Goal: Information Seeking & Learning: Check status

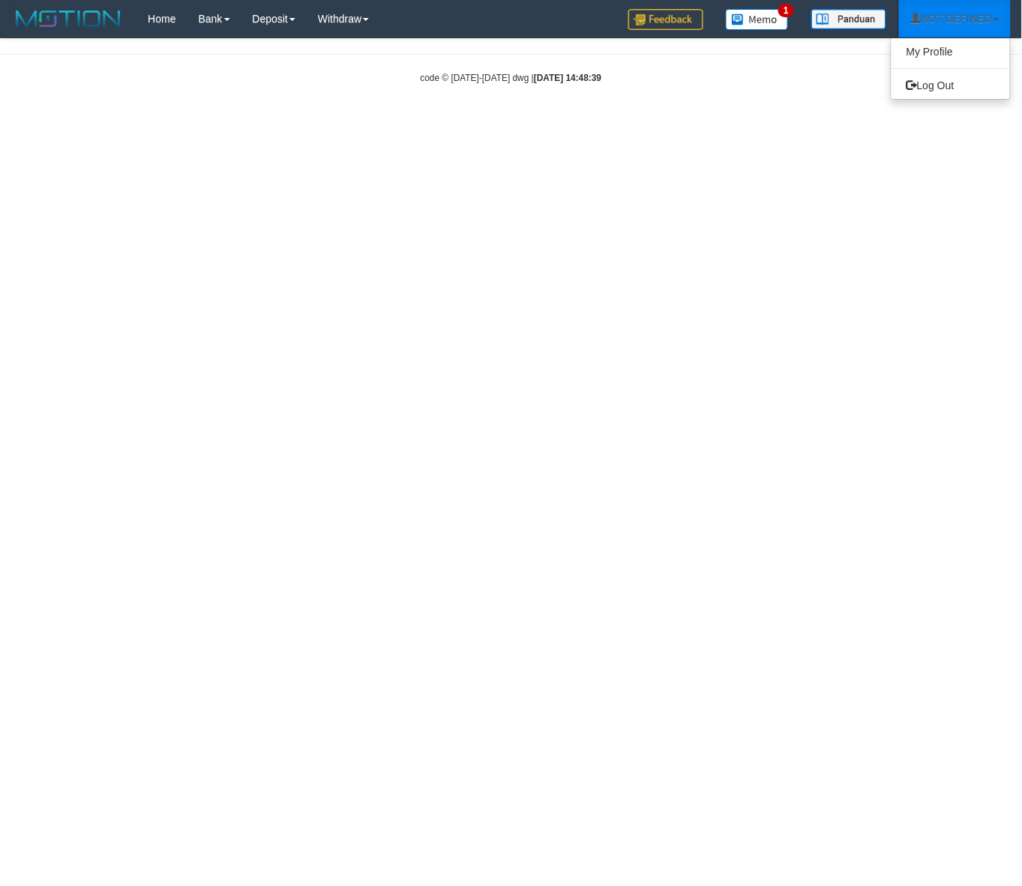
drag, startPoint x: 960, startPoint y: 11, endPoint x: 946, endPoint y: 68, distance: 58.7
click at [960, 11] on link "NOT DEFINED" at bounding box center [955, 18] width 112 height 37
click at [934, 76] on link "Log Out" at bounding box center [951, 85] width 118 height 19
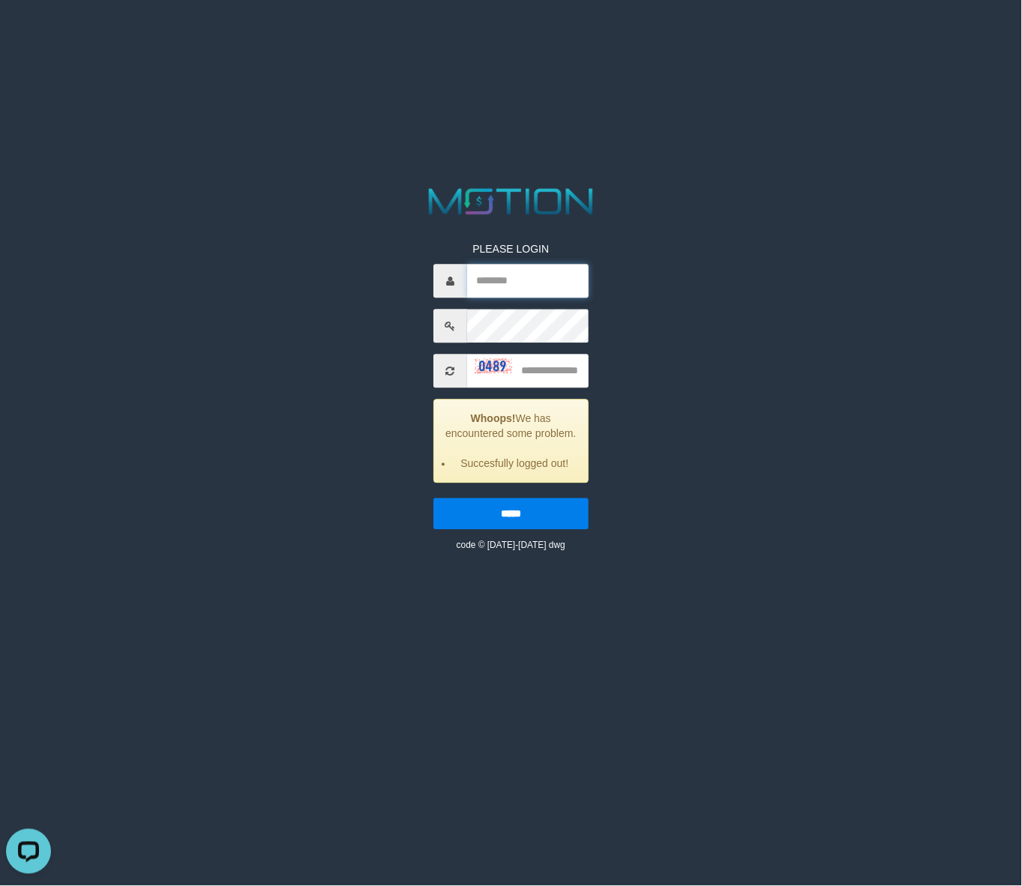
click at [516, 287] on input "text" at bounding box center [527, 282] width 121 height 34
type input "********"
type input "****"
click at [433, 499] on input "*****" at bounding box center [510, 514] width 155 height 31
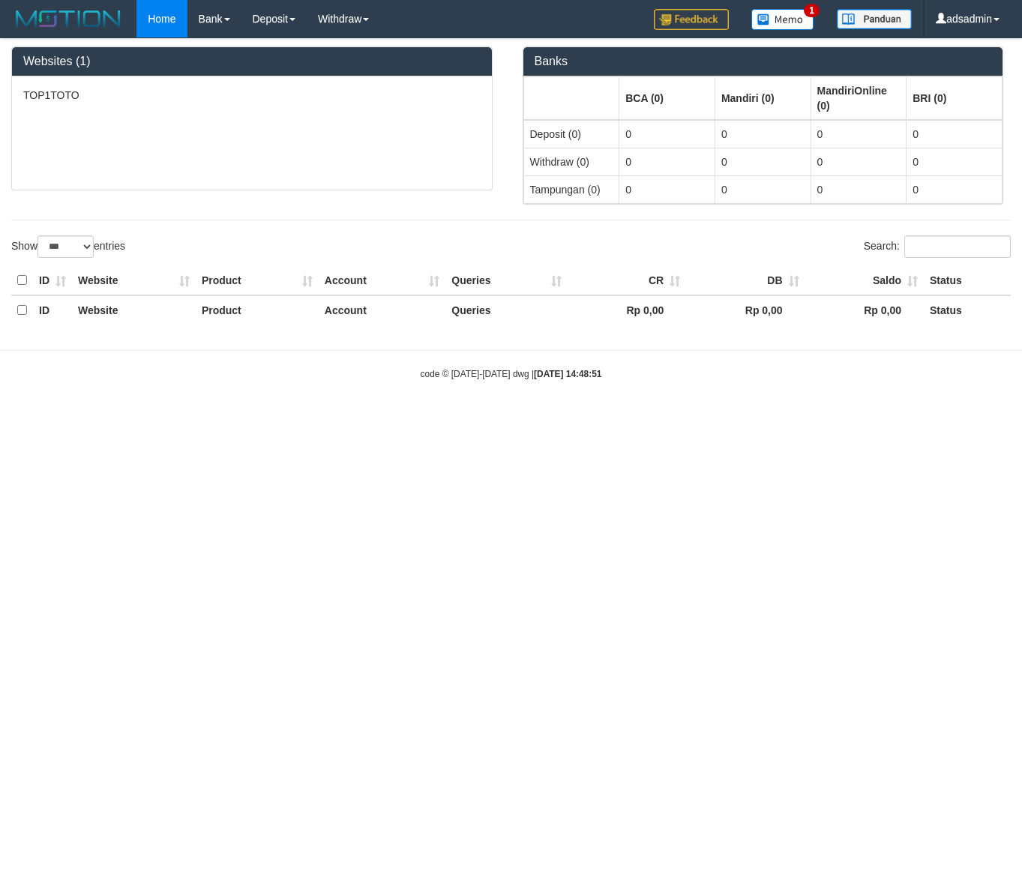
select select "***"
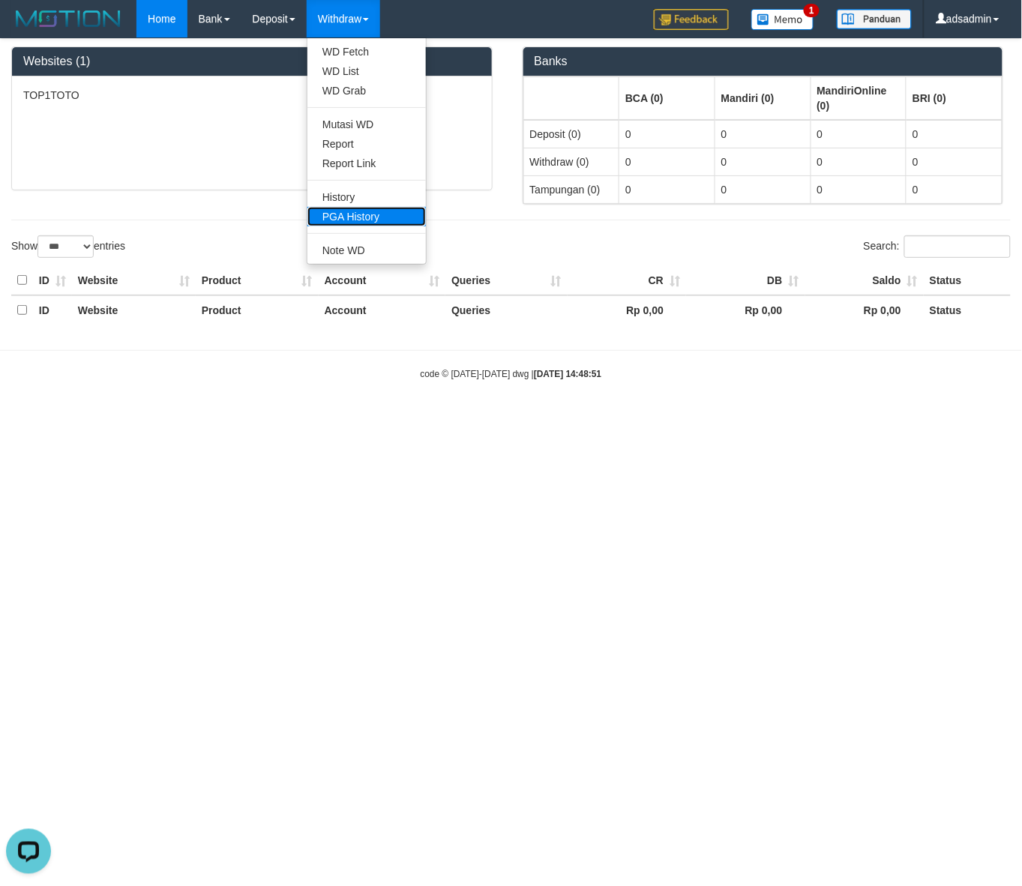
click at [362, 221] on link "PGA History" at bounding box center [366, 216] width 118 height 19
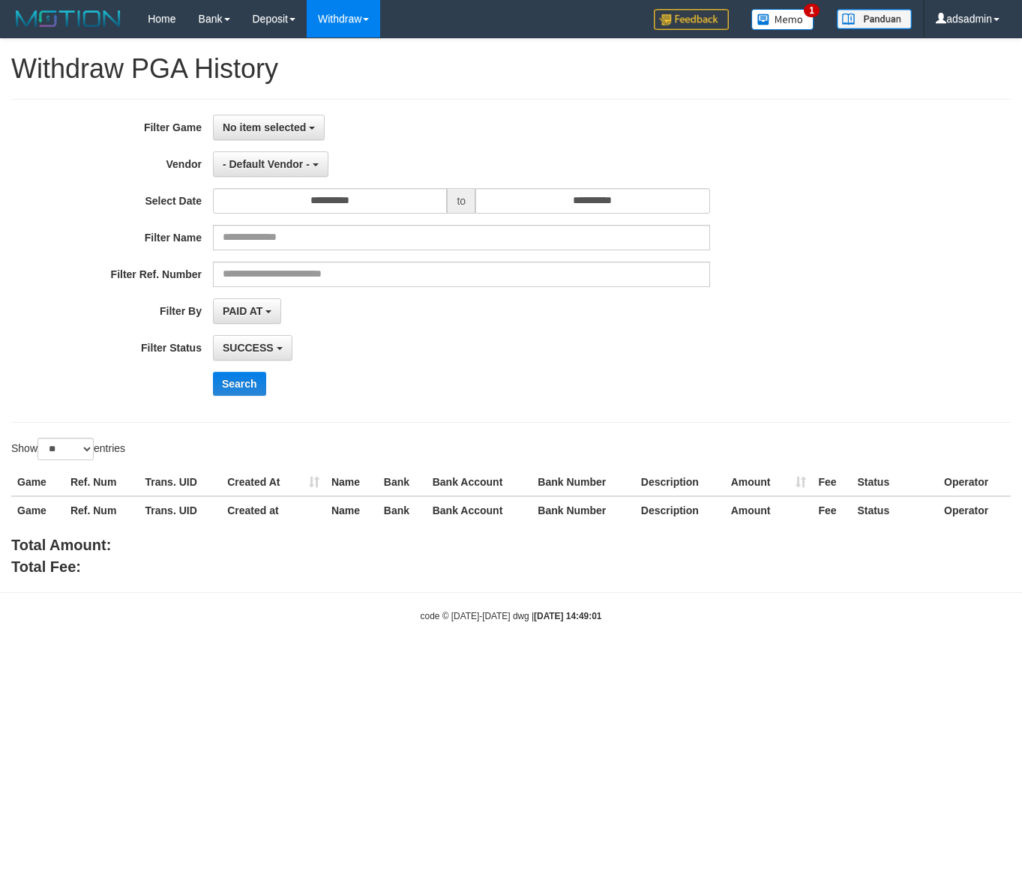
select select
select select "**"
click at [307, 129] on button "No item selected" at bounding box center [269, 127] width 112 height 25
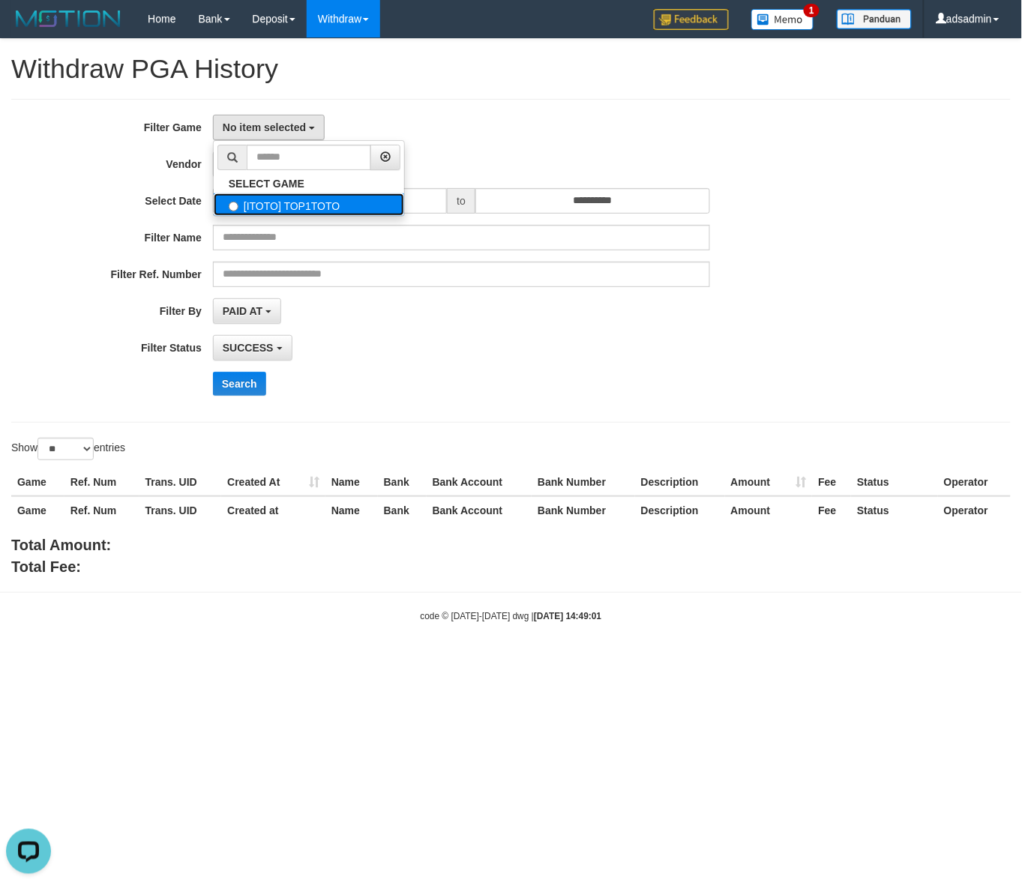
click at [328, 207] on label "[ITOTO] TOP1TOTO" at bounding box center [309, 204] width 190 height 22
select select "***"
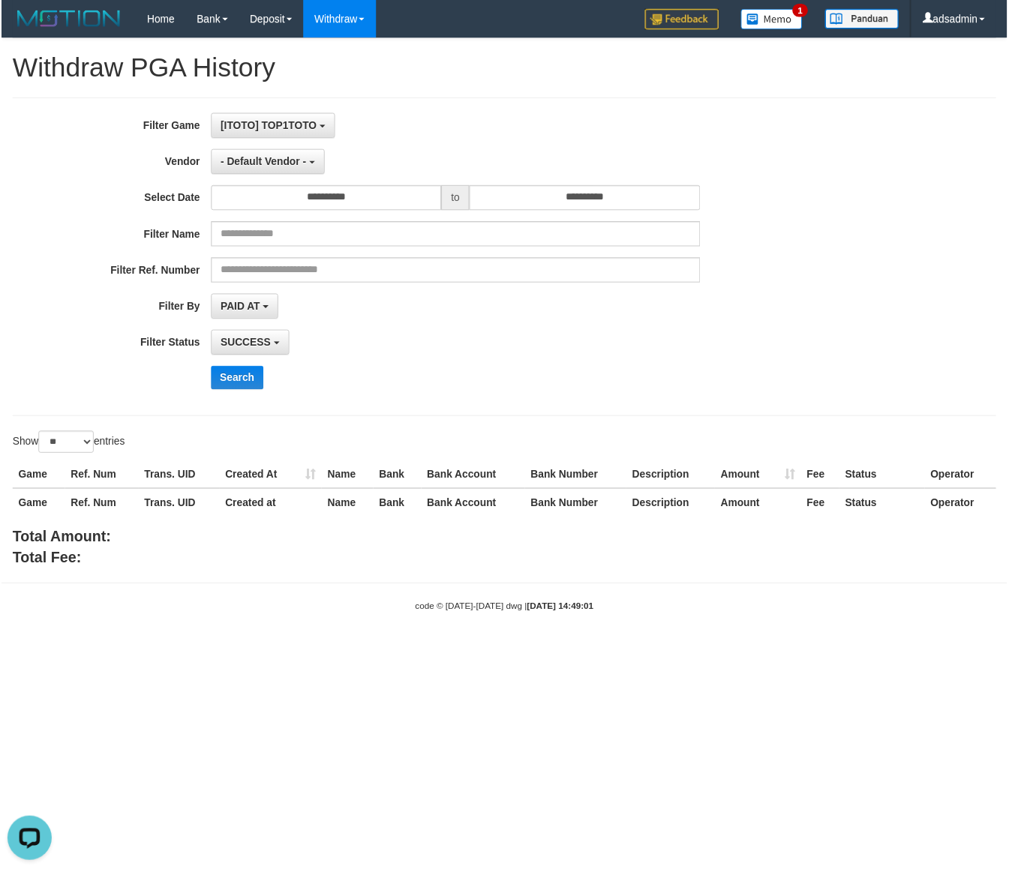
scroll to position [13, 0]
click at [325, 166] on button "- Default Vendor -" at bounding box center [270, 163] width 115 height 25
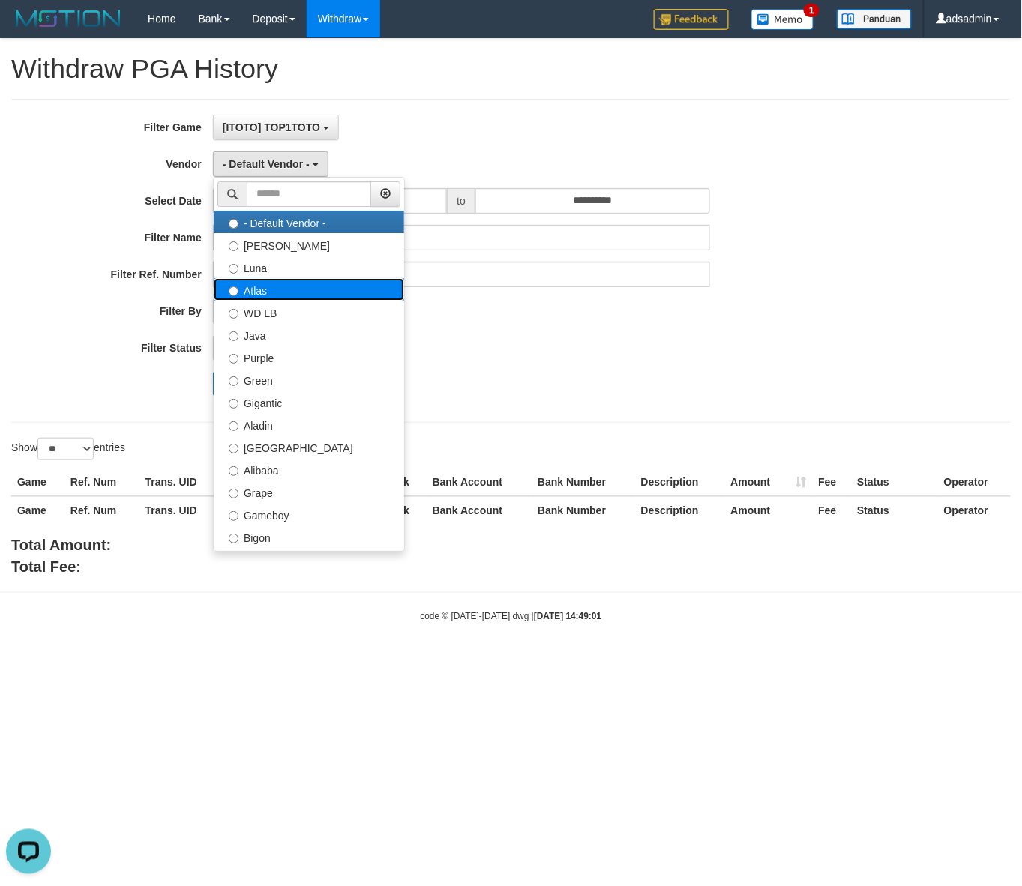
click at [328, 285] on label "Atlas" at bounding box center [309, 289] width 190 height 22
select select "**********"
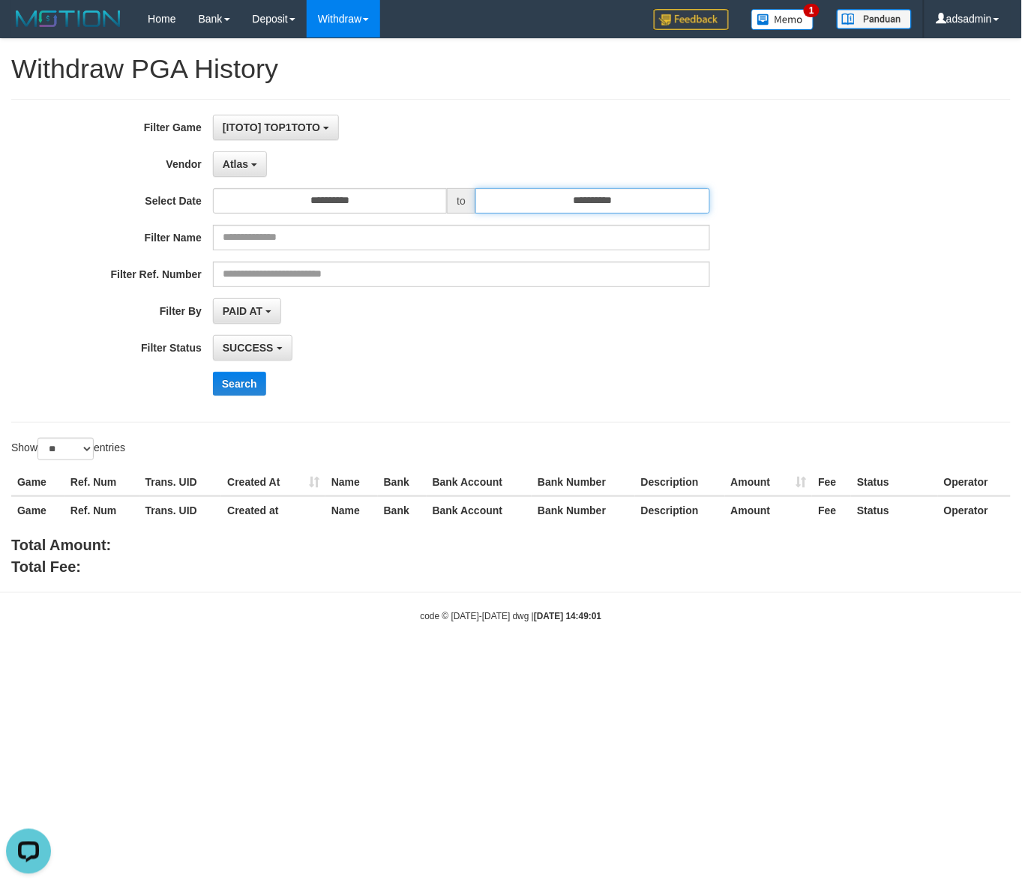
click at [582, 206] on input "**********" at bounding box center [592, 200] width 234 height 25
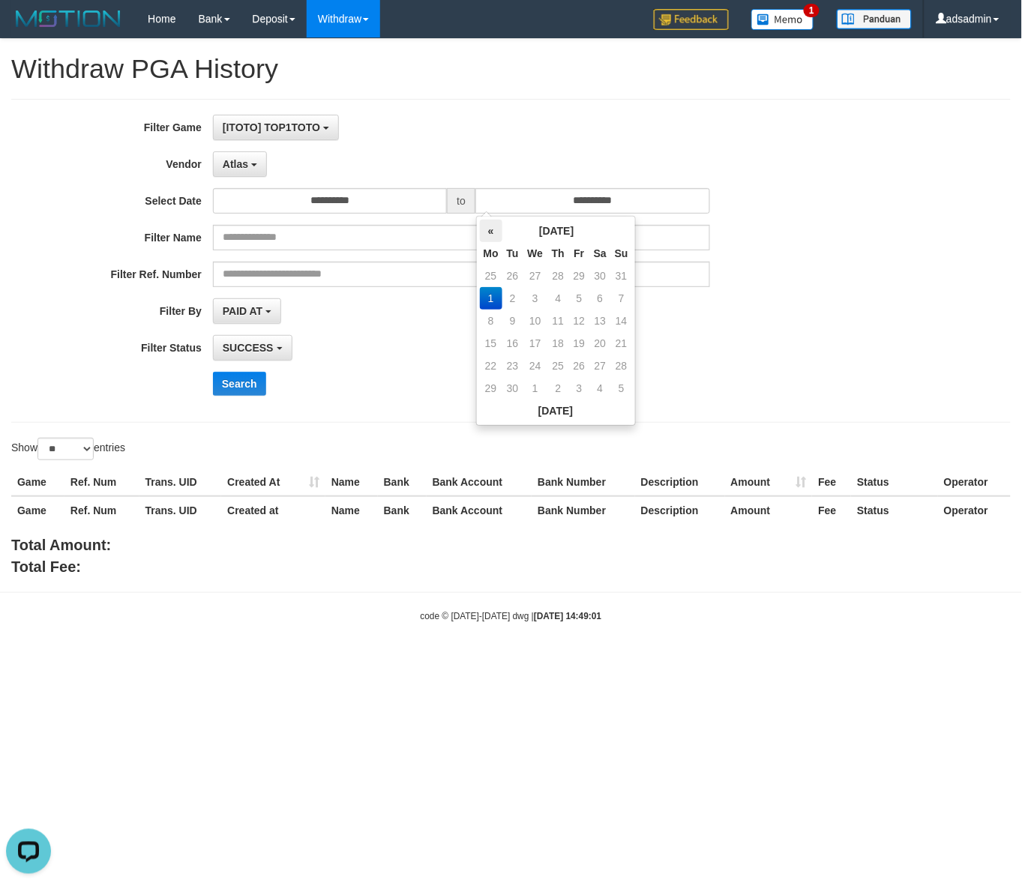
click at [487, 233] on th "«" at bounding box center [491, 231] width 22 height 22
click at [620, 368] on td "31" at bounding box center [621, 366] width 21 height 22
type input "**********"
click at [582, 283] on td "1" at bounding box center [579, 276] width 20 height 22
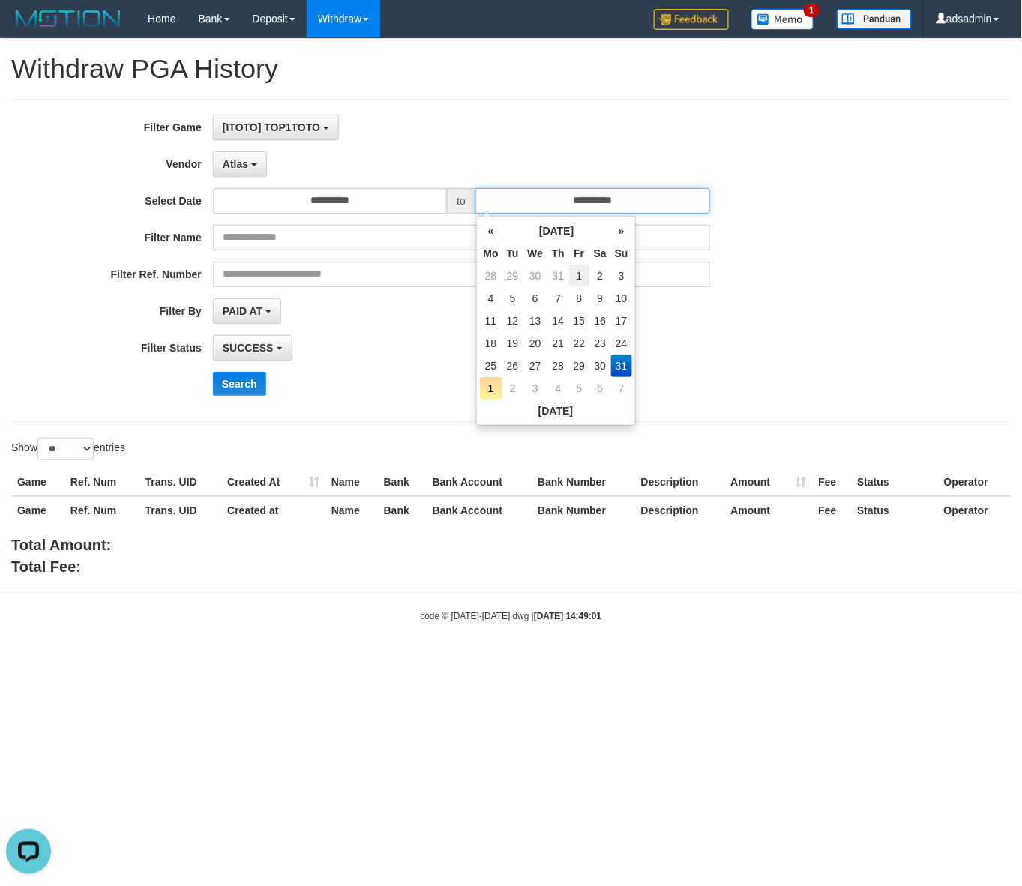
type input "**********"
click at [619, 369] on td "31" at bounding box center [621, 366] width 21 height 22
type input "**********"
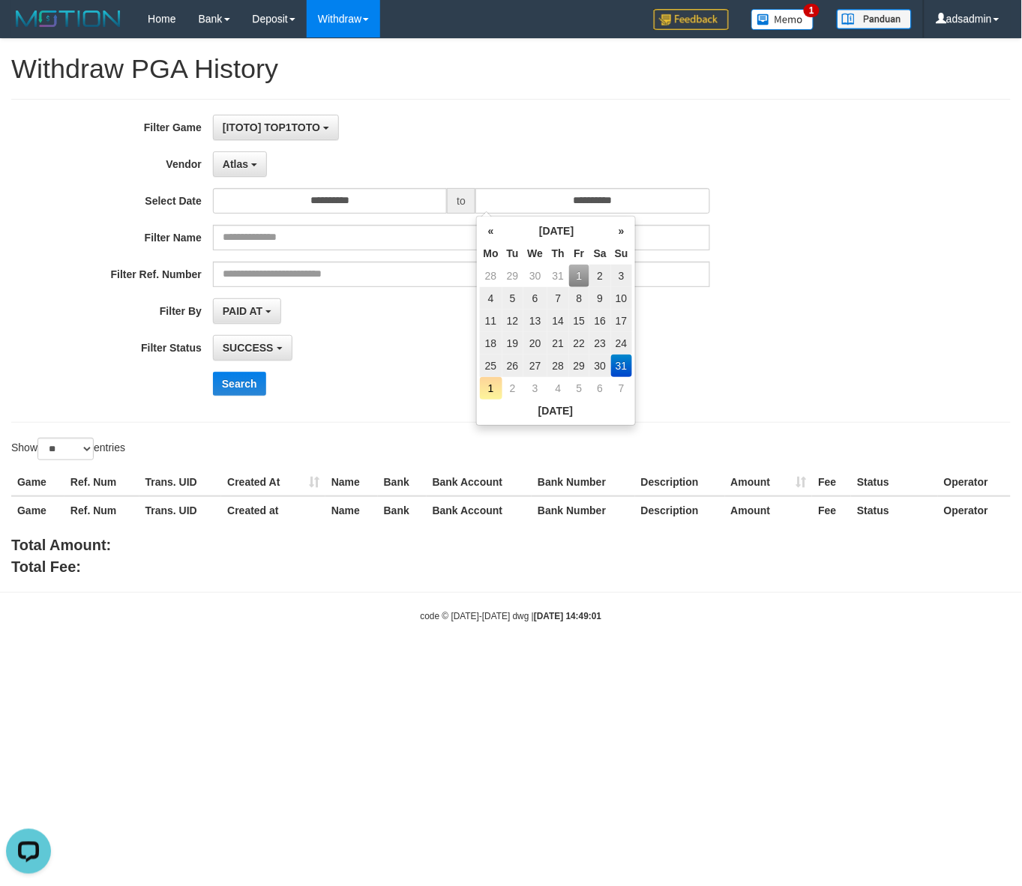
click at [372, 372] on div "**********" at bounding box center [426, 261] width 852 height 292
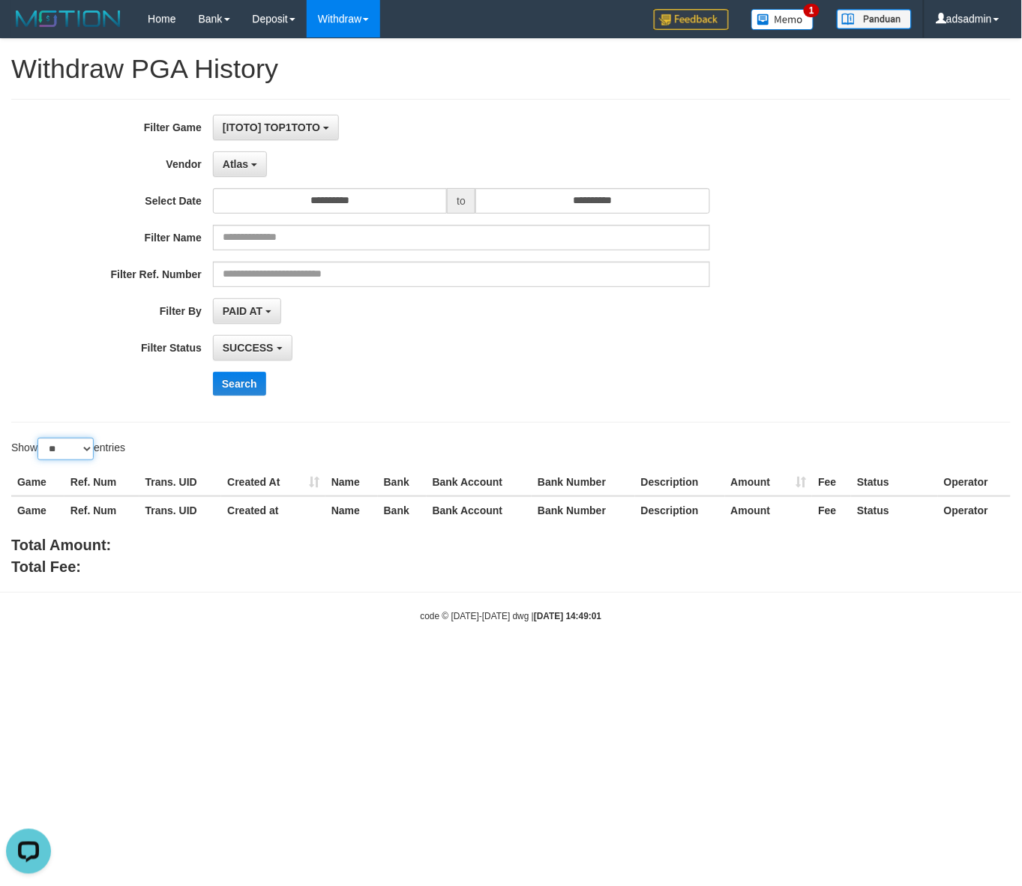
click at [77, 448] on select "** ** ** ***" at bounding box center [65, 449] width 56 height 22
select select "***"
click at [40, 439] on select "** ** ** ***" at bounding box center [65, 449] width 56 height 22
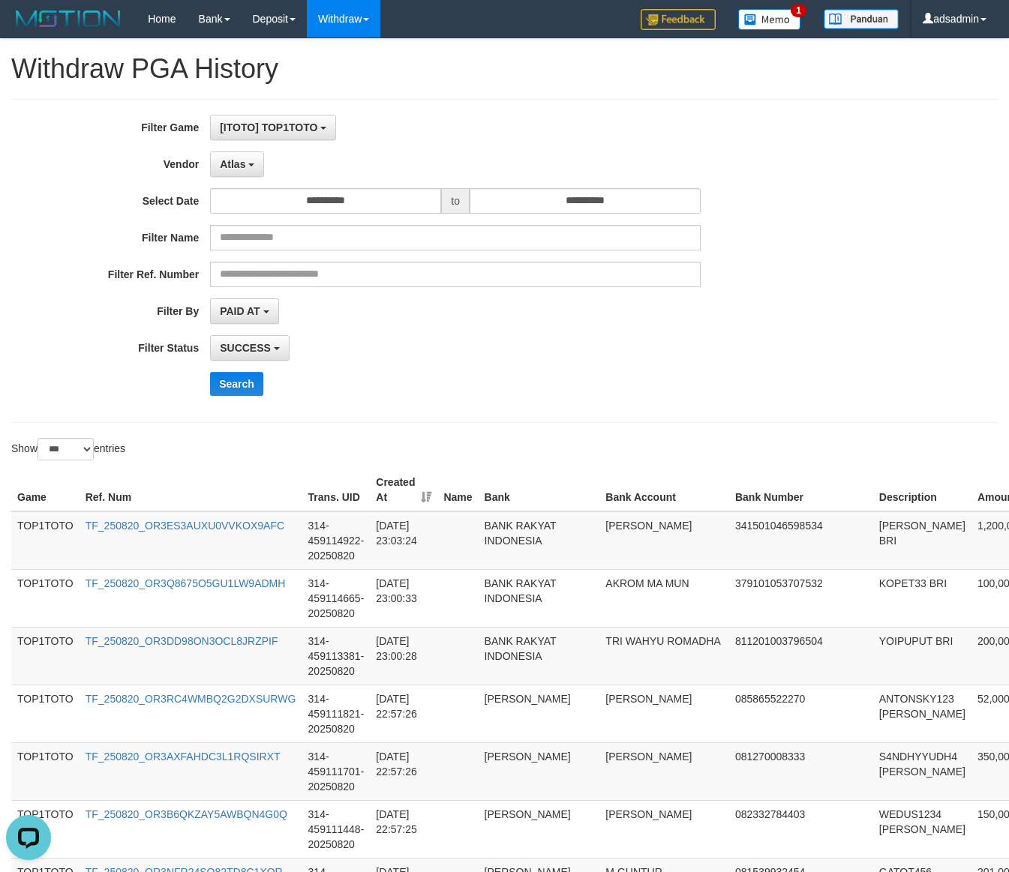
click at [777, 312] on div "**********" at bounding box center [420, 310] width 841 height 25
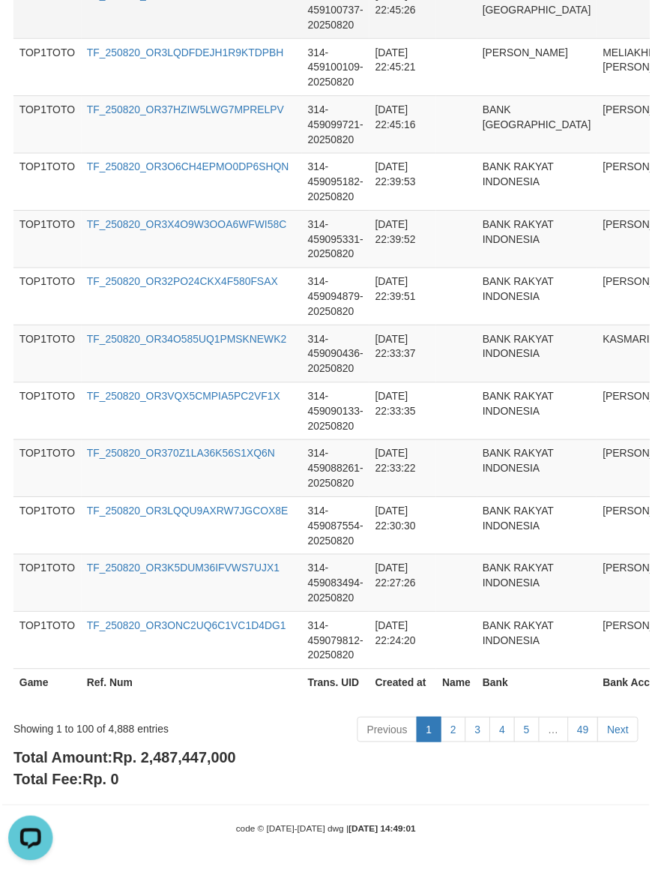
scroll to position [5675, 0]
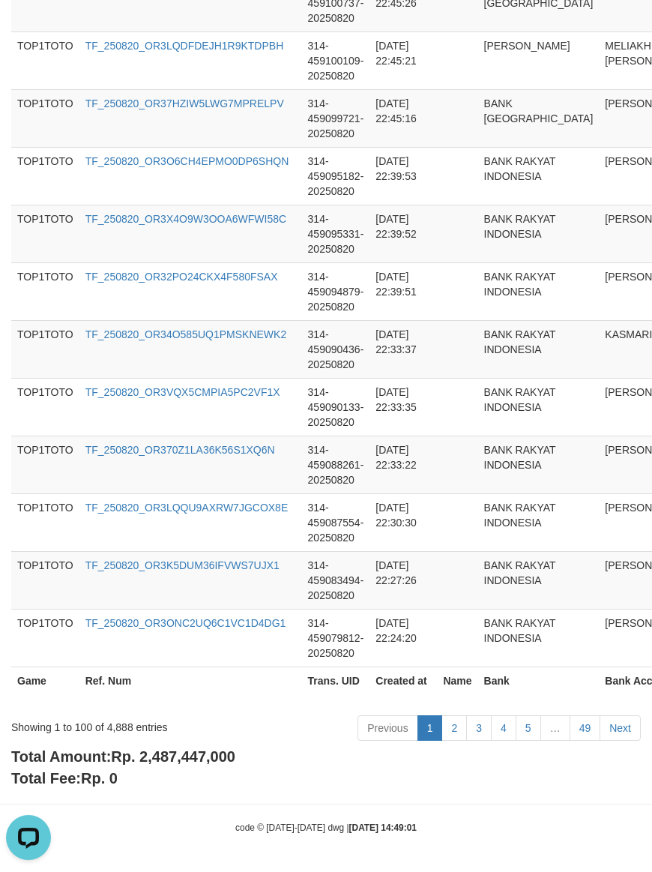
click at [178, 754] on span "Rp. 2,487,447,000" at bounding box center [173, 756] width 124 height 16
copy span "2,487,447,000"
click at [122, 727] on div "Showing 1 to 100 of 4,888 entries" at bounding box center [136, 724] width 250 height 21
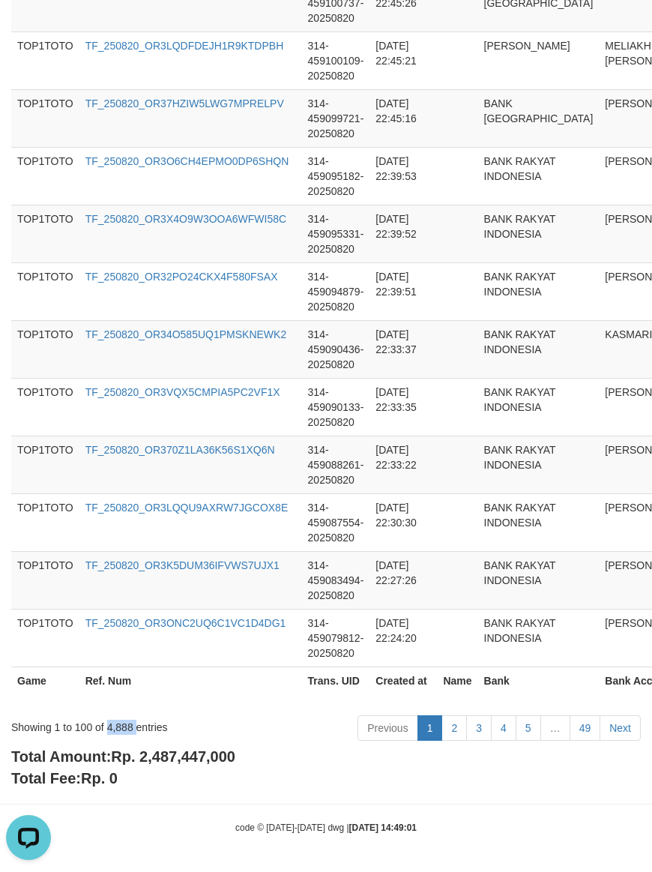
copy div "4,888"
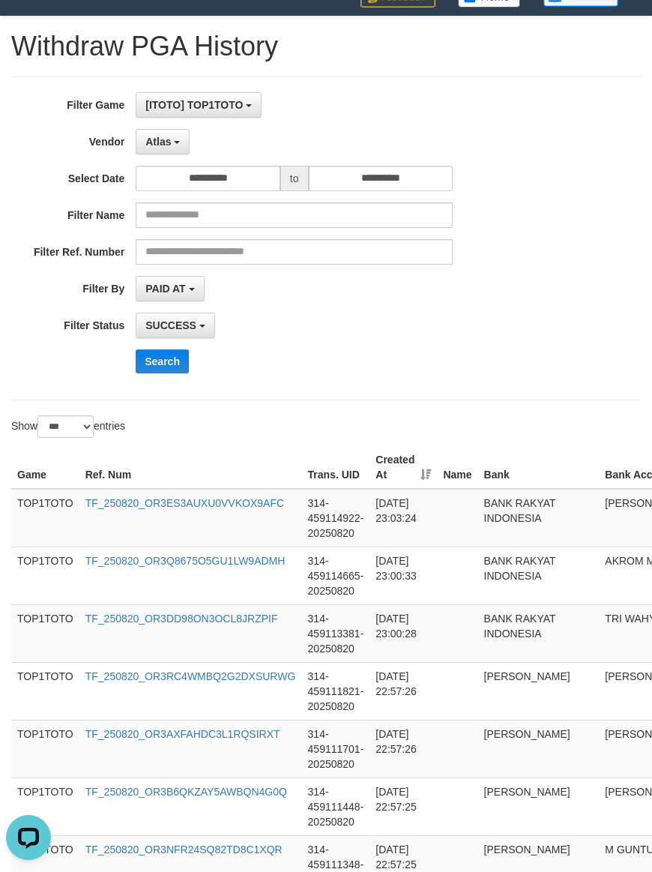
scroll to position [0, 0]
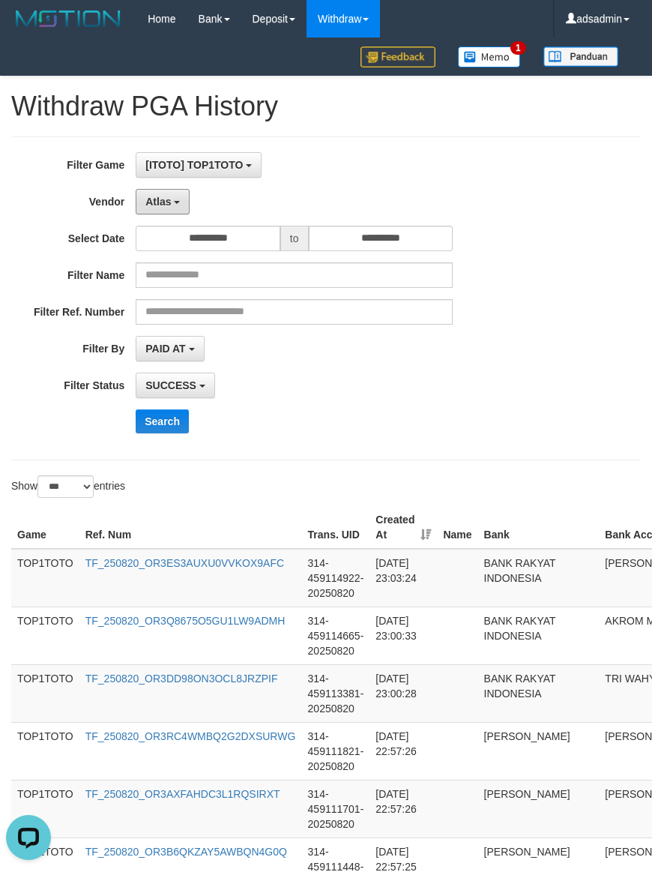
drag, startPoint x: 170, startPoint y: 214, endPoint x: 158, endPoint y: 238, distance: 26.8
click at [170, 214] on button "Atlas" at bounding box center [163, 201] width 54 height 25
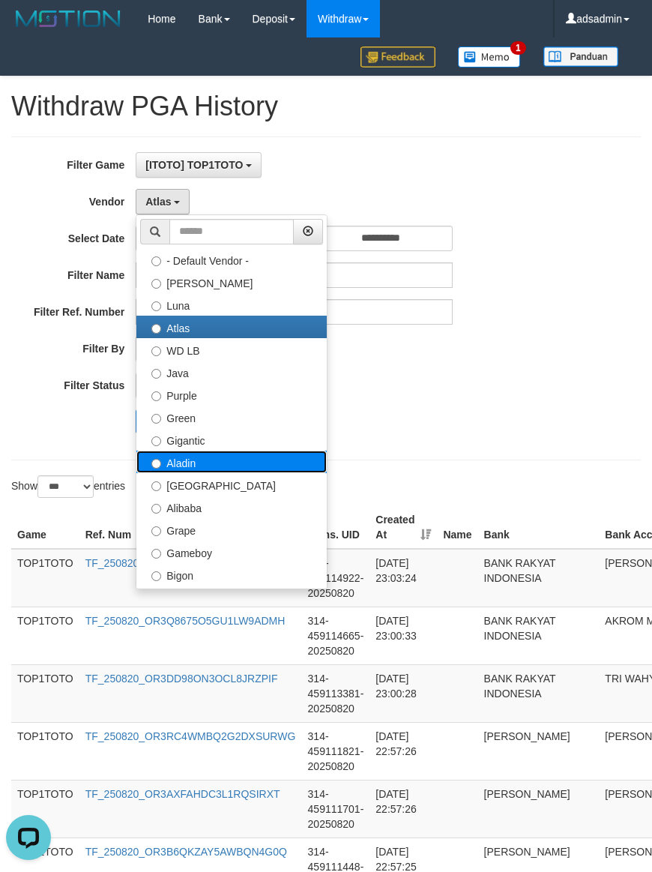
click at [218, 452] on label "Aladin" at bounding box center [231, 462] width 190 height 22
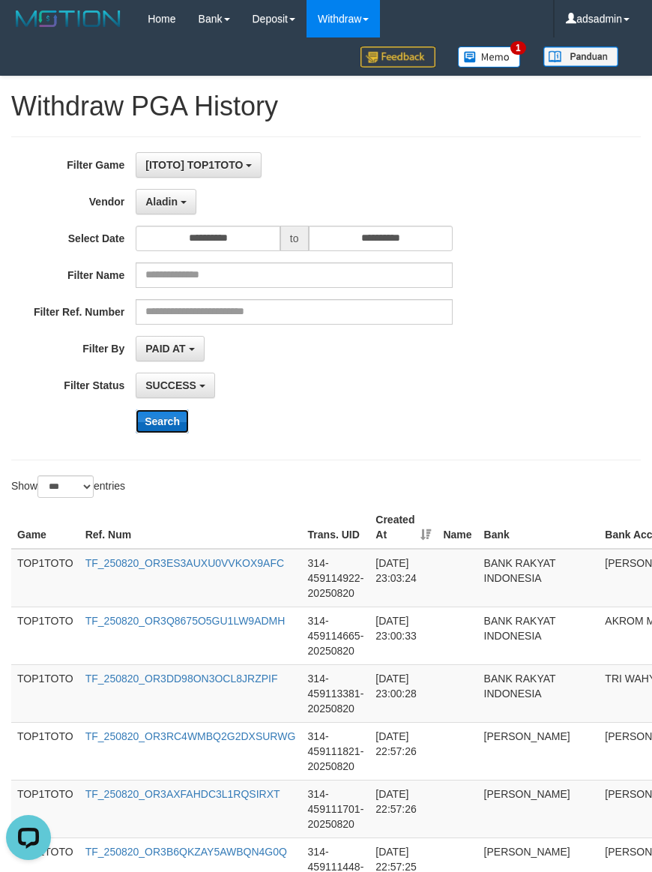
click at [166, 420] on button "Search" at bounding box center [162, 421] width 53 height 24
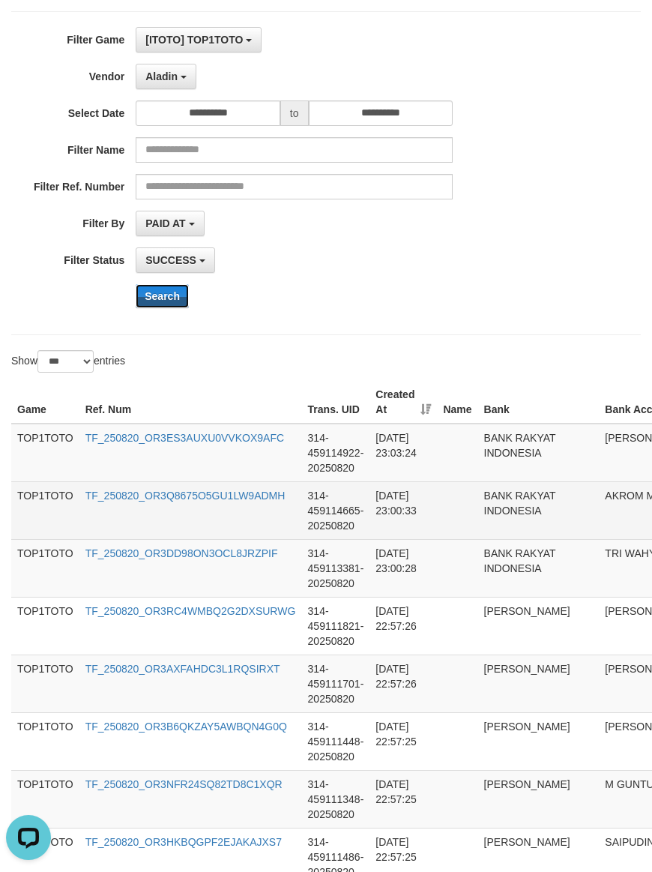
scroll to position [312, 0]
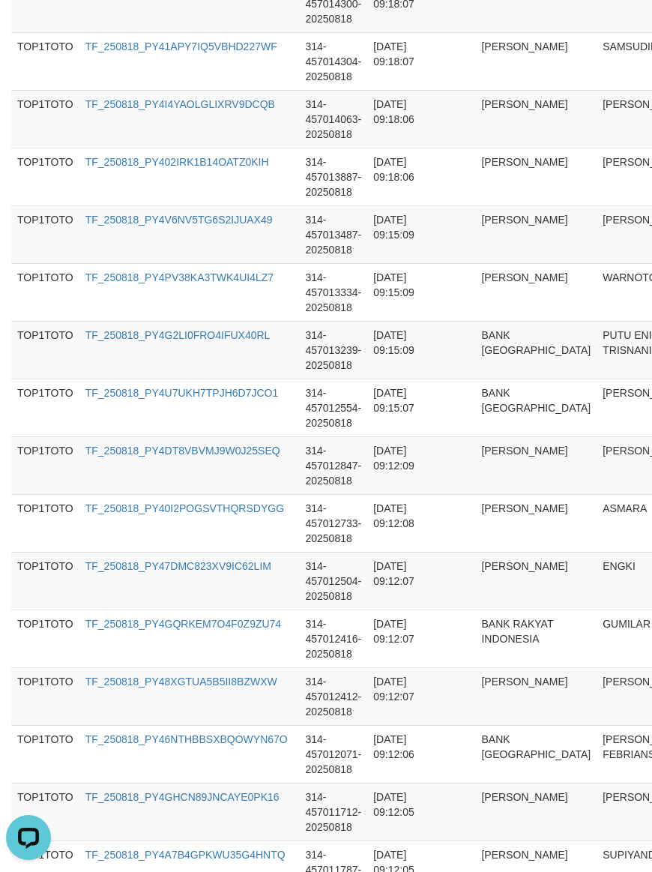
scroll to position [5675, 0]
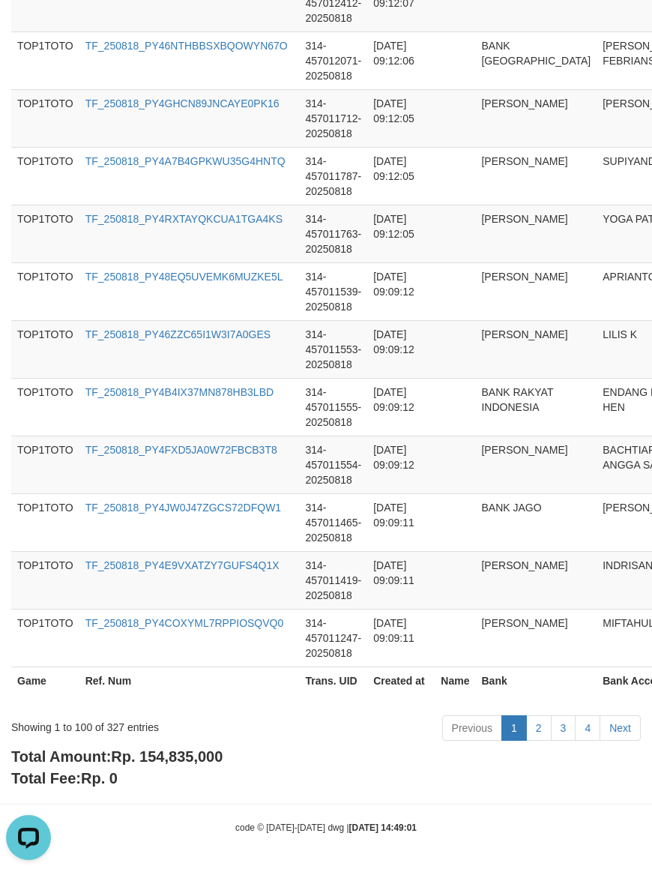
click at [214, 762] on span "Rp. 154,835,000" at bounding box center [167, 756] width 112 height 16
copy span "154,835,000"
click at [120, 724] on div "Showing 1 to 100 of 327 entries" at bounding box center [136, 724] width 250 height 21
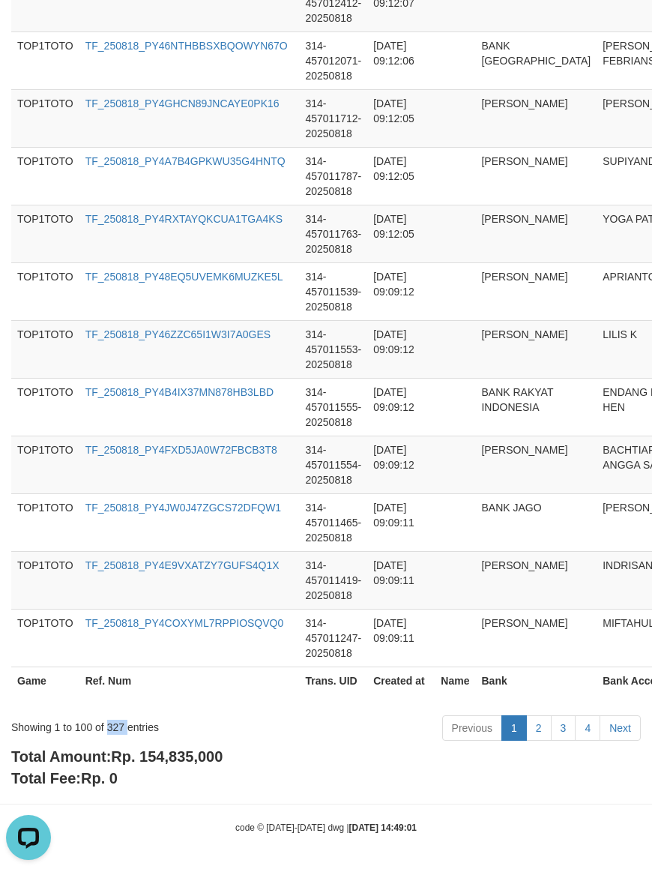
click at [120, 724] on div "Showing 1 to 100 of 327 entries" at bounding box center [136, 724] width 250 height 21
copy div "327"
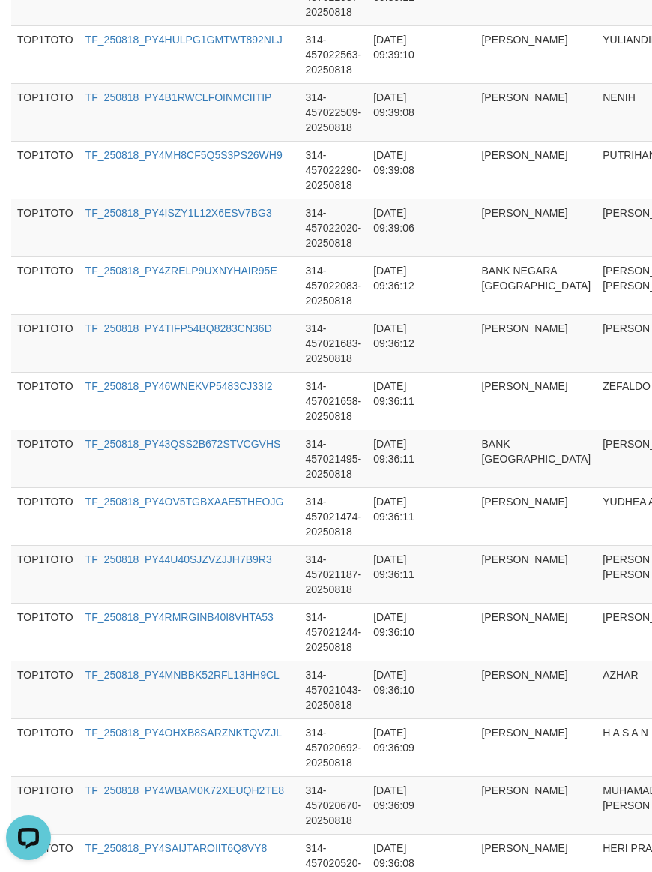
scroll to position [0, 0]
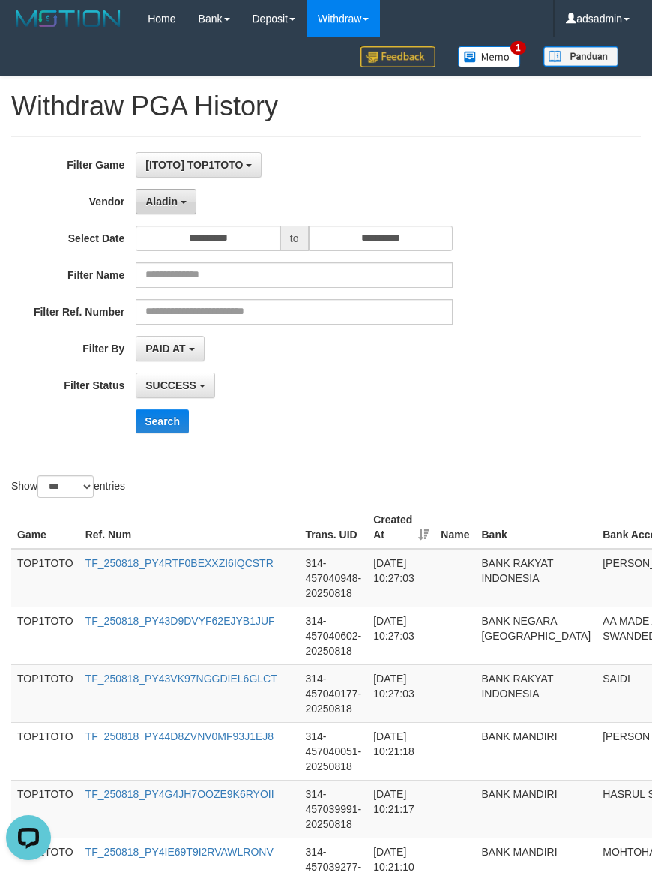
click at [171, 208] on span "Aladin" at bounding box center [161, 202] width 32 height 12
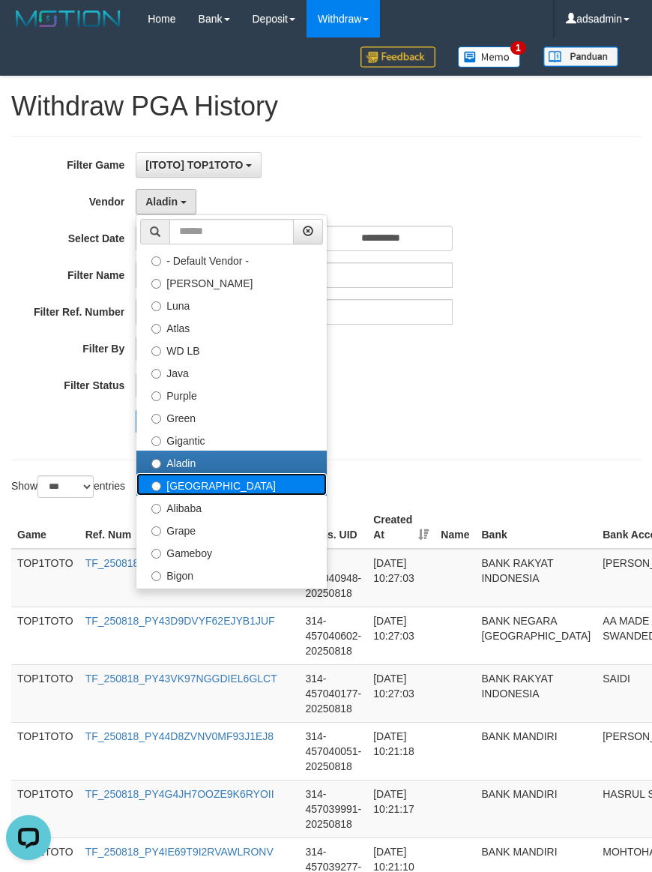
click at [185, 482] on label "[GEOGRAPHIC_DATA]" at bounding box center [231, 484] width 190 height 22
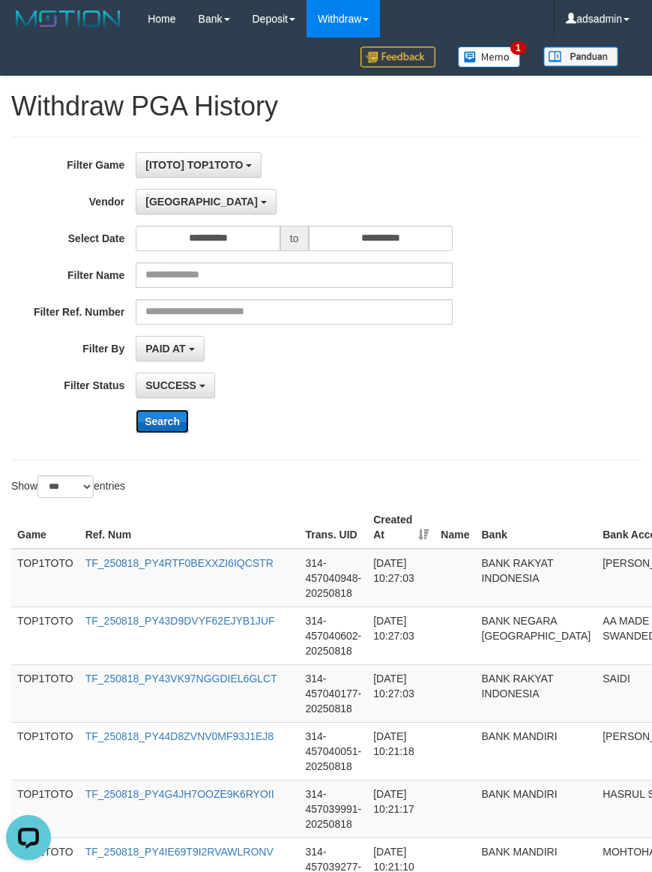
click at [160, 428] on button "Search" at bounding box center [162, 421] width 53 height 24
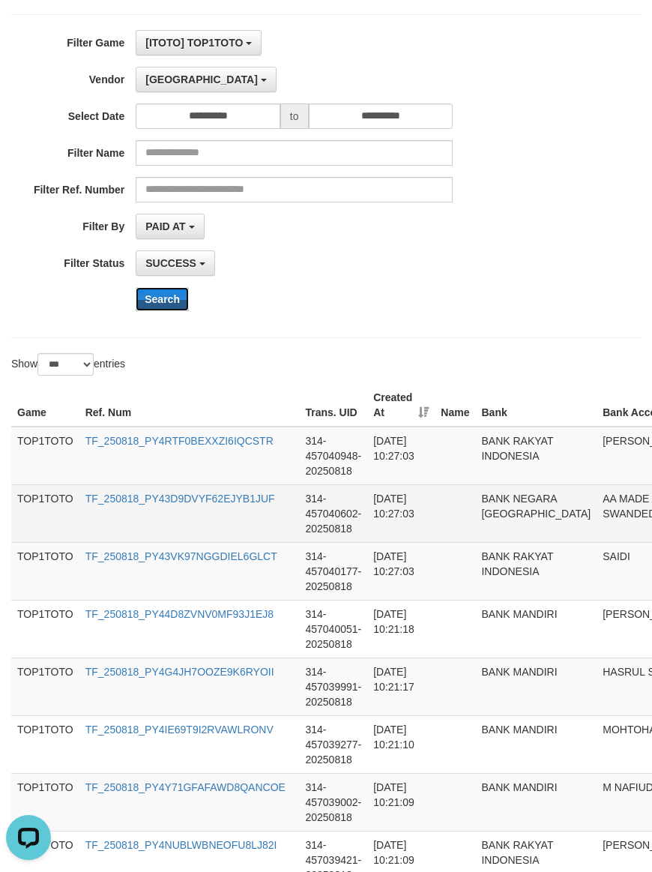
scroll to position [312, 0]
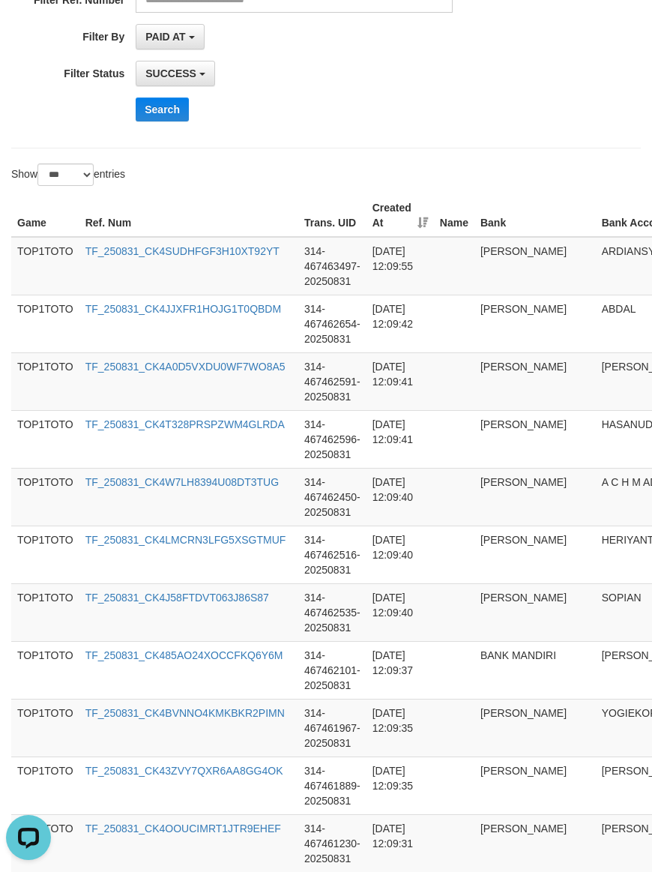
click at [467, 148] on hr at bounding box center [326, 148] width 630 height 1
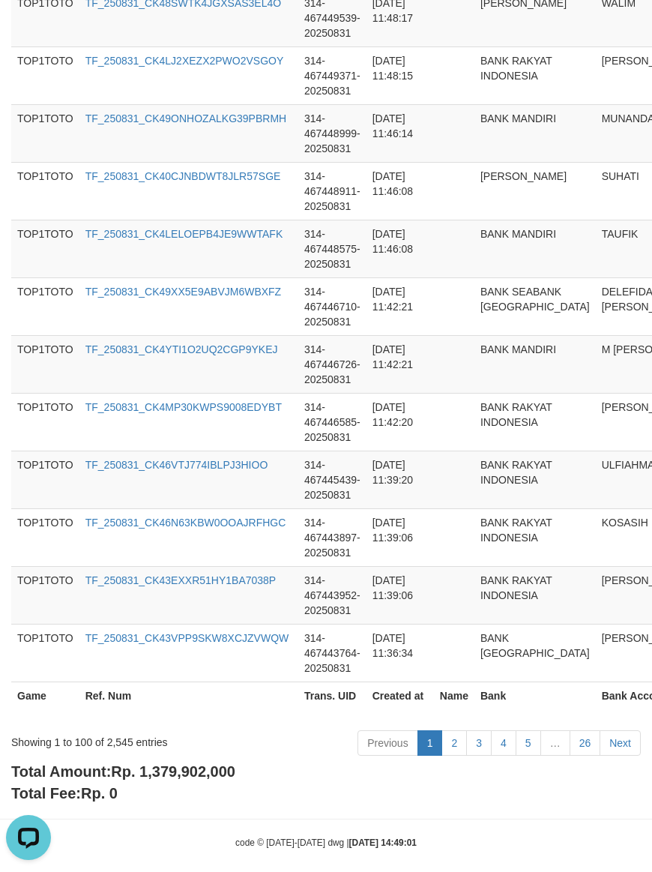
scroll to position [5675, 0]
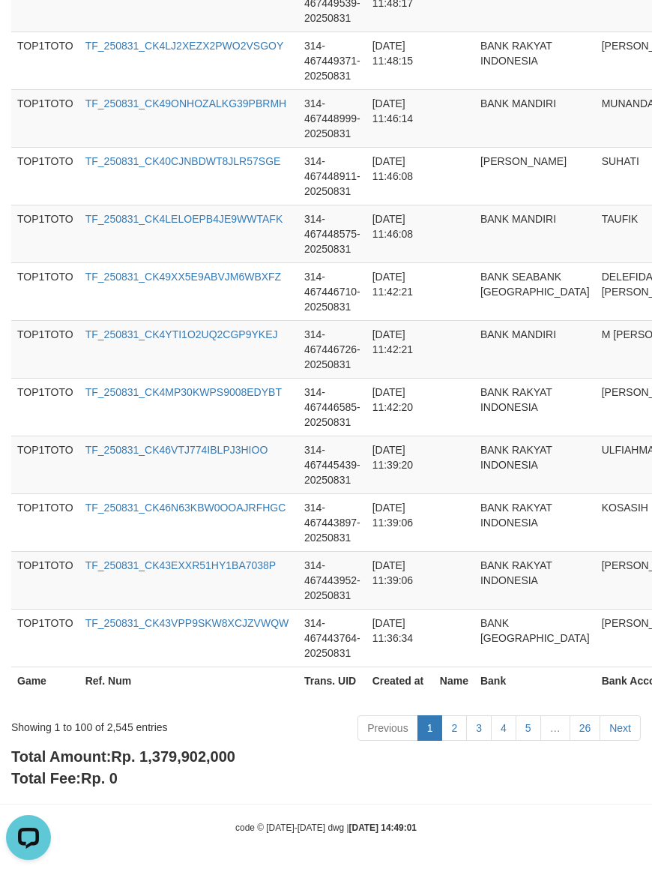
click at [185, 760] on span "Rp. 1,379,902,000" at bounding box center [173, 756] width 124 height 16
copy span "1,379,902,000"
click at [124, 724] on div "Showing 1 to 100 of 2,545 entries" at bounding box center [136, 724] width 250 height 21
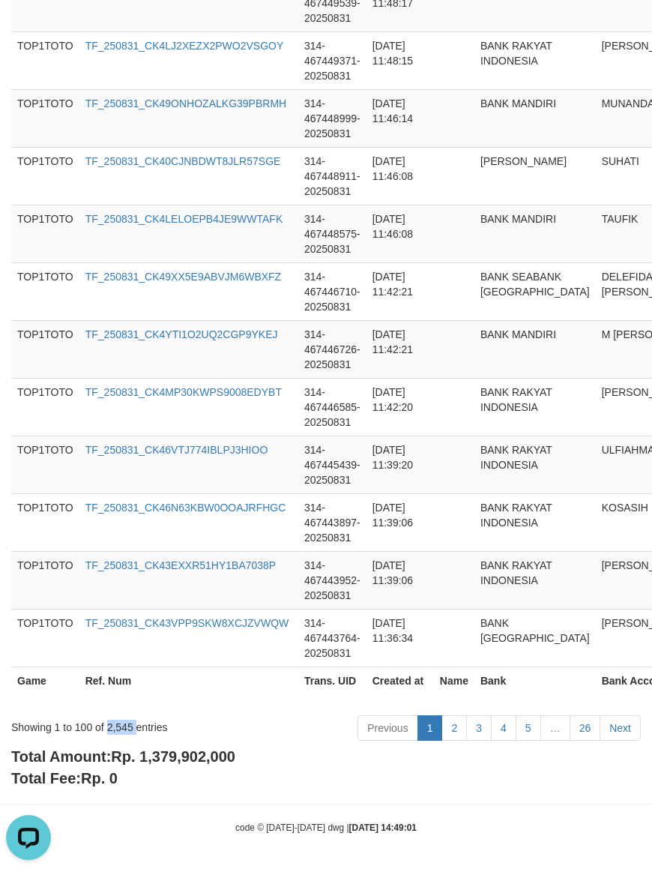
copy div "2,545"
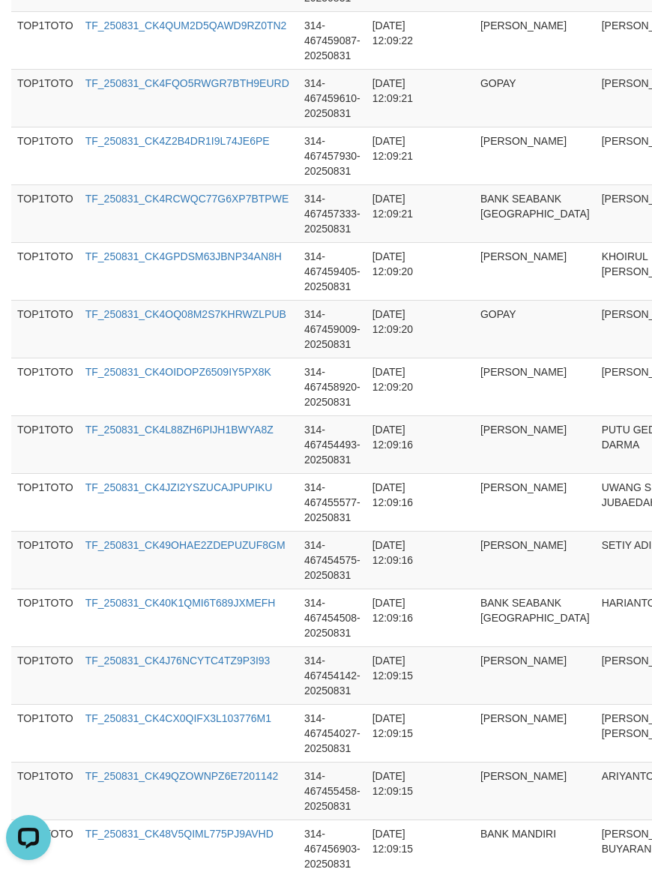
scroll to position [0, 0]
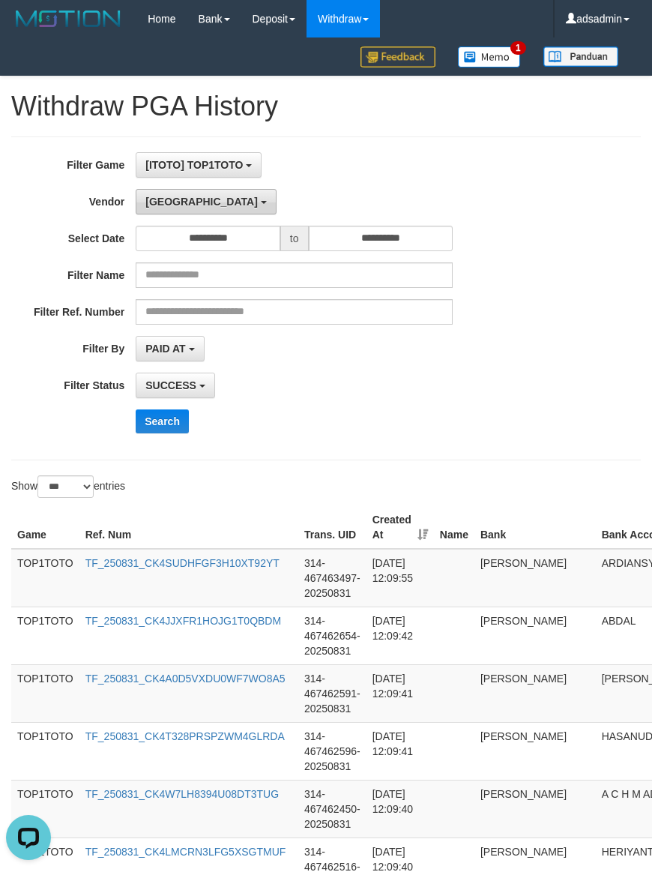
click at [169, 197] on span "[GEOGRAPHIC_DATA]" at bounding box center [201, 202] width 112 height 12
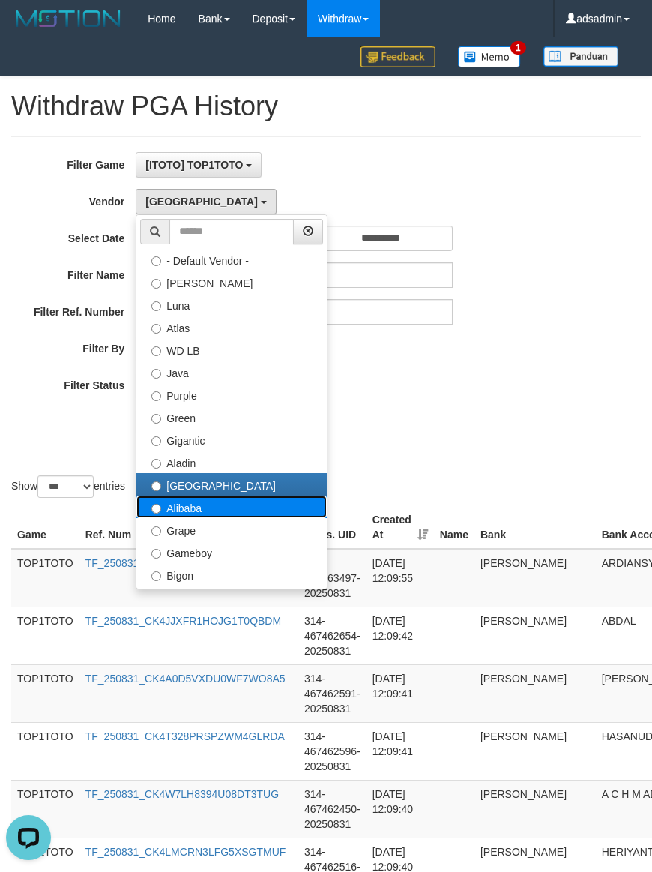
click at [222, 512] on label "Alibaba" at bounding box center [231, 507] width 190 height 22
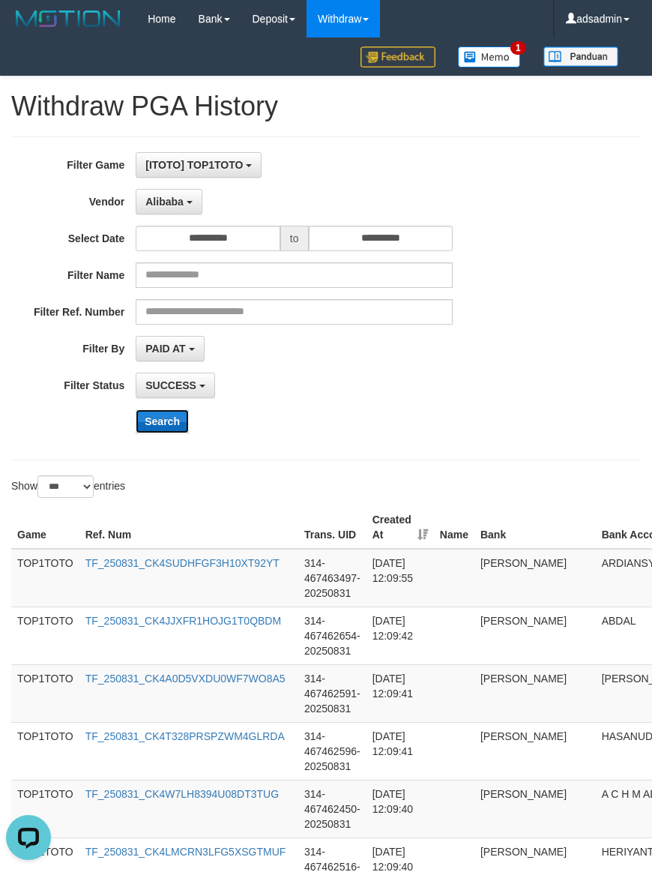
click at [167, 428] on button "Search" at bounding box center [162, 421] width 53 height 24
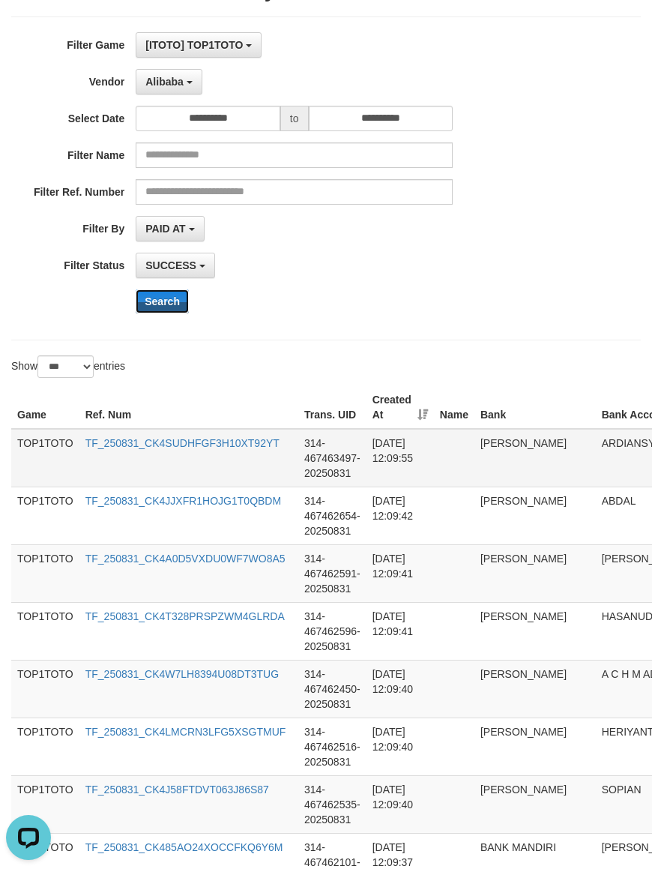
scroll to position [312, 0]
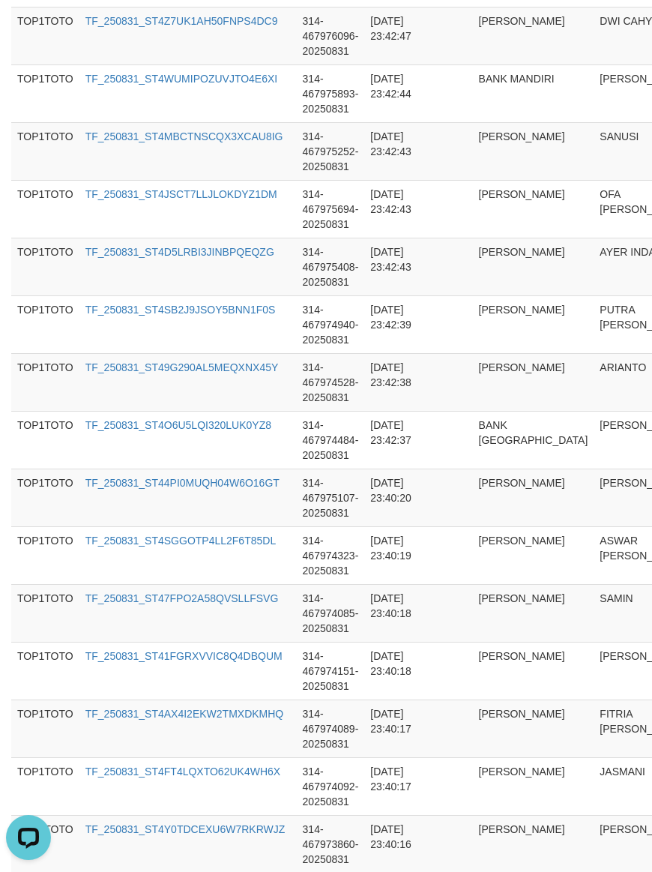
scroll to position [5690, 0]
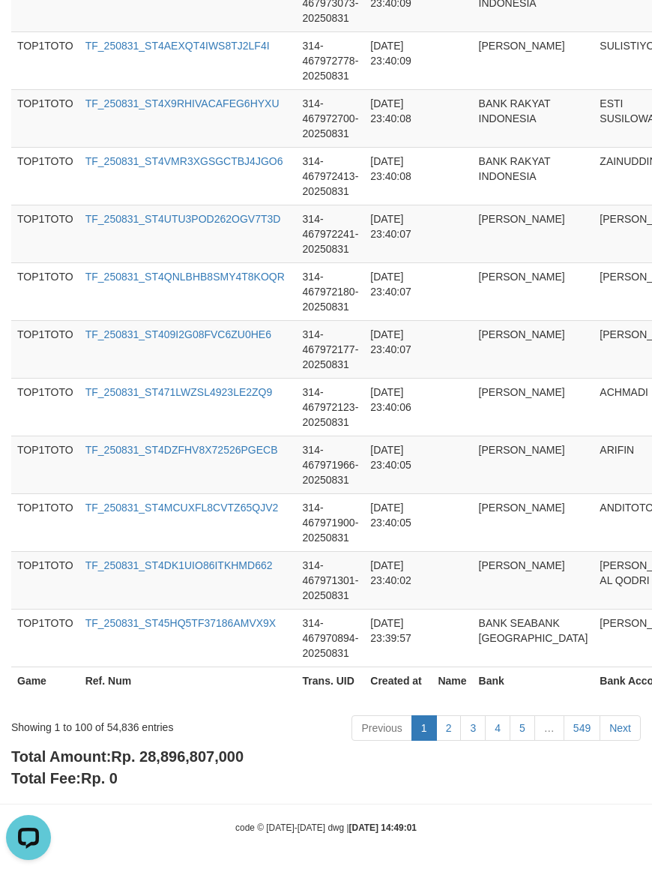
click at [181, 750] on span "Rp. 28,896,807,000" at bounding box center [177, 756] width 133 height 16
copy span "28,896,807,000"
click at [107, 726] on div "Showing 1 to 100 of 54,836 entries" at bounding box center [136, 724] width 250 height 21
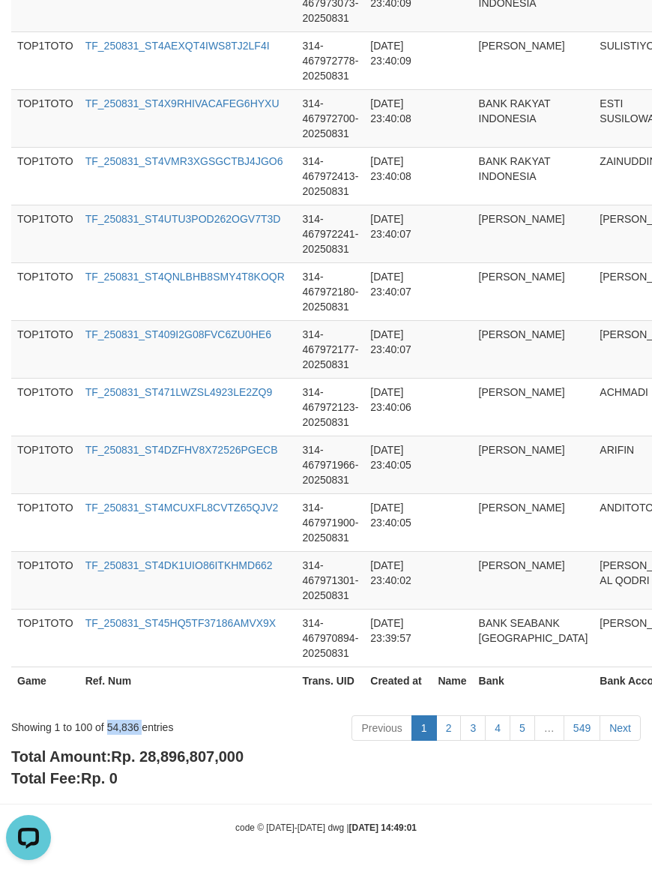
copy div "54,836"
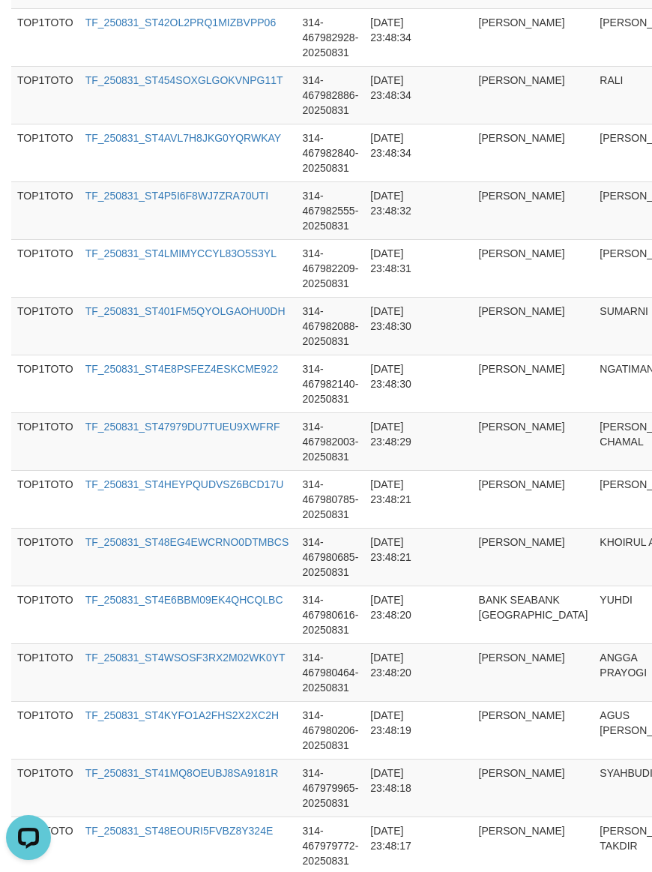
scroll to position [0, 0]
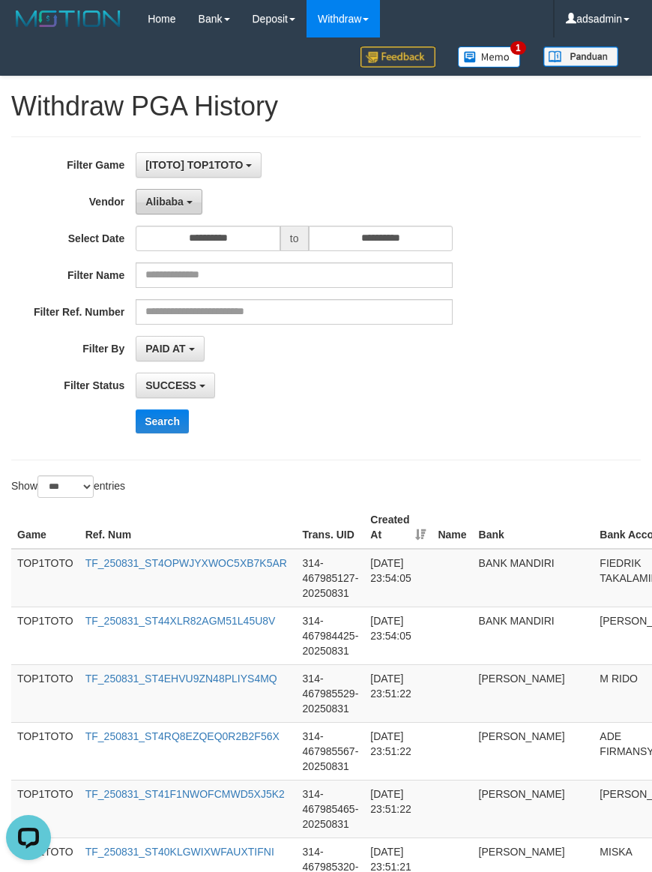
click at [152, 204] on span "Alibaba" at bounding box center [164, 202] width 38 height 12
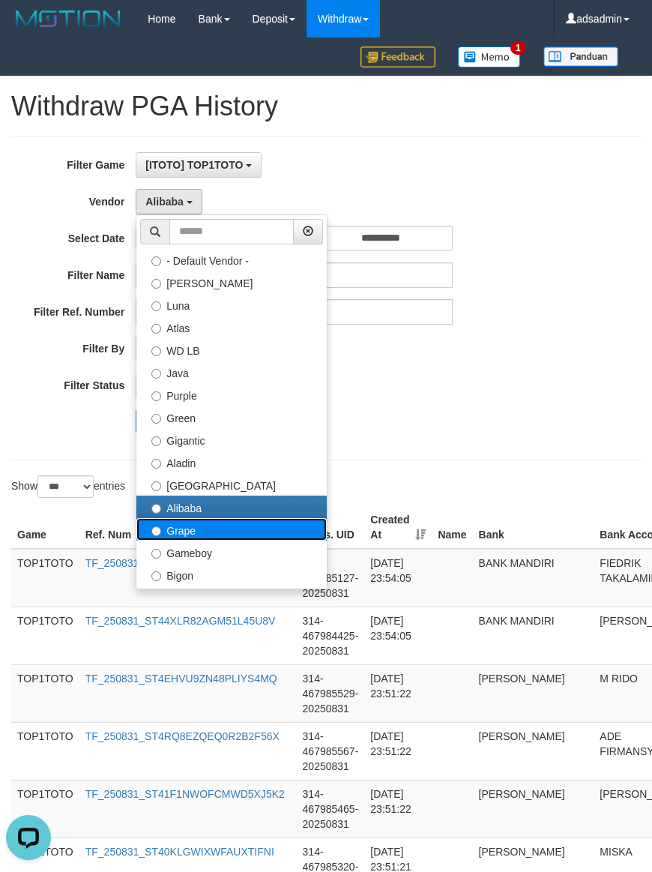
click at [195, 534] on label "Grape" at bounding box center [231, 529] width 190 height 22
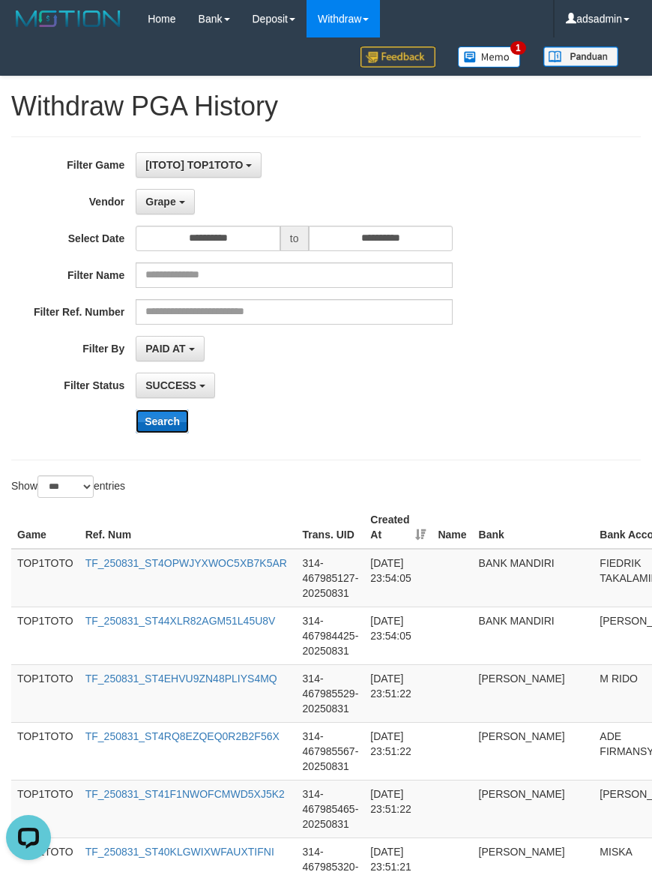
click at [163, 424] on button "Search" at bounding box center [162, 421] width 53 height 24
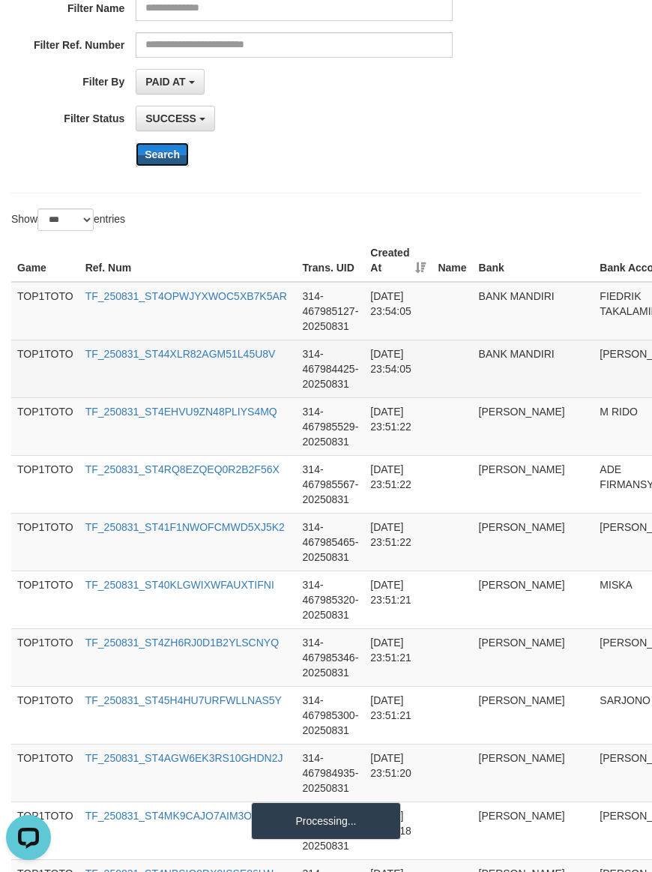
scroll to position [312, 0]
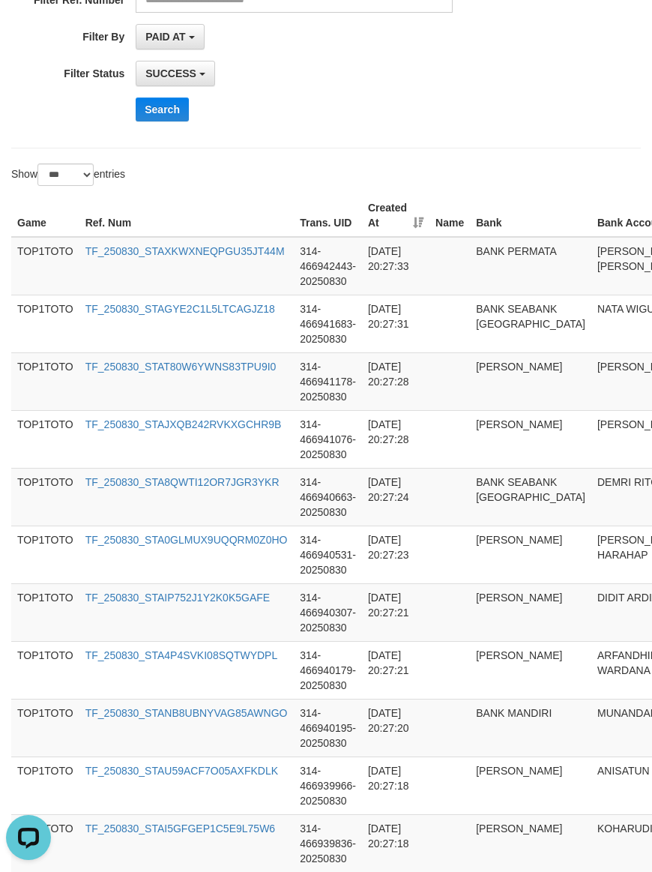
click at [477, 169] on div "Show ** ** ** *** entries" at bounding box center [326, 176] width 652 height 26
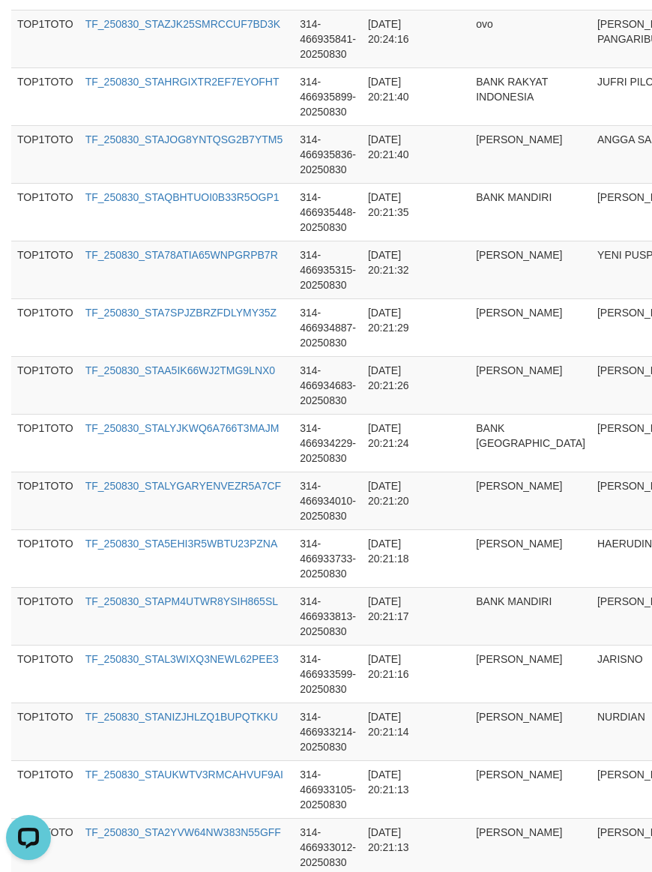
scroll to position [5675, 0]
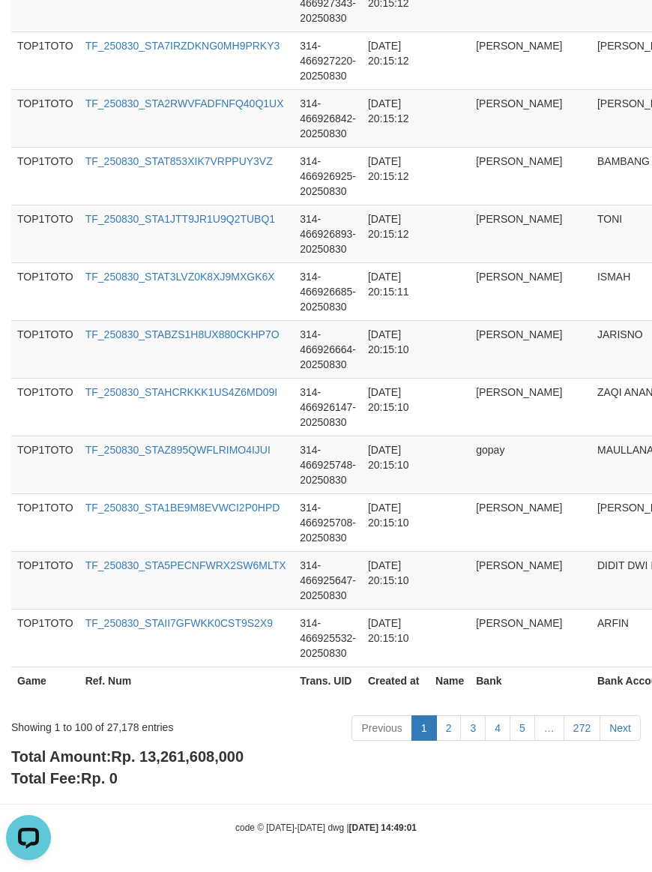
click at [211, 746] on div "Total Amount: Rp. 13,261,608,000 Total Fee: Rp. 0" at bounding box center [326, 767] width 630 height 43
copy span "13,261,608,000"
click at [122, 724] on div "Showing 1 to 100 of 27,178 entries" at bounding box center [136, 724] width 250 height 21
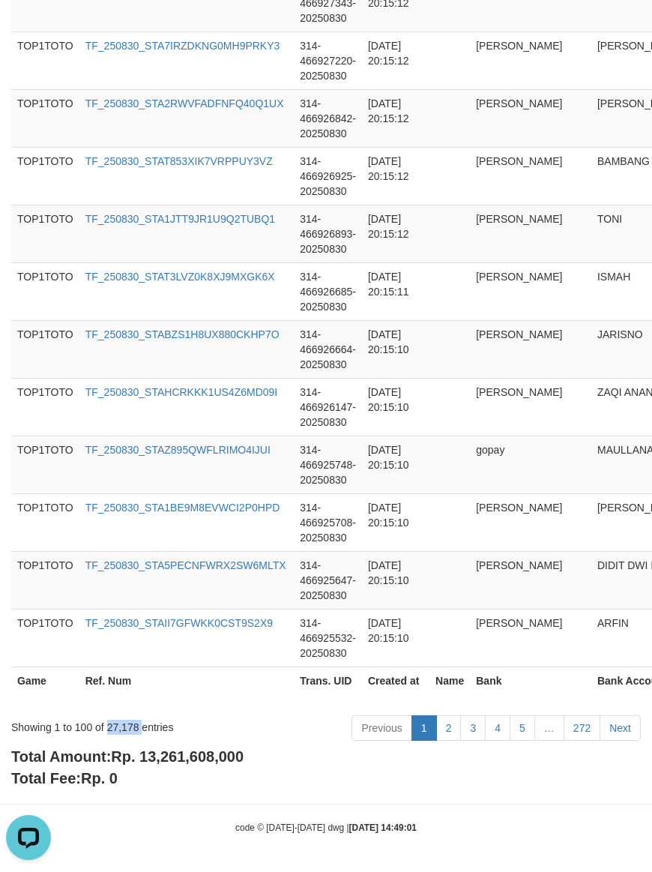
copy div "27,178"
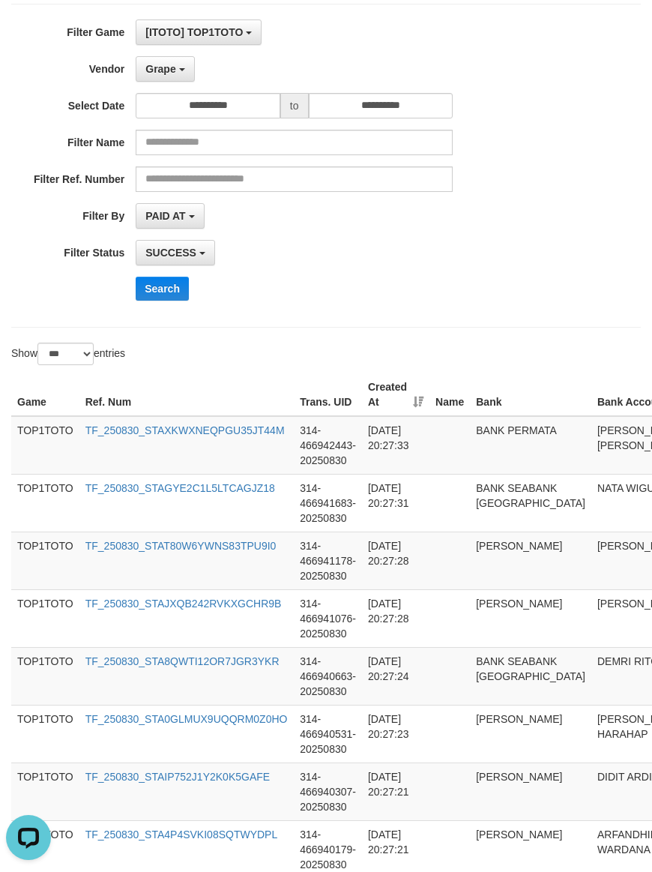
scroll to position [0, 0]
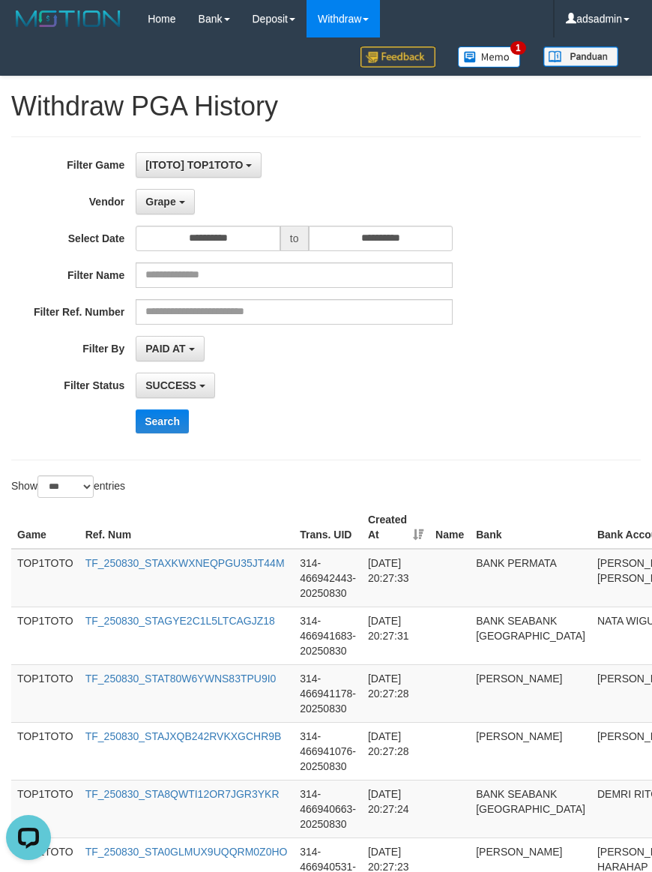
click at [181, 188] on div "**********" at bounding box center [272, 298] width 544 height 292
click at [172, 223] on div "**********" at bounding box center [272, 298] width 544 height 292
click at [175, 207] on span "Grape" at bounding box center [160, 202] width 30 height 12
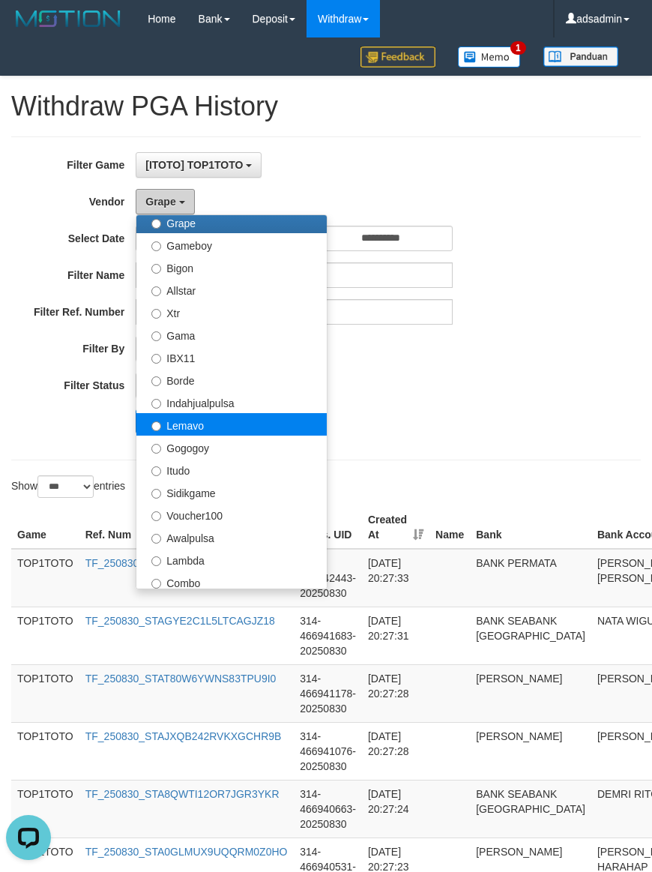
scroll to position [312, 0]
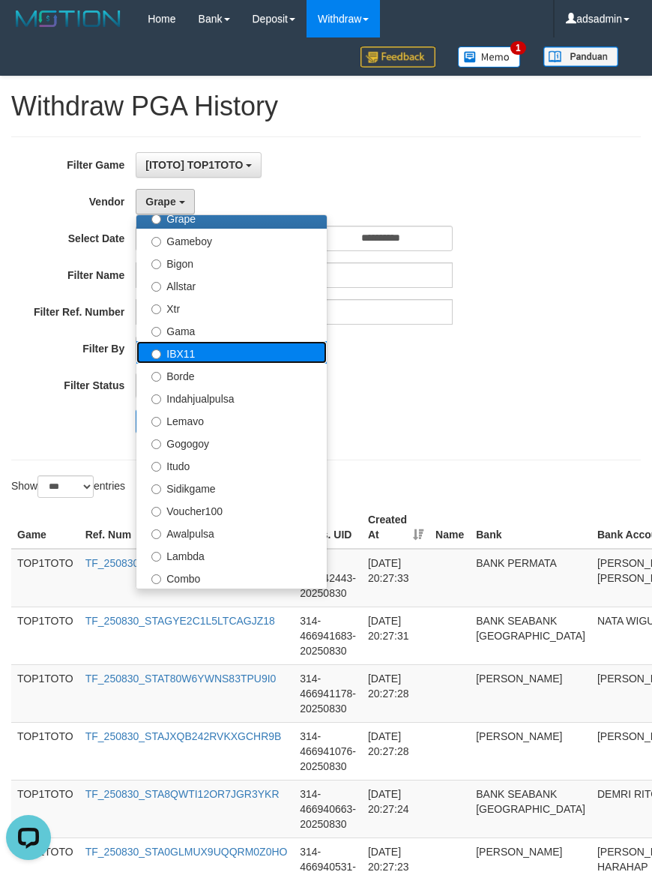
click at [210, 358] on label "IBX11" at bounding box center [231, 352] width 190 height 22
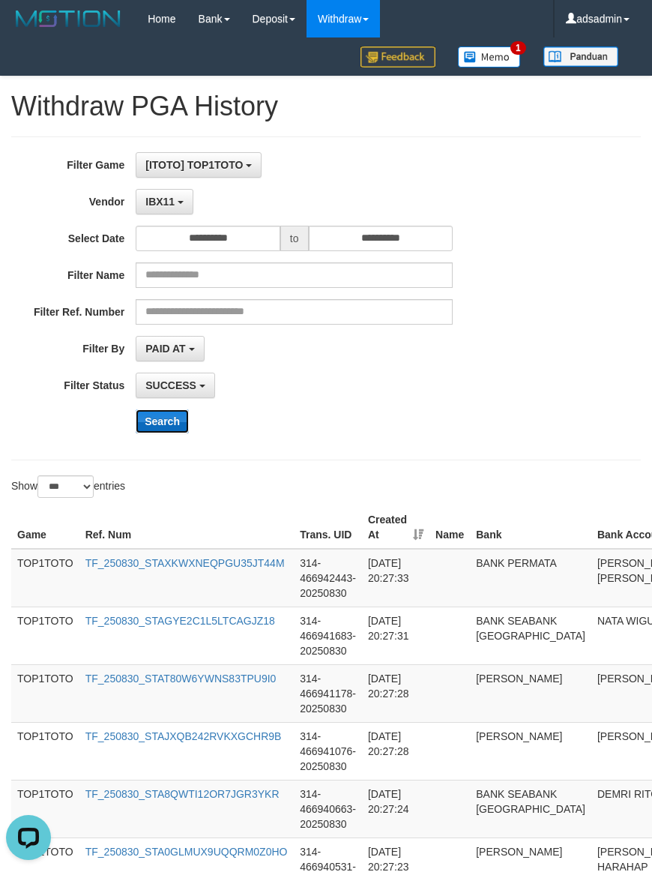
click at [160, 424] on button "Search" at bounding box center [162, 421] width 53 height 24
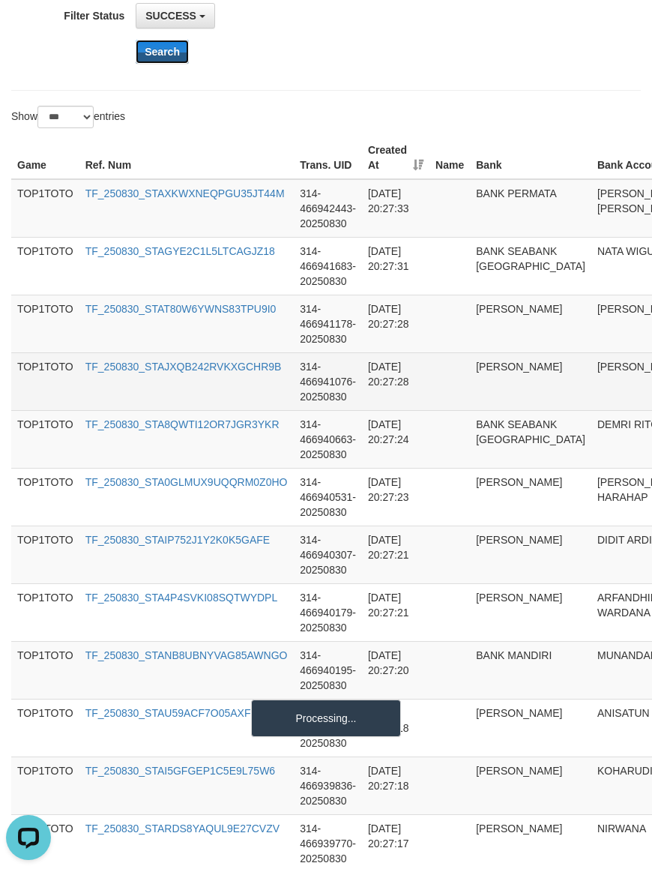
scroll to position [469, 0]
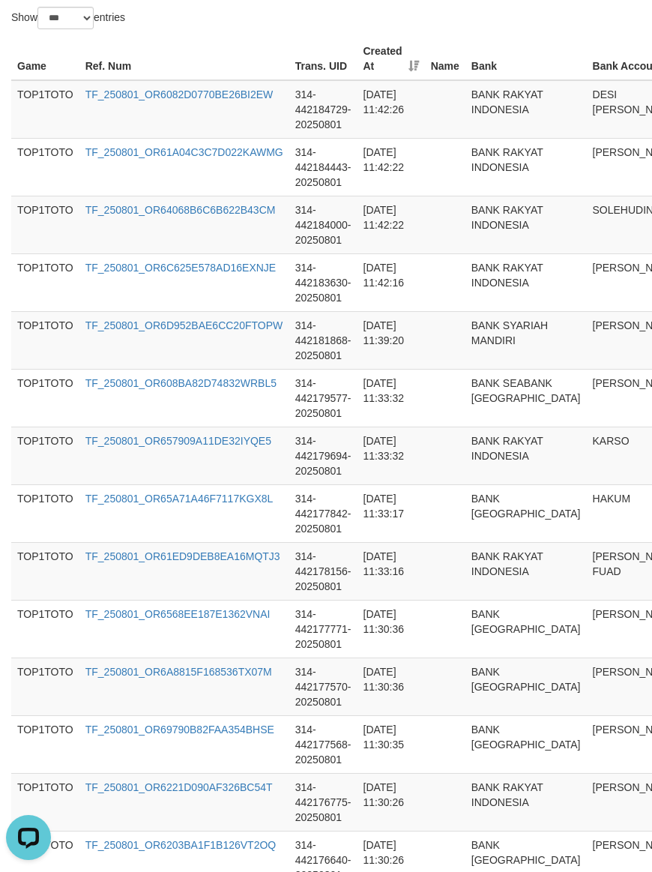
click at [270, 31] on div "Show ** ** ** *** entries" at bounding box center [163, 20] width 304 height 26
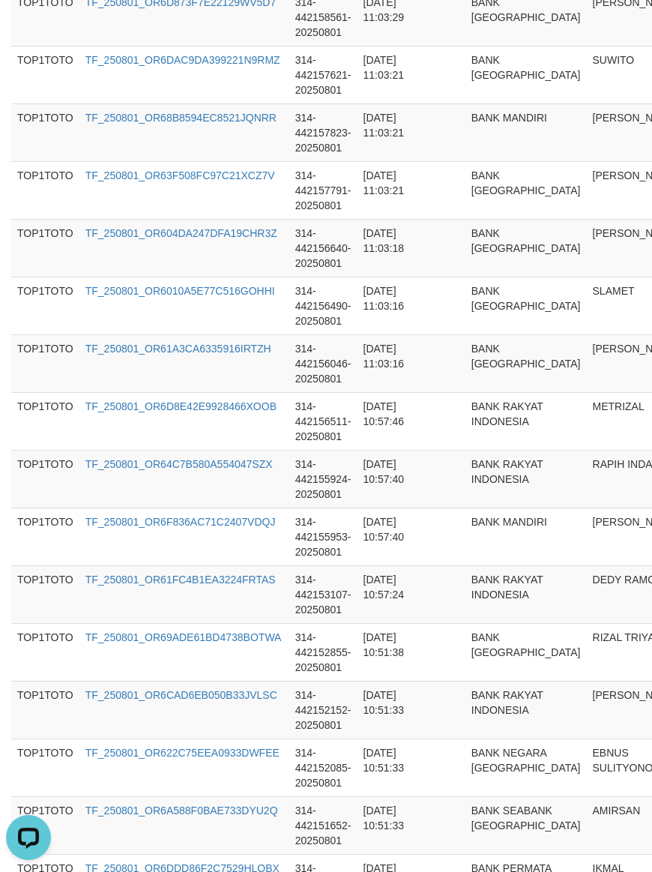
scroll to position [5690, 0]
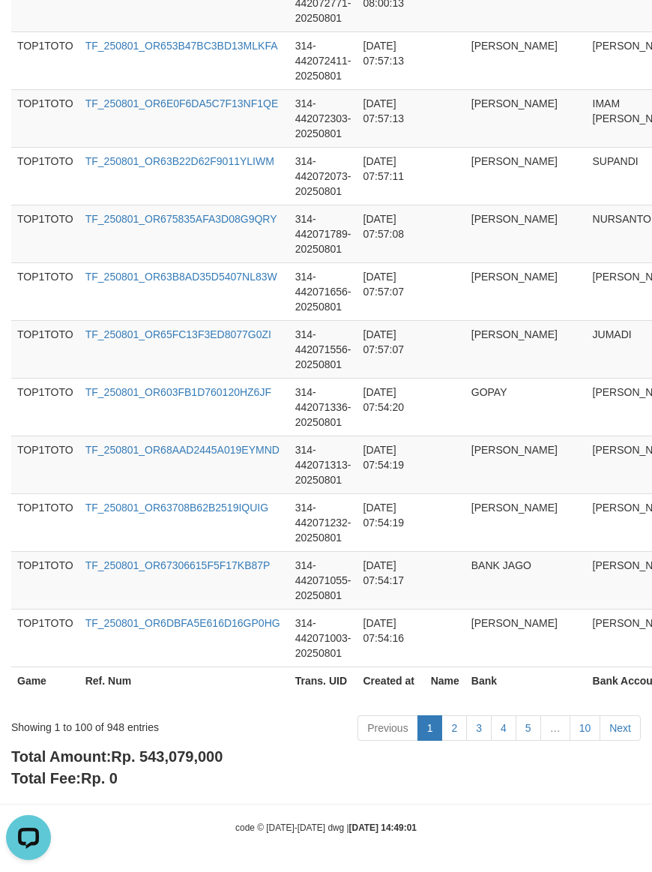
click at [170, 754] on span "Rp. 543,079,000" at bounding box center [167, 756] width 112 height 16
click at [113, 736] on div "Showing 1 to 100 of 948 entries Previous 1 2 3 4 5 … 10 Next" at bounding box center [326, 730] width 652 height 32
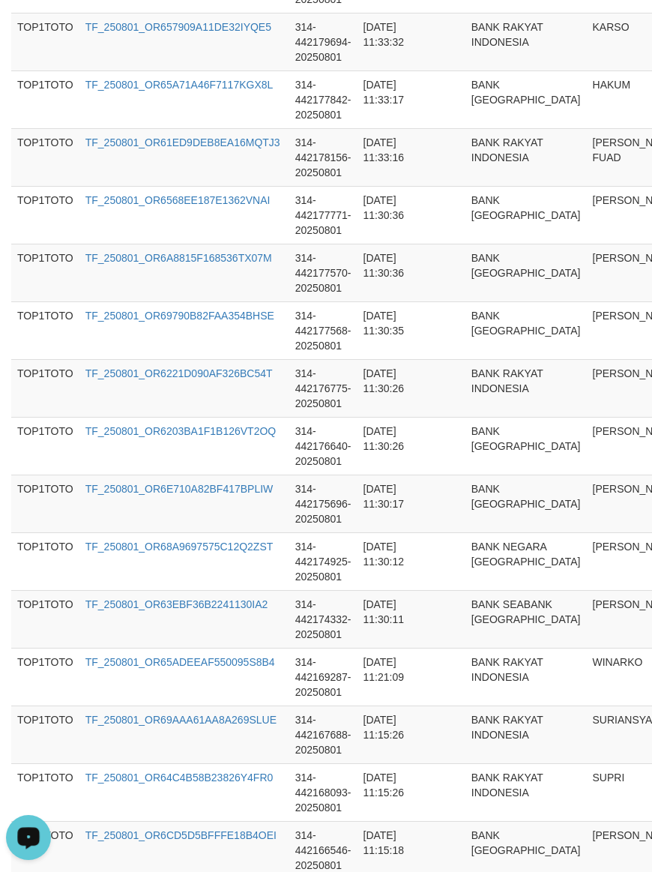
scroll to position [0, 0]
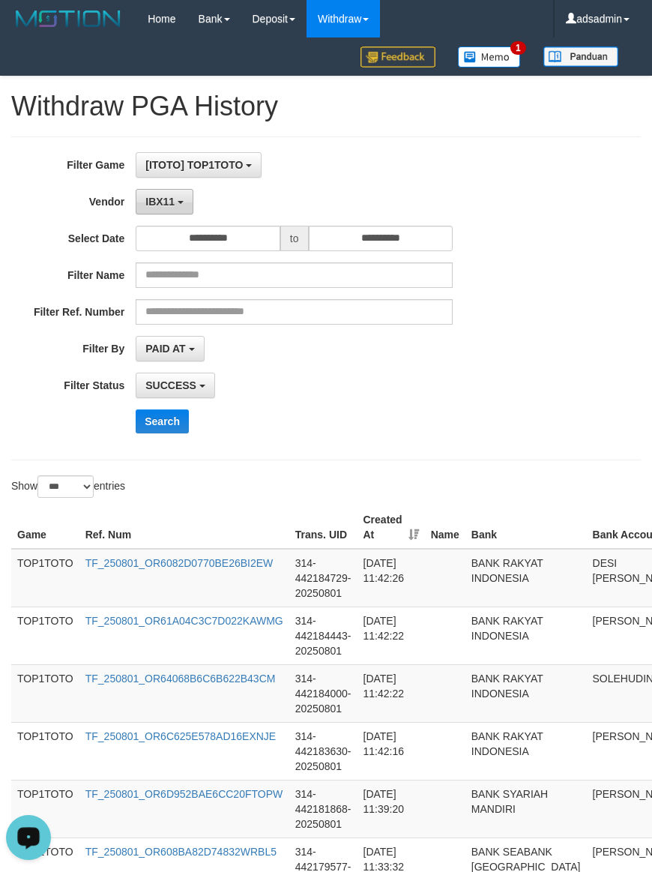
click at [156, 195] on button "IBX11" at bounding box center [165, 201] width 58 height 25
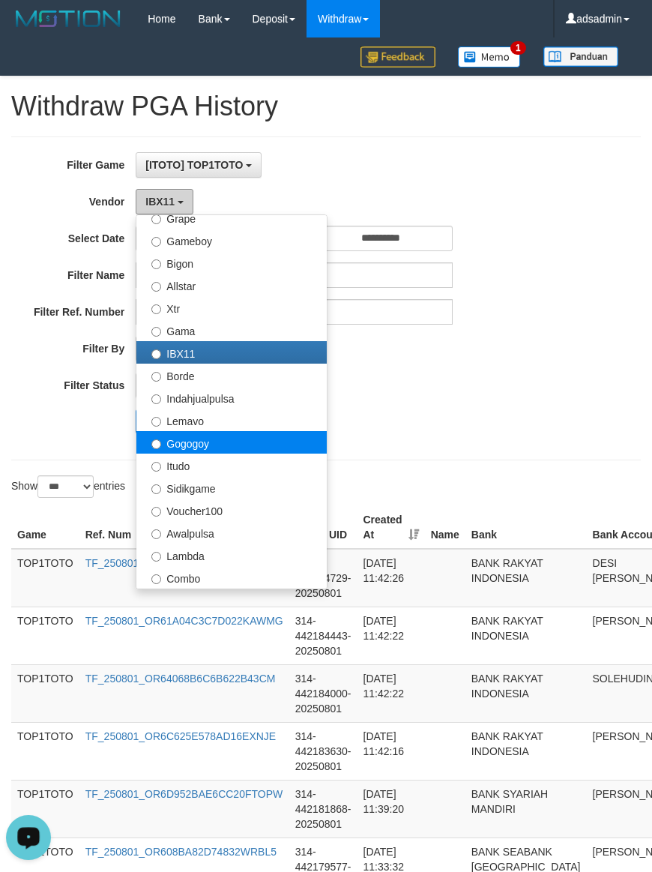
scroll to position [492, 0]
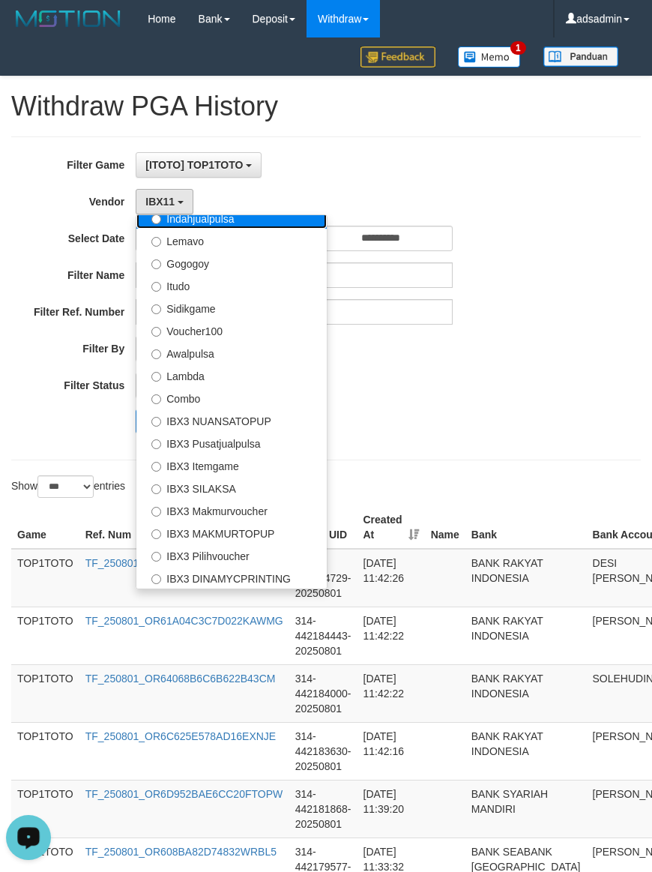
click at [245, 219] on label "Indahjualpulsa" at bounding box center [231, 217] width 190 height 22
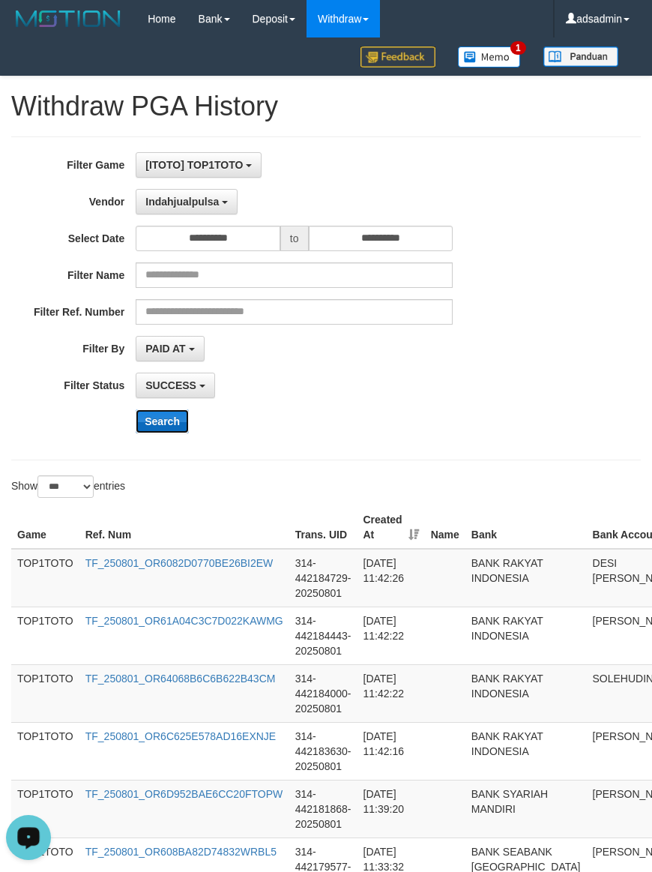
click at [163, 432] on button "Search" at bounding box center [162, 421] width 53 height 24
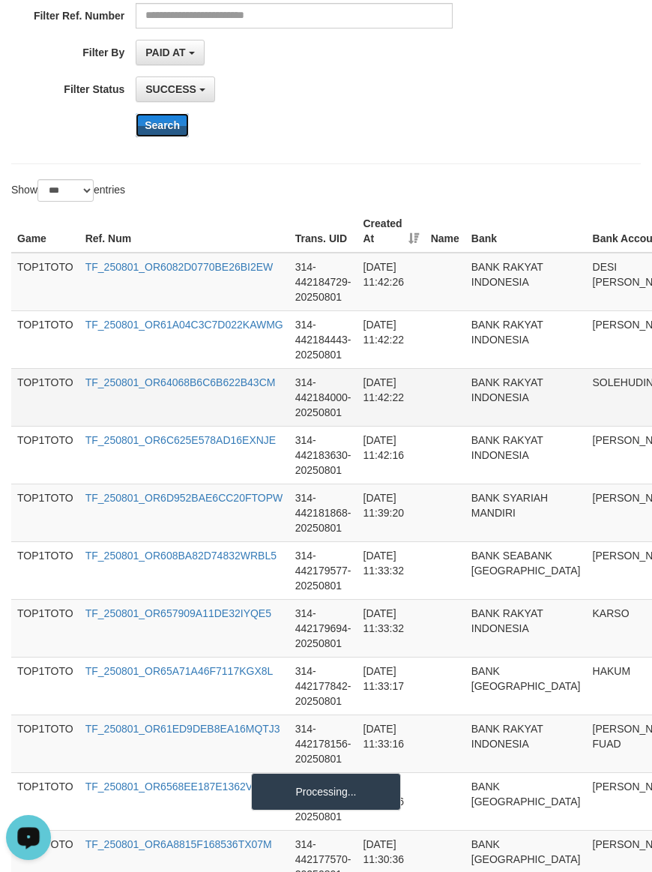
scroll to position [312, 0]
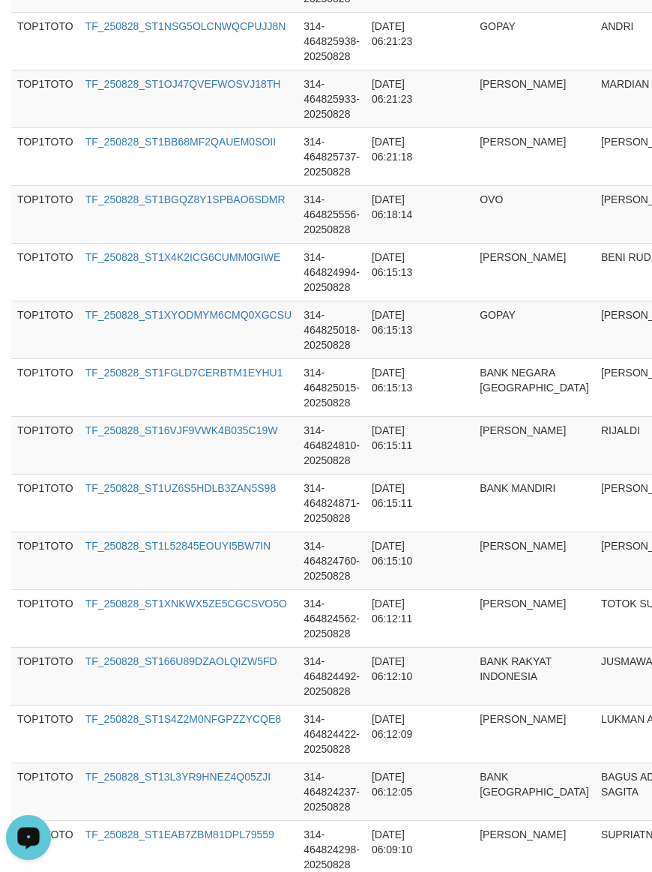
scroll to position [5675, 0]
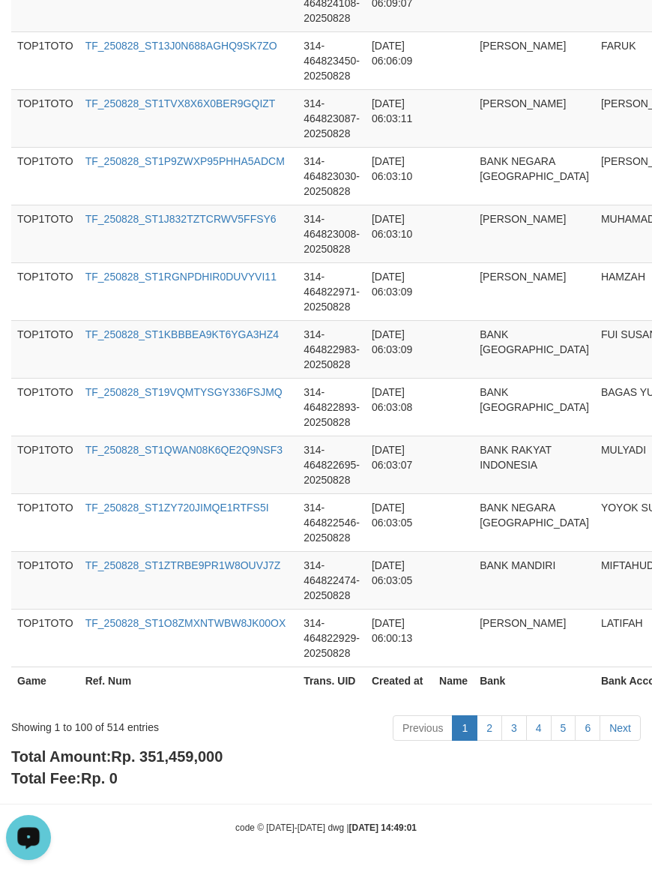
click at [206, 756] on span "Rp. 351,459,000" at bounding box center [167, 756] width 112 height 16
click at [117, 729] on div "Showing 1 to 100 of 514 entries" at bounding box center [136, 724] width 250 height 21
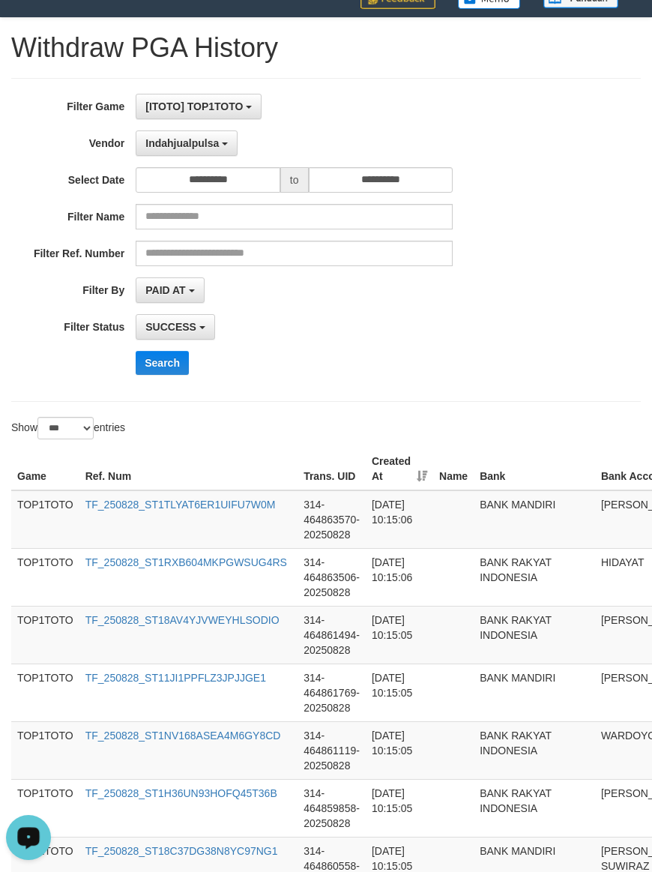
scroll to position [0, 0]
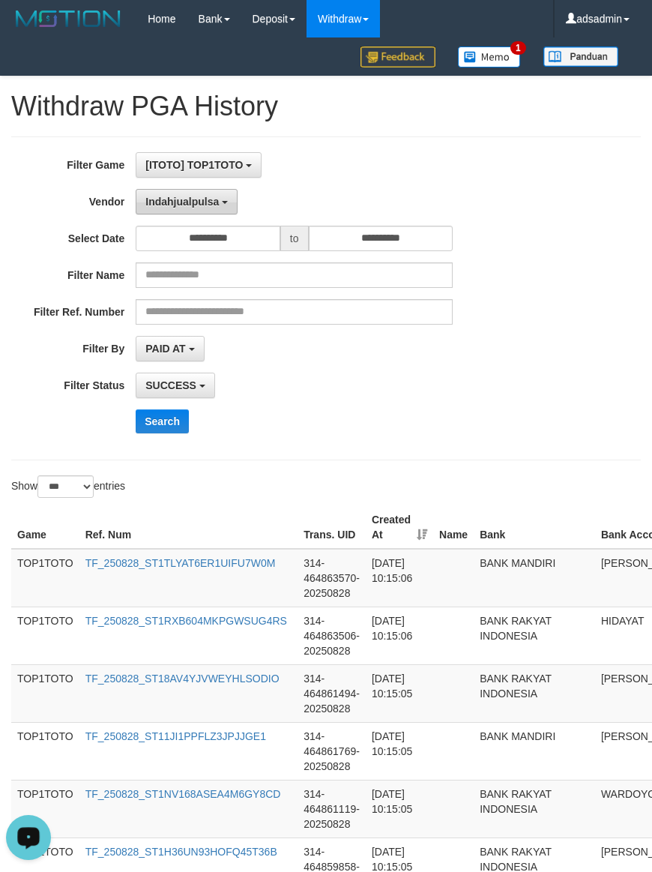
click at [176, 196] on span "Indahjualpulsa" at bounding box center [181, 202] width 73 height 12
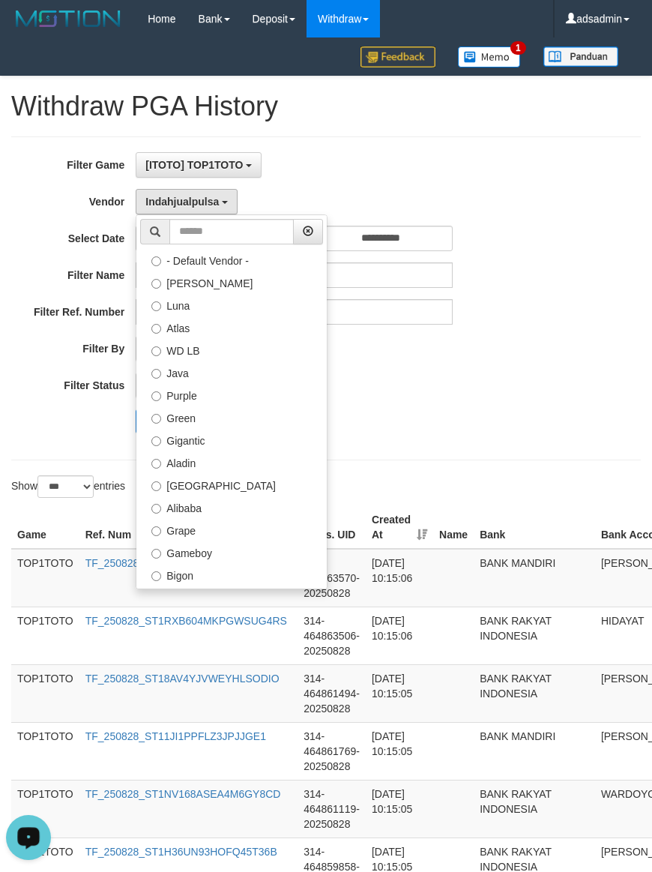
click at [218, 721] on label "Lemavo" at bounding box center [231, 732] width 190 height 22
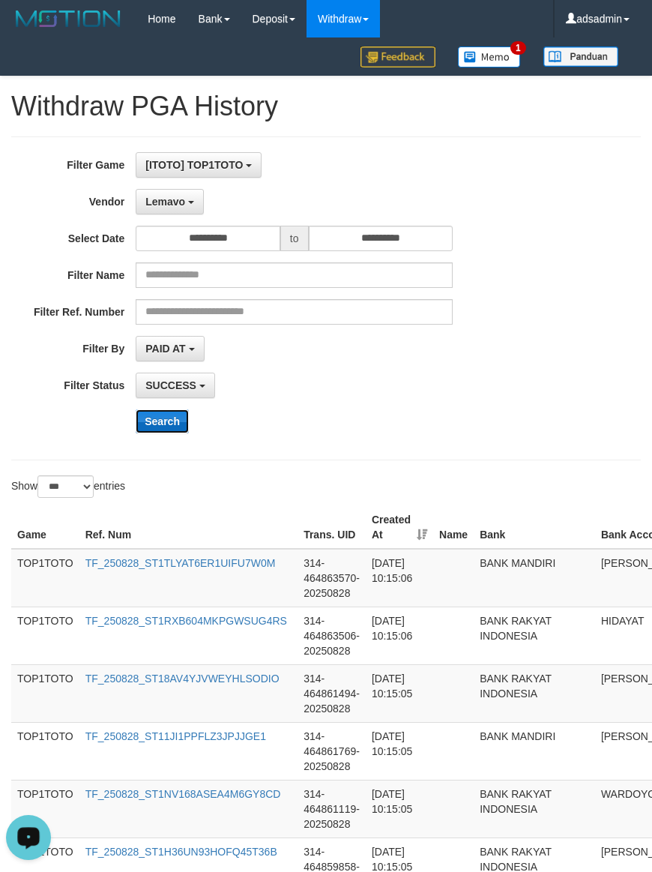
click at [169, 424] on button "Search" at bounding box center [162, 421] width 53 height 24
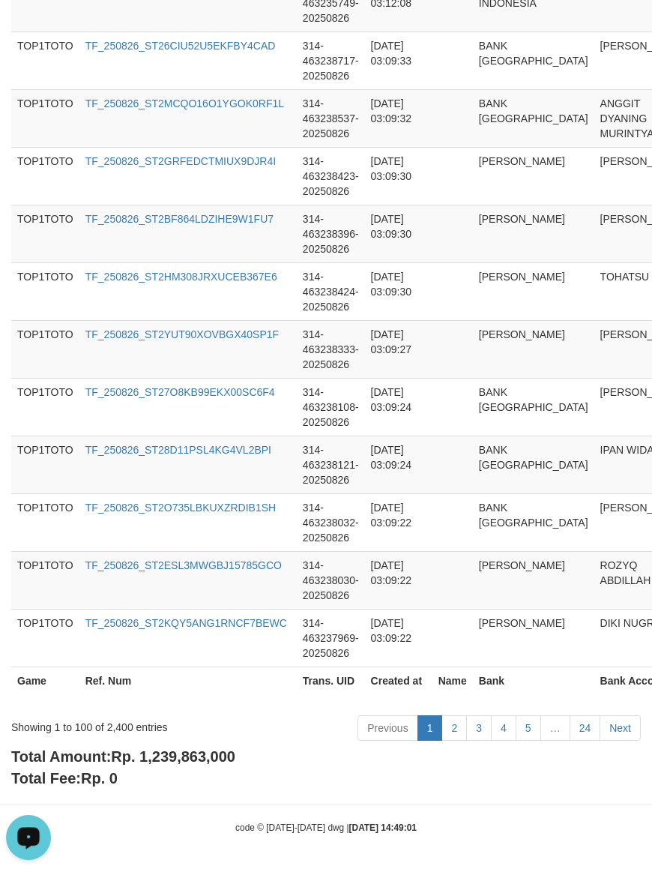
scroll to position [5675, 0]
click at [180, 760] on span "Rp. 1,239,863,000" at bounding box center [173, 756] width 124 height 16
click at [122, 731] on div "Showing 1 to 100 of 2,400 entries" at bounding box center [136, 724] width 250 height 21
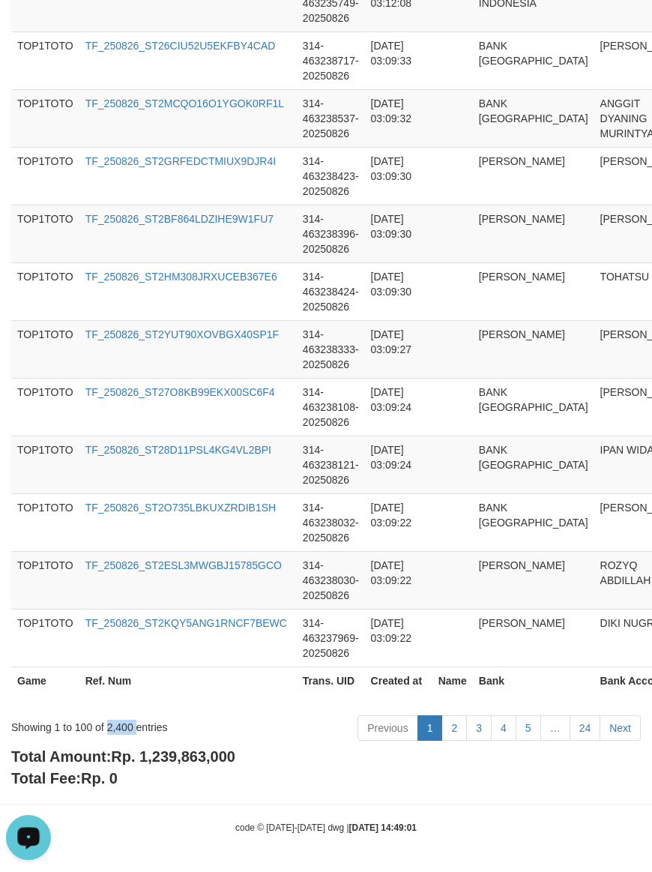
click at [122, 731] on div "Showing 1 to 100 of 2,400 entries" at bounding box center [136, 724] width 250 height 21
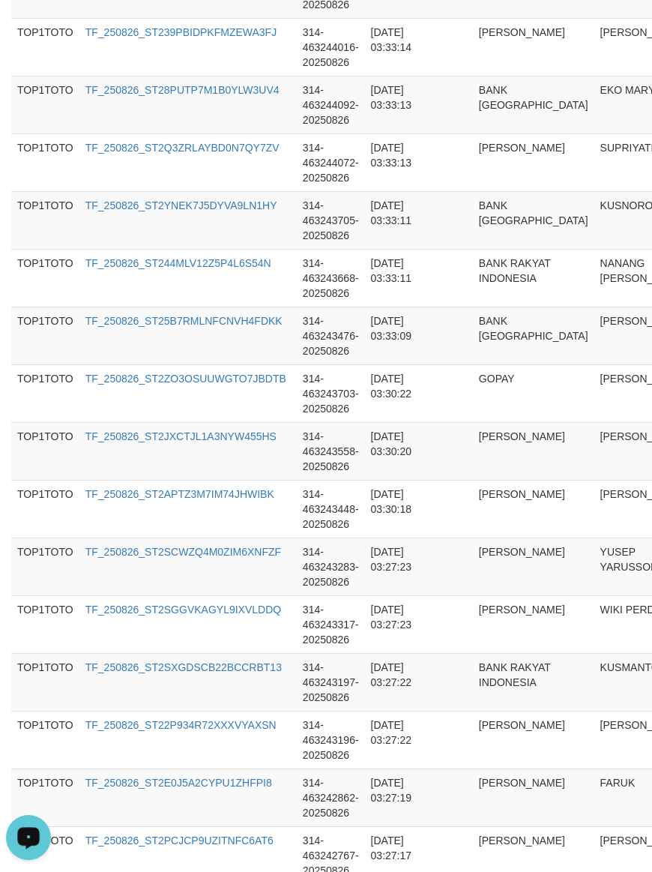
scroll to position [0, 0]
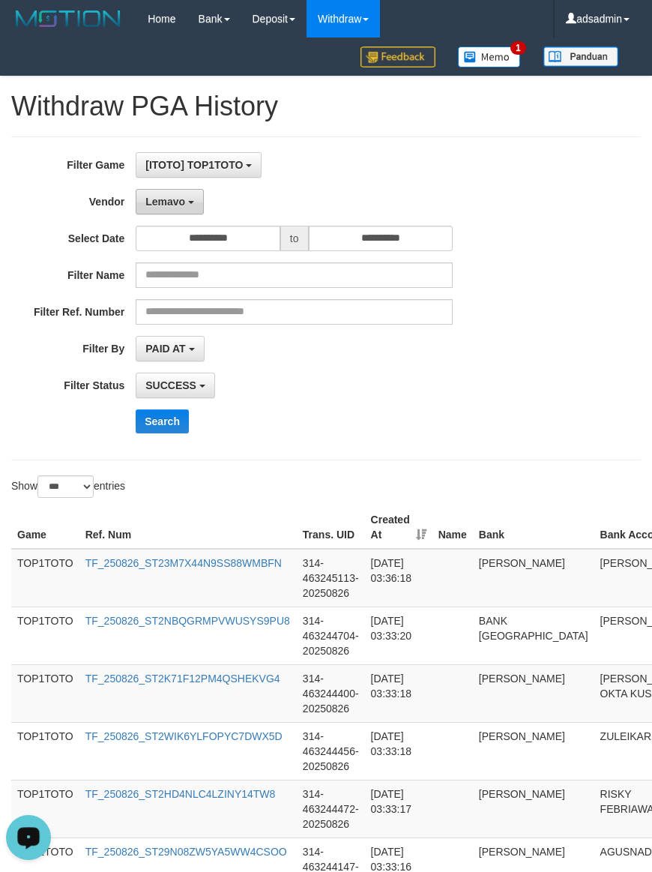
click at [184, 210] on button "Lemavo" at bounding box center [170, 201] width 68 height 25
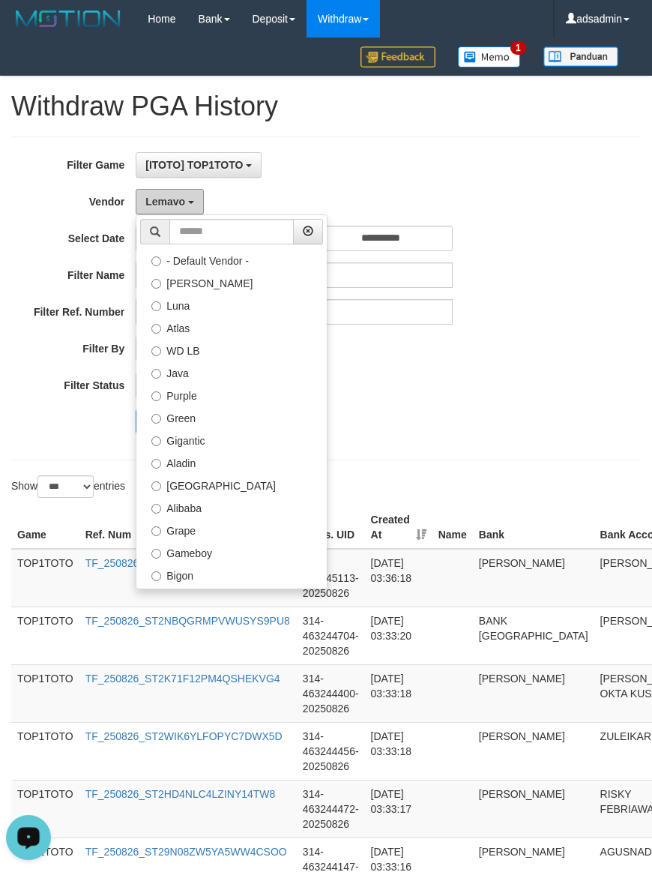
scroll to position [492, 0]
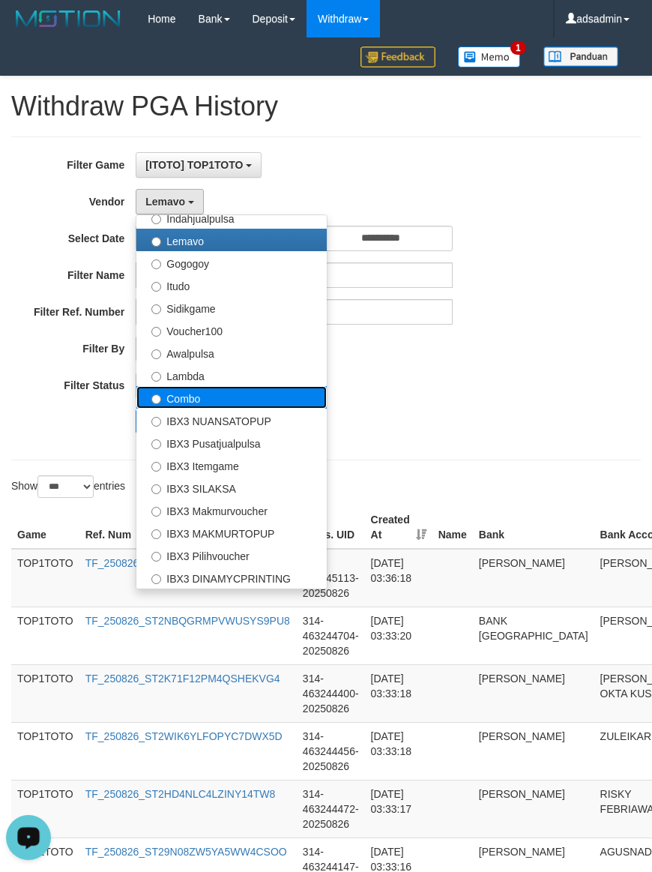
click at [200, 399] on label "Combo" at bounding box center [231, 397] width 190 height 22
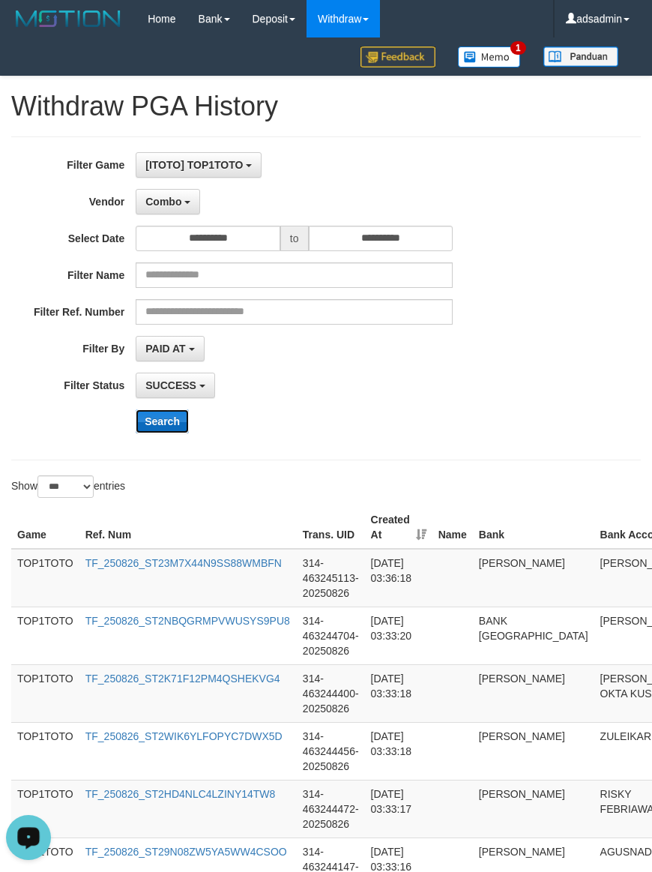
click at [156, 428] on button "Search" at bounding box center [162, 421] width 53 height 24
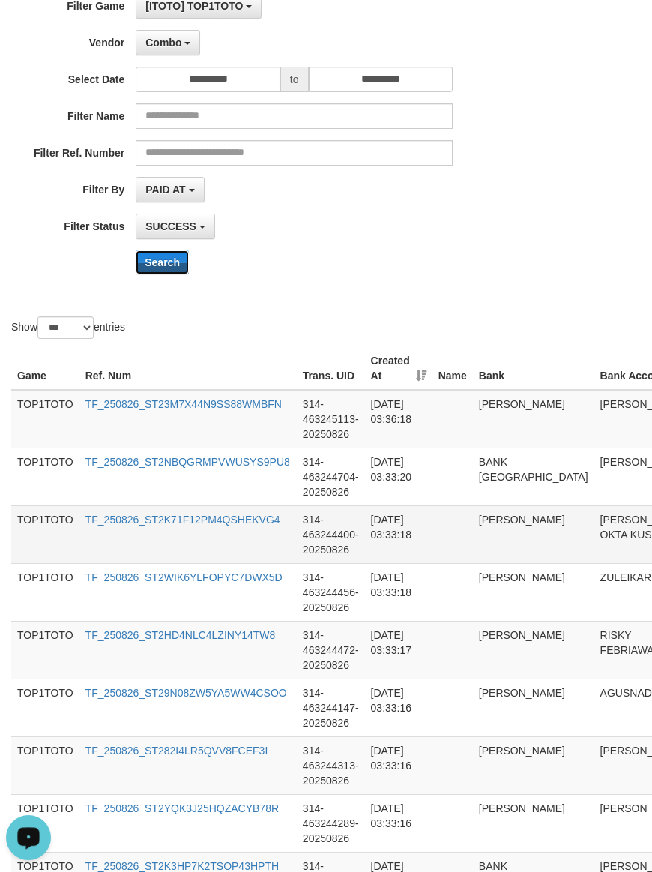
scroll to position [312, 0]
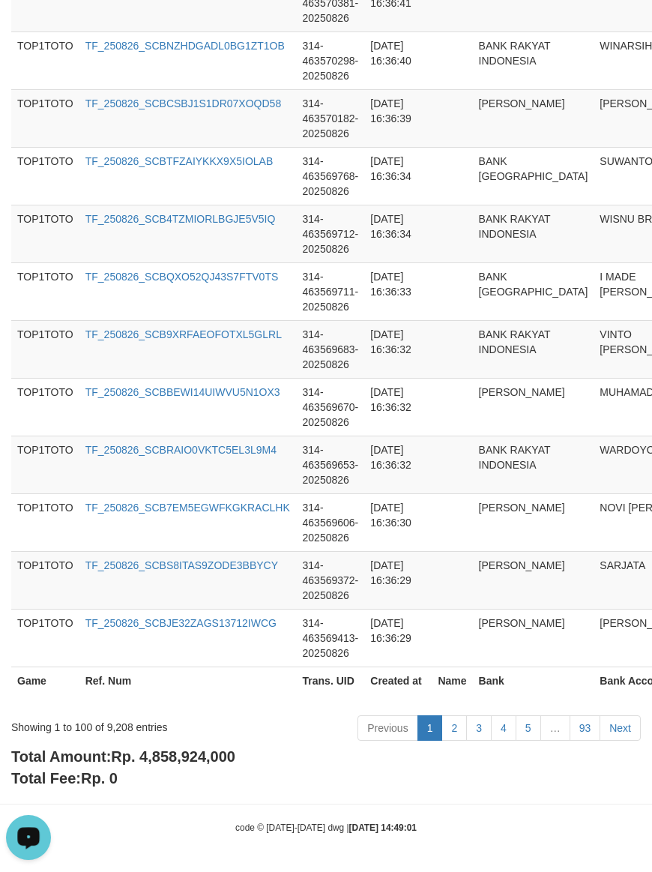
scroll to position [5675, 0]
click at [201, 757] on span "Rp. 4,858,924,000" at bounding box center [173, 756] width 124 height 16
click at [122, 729] on div "Showing 1 to 100 of 9,208 entries" at bounding box center [136, 724] width 250 height 21
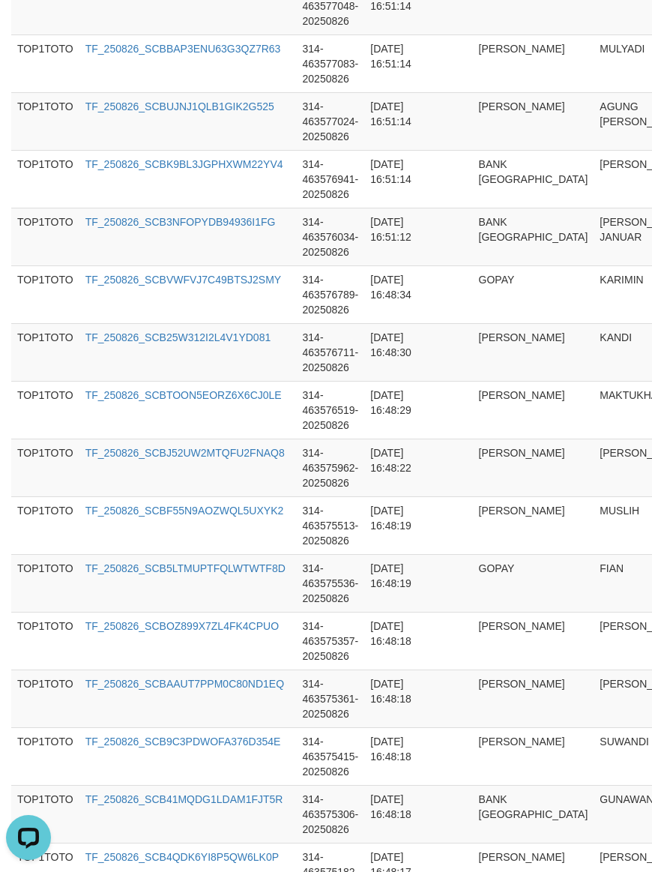
scroll to position [0, 0]
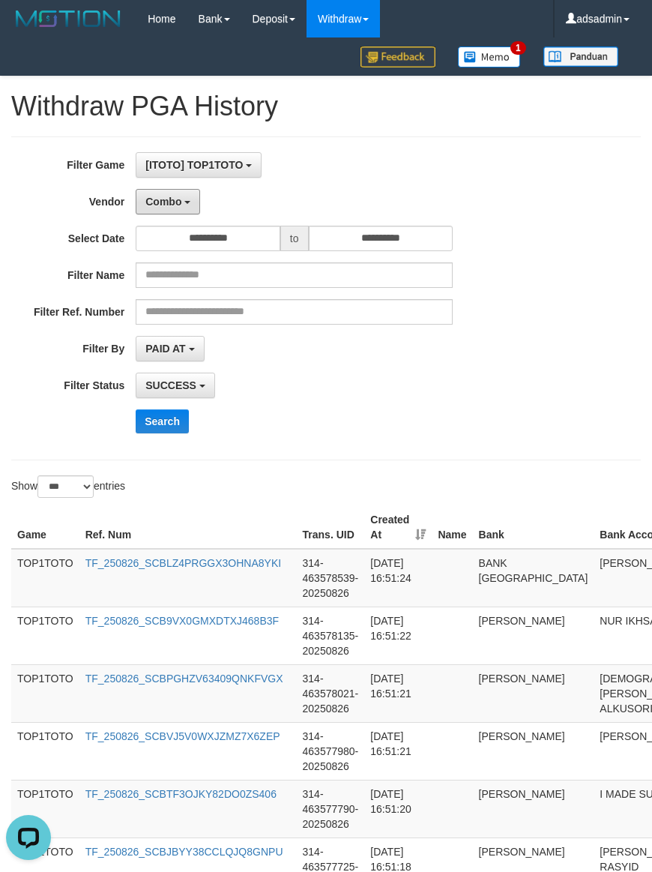
click at [178, 205] on span "Combo" at bounding box center [163, 202] width 36 height 12
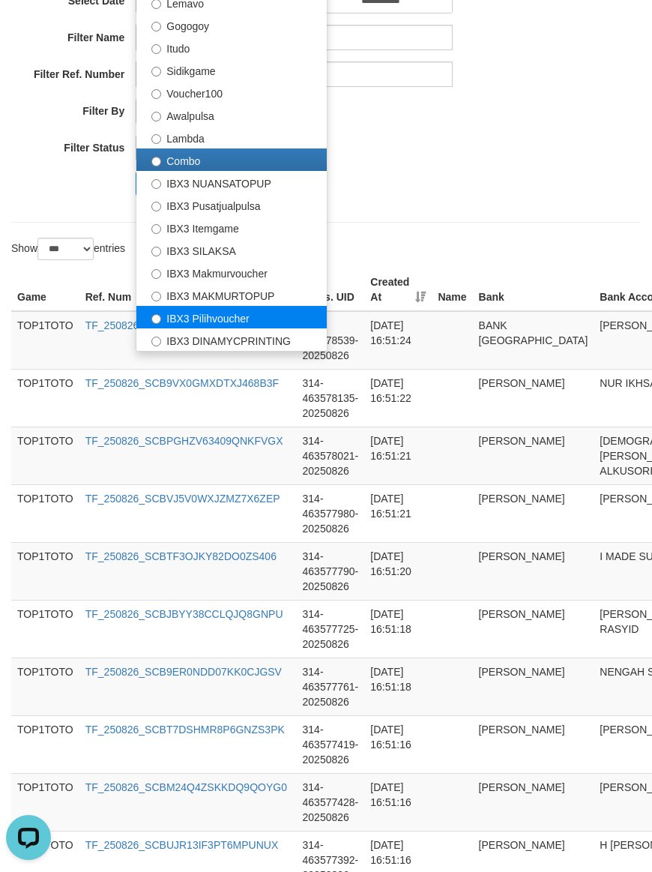
scroll to position [312, 0]
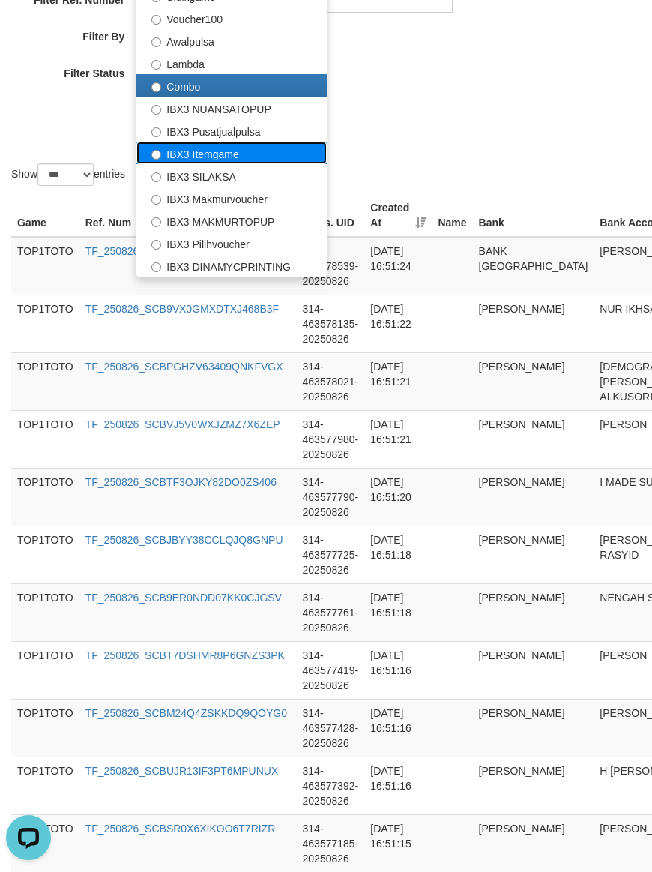
click at [256, 156] on label "IBX3 Itemgame" at bounding box center [231, 153] width 190 height 22
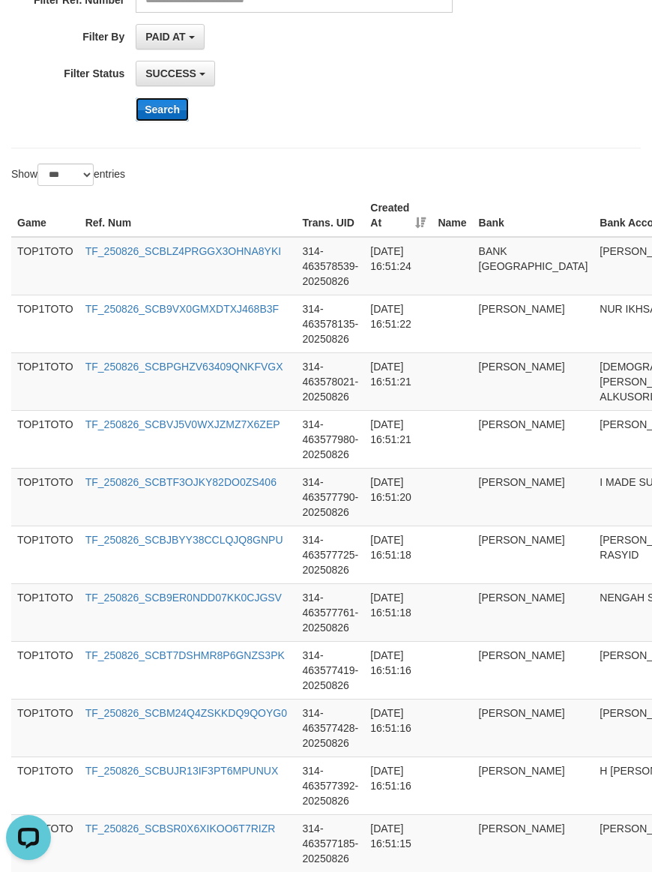
click at [180, 116] on button "Search" at bounding box center [162, 109] width 53 height 24
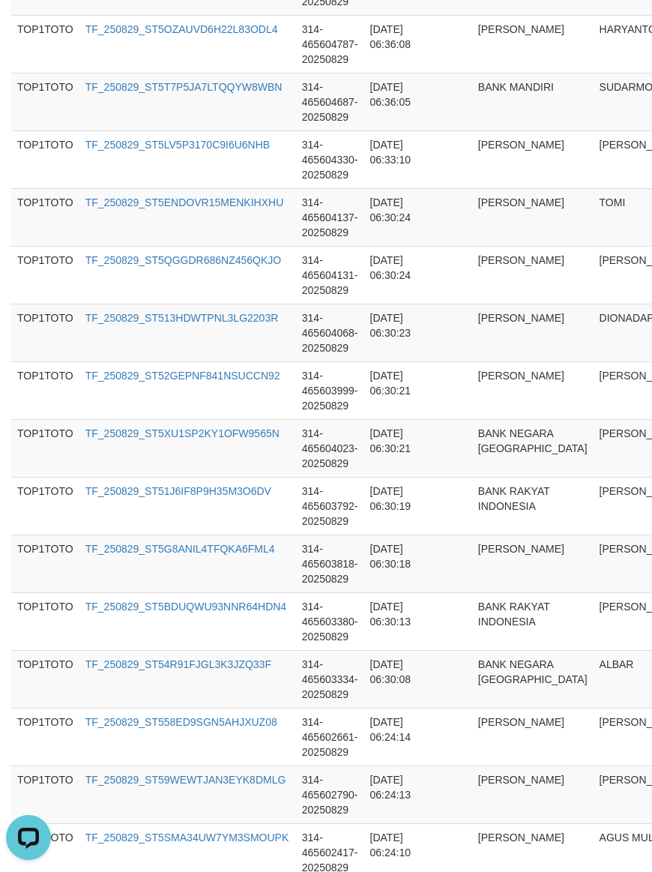
scroll to position [5690, 0]
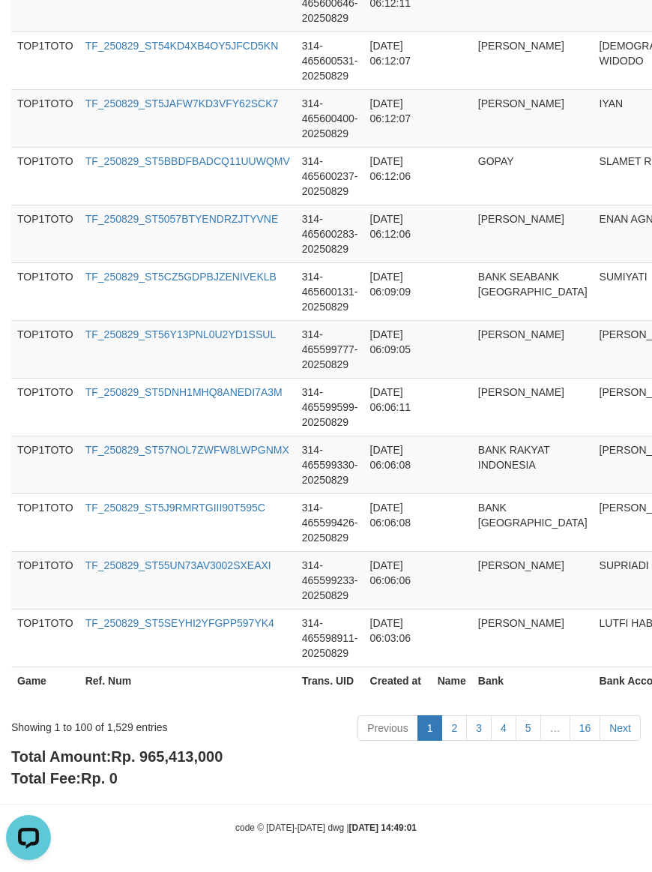
click at [195, 767] on div "Total Amount: Rp. 965,413,000 Total Fee: Rp. 0" at bounding box center [326, 767] width 630 height 43
click at [113, 728] on div "Showing 1 to 100 of 1,529 entries" at bounding box center [136, 724] width 250 height 21
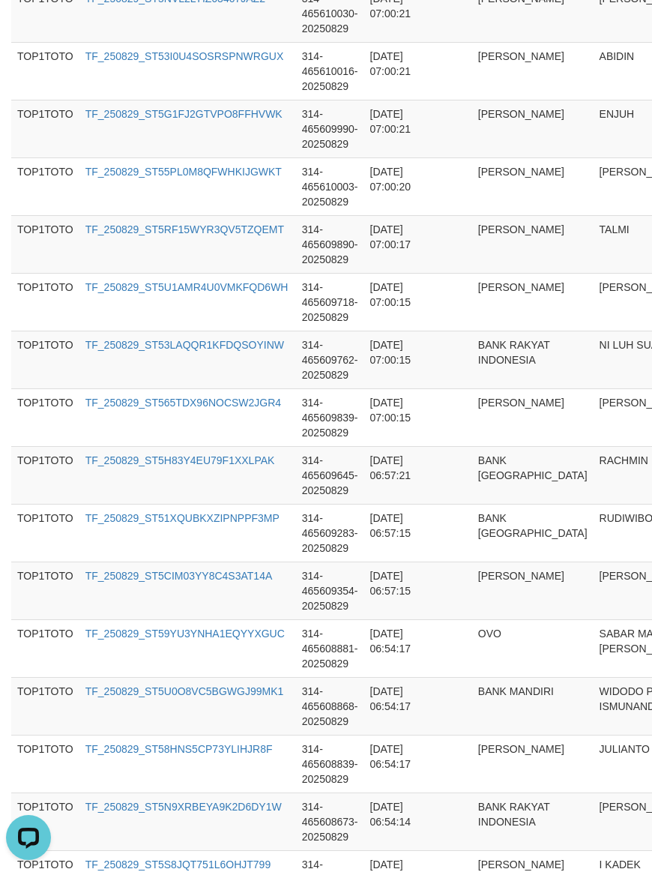
scroll to position [0, 0]
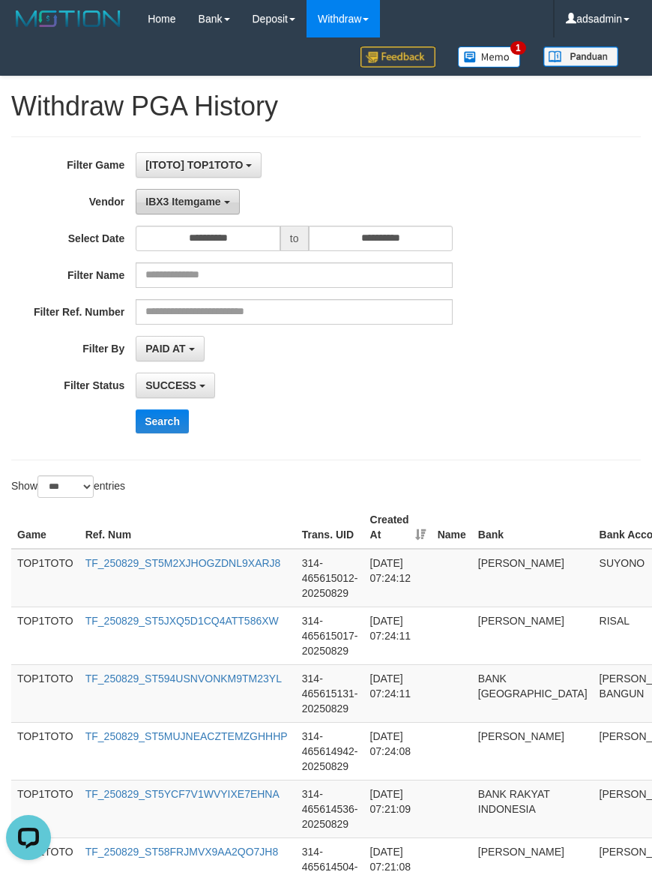
click at [237, 206] on button "IBX3 Itemgame" at bounding box center [187, 201] width 103 height 25
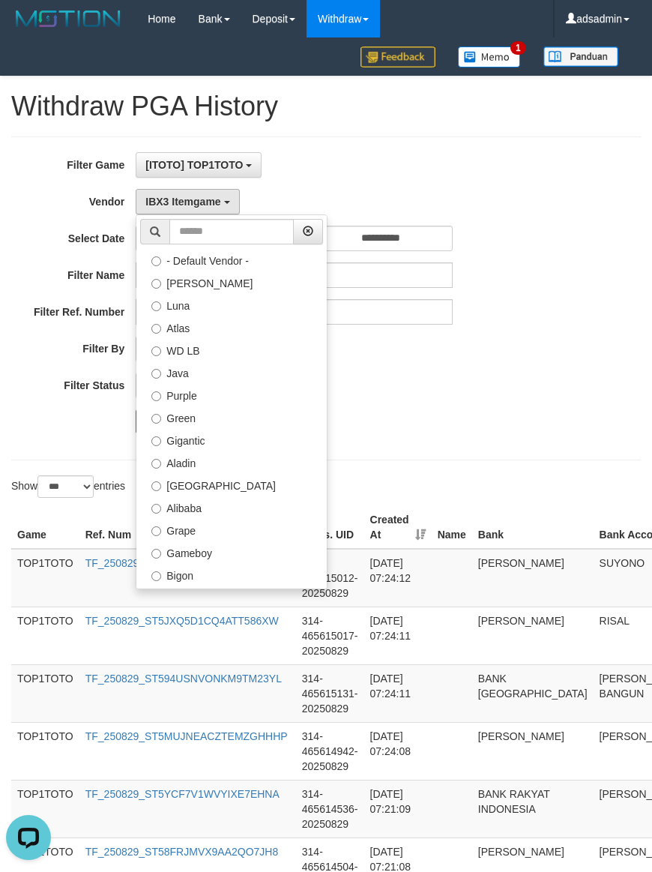
click at [42, 421] on div "Search" at bounding box center [272, 421] width 544 height 24
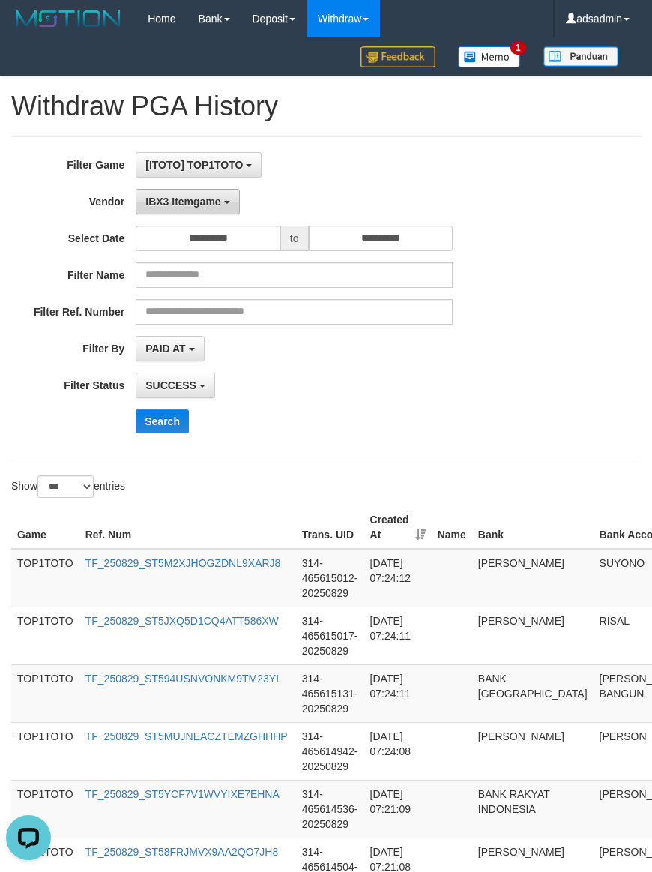
click at [212, 203] on span "IBX3 Itemgame" at bounding box center [182, 202] width 75 height 12
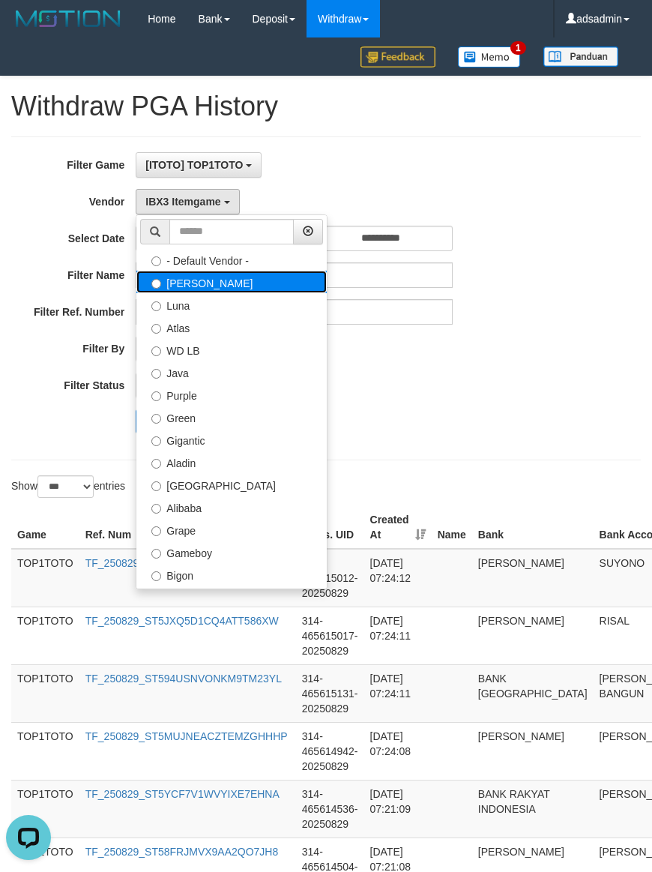
click at [186, 282] on label "[PERSON_NAME]" at bounding box center [231, 282] width 190 height 22
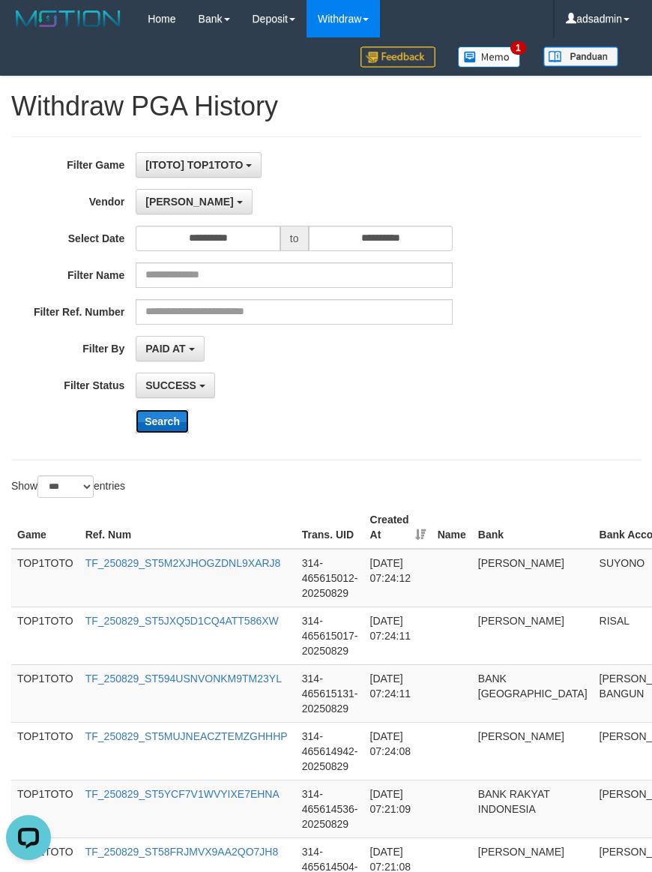
click at [161, 425] on button "Search" at bounding box center [162, 421] width 53 height 24
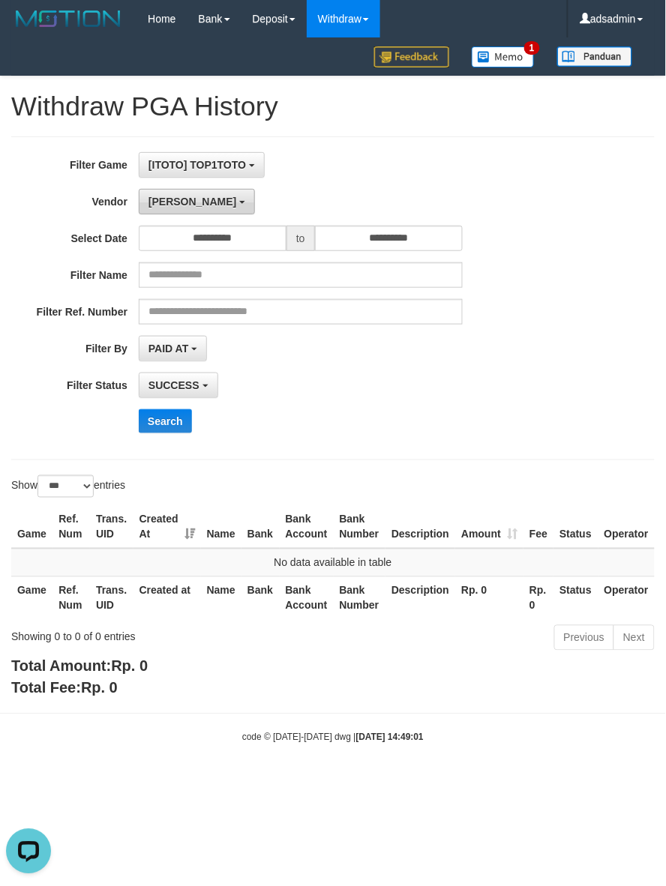
click at [166, 211] on button "[PERSON_NAME]" at bounding box center [197, 201] width 116 height 25
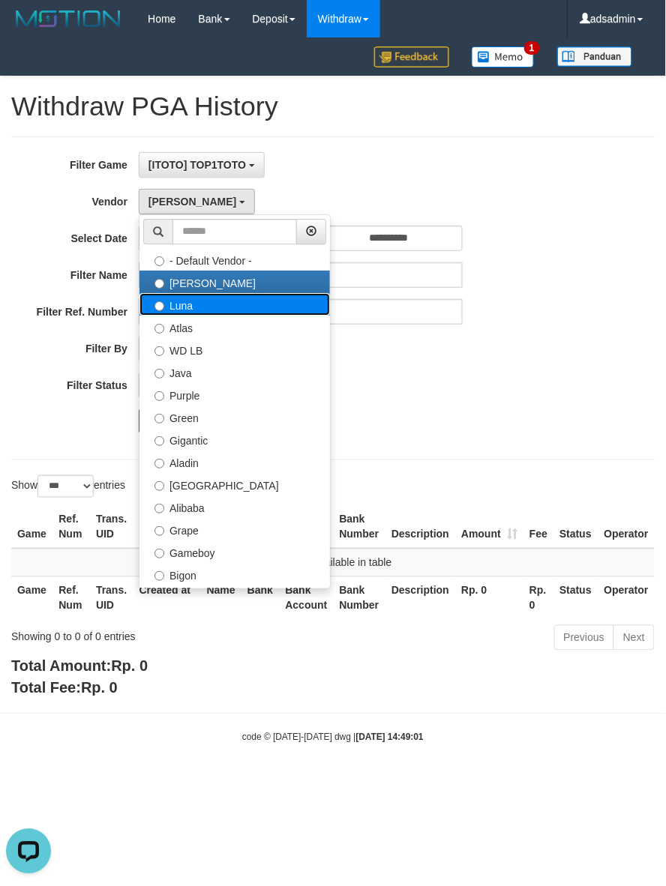
click at [225, 310] on label "Luna" at bounding box center [234, 304] width 190 height 22
select select "**********"
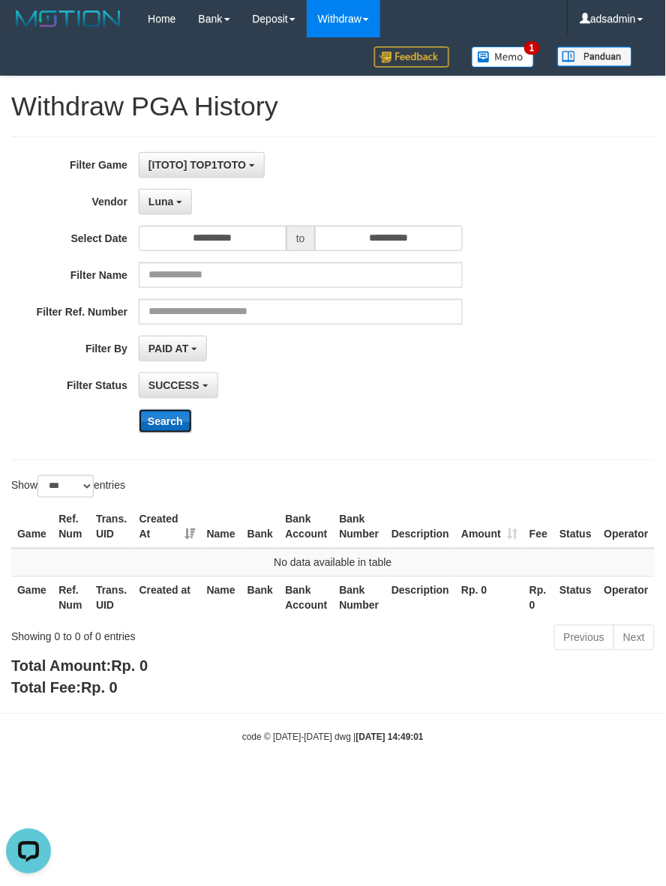
click at [171, 422] on button "Search" at bounding box center [165, 421] width 53 height 24
click at [180, 202] on b "button" at bounding box center [179, 202] width 6 height 3
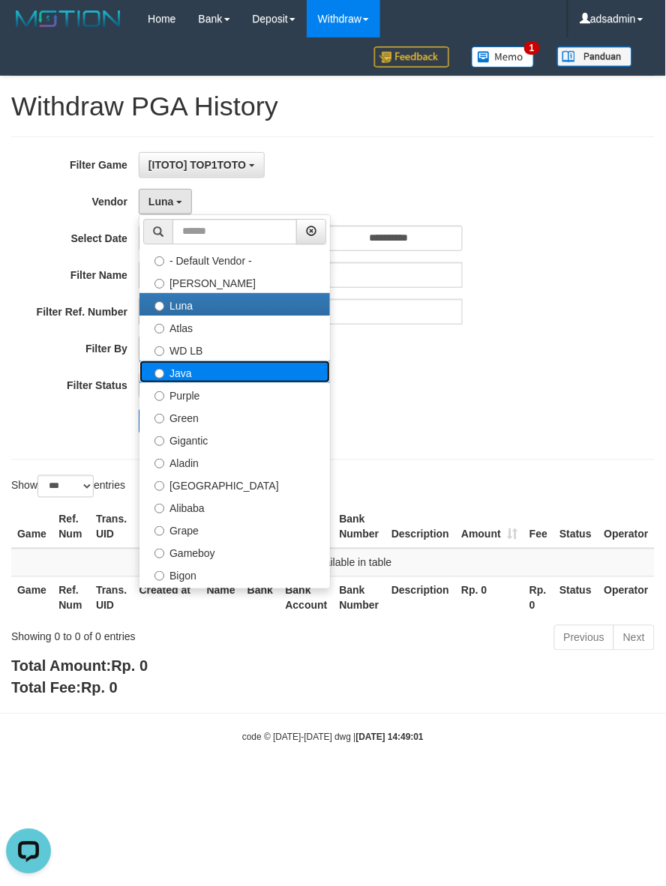
click at [192, 373] on label "Java" at bounding box center [234, 372] width 190 height 22
select select "**********"
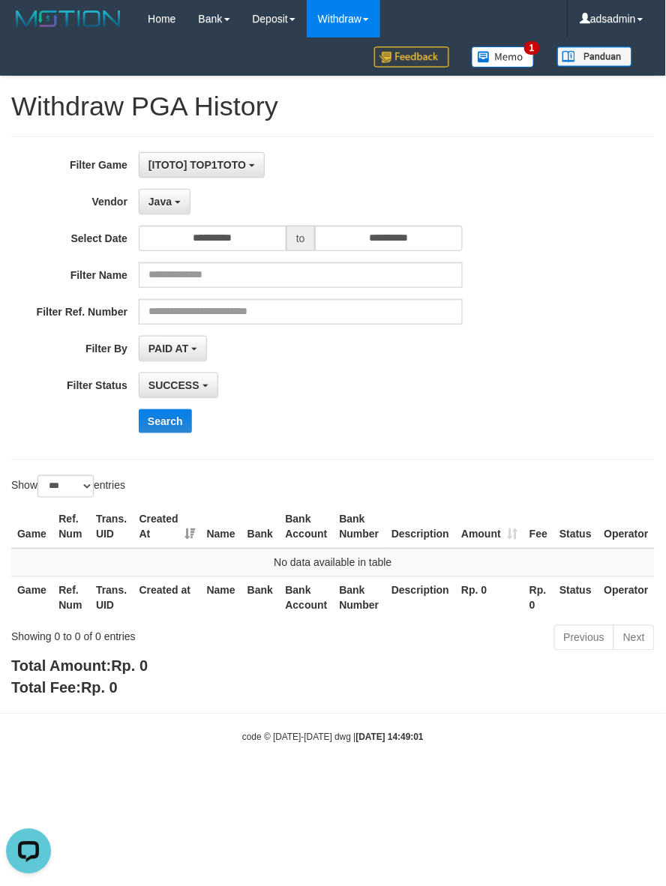
click at [165, 409] on div "**********" at bounding box center [277, 298] width 555 height 292
click at [163, 418] on button "Search" at bounding box center [165, 421] width 53 height 24
click at [181, 206] on button "Java" at bounding box center [165, 201] width 52 height 25
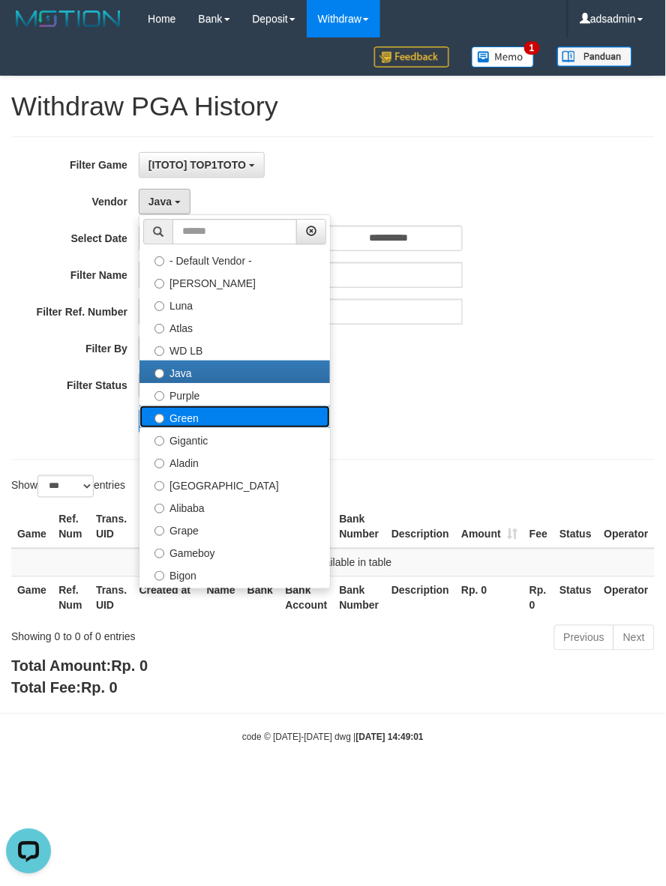
click at [186, 407] on label "Green" at bounding box center [234, 417] width 190 height 22
select select "**********"
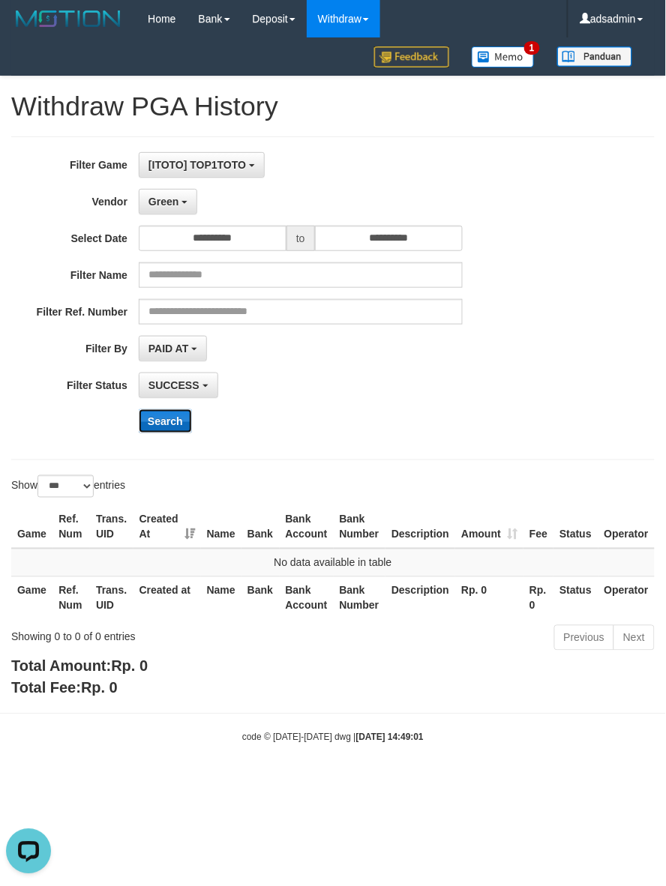
click at [172, 422] on button "Search" at bounding box center [165, 421] width 53 height 24
click at [163, 210] on button "Green" at bounding box center [168, 201] width 58 height 25
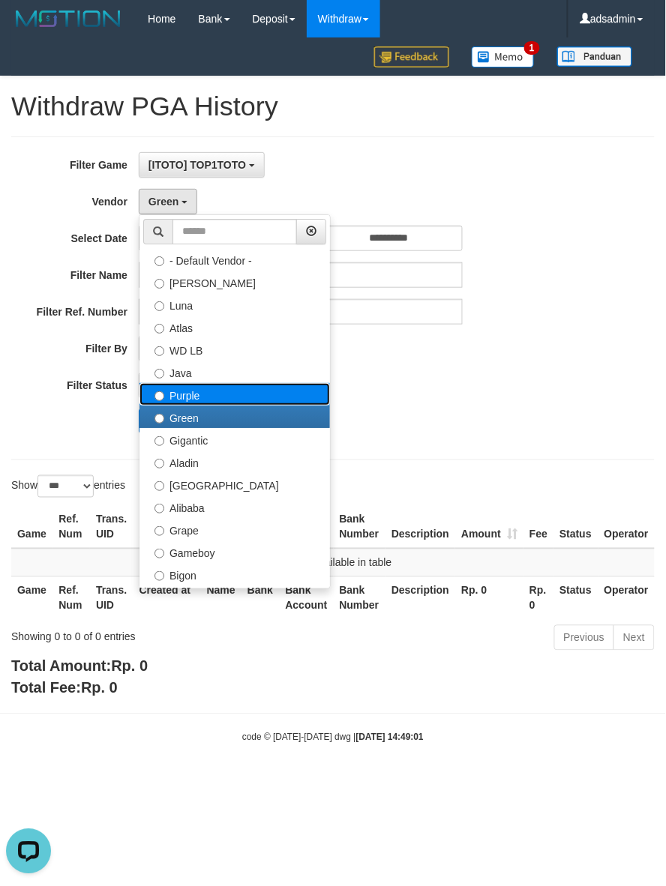
click at [188, 399] on label "Purple" at bounding box center [234, 394] width 190 height 22
select select "**********"
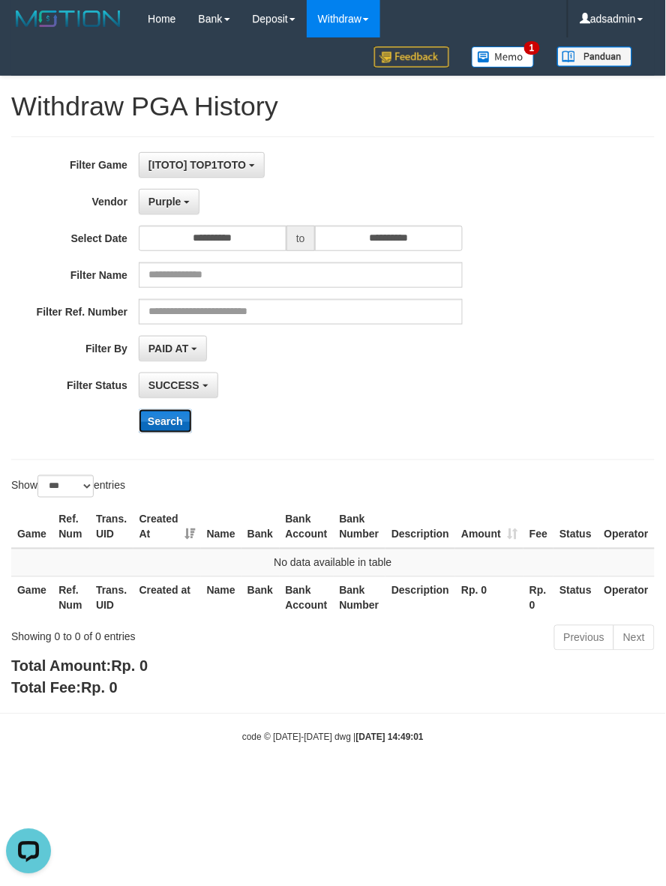
click at [176, 426] on button "Search" at bounding box center [165, 421] width 53 height 24
click at [178, 208] on button "Purple" at bounding box center [169, 201] width 61 height 25
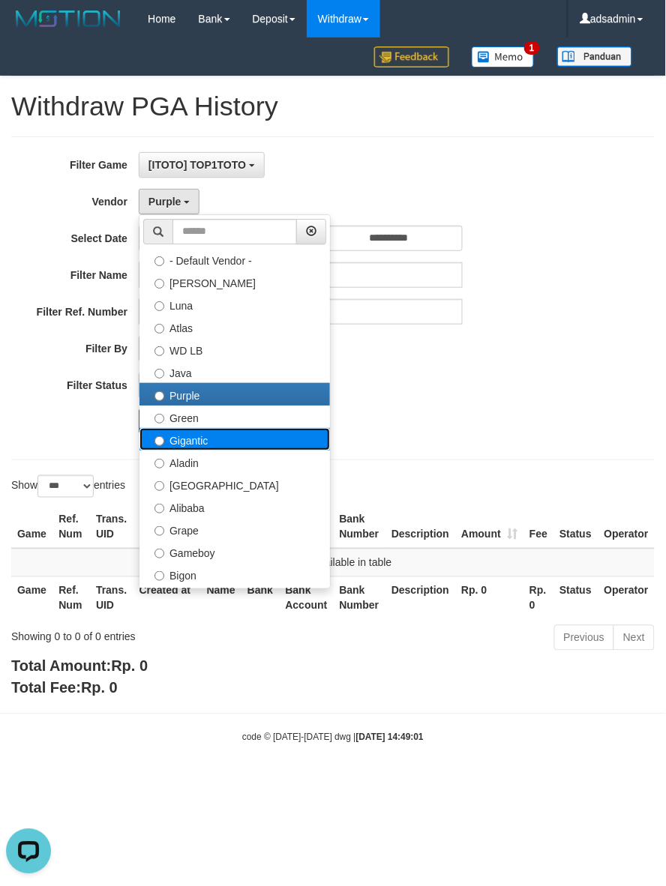
click at [196, 447] on label "Gigantic" at bounding box center [234, 439] width 190 height 22
select select "**********"
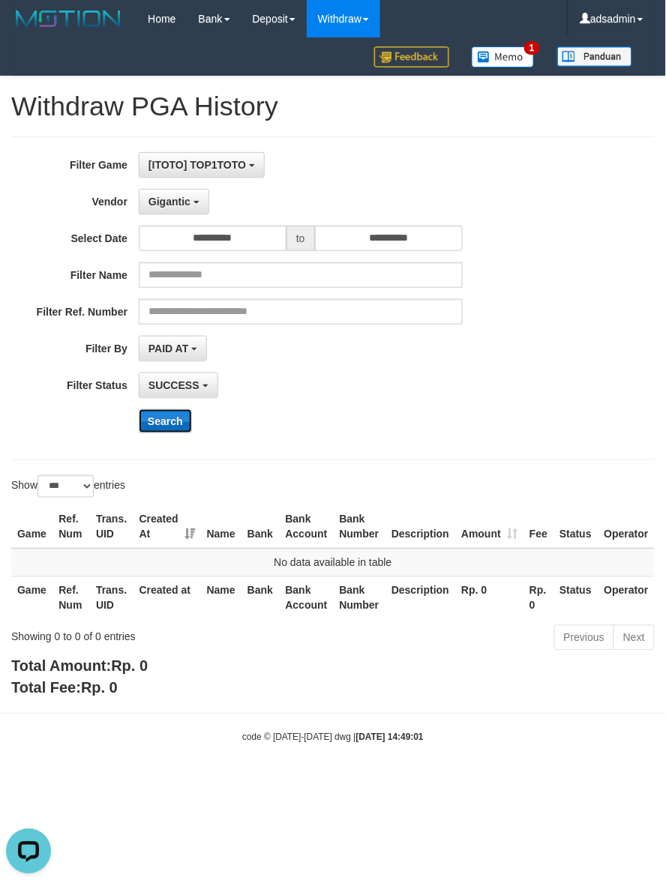
click at [174, 424] on button "Search" at bounding box center [165, 421] width 53 height 24
drag, startPoint x: 175, startPoint y: 203, endPoint x: 173, endPoint y: 229, distance: 26.3
click at [175, 203] on span "Gigantic" at bounding box center [169, 202] width 42 height 12
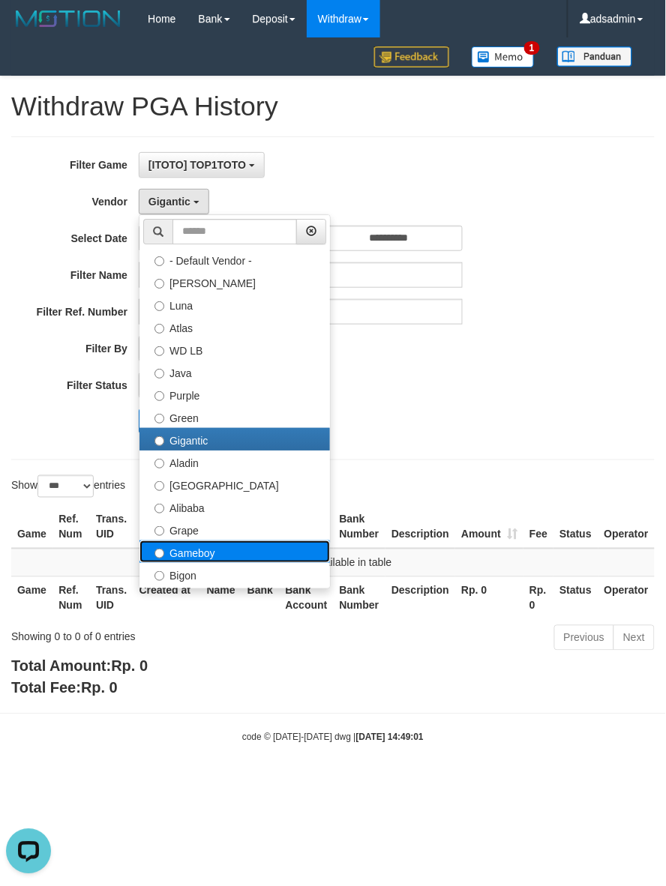
click at [204, 557] on label "Gameboy" at bounding box center [234, 552] width 190 height 22
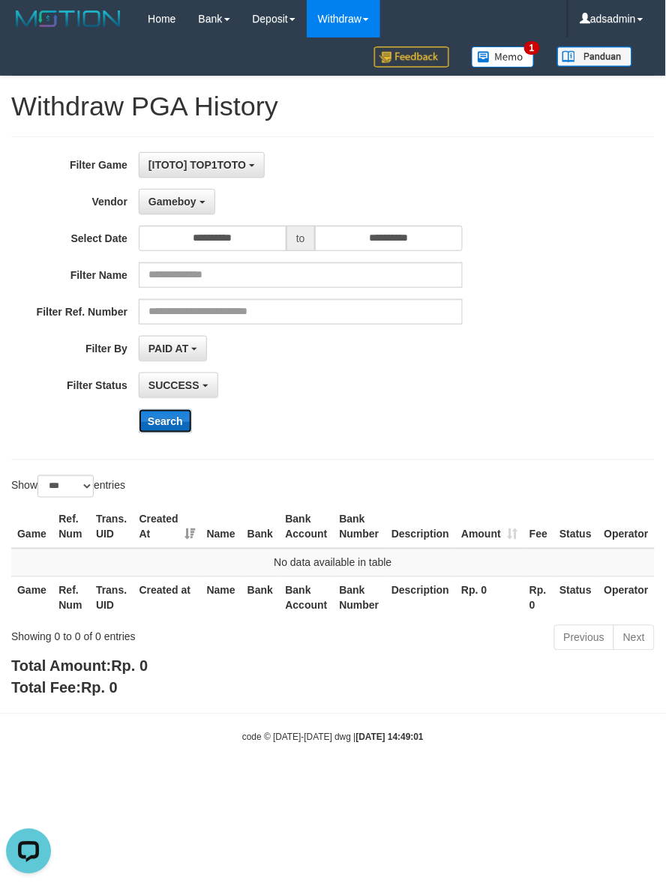
click at [151, 420] on button "Search" at bounding box center [165, 421] width 53 height 24
click at [187, 197] on span "Gameboy" at bounding box center [172, 202] width 48 height 12
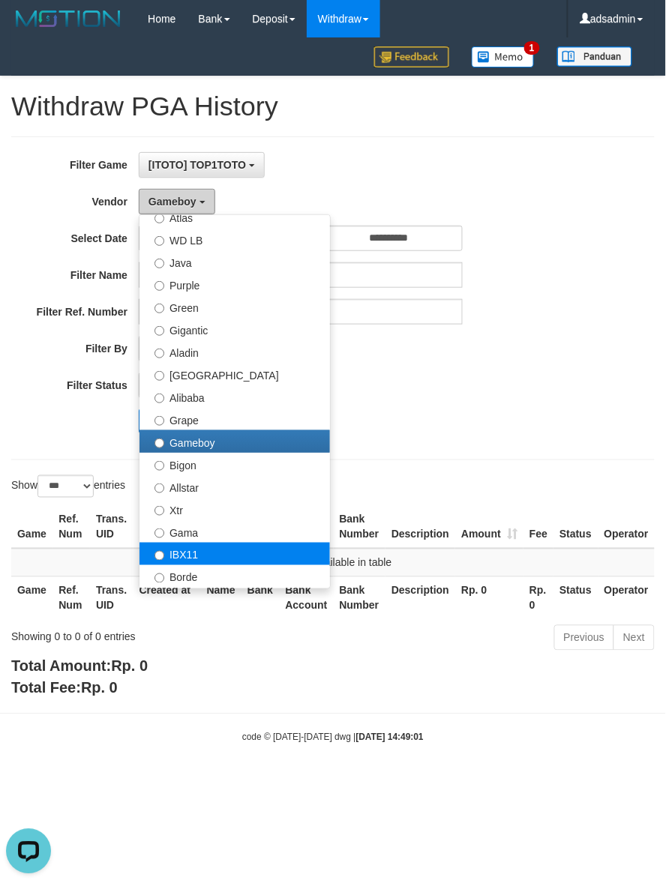
scroll to position [156, 0]
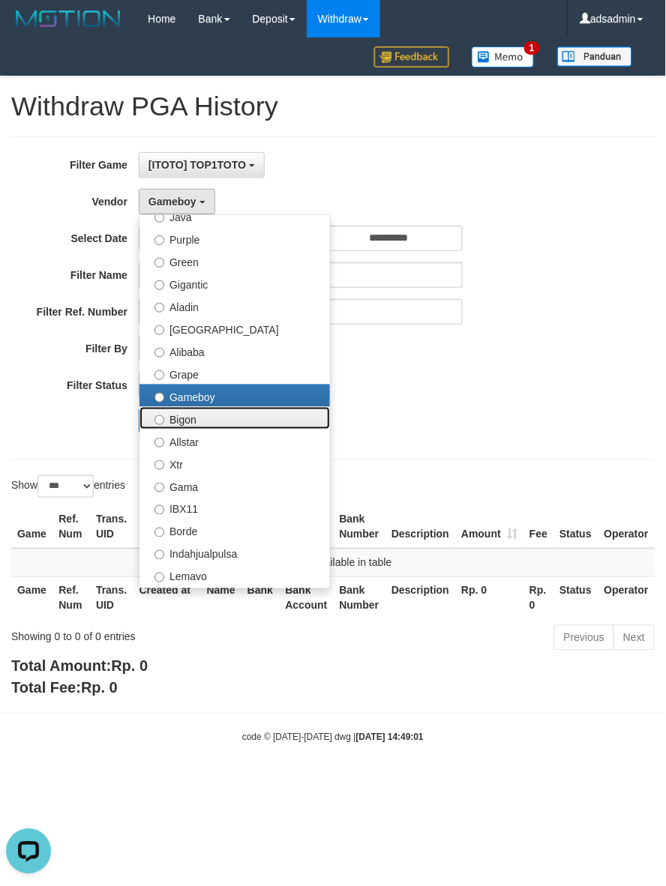
click at [199, 411] on label "Bigon" at bounding box center [234, 418] width 190 height 22
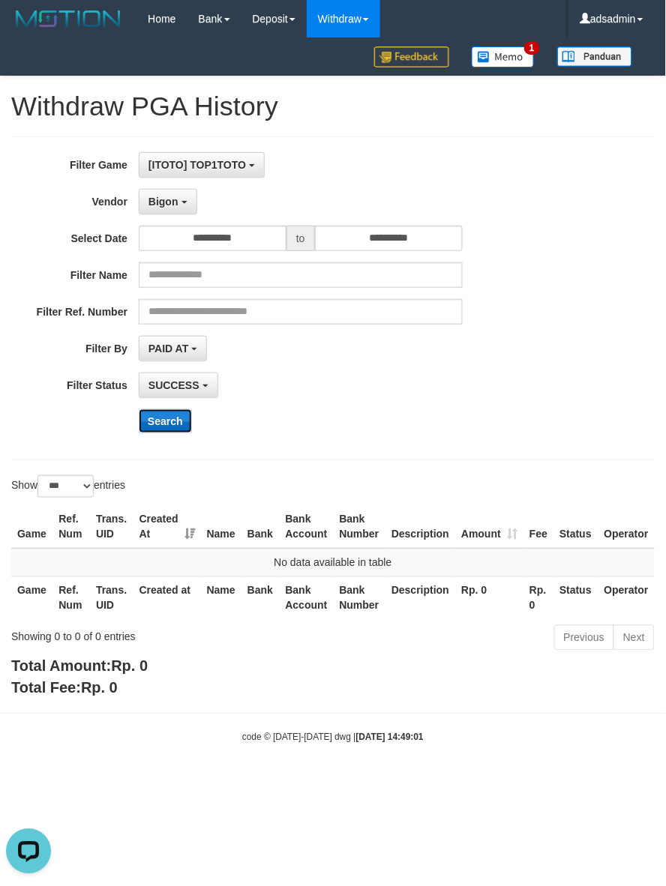
click at [182, 430] on button "Search" at bounding box center [165, 421] width 53 height 24
click at [170, 208] on span "Bigon" at bounding box center [163, 202] width 30 height 12
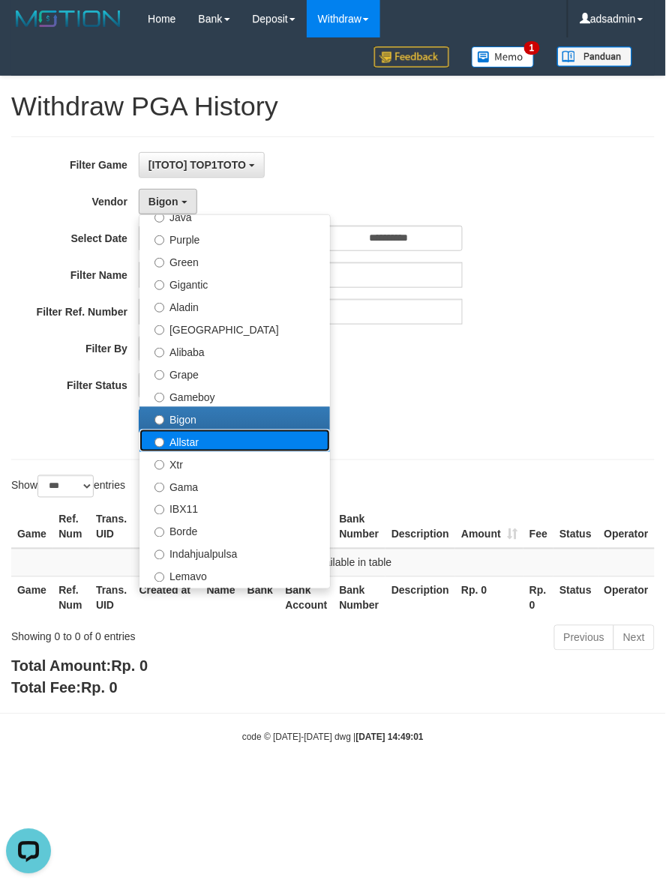
click at [204, 447] on label "Allstar" at bounding box center [234, 441] width 190 height 22
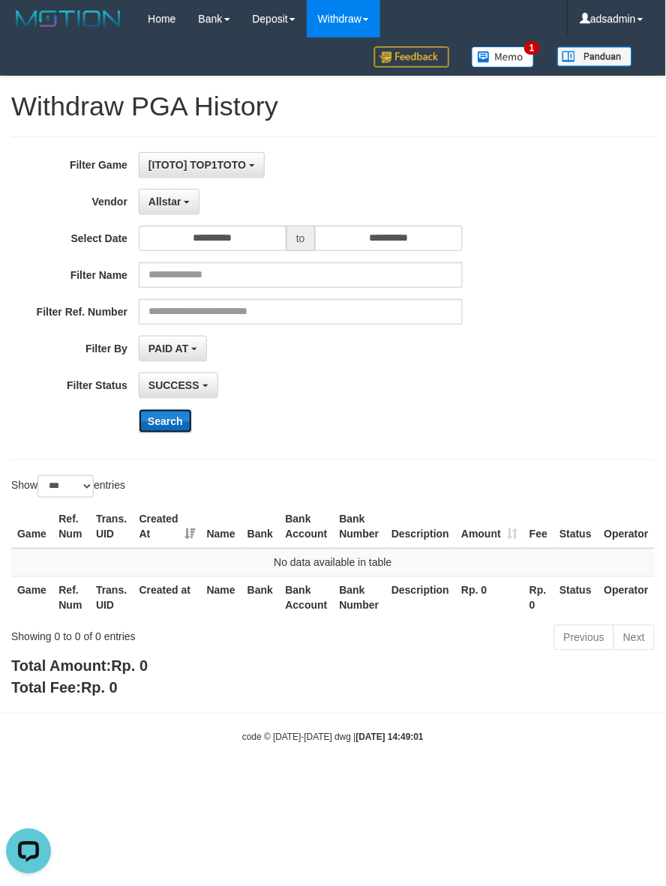
click at [178, 421] on button "Search" at bounding box center [165, 421] width 53 height 24
click at [161, 208] on span "Allstar" at bounding box center [164, 202] width 33 height 12
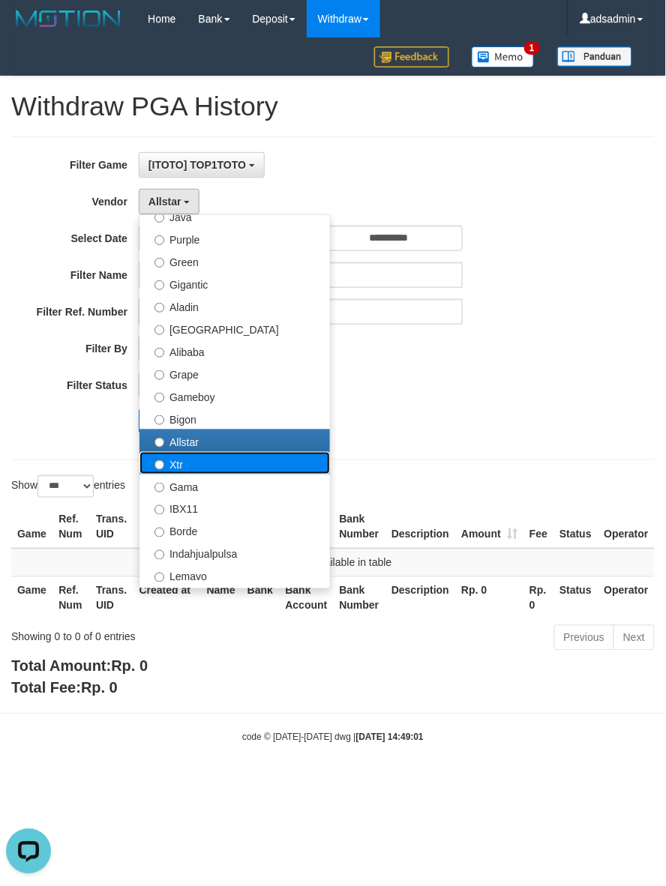
click at [181, 465] on label "Xtr" at bounding box center [234, 463] width 190 height 22
select select "**********"
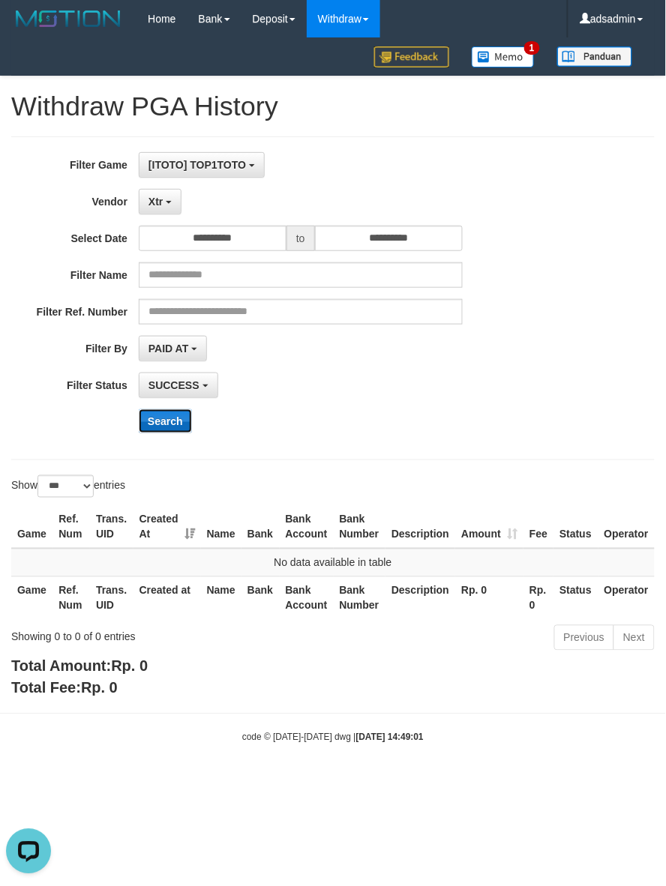
click at [181, 418] on button "Search" at bounding box center [165, 421] width 53 height 24
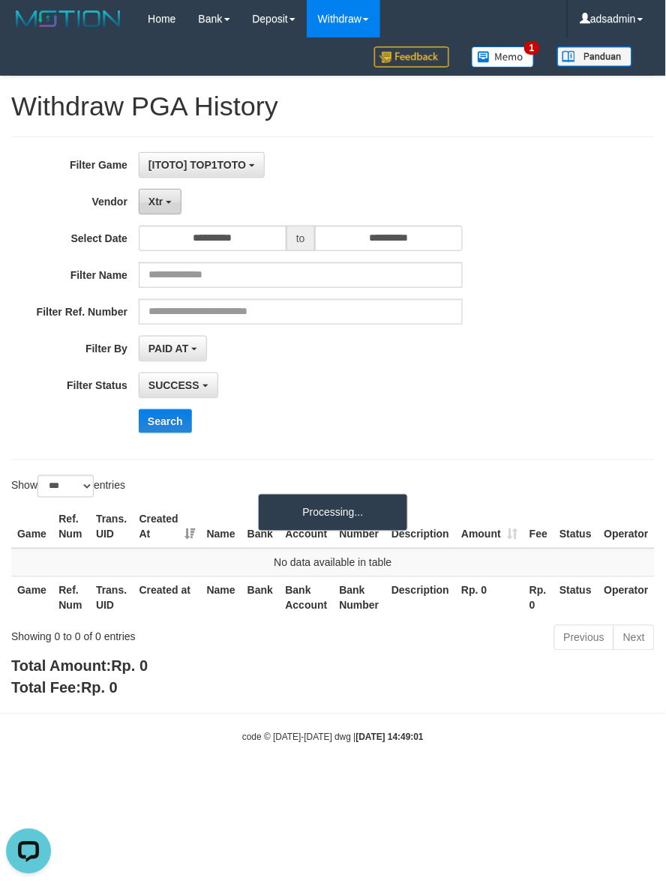
click at [173, 204] on button "Xtr" at bounding box center [160, 201] width 43 height 25
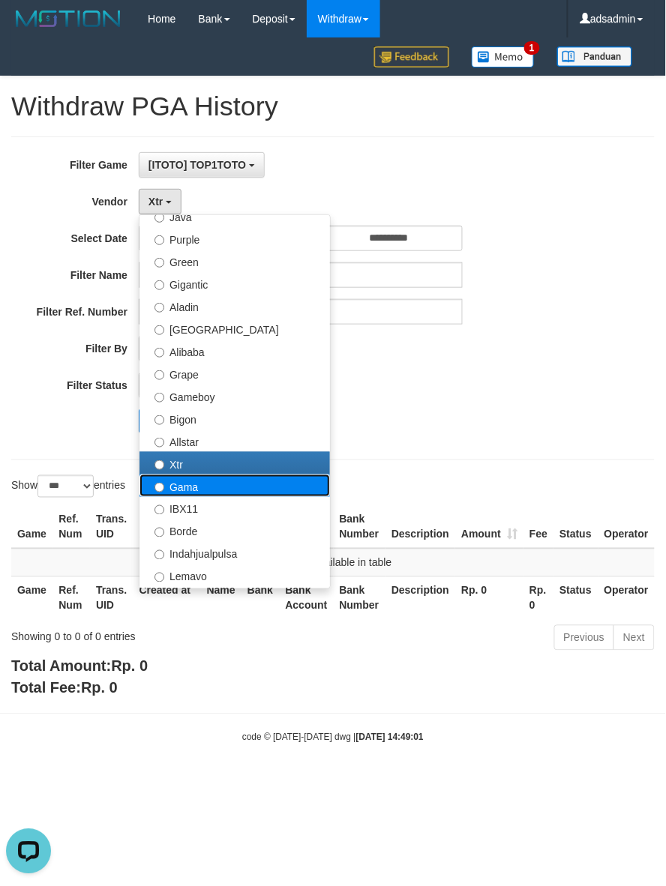
click at [182, 488] on label "Gama" at bounding box center [234, 486] width 190 height 22
select select "**********"
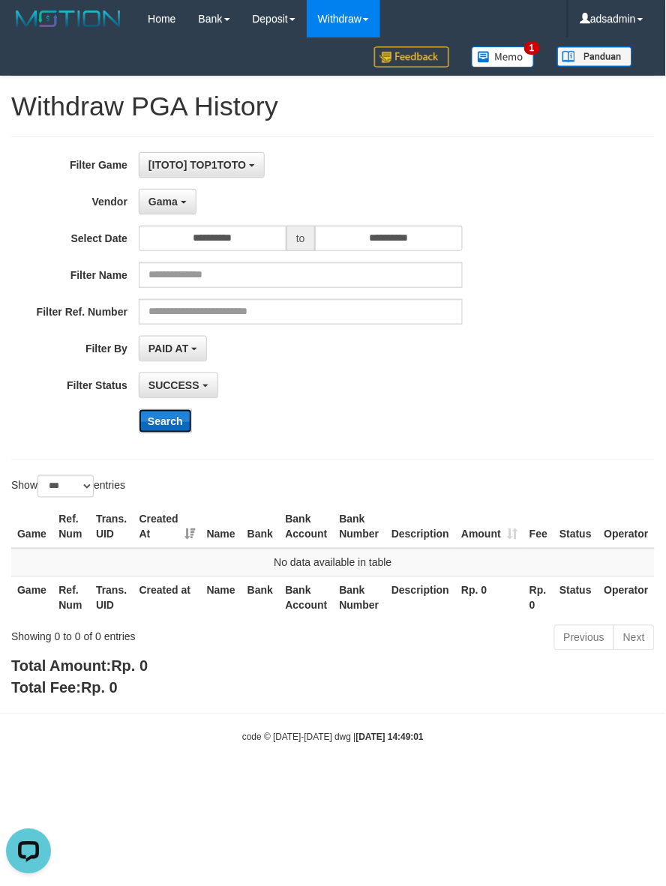
click at [178, 413] on button "Search" at bounding box center [165, 421] width 53 height 24
click at [176, 201] on span "Gama" at bounding box center [162, 202] width 29 height 12
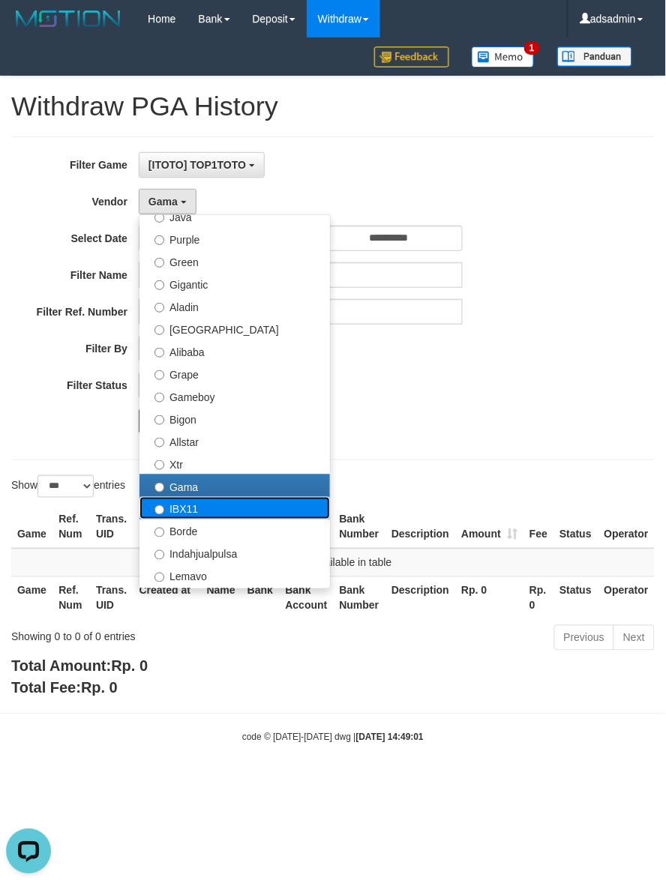
click at [175, 514] on label "IBX11" at bounding box center [234, 508] width 190 height 22
select select "**********"
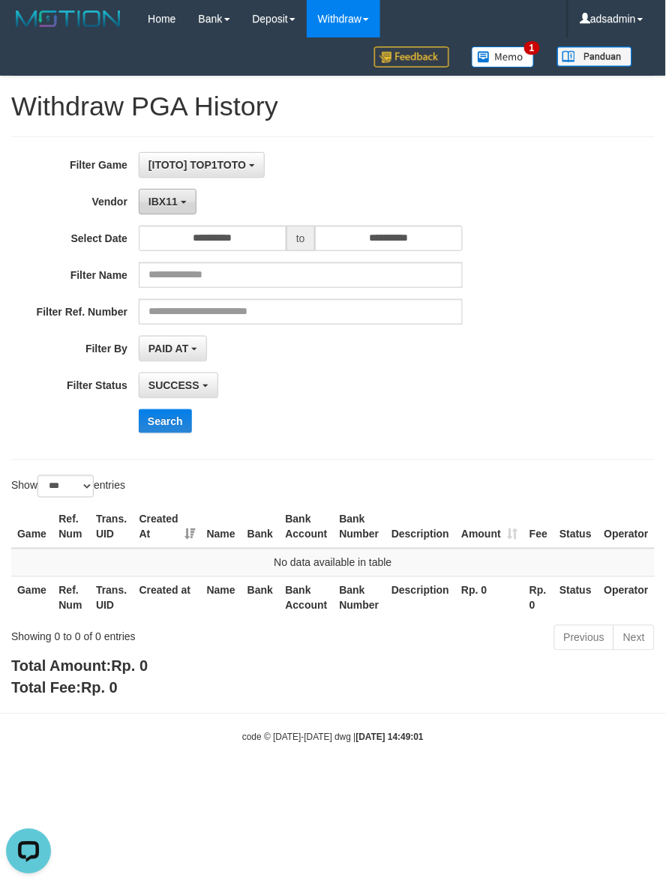
click at [167, 206] on span "IBX11" at bounding box center [162, 202] width 29 height 12
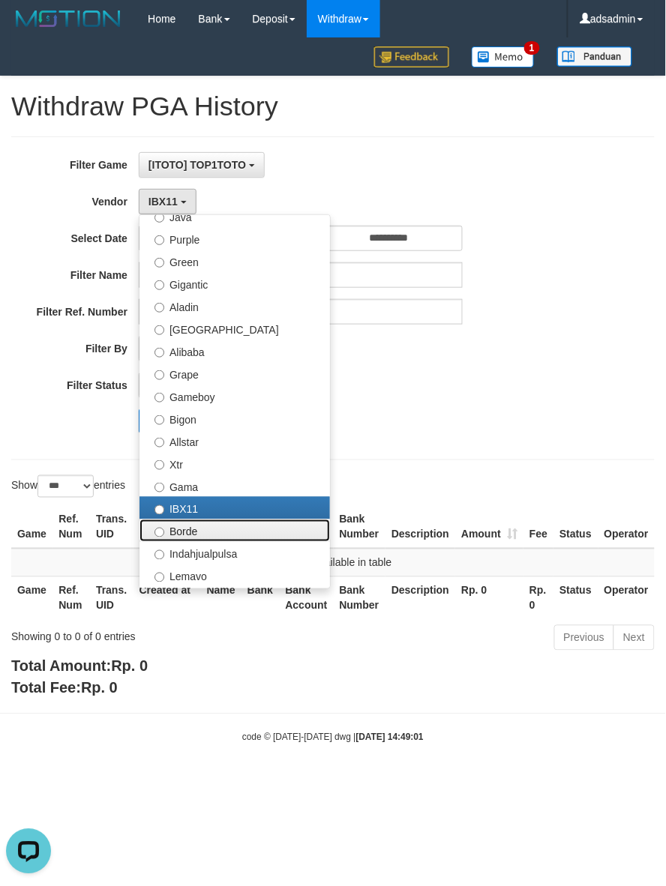
drag, startPoint x: 189, startPoint y: 532, endPoint x: 184, endPoint y: 489, distance: 43.7
click at [189, 531] on label "Borde" at bounding box center [234, 531] width 190 height 22
select select "**********"
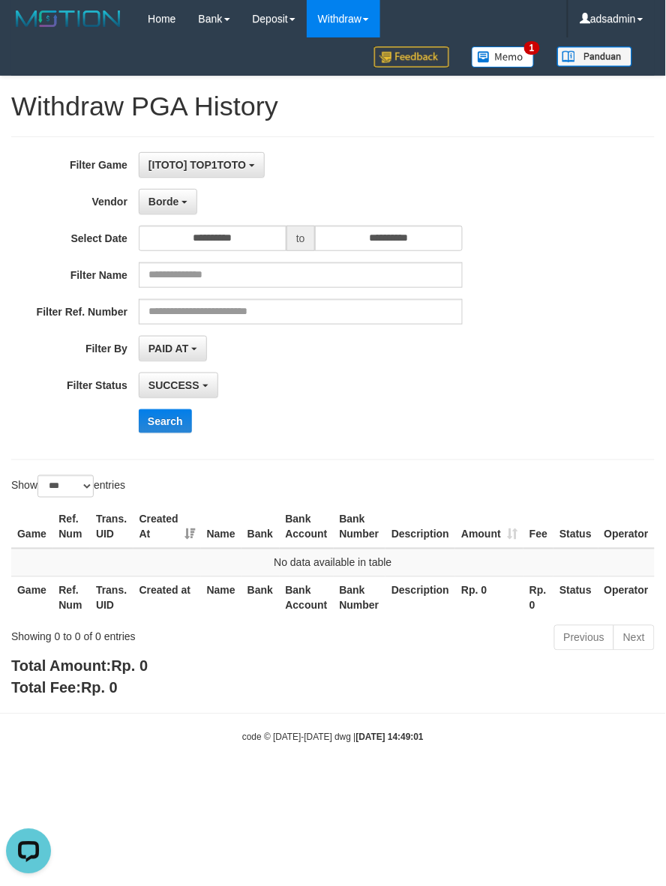
click at [174, 402] on div "**********" at bounding box center [277, 298] width 555 height 292
click at [163, 421] on button "Search" at bounding box center [165, 421] width 53 height 24
click at [171, 205] on span "Borde" at bounding box center [163, 202] width 30 height 12
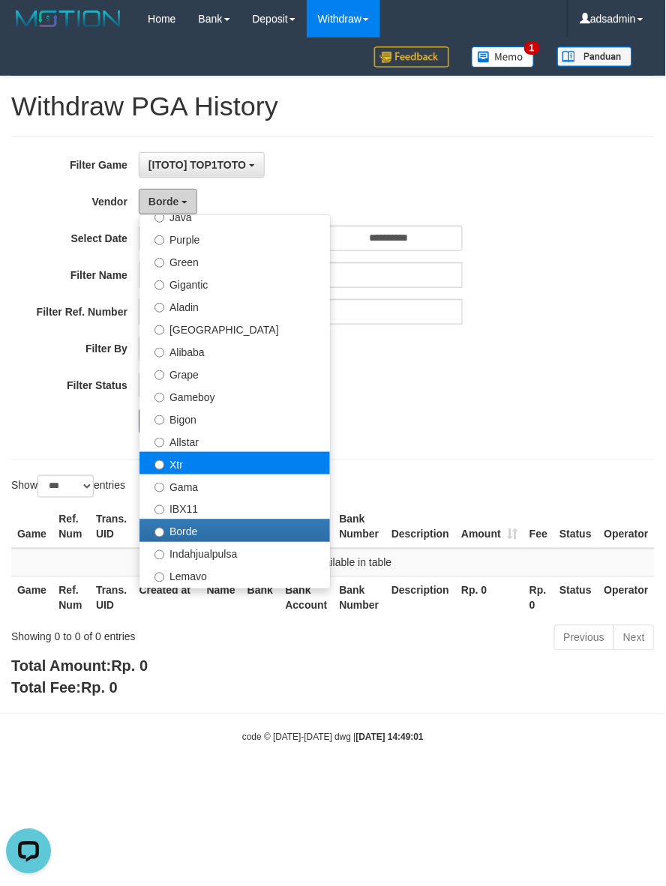
scroll to position [313, 0]
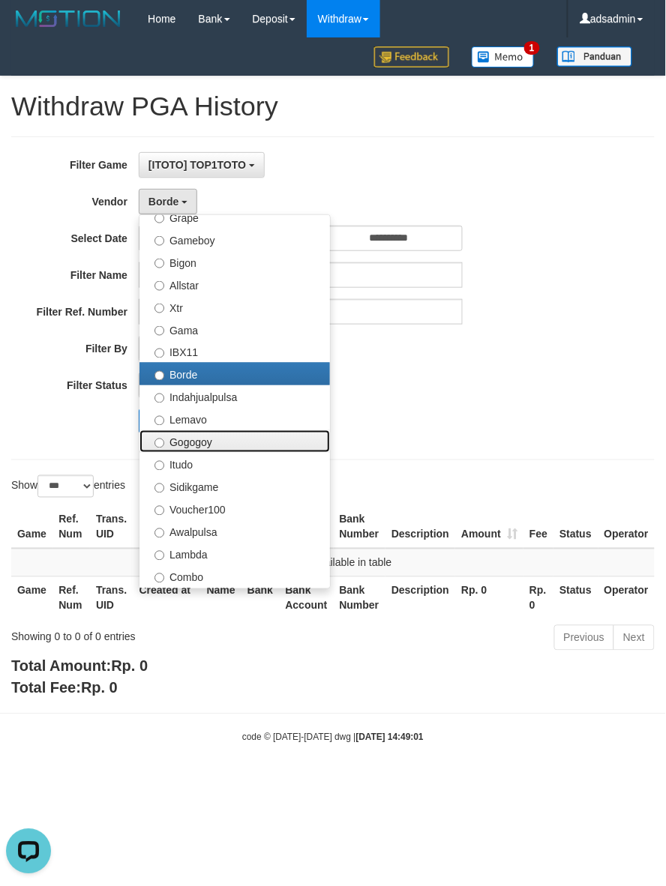
click at [193, 448] on label "Gogogoy" at bounding box center [234, 441] width 190 height 22
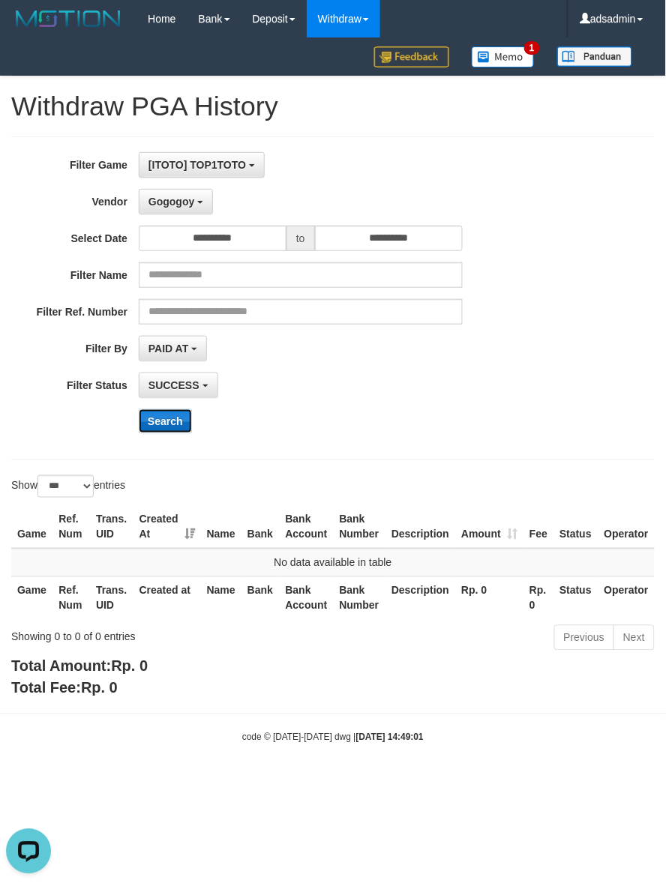
click at [177, 421] on button "Search" at bounding box center [165, 421] width 53 height 24
click at [199, 200] on button "Gogogoy" at bounding box center [176, 201] width 74 height 25
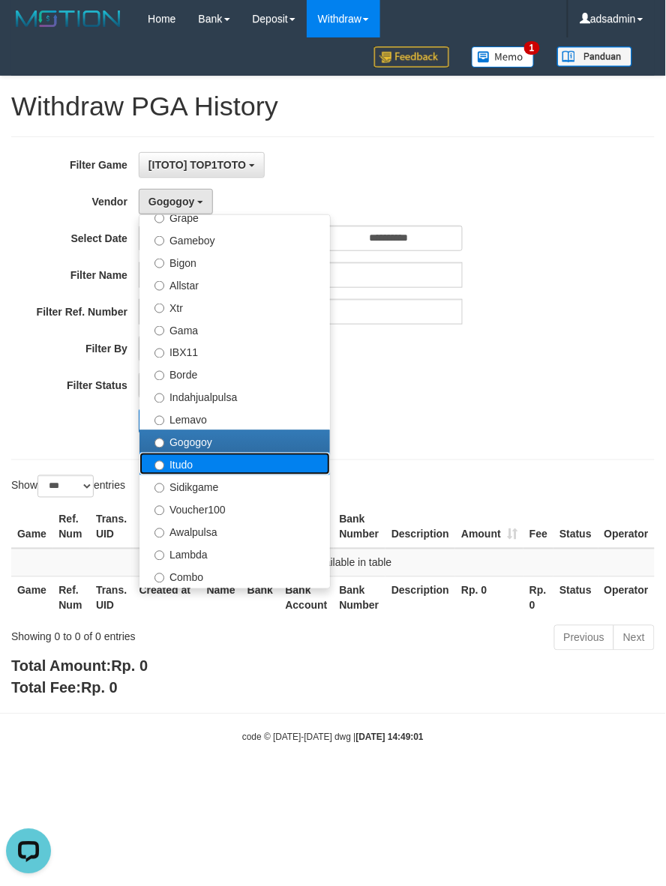
click at [199, 473] on label "Itudo" at bounding box center [234, 464] width 190 height 22
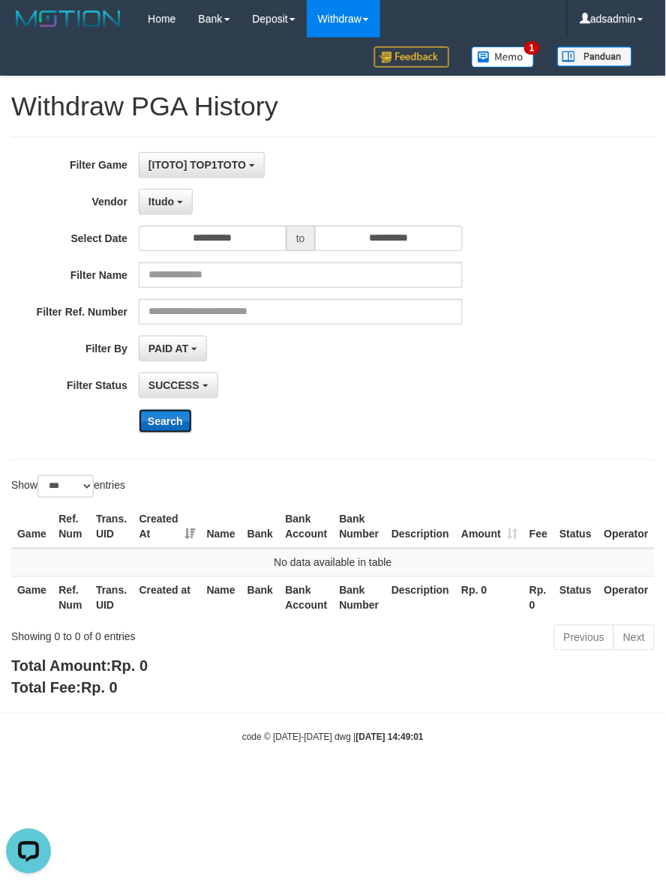
click at [171, 424] on button "Search" at bounding box center [165, 421] width 53 height 24
click at [174, 210] on button "Itudo" at bounding box center [166, 201] width 54 height 25
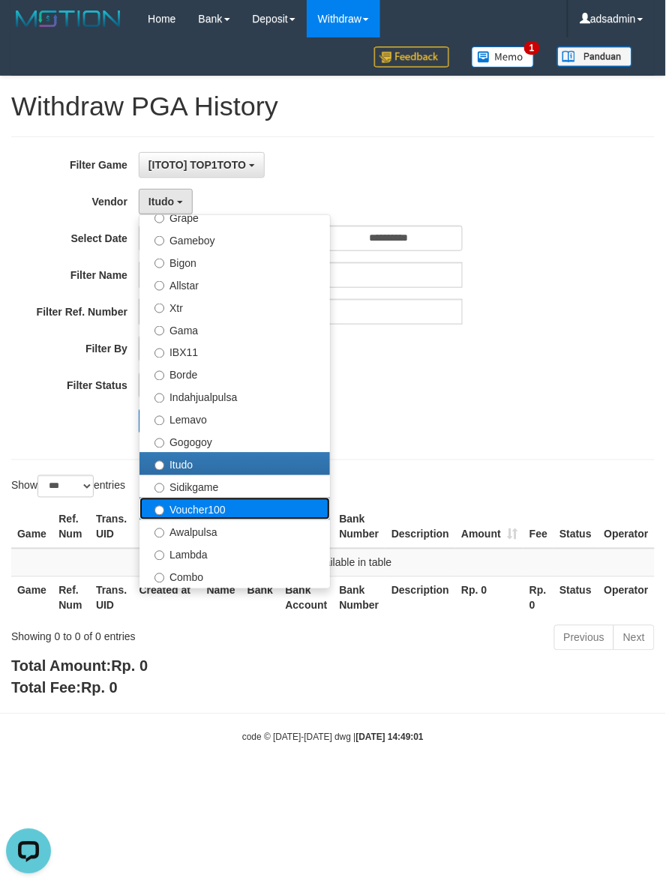
click at [181, 500] on label "Voucher100" at bounding box center [234, 509] width 190 height 22
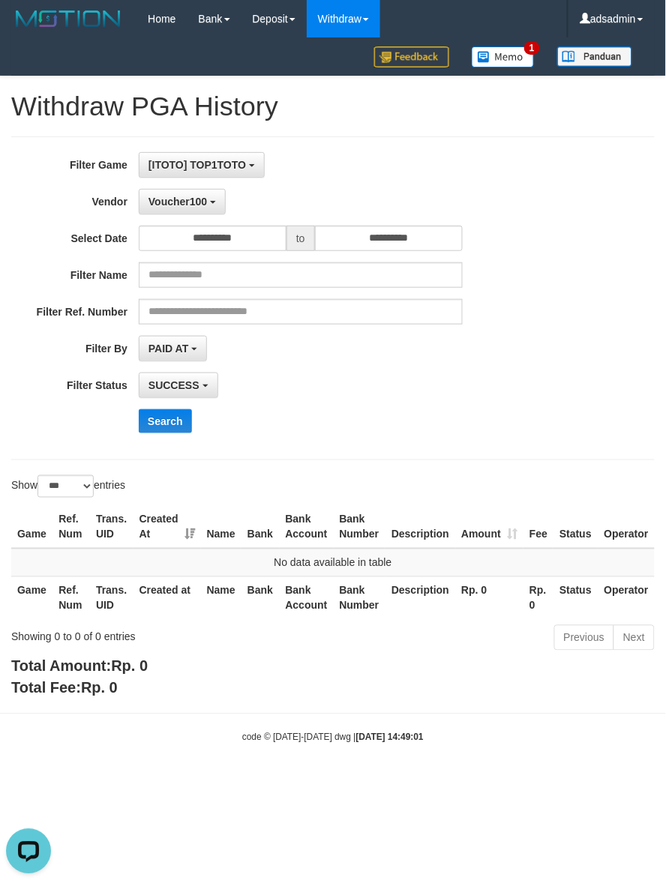
click at [169, 406] on div "**********" at bounding box center [277, 298] width 555 height 292
click at [163, 409] on div "**********" at bounding box center [277, 298] width 555 height 292
drag, startPoint x: 163, startPoint y: 415, endPoint x: 196, endPoint y: 253, distance: 164.4
click at [163, 414] on button "Search" at bounding box center [165, 421] width 53 height 24
click at [199, 204] on span "Voucher100" at bounding box center [177, 202] width 58 height 12
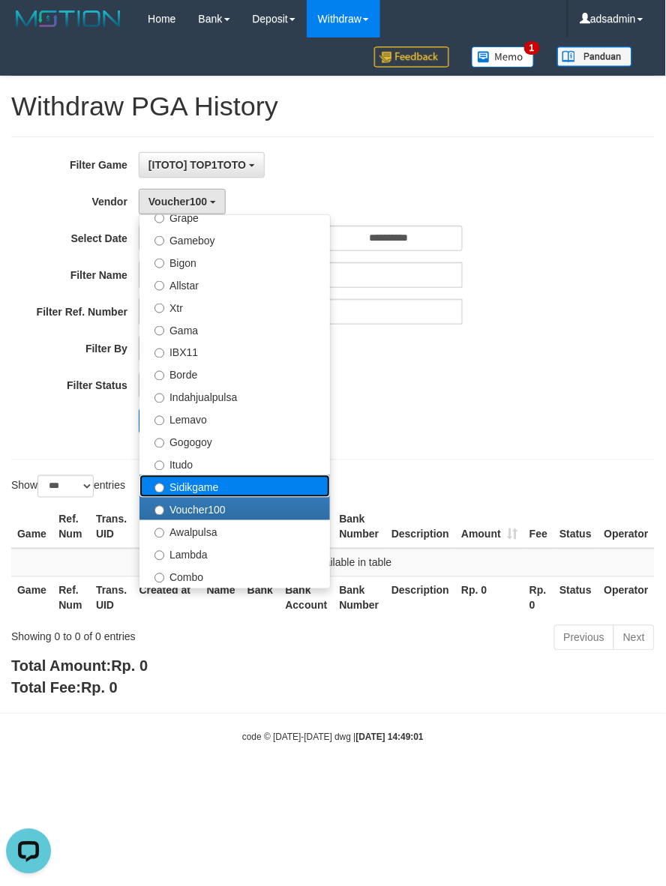
click at [186, 485] on label "Sidikgame" at bounding box center [234, 486] width 190 height 22
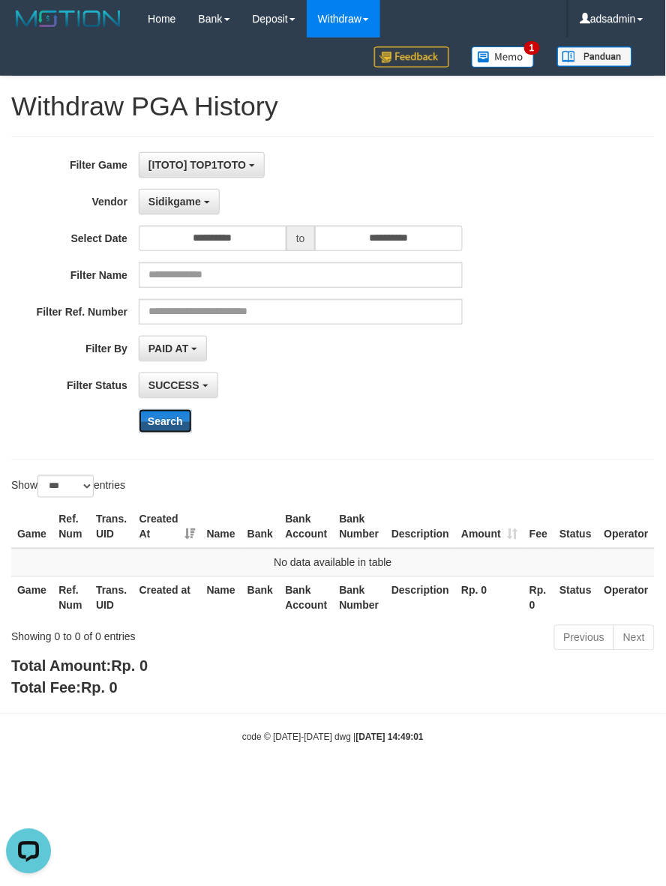
drag, startPoint x: 174, startPoint y: 431, endPoint x: 174, endPoint y: 402, distance: 29.2
click at [174, 430] on button "Search" at bounding box center [165, 421] width 53 height 24
click at [190, 205] on span "Sidikgame" at bounding box center [174, 202] width 52 height 12
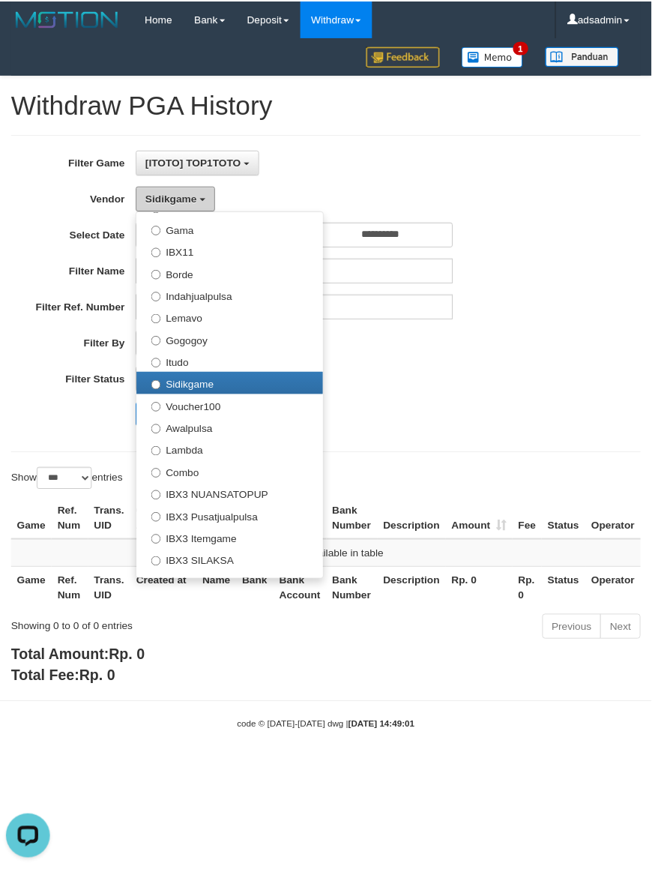
scroll to position [492, 0]
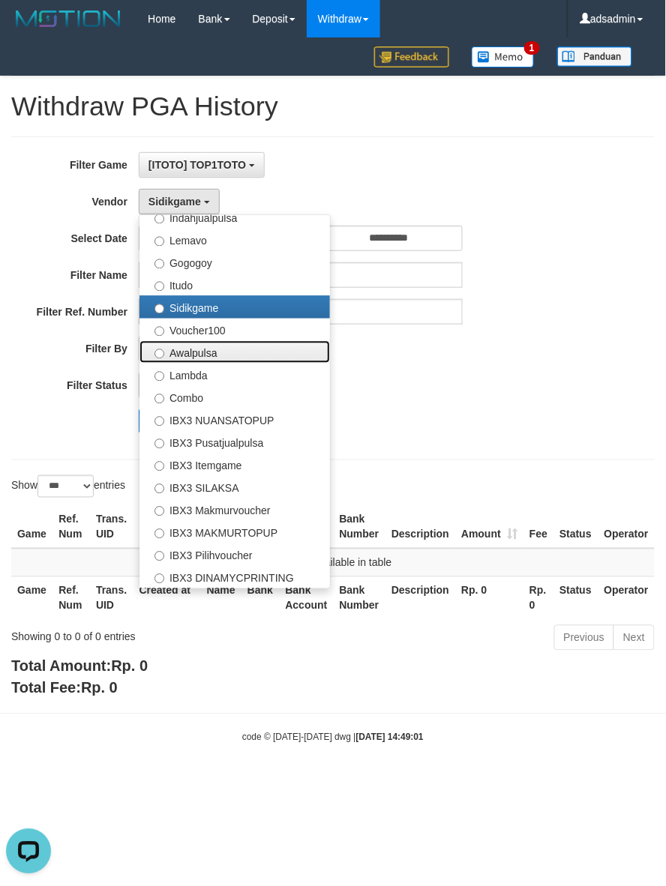
click at [251, 353] on label "Awalpulsa" at bounding box center [234, 352] width 190 height 22
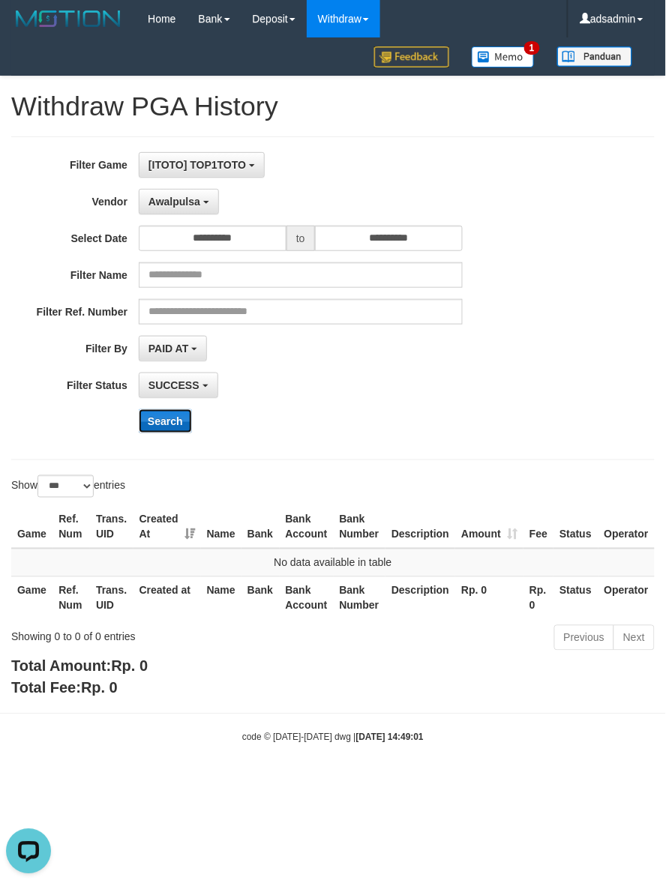
click at [190, 421] on button "Search" at bounding box center [165, 421] width 53 height 24
click at [197, 204] on span "Awalpulsa" at bounding box center [174, 202] width 52 height 12
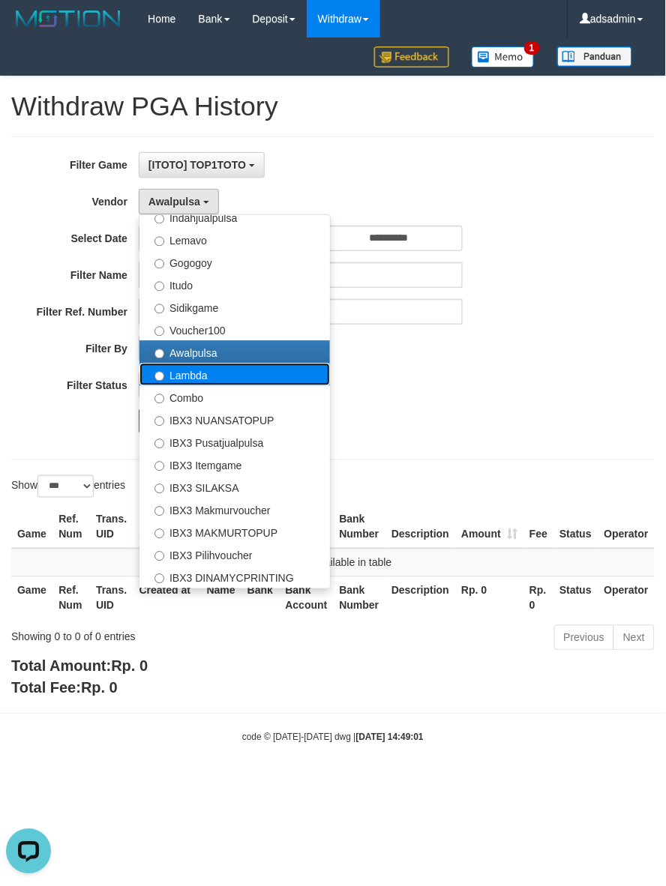
click at [229, 375] on label "Lambda" at bounding box center [234, 375] width 190 height 22
select select "**********"
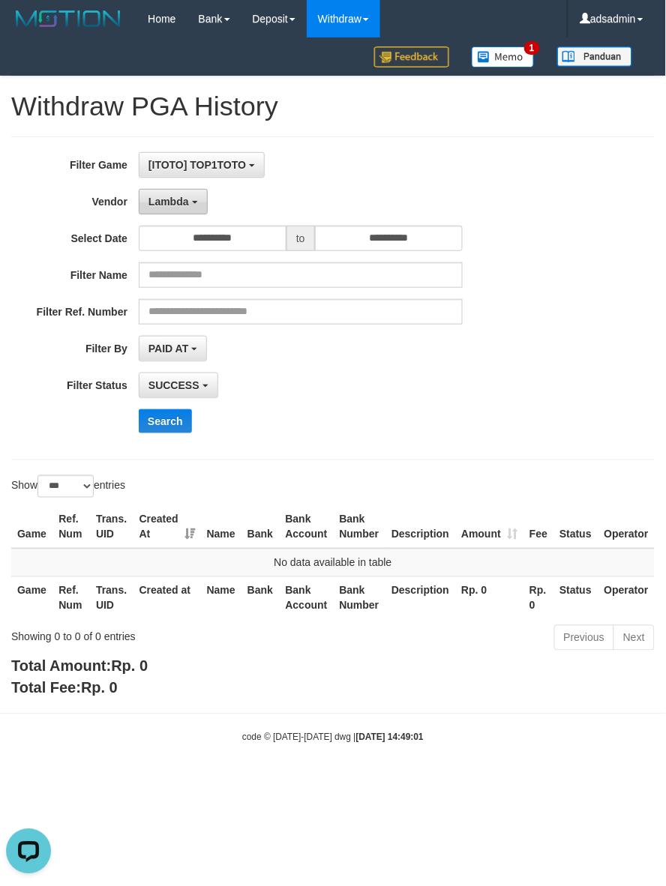
click at [181, 199] on span "Lambda" at bounding box center [168, 202] width 40 height 12
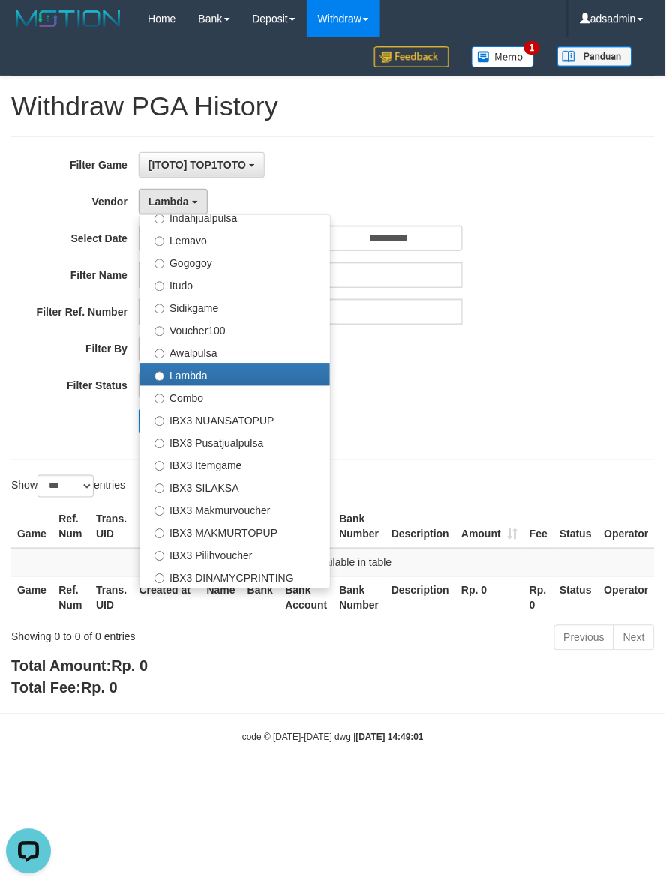
click at [466, 387] on div "**********" at bounding box center [277, 385] width 555 height 25
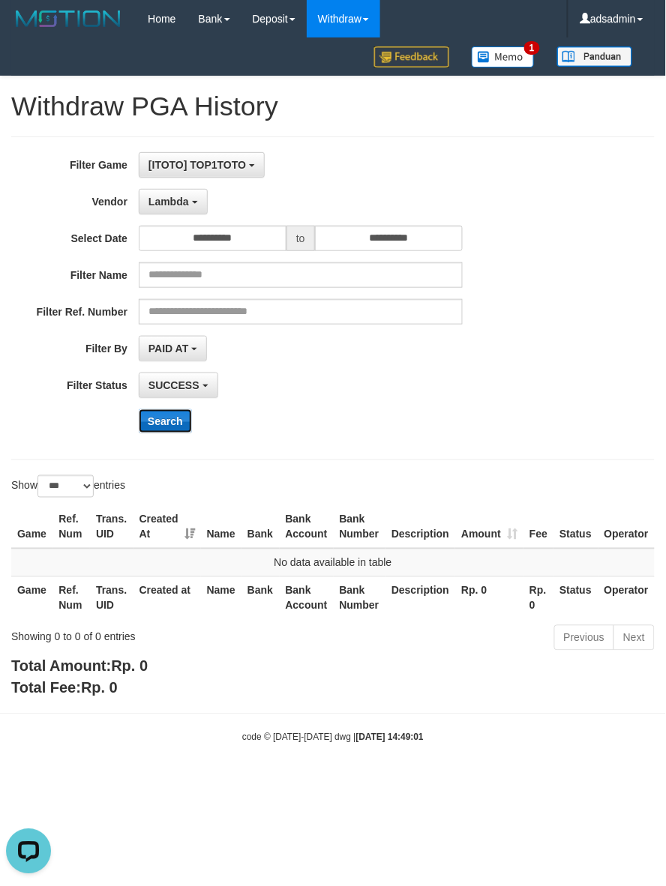
click at [176, 430] on button "Search" at bounding box center [165, 421] width 53 height 24
click at [161, 203] on span "Lambda" at bounding box center [168, 202] width 40 height 12
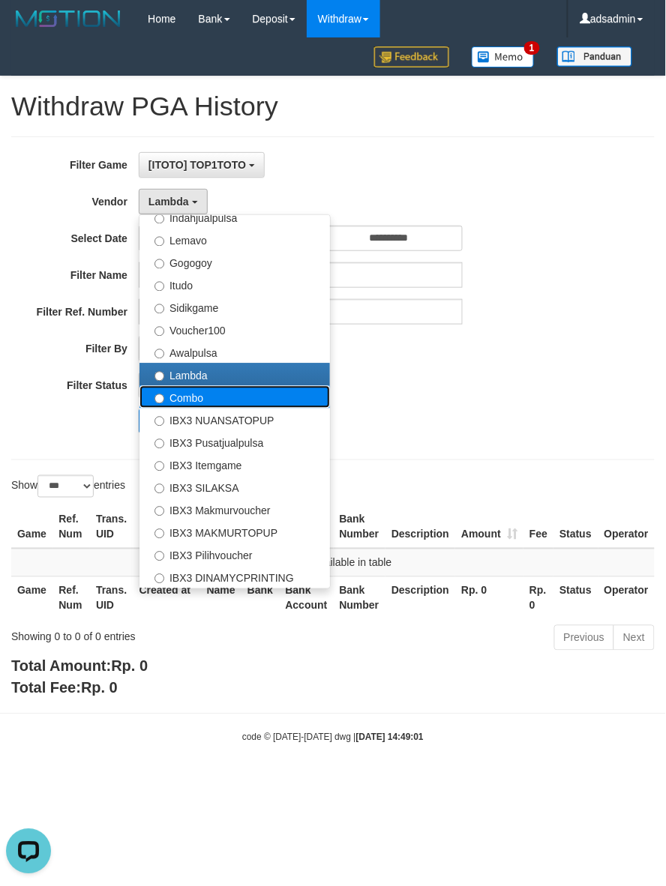
click at [190, 403] on label "Combo" at bounding box center [234, 397] width 190 height 22
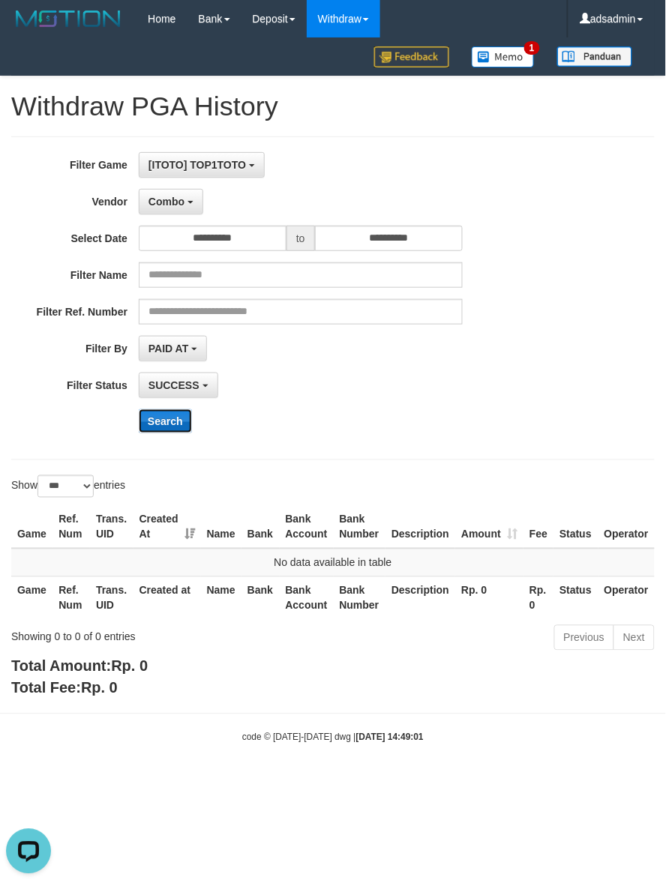
click at [176, 424] on button "Search" at bounding box center [165, 421] width 53 height 24
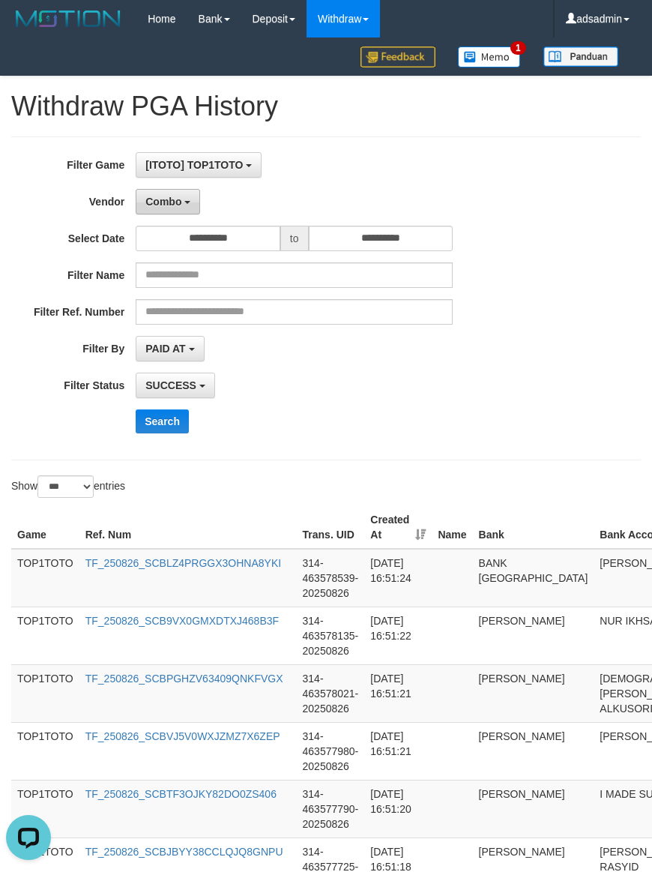
click at [184, 204] on b "button" at bounding box center [187, 202] width 6 height 3
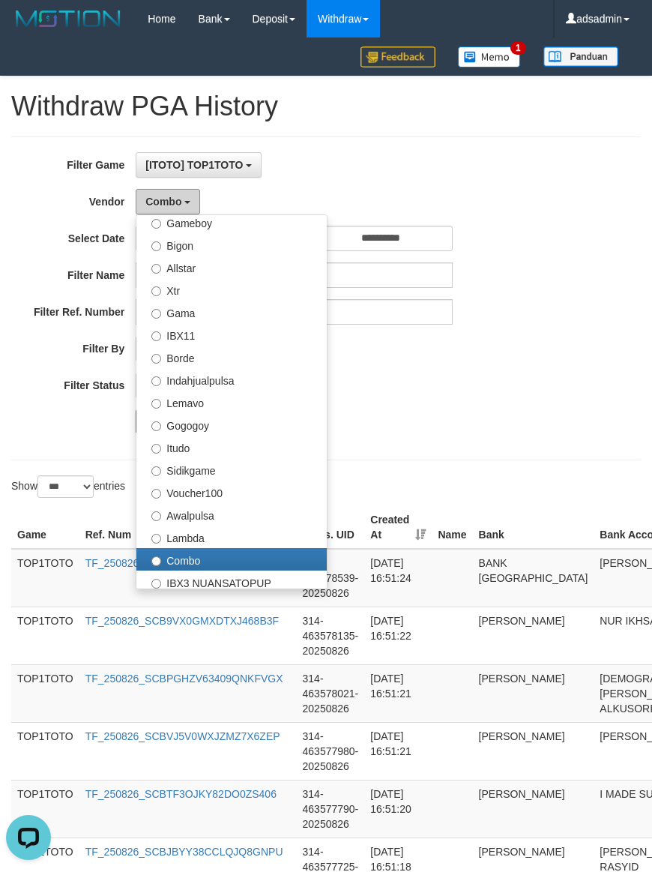
scroll to position [0, 0]
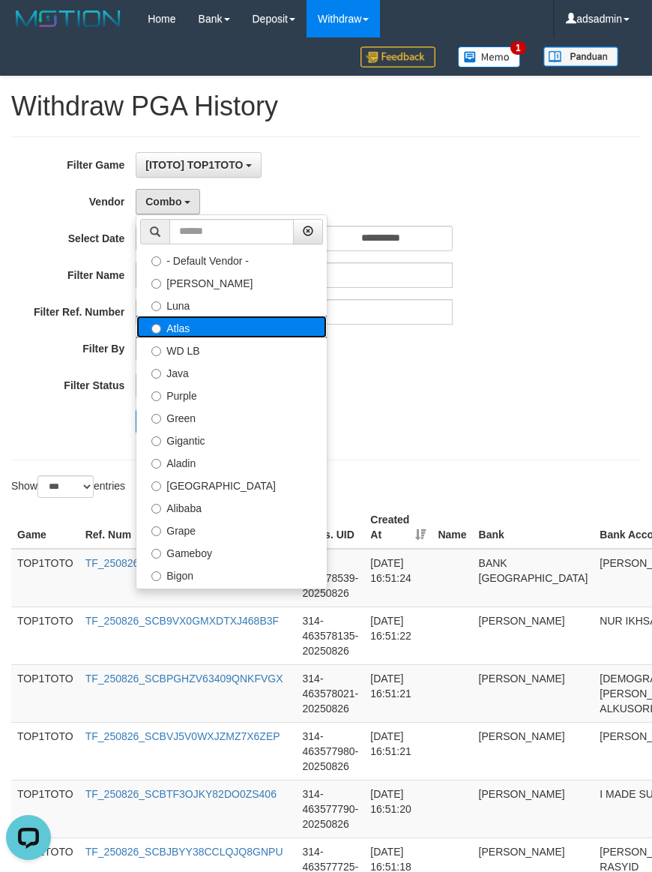
click at [193, 328] on label "Atlas" at bounding box center [231, 327] width 190 height 22
select select "**********"
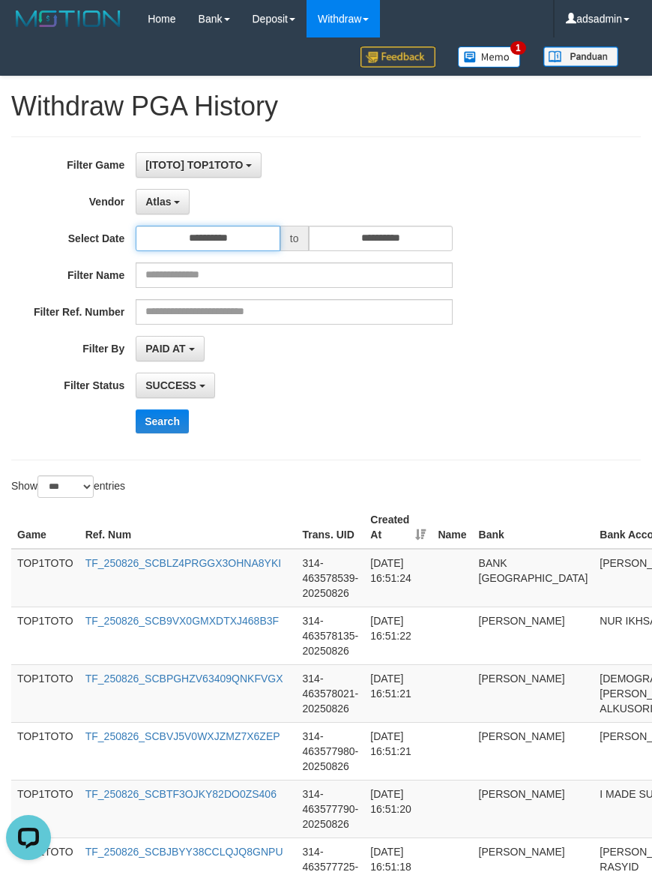
click at [255, 242] on input "**********" at bounding box center [208, 238] width 145 height 25
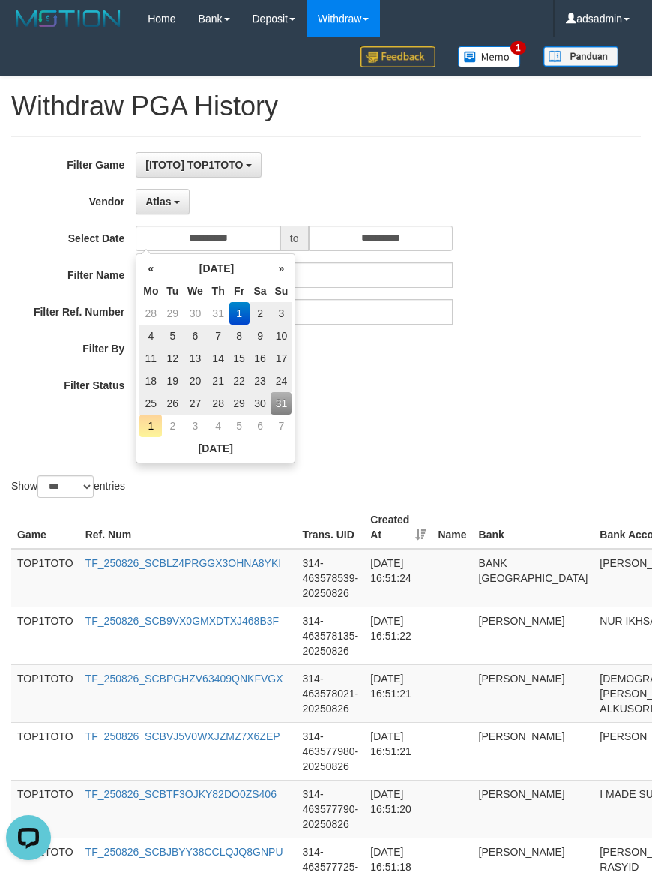
click at [256, 403] on td "30" at bounding box center [261, 403] width 22 height 22
type input "**********"
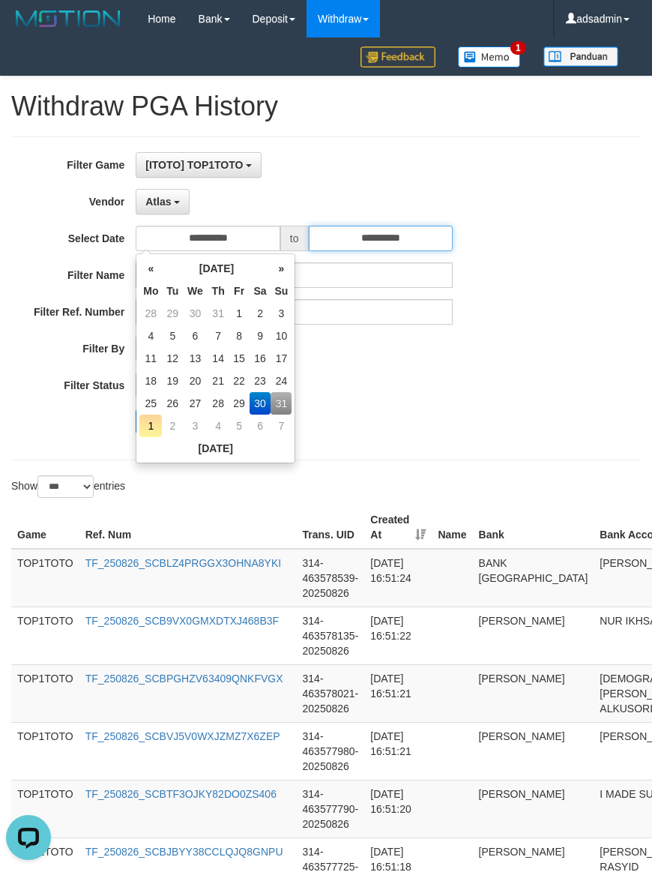
click at [365, 240] on input "**********" at bounding box center [381, 238] width 145 height 25
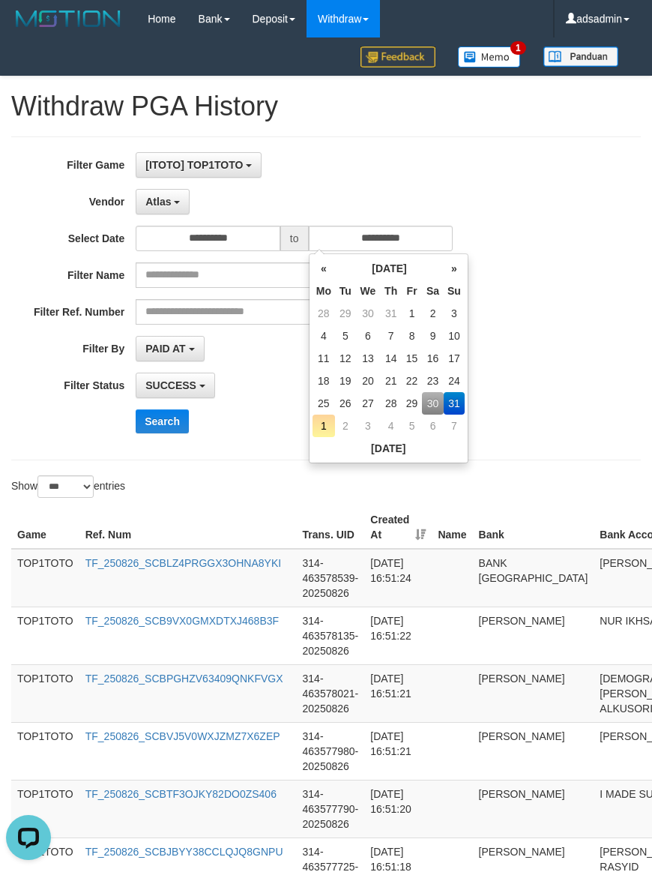
click at [436, 409] on td "30" at bounding box center [433, 403] width 22 height 22
type input "**********"
click at [226, 439] on div "**********" at bounding box center [272, 298] width 544 height 292
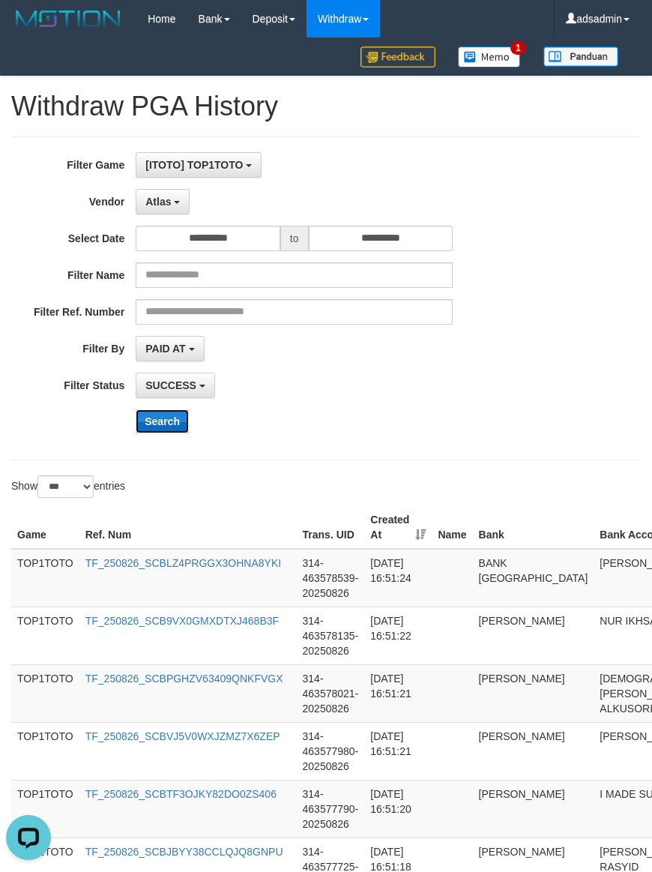
click at [148, 415] on button "Search" at bounding box center [162, 421] width 53 height 24
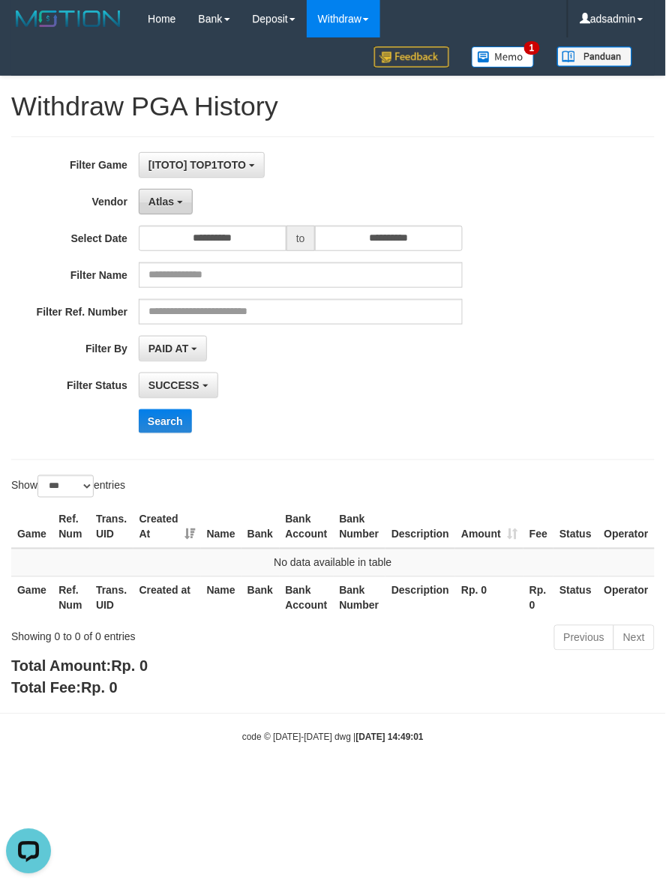
click at [166, 199] on span "Atlas" at bounding box center [160, 202] width 25 height 12
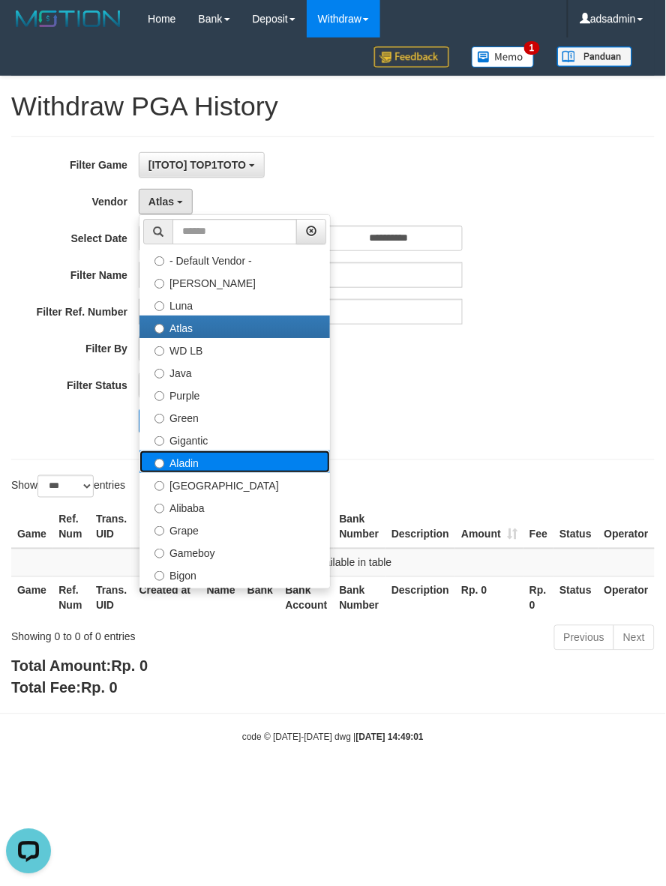
click at [193, 459] on label "Aladin" at bounding box center [234, 462] width 190 height 22
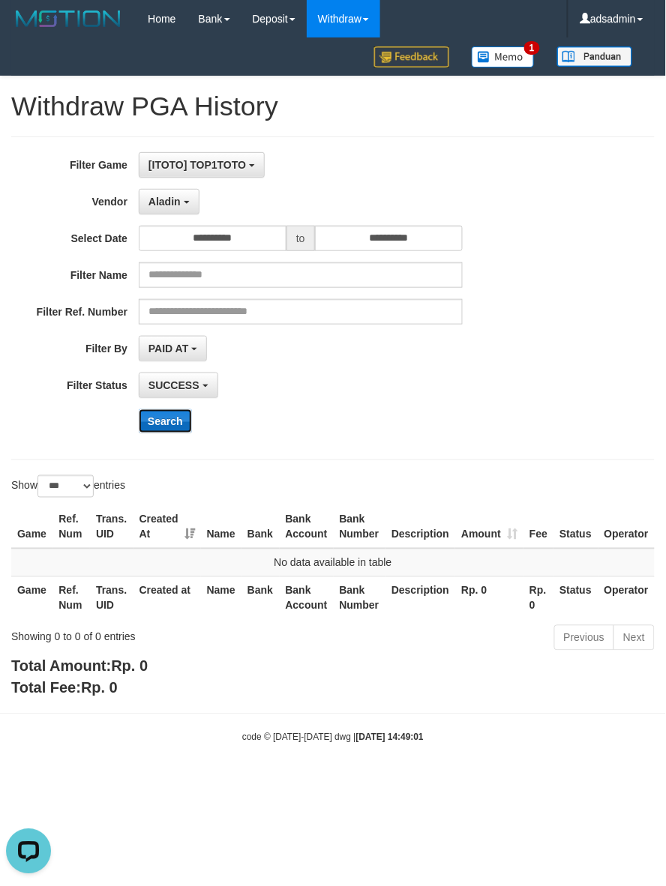
click at [182, 426] on button "Search" at bounding box center [165, 421] width 53 height 24
click at [182, 215] on div "**********" at bounding box center [277, 298] width 555 height 292
click at [173, 208] on button "Aladin" at bounding box center [169, 201] width 61 height 25
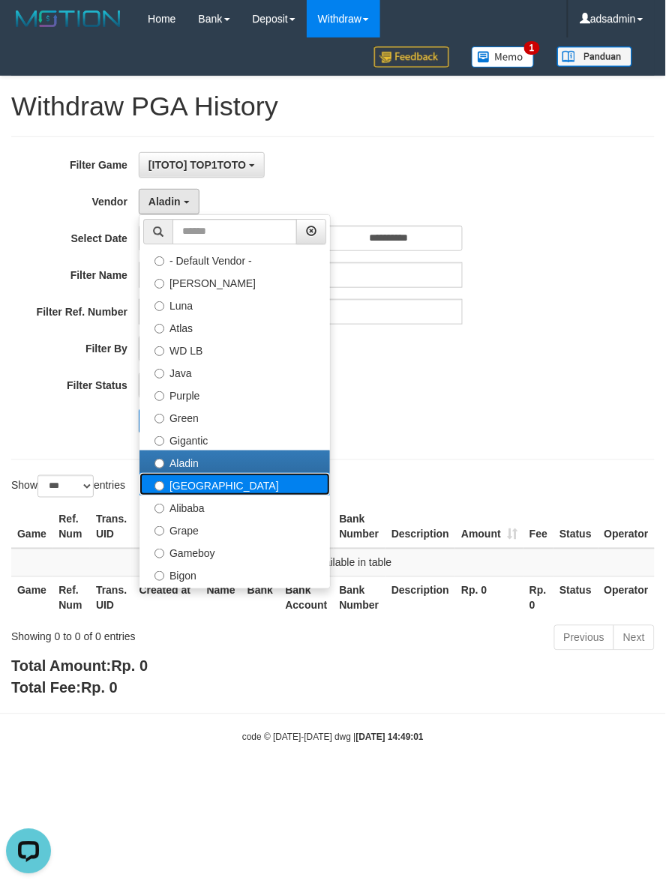
click at [199, 481] on label "[GEOGRAPHIC_DATA]" at bounding box center [234, 484] width 190 height 22
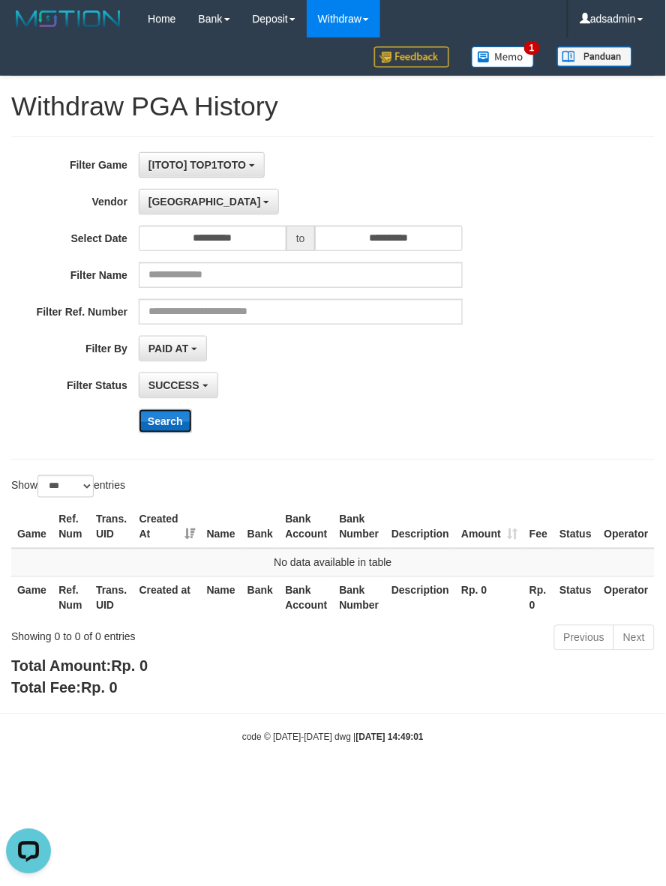
click at [170, 424] on button "Search" at bounding box center [165, 421] width 53 height 24
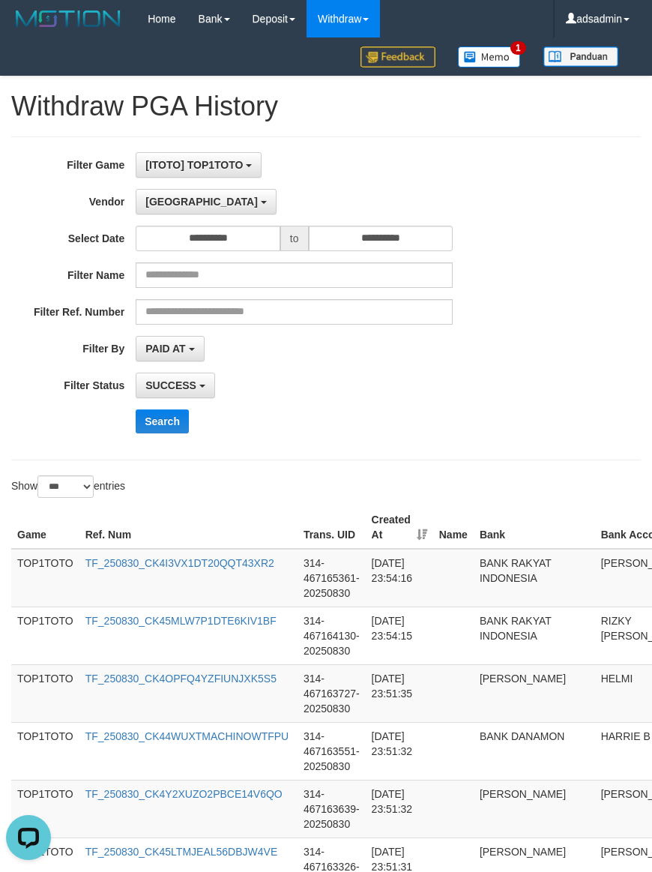
click at [379, 443] on div "**********" at bounding box center [272, 298] width 544 height 292
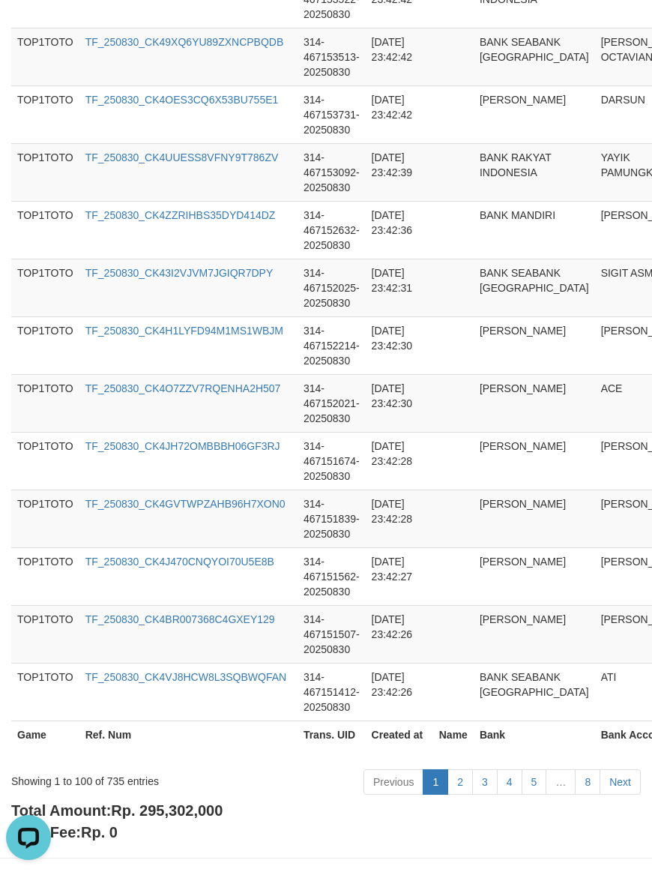
scroll to position [5675, 0]
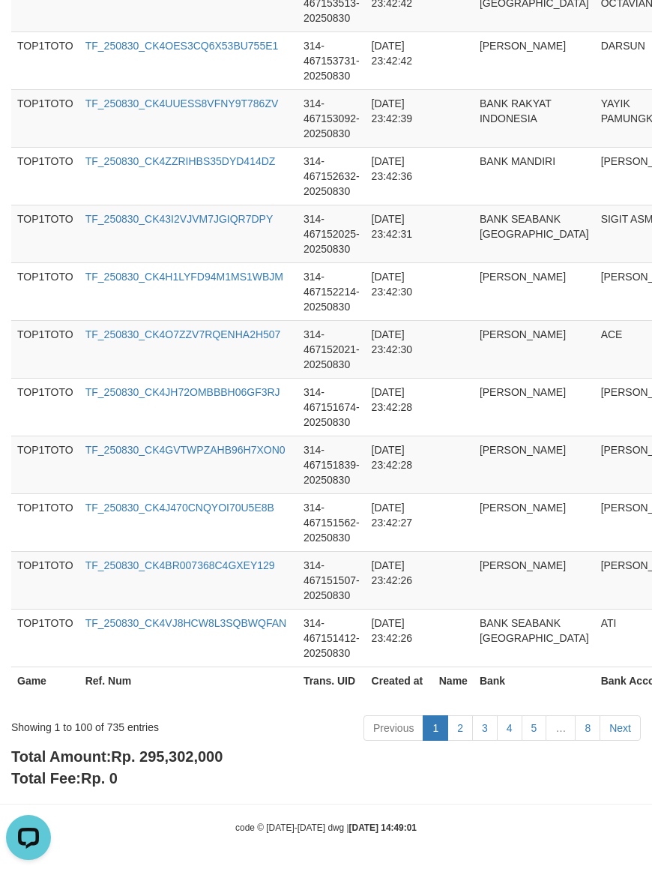
click at [169, 760] on span "Rp. 295,302,000" at bounding box center [167, 756] width 112 height 16
click at [112, 724] on div "Showing 1 to 100 of 735 entries" at bounding box center [136, 724] width 250 height 21
click at [559, 785] on div "Total Amount: Rp. 295,302,000 Total Fee: Rp. 0" at bounding box center [326, 767] width 630 height 43
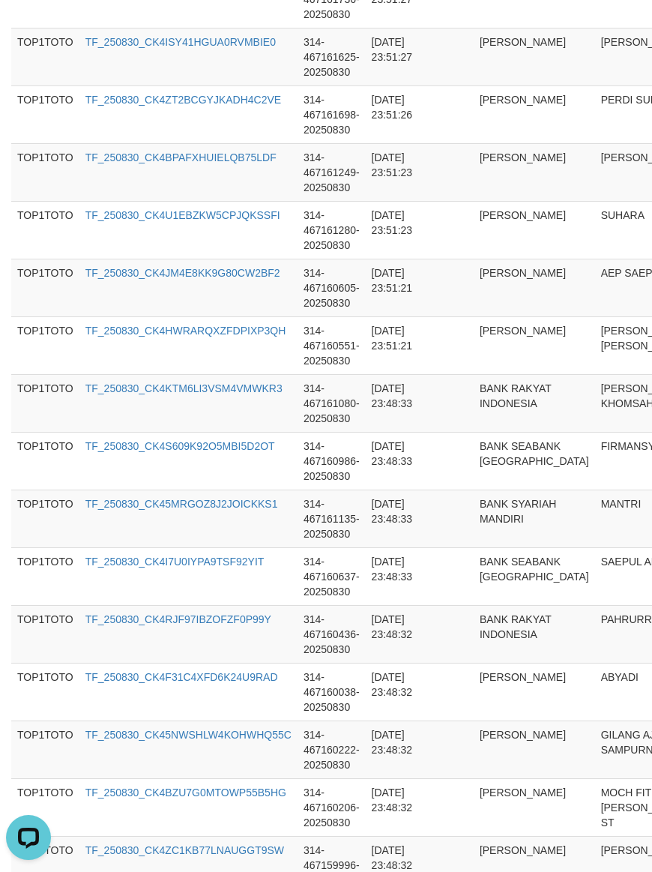
scroll to position [0, 0]
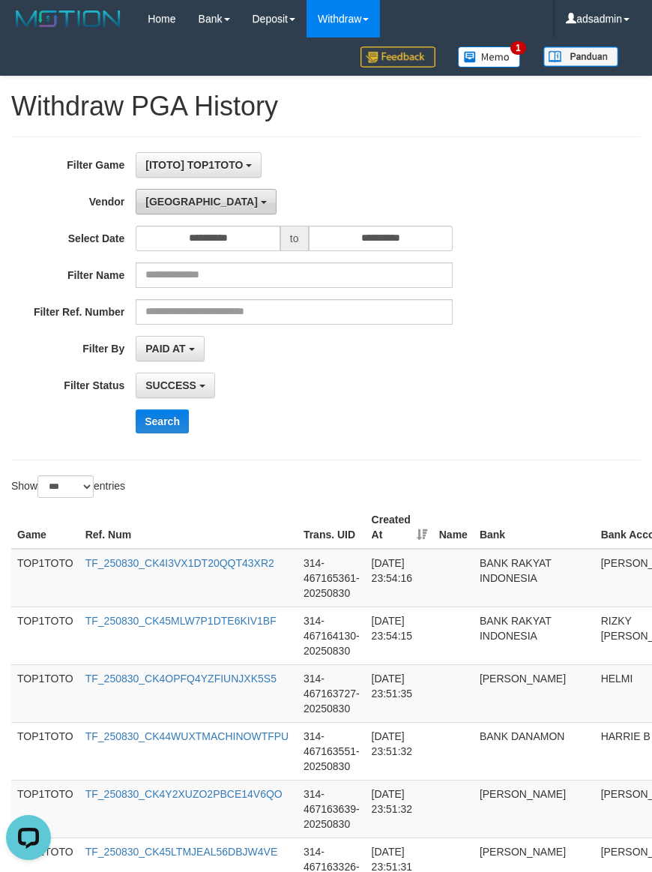
click at [150, 204] on span "[GEOGRAPHIC_DATA]" at bounding box center [201, 202] width 112 height 12
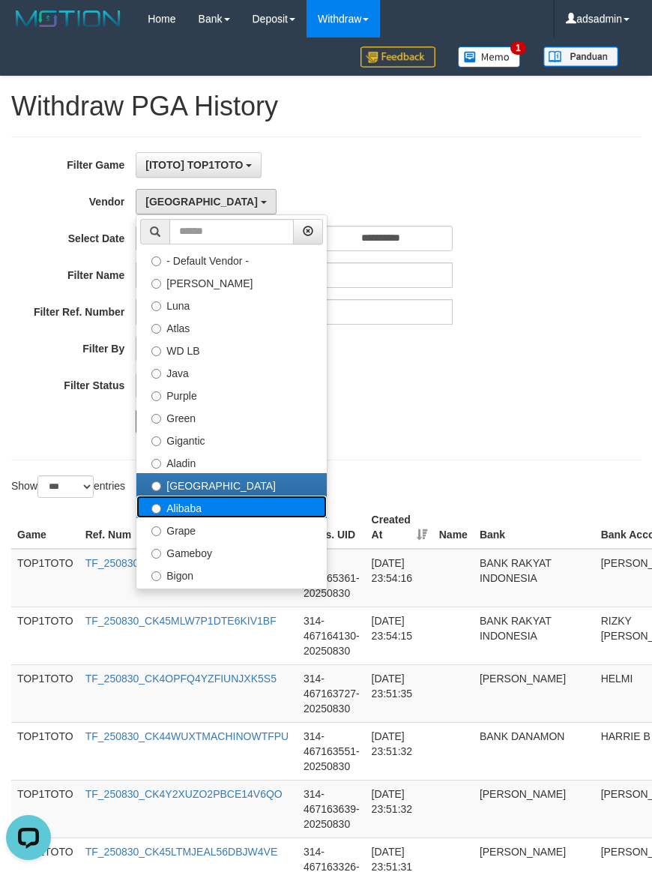
click at [197, 511] on label "Alibaba" at bounding box center [231, 507] width 190 height 22
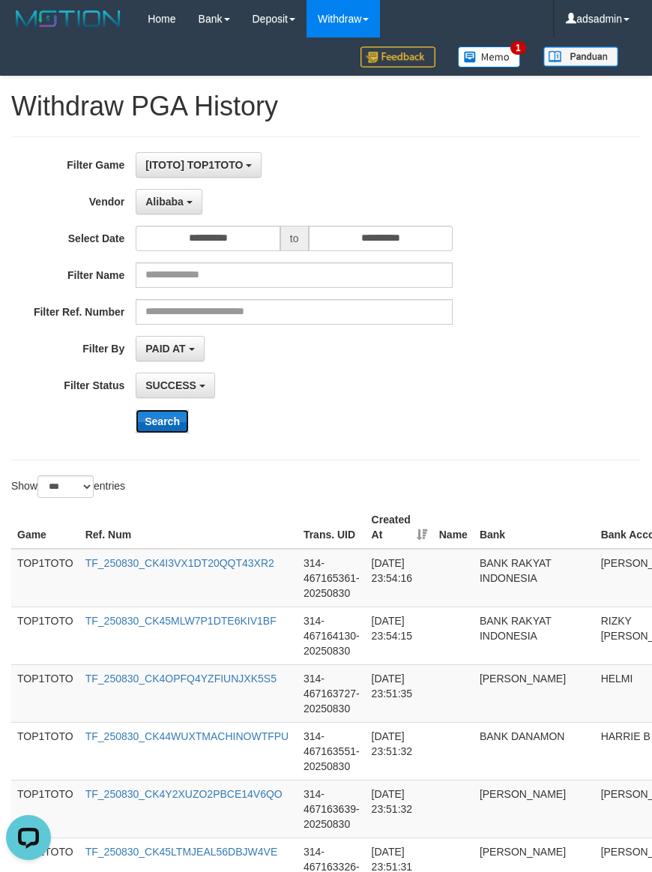
click at [169, 424] on button "Search" at bounding box center [162, 421] width 53 height 24
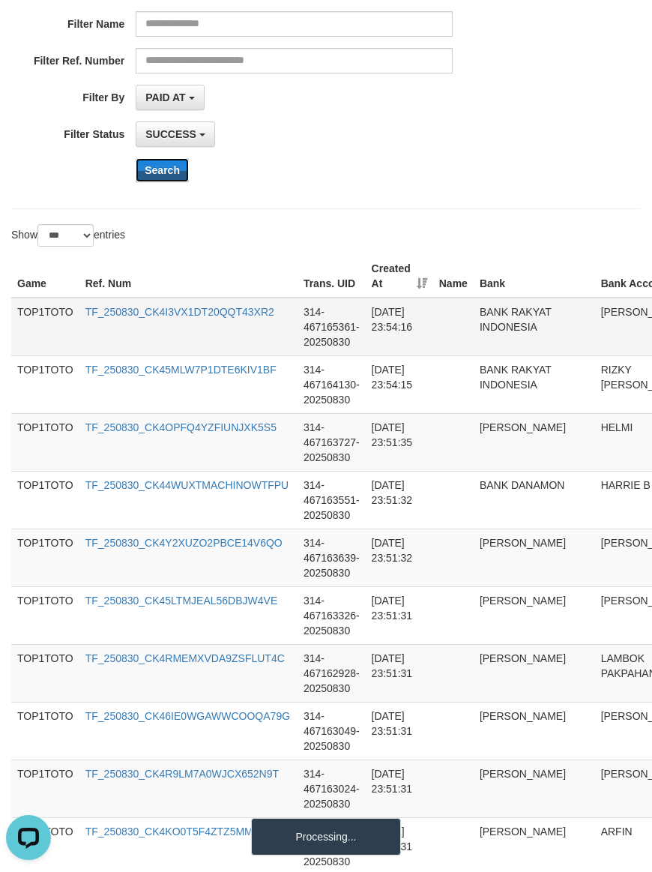
scroll to position [312, 0]
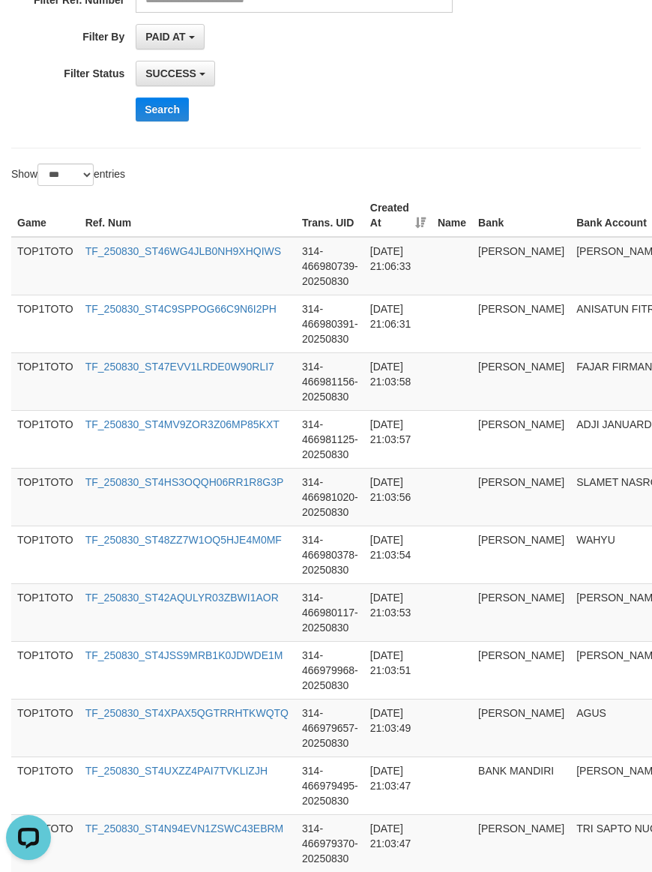
click at [451, 169] on div "Show ** ** ** *** entries" at bounding box center [326, 176] width 652 height 26
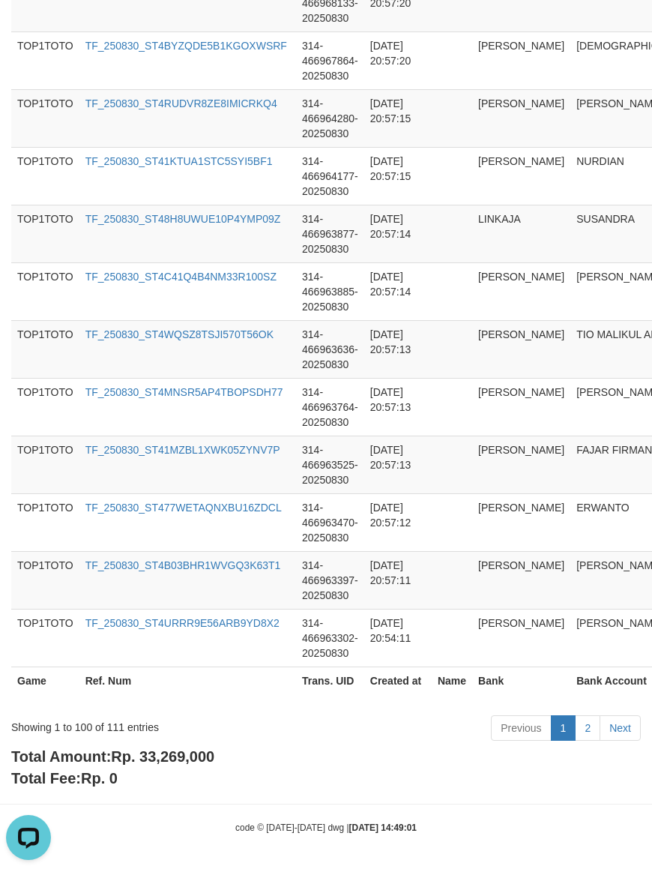
scroll to position [5705, 0]
click at [193, 763] on b "Total Amount: Rp. 33,269,000" at bounding box center [112, 756] width 203 height 16
click at [193, 763] on span "Rp. 33,269,000" at bounding box center [162, 756] width 103 height 16
click at [118, 727] on div "Showing 1 to 100 of 111 entries" at bounding box center [136, 724] width 250 height 21
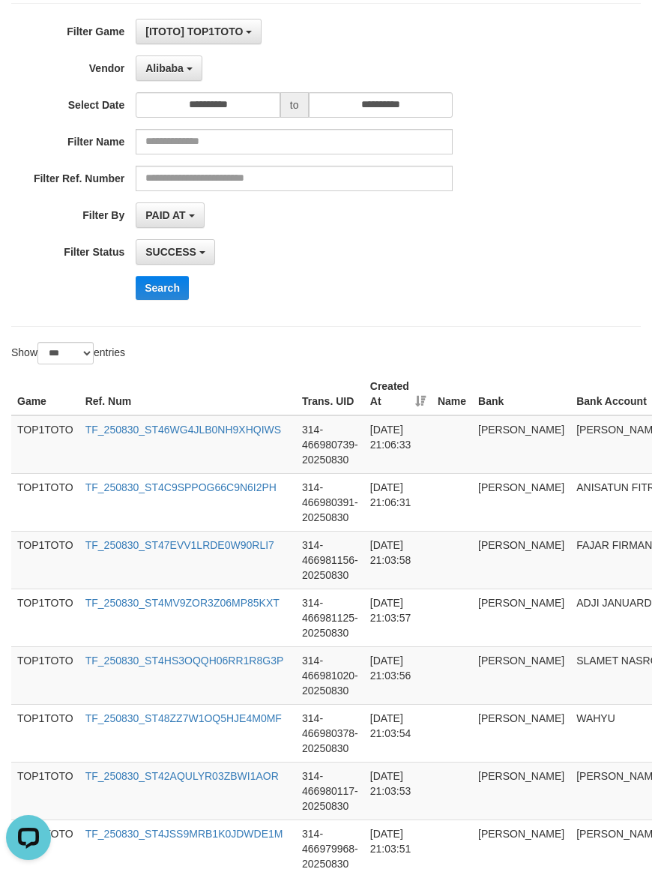
scroll to position [0, 0]
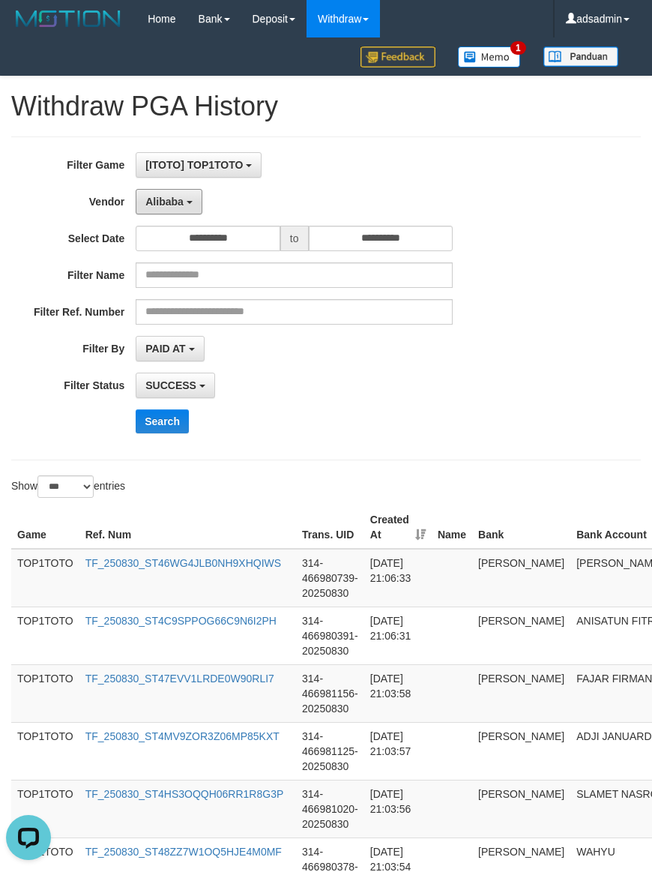
drag, startPoint x: 178, startPoint y: 197, endPoint x: 223, endPoint y: 338, distance: 147.8
click at [178, 197] on span "Alibaba" at bounding box center [164, 202] width 38 height 12
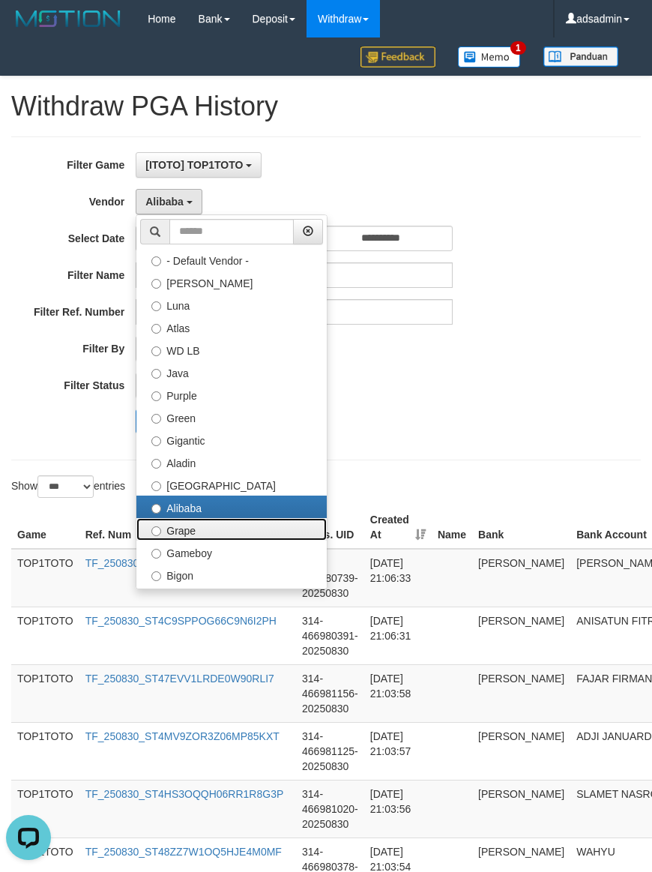
drag, startPoint x: 205, startPoint y: 533, endPoint x: 204, endPoint y: 503, distance: 30.0
click at [205, 532] on label "Grape" at bounding box center [231, 529] width 190 height 22
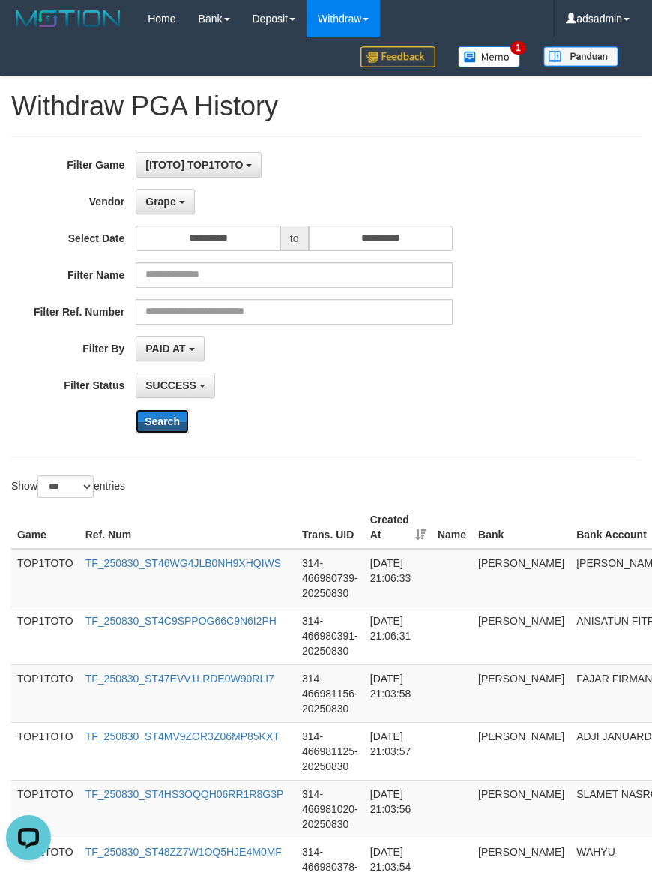
drag, startPoint x: 178, startPoint y: 421, endPoint x: 220, endPoint y: 413, distance: 42.8
click at [178, 421] on button "Search" at bounding box center [162, 421] width 53 height 24
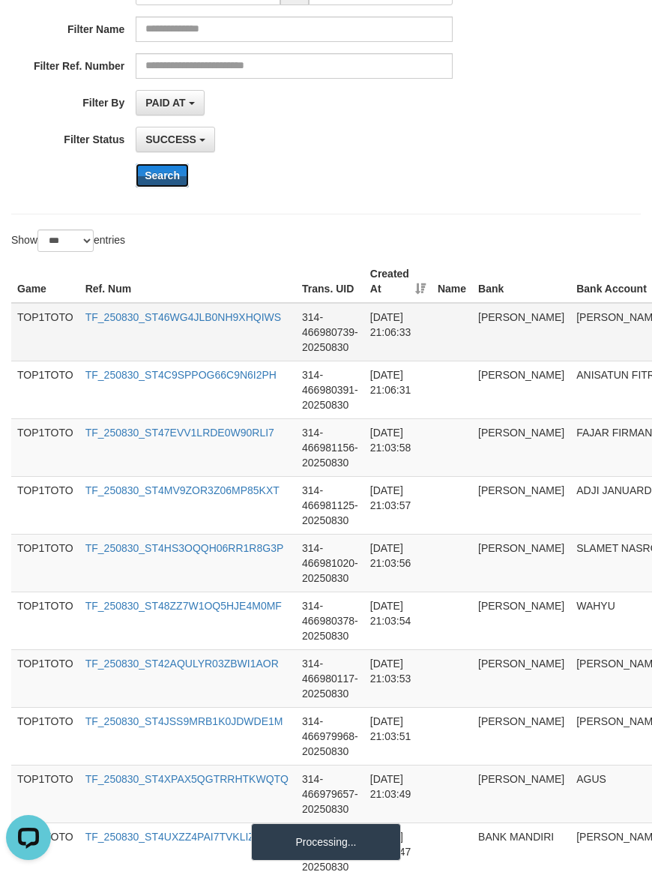
scroll to position [312, 0]
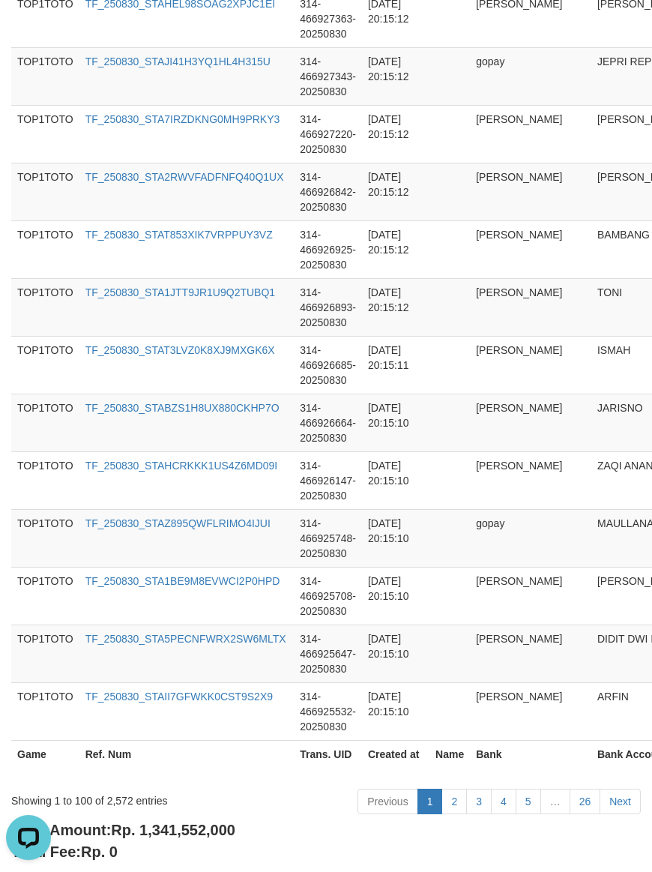
scroll to position [5675, 0]
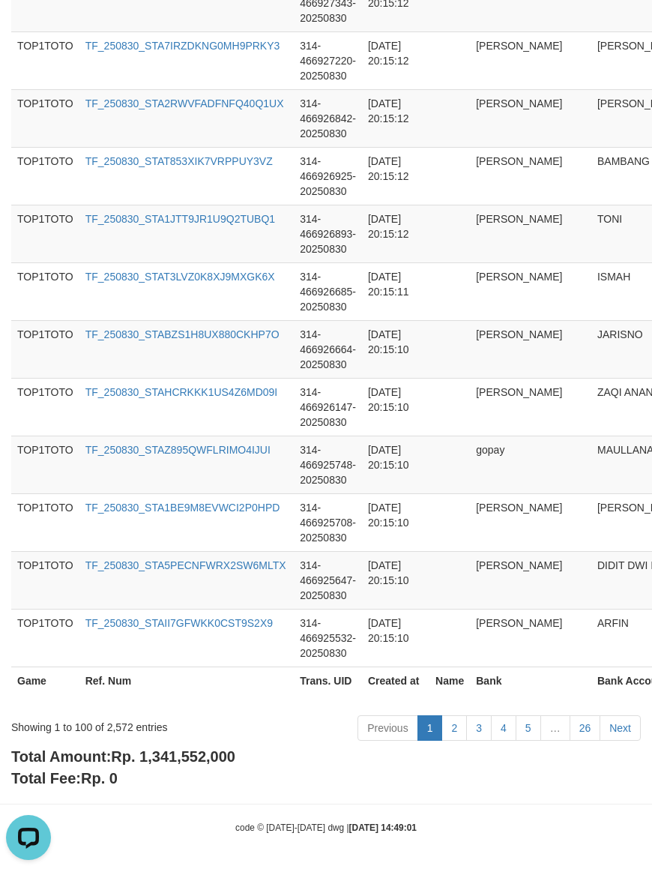
click at [191, 759] on span "Rp. 1,341,552,000" at bounding box center [173, 756] width 124 height 16
click at [191, 758] on span "Rp. 1,341,552,000" at bounding box center [173, 756] width 124 height 16
click at [121, 726] on div "Showing 1 to 100 of 2,572 entries" at bounding box center [136, 724] width 250 height 21
drag, startPoint x: 457, startPoint y: 760, endPoint x: 638, endPoint y: 778, distance: 181.7
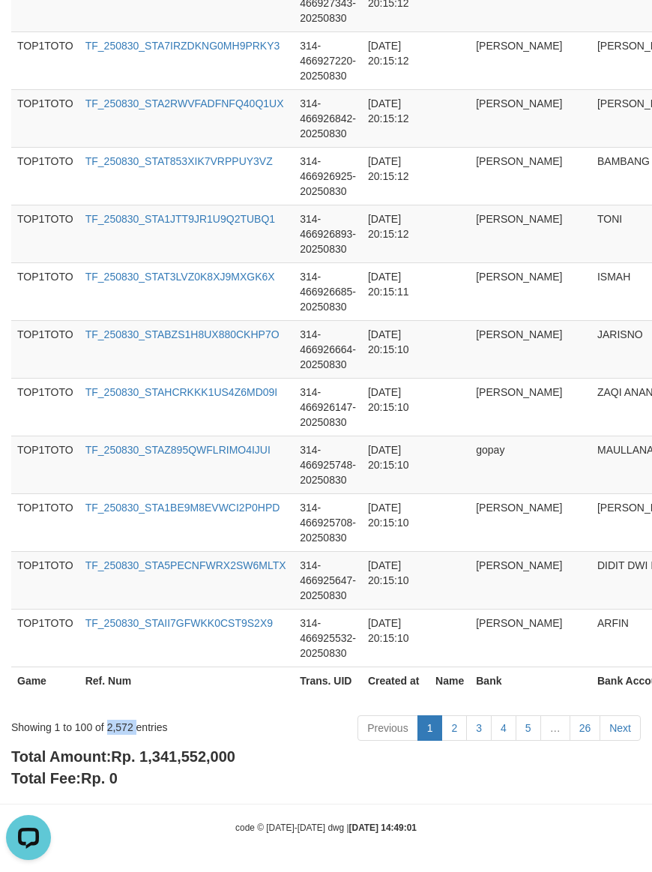
click at [457, 760] on div "Total Amount: Rp. 1,341,552,000 Total Fee: Rp. 0" at bounding box center [326, 767] width 630 height 43
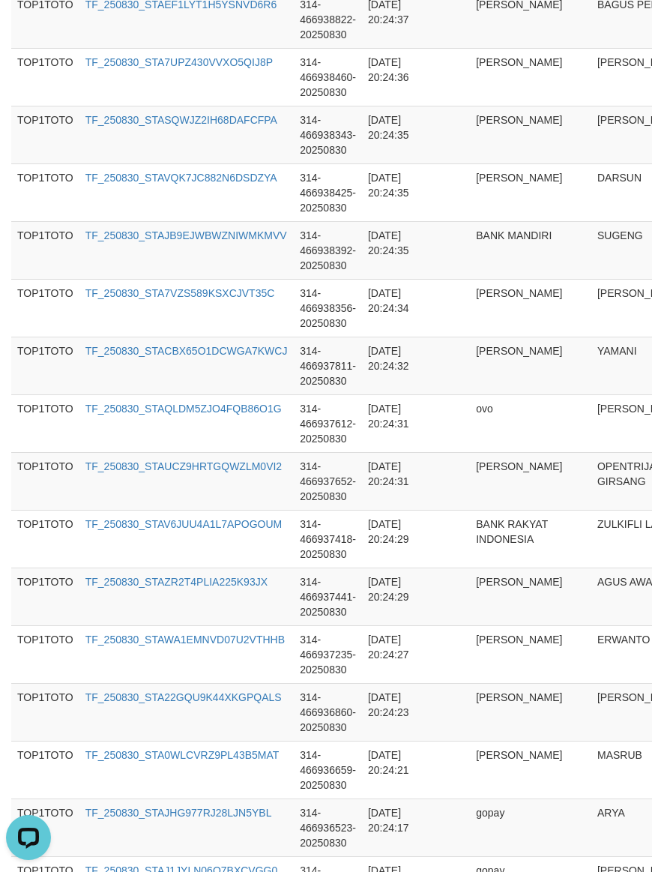
scroll to position [0, 0]
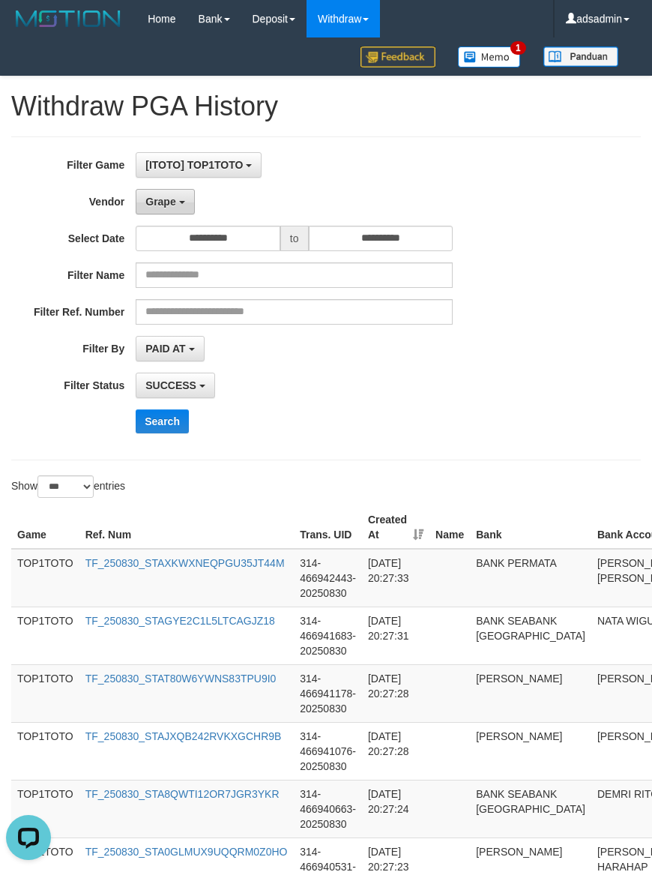
click at [175, 199] on span "Grape" at bounding box center [160, 202] width 30 height 12
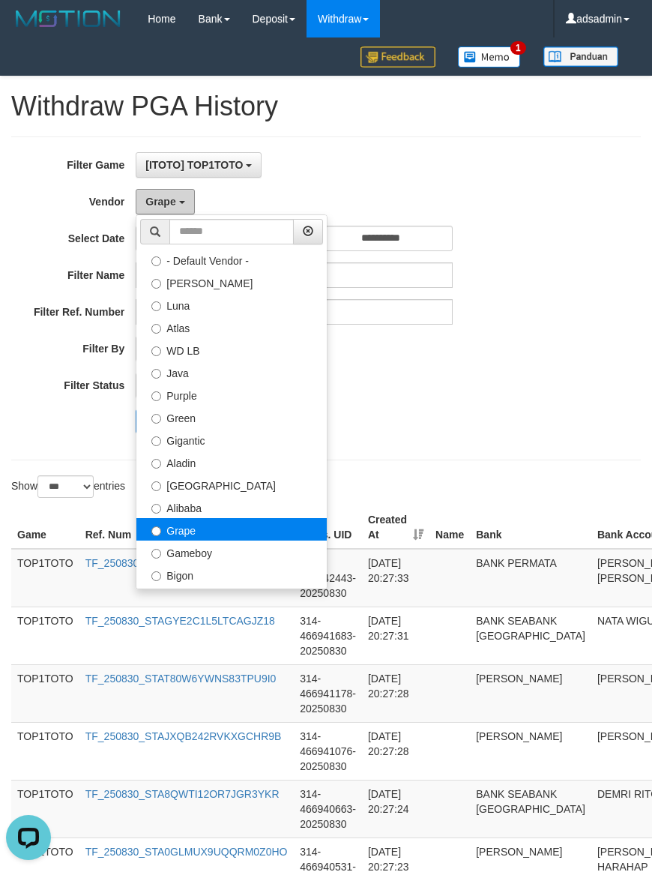
scroll to position [312, 0]
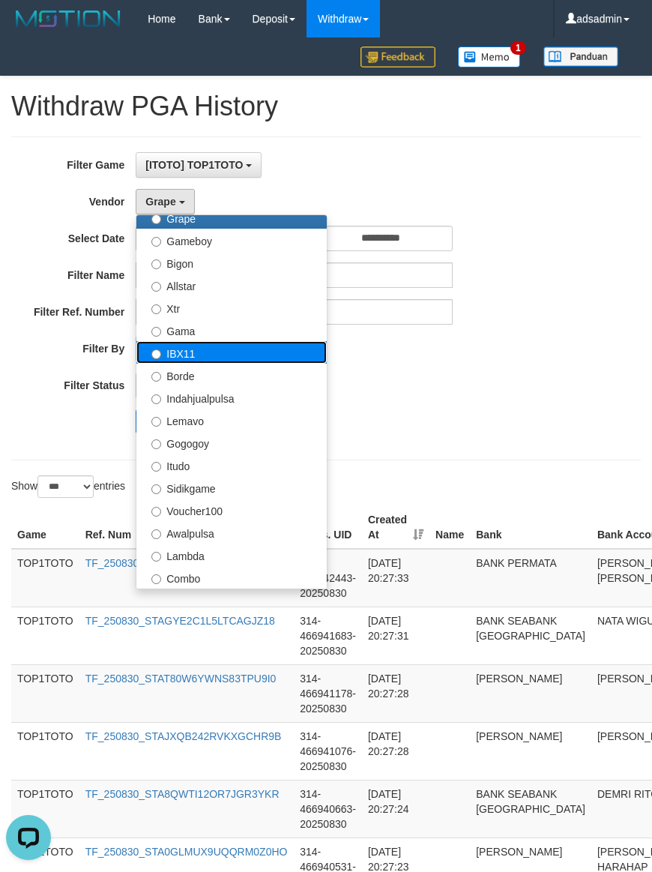
click at [190, 358] on label "IBX11" at bounding box center [231, 352] width 190 height 22
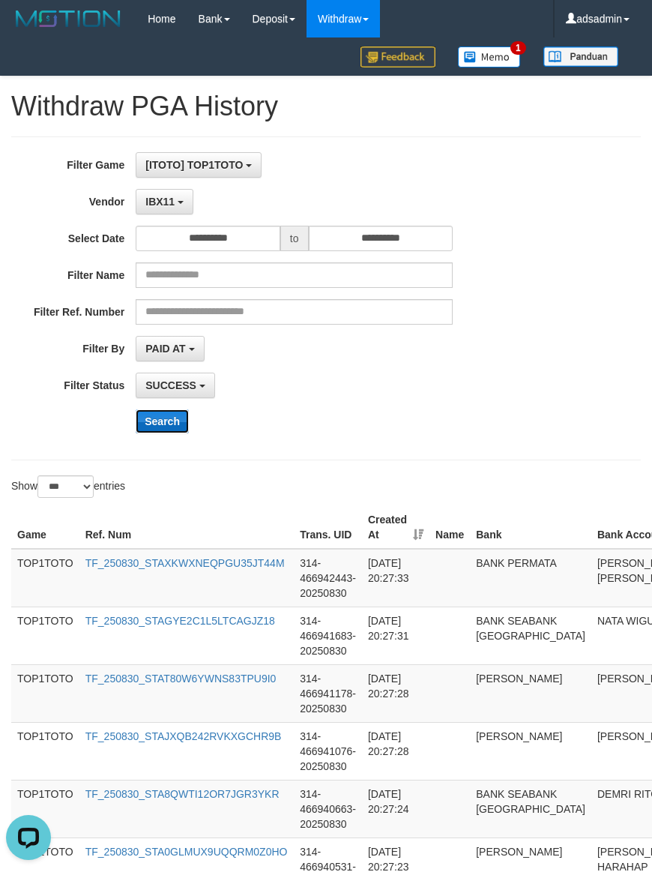
click at [174, 429] on button "Search" at bounding box center [162, 421] width 53 height 24
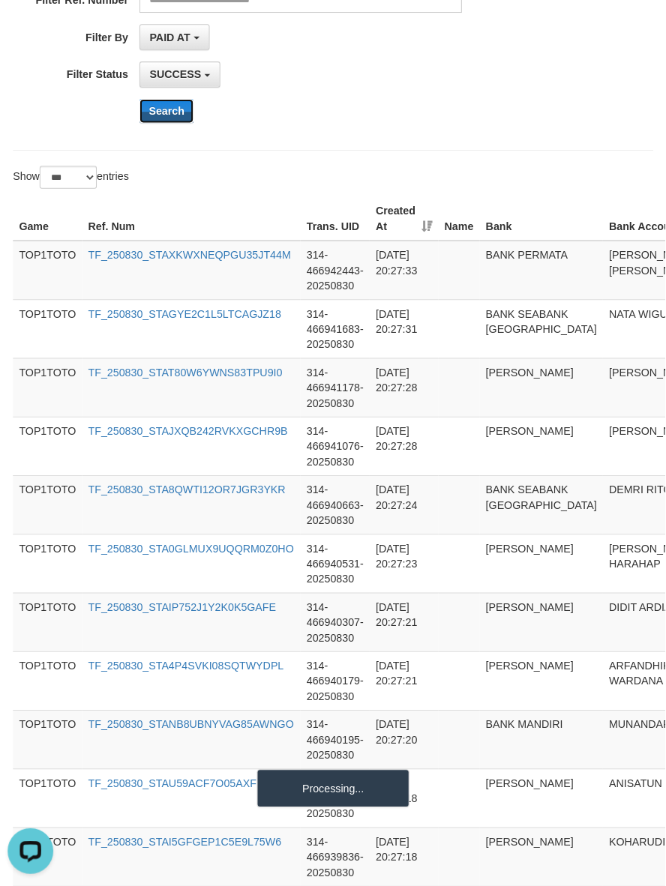
scroll to position [0, 0]
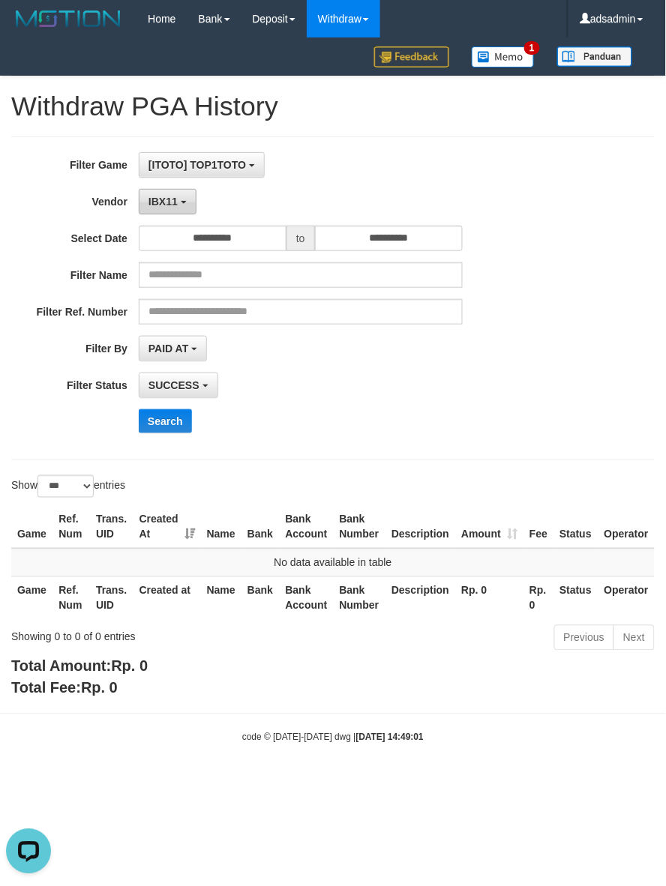
click at [184, 211] on button "IBX11" at bounding box center [168, 201] width 58 height 25
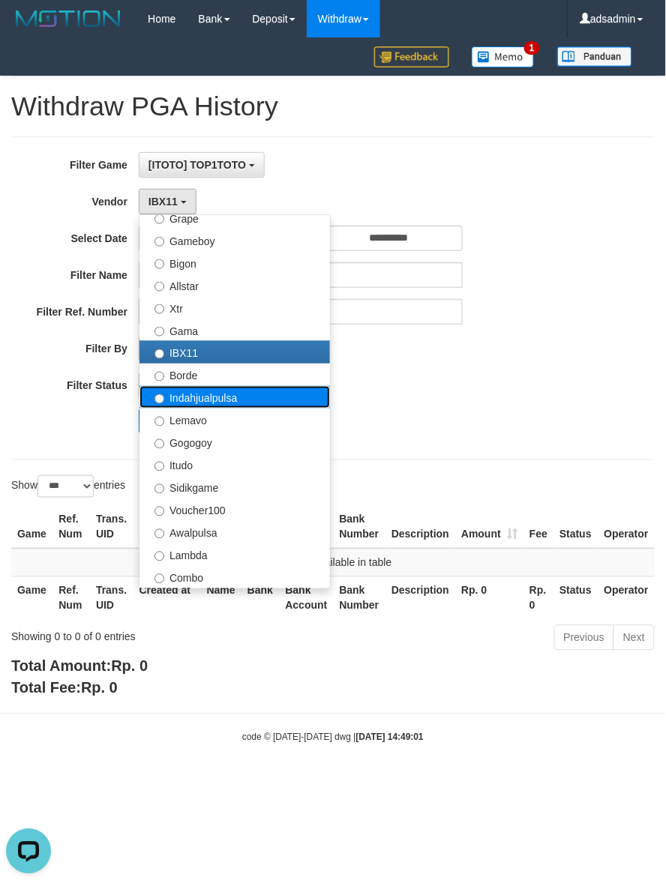
click at [226, 402] on label "Indahjualpulsa" at bounding box center [234, 397] width 190 height 22
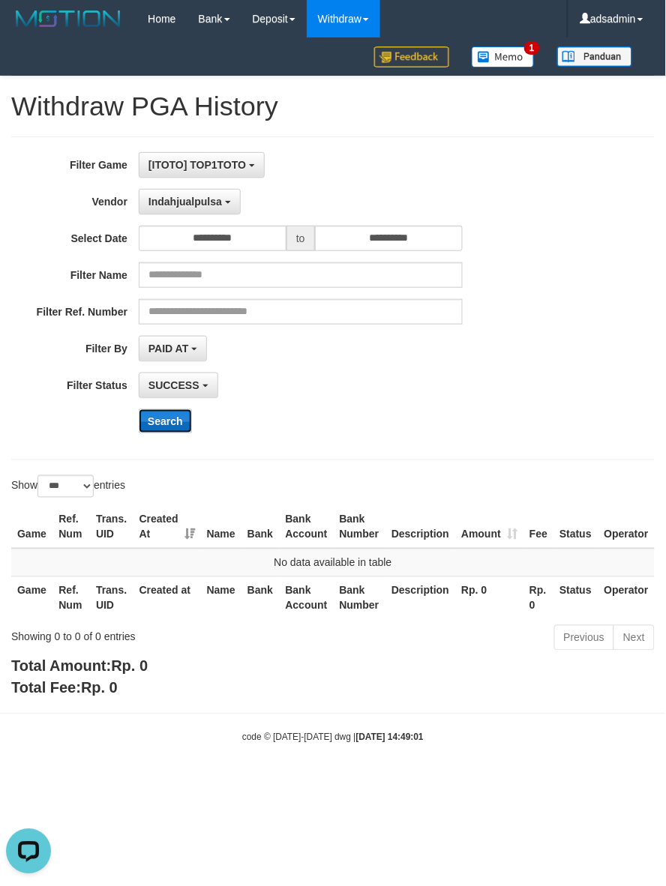
click at [177, 426] on button "Search" at bounding box center [165, 421] width 53 height 24
click at [214, 219] on div "**********" at bounding box center [277, 298] width 555 height 292
click at [214, 216] on div "**********" at bounding box center [277, 298] width 555 height 292
click at [204, 211] on button "Indahjualpulsa" at bounding box center [190, 201] width 102 height 25
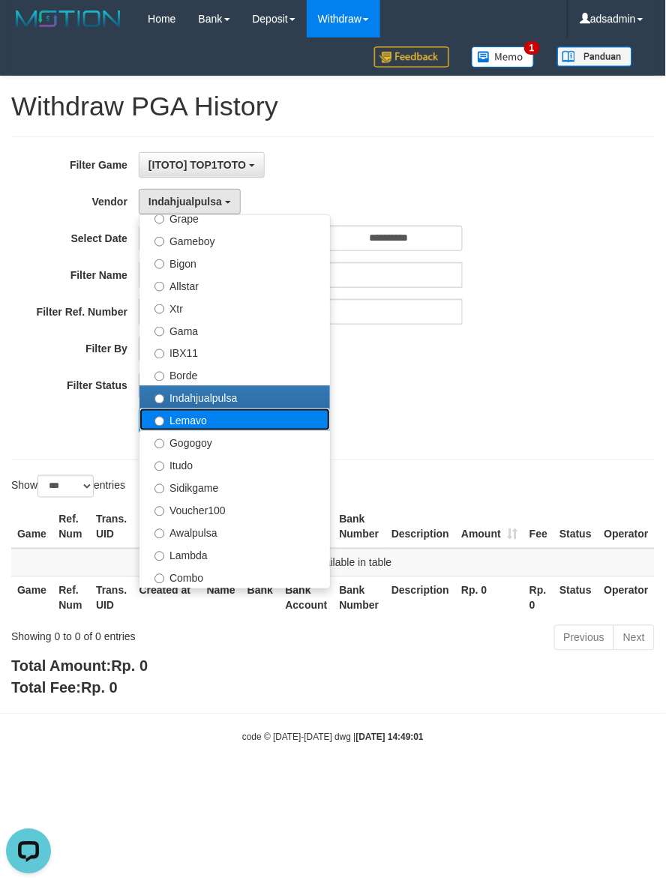
click at [201, 427] on label "Lemavo" at bounding box center [234, 420] width 190 height 22
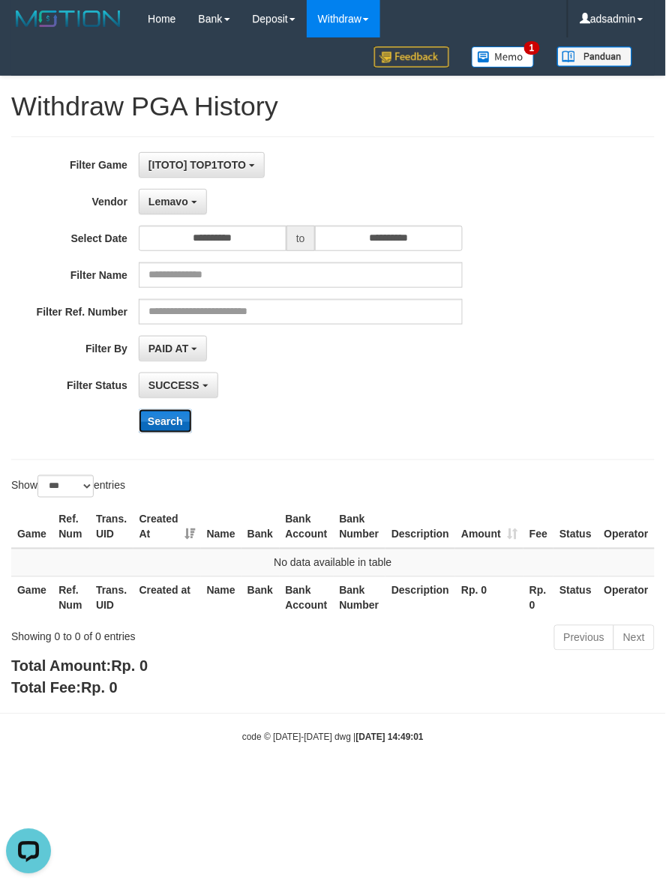
click at [178, 426] on button "Search" at bounding box center [165, 421] width 53 height 24
click at [186, 204] on span "Lemavo" at bounding box center [168, 202] width 40 height 12
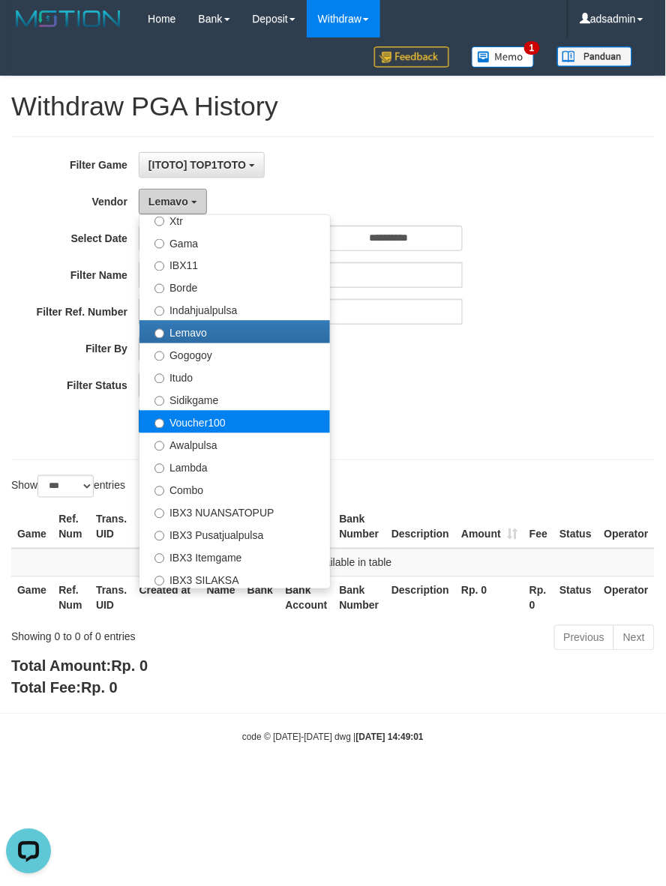
scroll to position [469, 0]
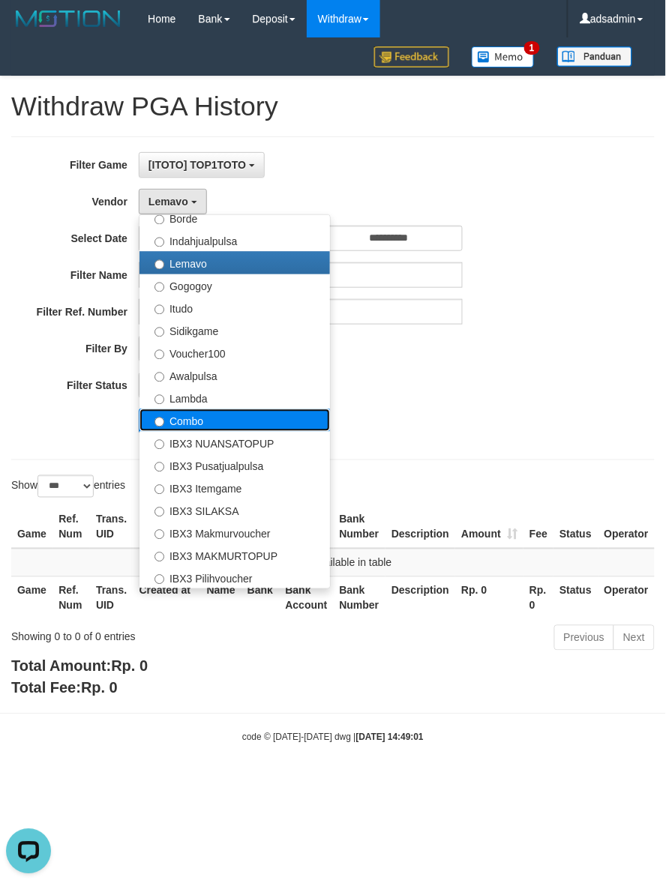
click at [192, 432] on label "Combo" at bounding box center [234, 420] width 190 height 22
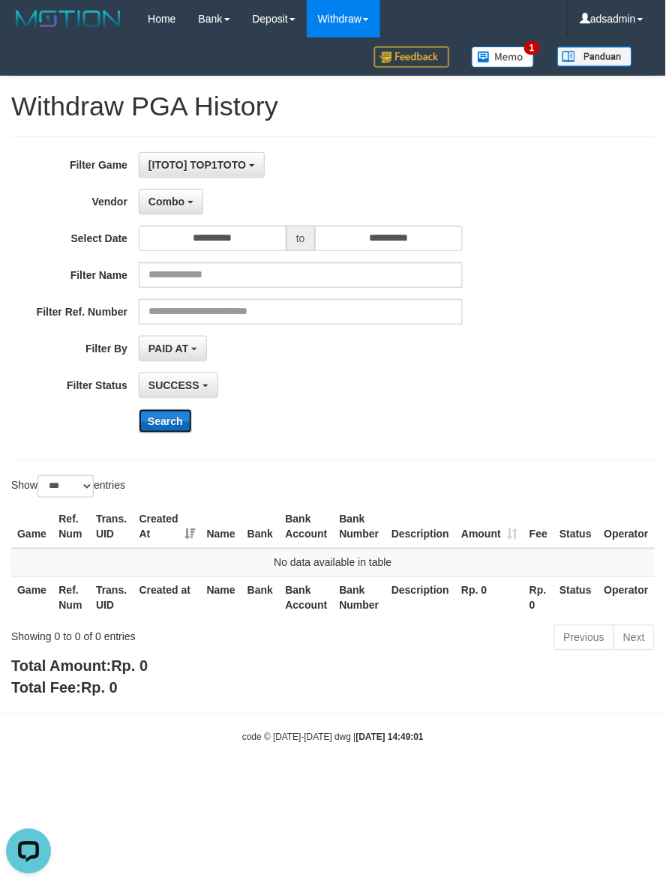
click at [172, 420] on button "Search" at bounding box center [165, 421] width 53 height 24
drag, startPoint x: 188, startPoint y: 200, endPoint x: 190, endPoint y: 262, distance: 62.3
click at [188, 199] on button "Combo" at bounding box center [171, 201] width 64 height 25
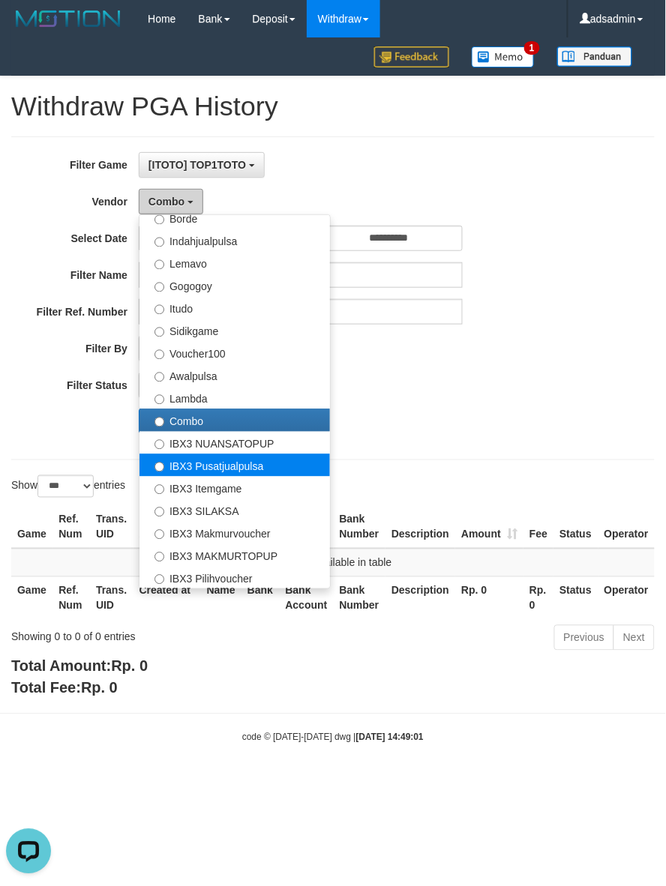
scroll to position [492, 0]
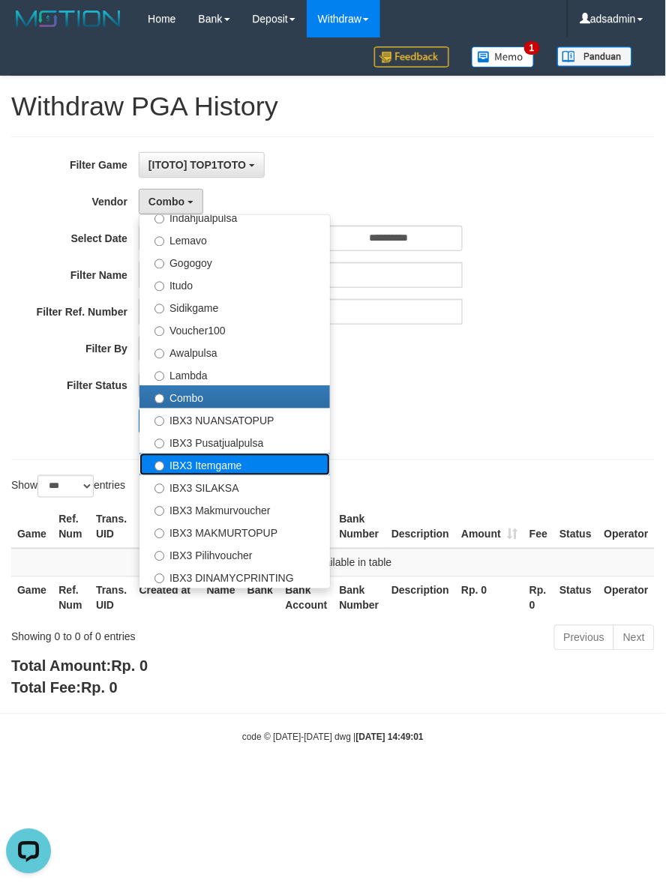
click at [235, 476] on label "IBX3 Itemgame" at bounding box center [234, 465] width 190 height 22
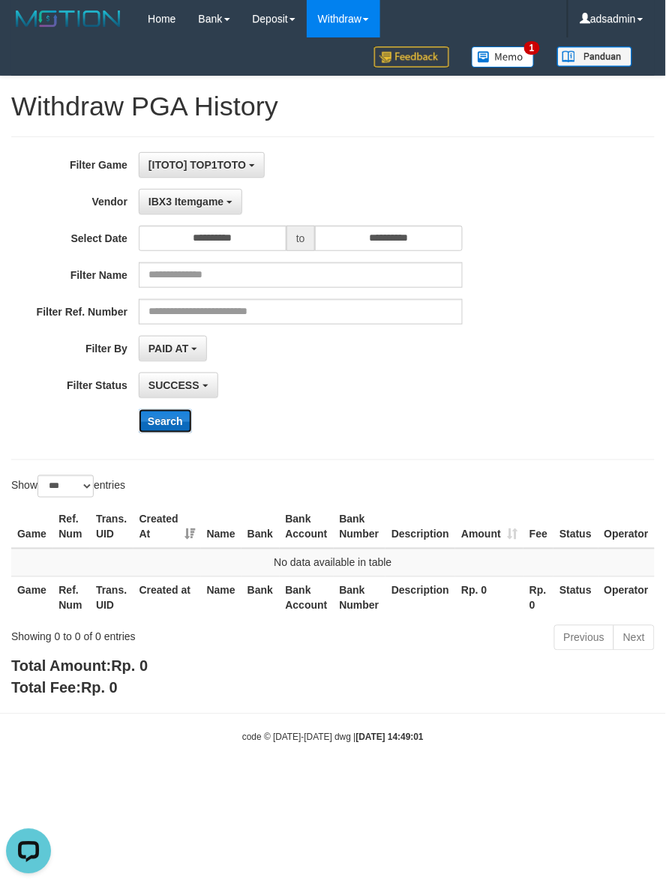
click at [167, 418] on button "Search" at bounding box center [165, 421] width 53 height 24
click at [486, 429] on div "Search" at bounding box center [347, 421] width 416 height 24
click at [356, 397] on div "SUCCESS SUCCESS ON PROCESS FAILED" at bounding box center [301, 385] width 324 height 25
click at [215, 212] on button "IBX3 Itemgame" at bounding box center [190, 201] width 103 height 25
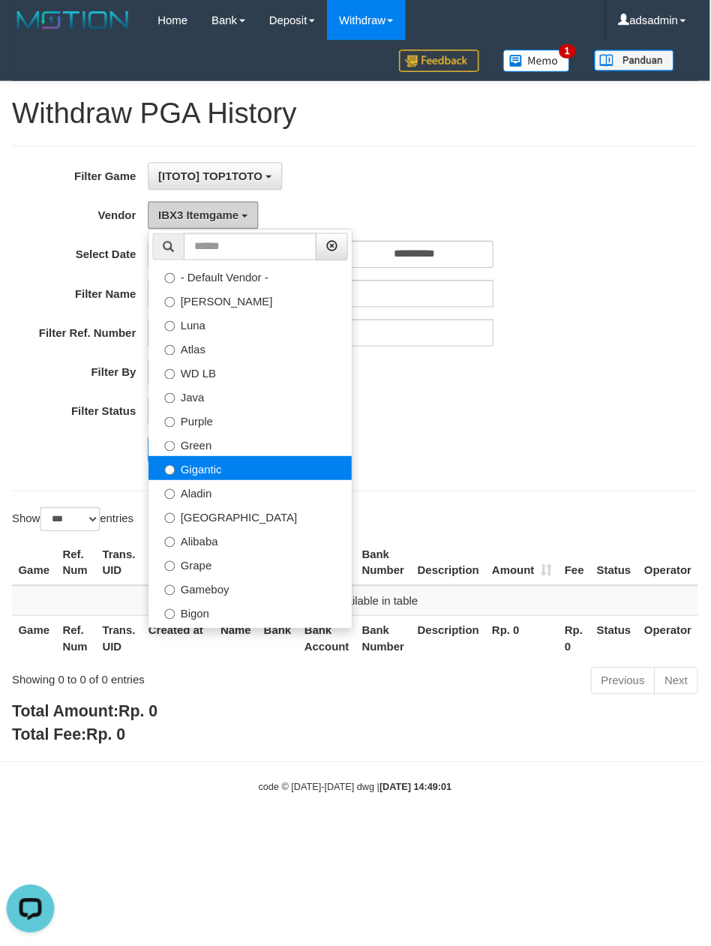
scroll to position [0, 0]
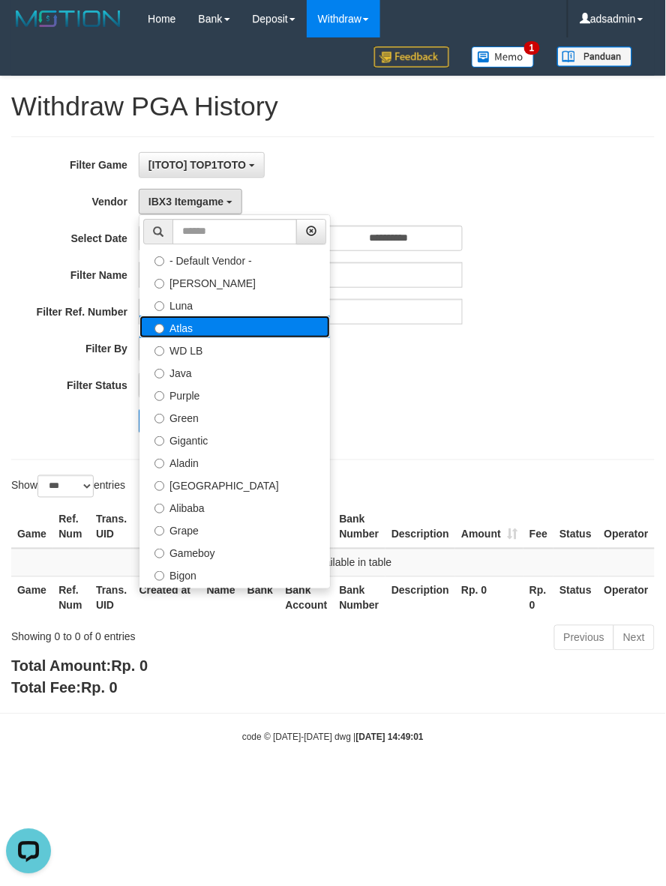
click at [190, 328] on label "Atlas" at bounding box center [234, 327] width 190 height 22
select select "**********"
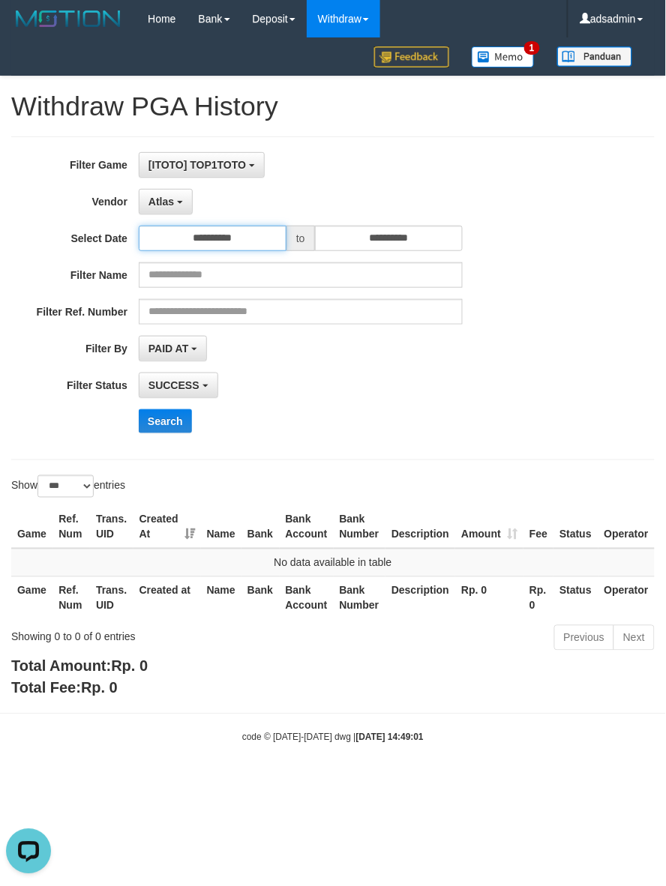
click at [226, 244] on input "**********" at bounding box center [213, 238] width 148 height 25
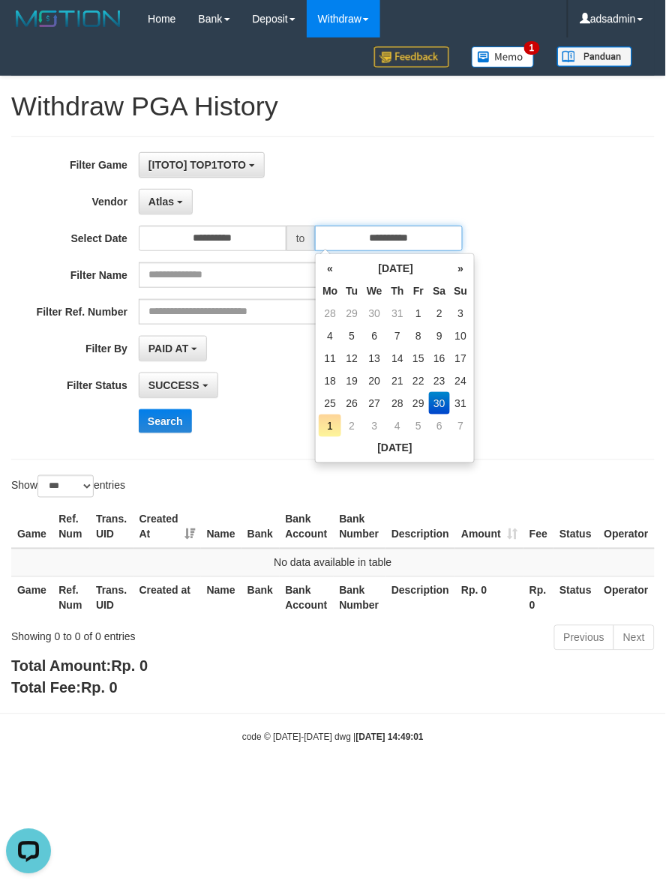
click at [416, 241] on input "**********" at bounding box center [389, 238] width 148 height 25
click at [451, 396] on td "31" at bounding box center [460, 403] width 21 height 22
type input "**********"
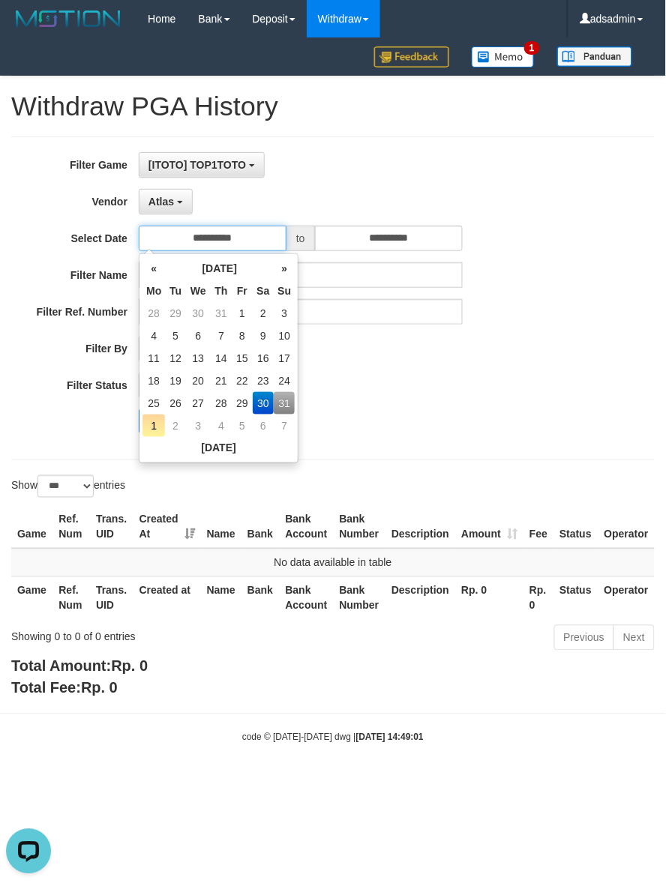
click at [226, 251] on input "**********" at bounding box center [213, 238] width 148 height 25
click at [156, 401] on td "25" at bounding box center [153, 403] width 22 height 22
type input "**********"
click at [405, 376] on div "SUCCESS SUCCESS ON PROCESS FAILED" at bounding box center [301, 385] width 324 height 25
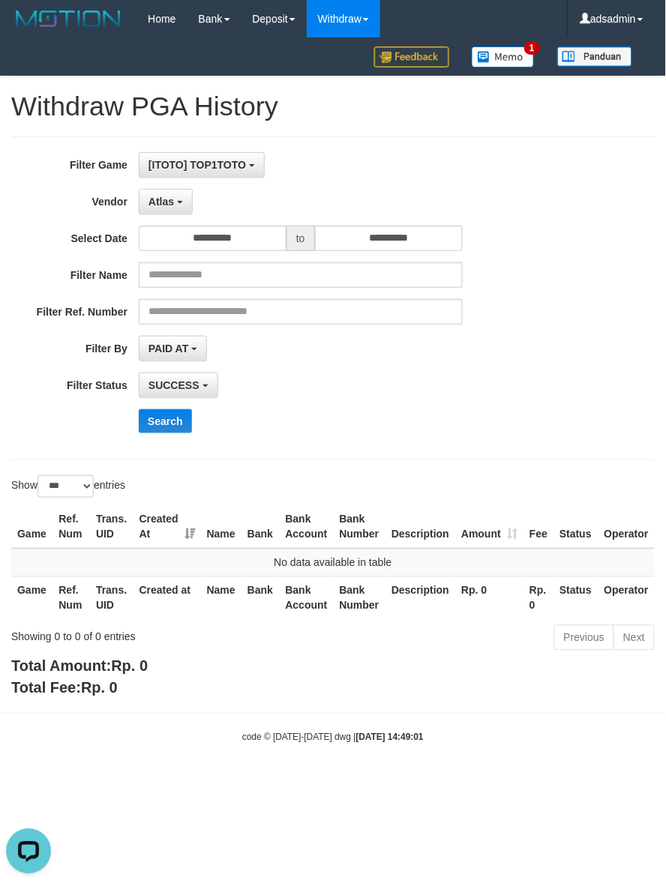
click at [154, 406] on div "**********" at bounding box center [277, 298] width 555 height 292
click at [148, 421] on button "Search" at bounding box center [165, 421] width 53 height 24
click at [173, 203] on span "Atlas" at bounding box center [160, 202] width 25 height 12
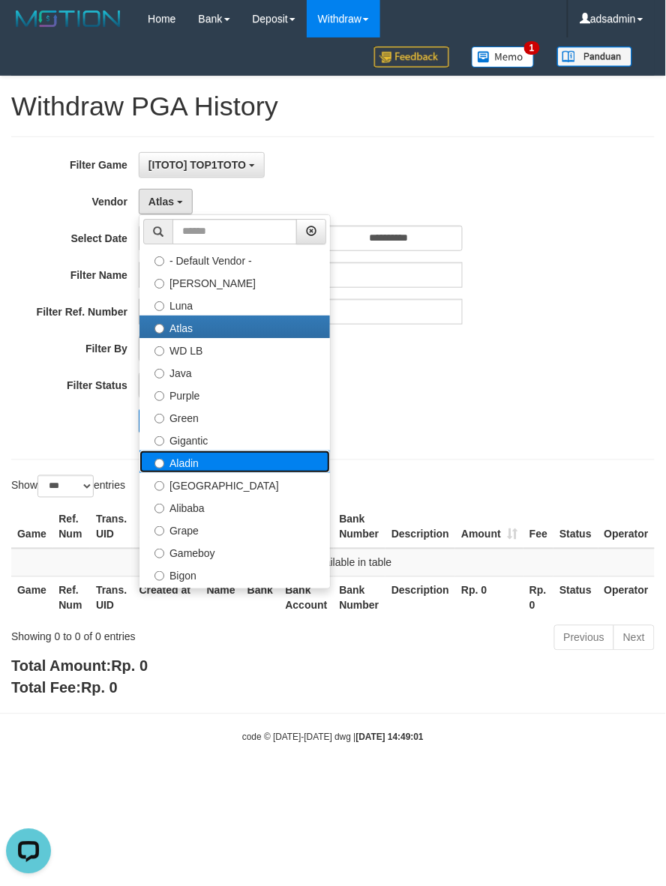
click at [180, 466] on label "Aladin" at bounding box center [234, 462] width 190 height 22
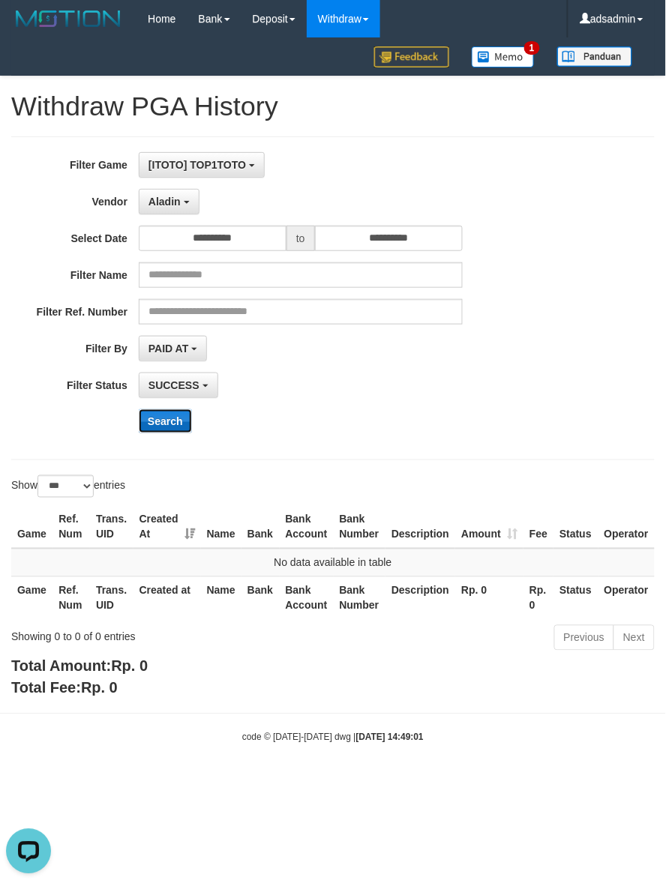
click at [169, 421] on button "Search" at bounding box center [165, 421] width 53 height 24
drag, startPoint x: 181, startPoint y: 208, endPoint x: 169, endPoint y: 292, distance: 84.8
click at [181, 208] on button "Aladin" at bounding box center [169, 201] width 61 height 25
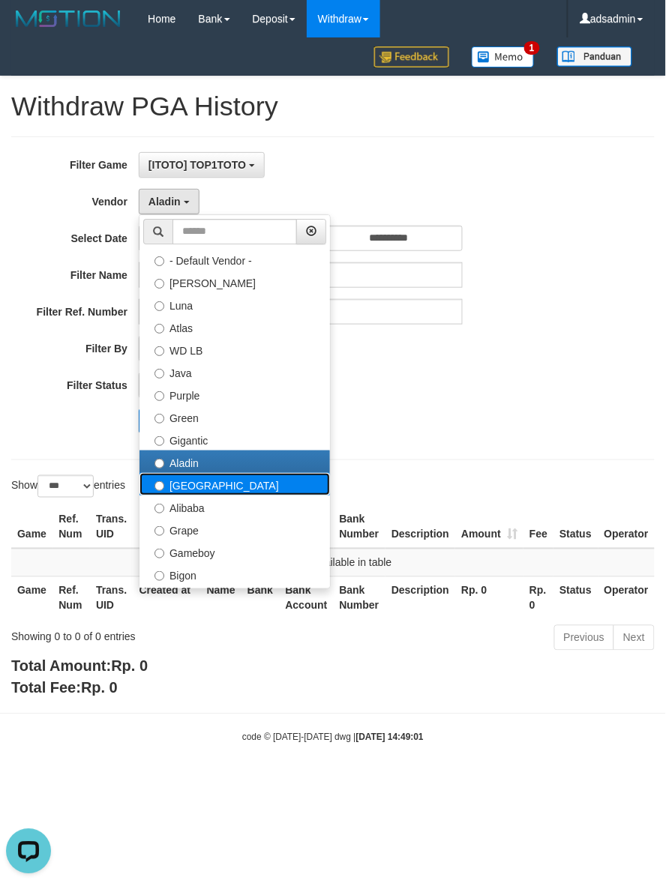
click at [205, 493] on label "[GEOGRAPHIC_DATA]" at bounding box center [234, 484] width 190 height 22
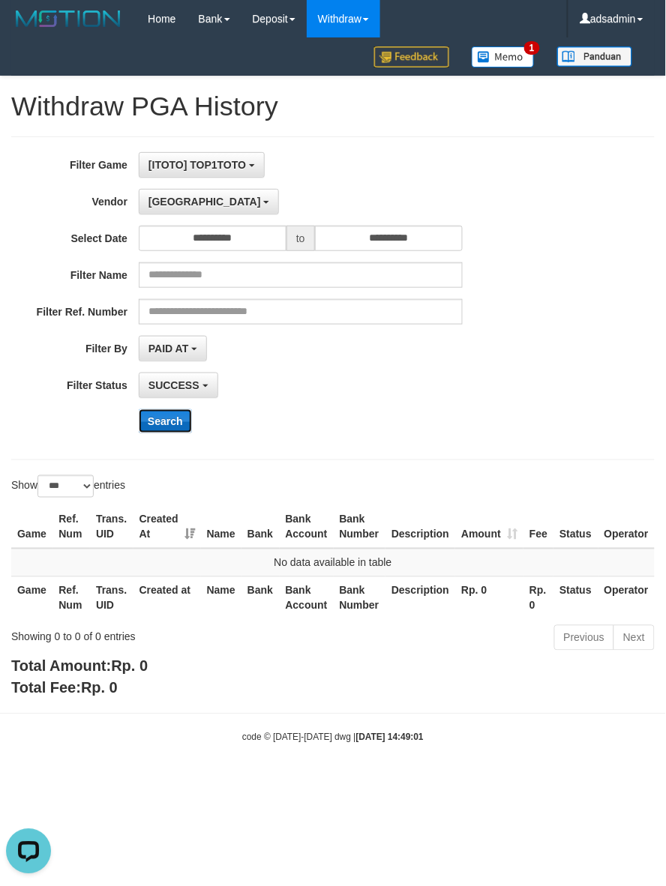
click at [176, 424] on button "Search" at bounding box center [165, 421] width 53 height 24
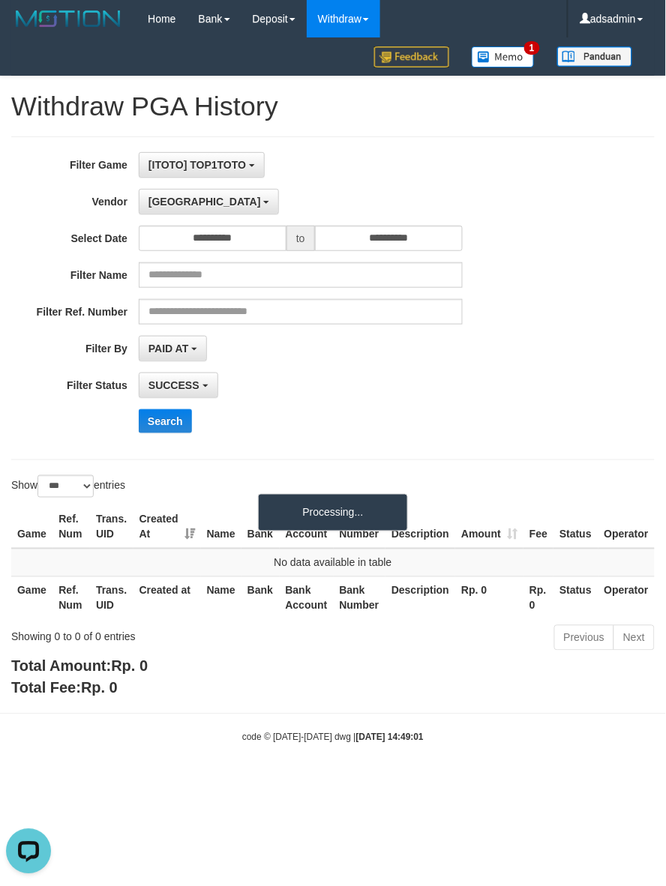
click at [523, 377] on div "**********" at bounding box center [277, 385] width 555 height 25
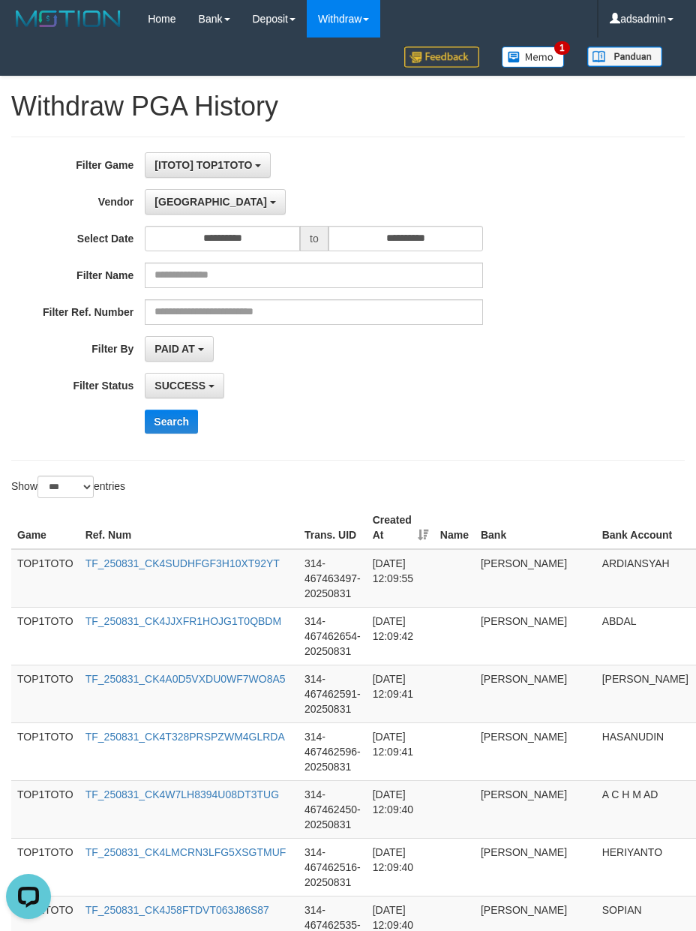
scroll to position [13, 0]
drag, startPoint x: 523, startPoint y: 377, endPoint x: 559, endPoint y: 403, distance: 43.5
click at [559, 403] on div "**********" at bounding box center [290, 298] width 580 height 292
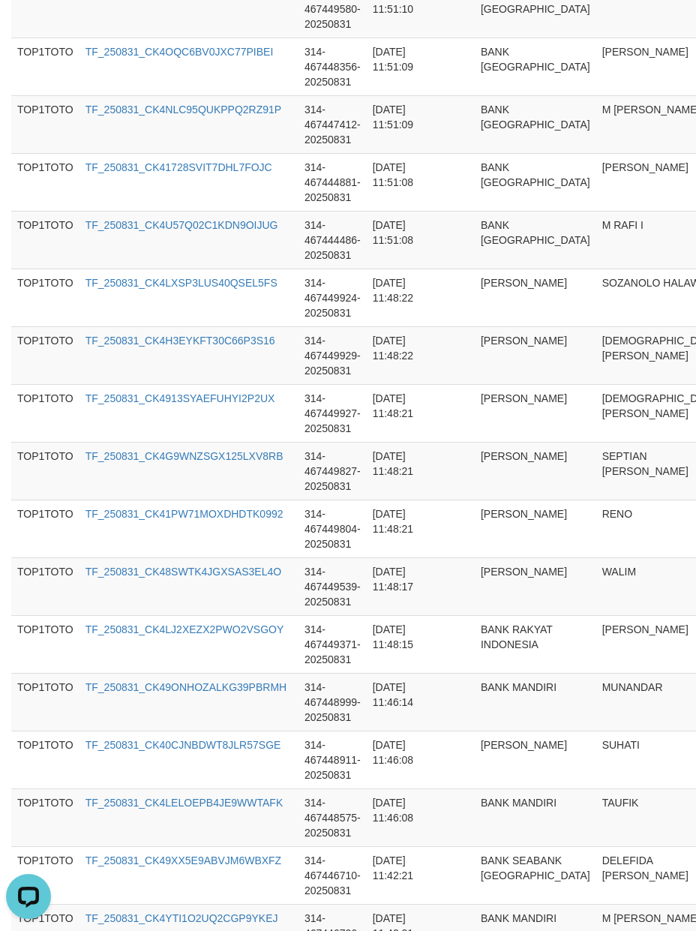
scroll to position [5626, 0]
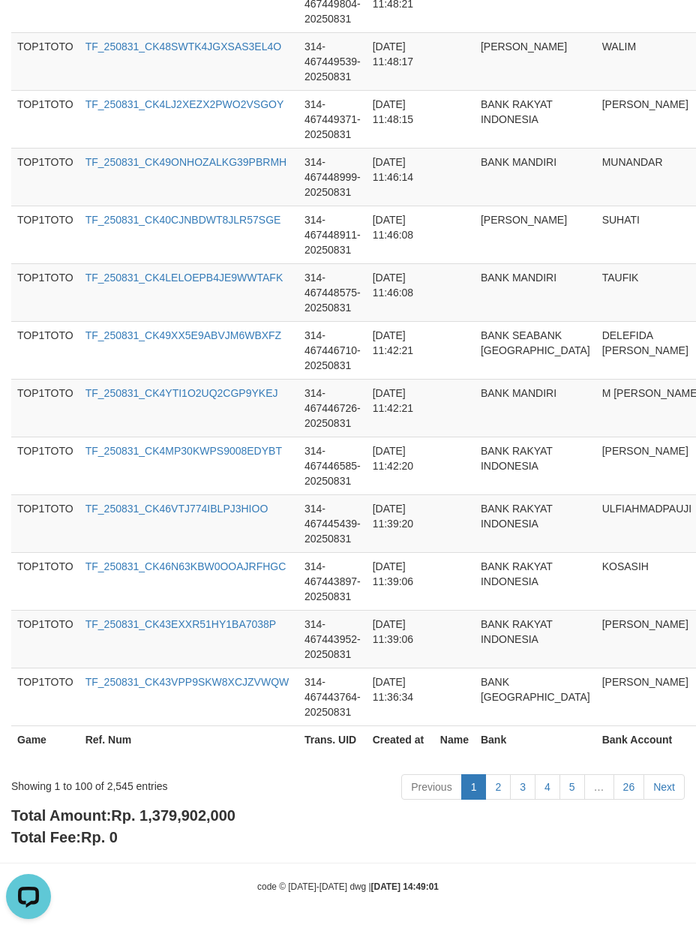
click at [184, 822] on span "Rp. 1,379,902,000" at bounding box center [173, 815] width 124 height 16
click at [124, 787] on div "Showing 1 to 100 of 2,545 entries" at bounding box center [145, 782] width 268 height 21
drag, startPoint x: 669, startPoint y: 862, endPoint x: 679, endPoint y: 862, distance: 9.7
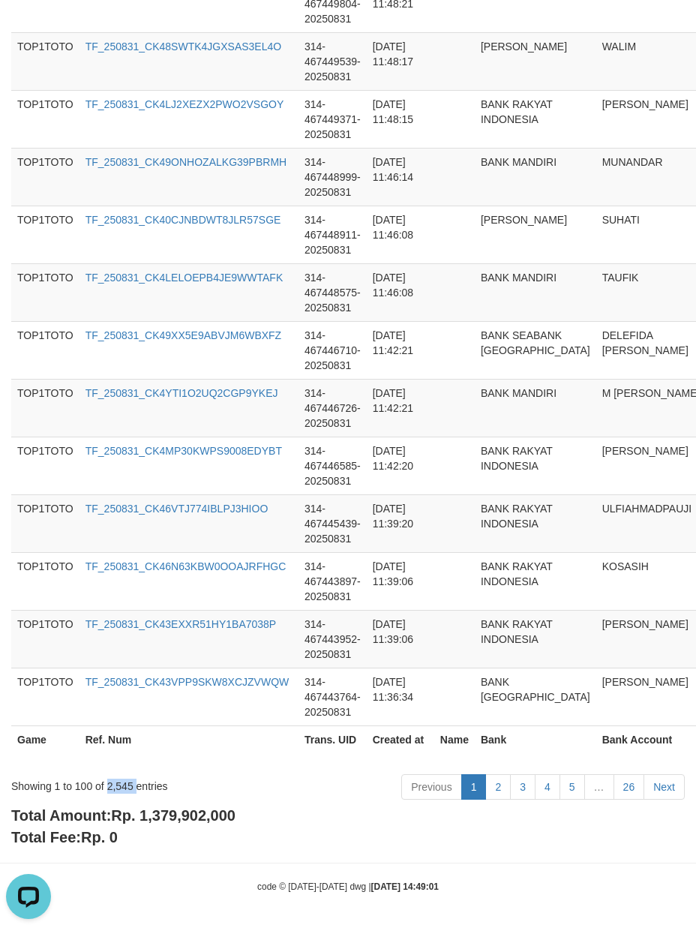
click at [669, 862] on hr at bounding box center [348, 862] width 696 height 1
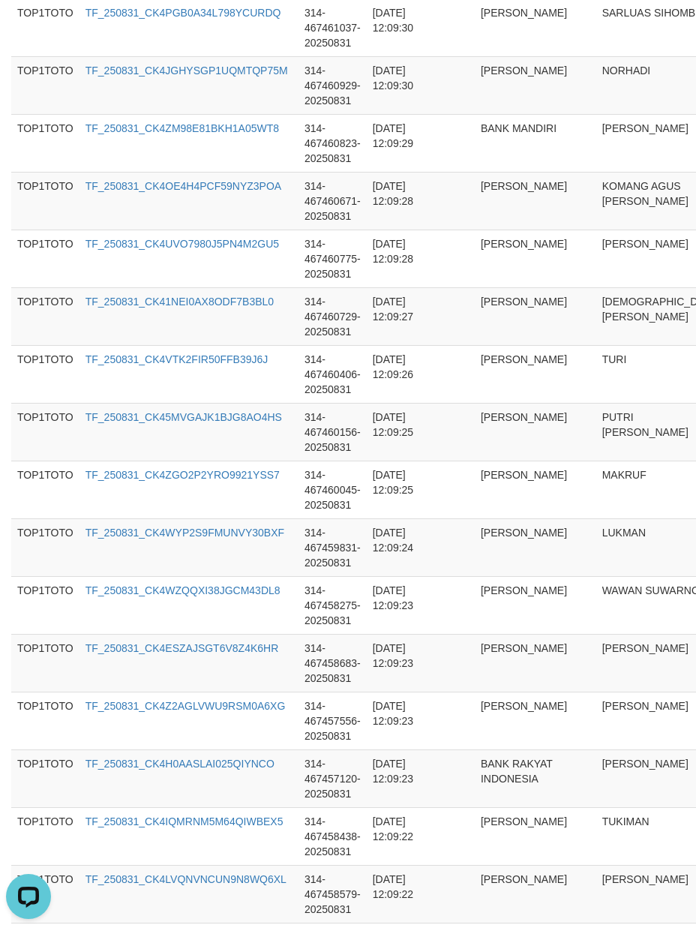
scroll to position [0, 0]
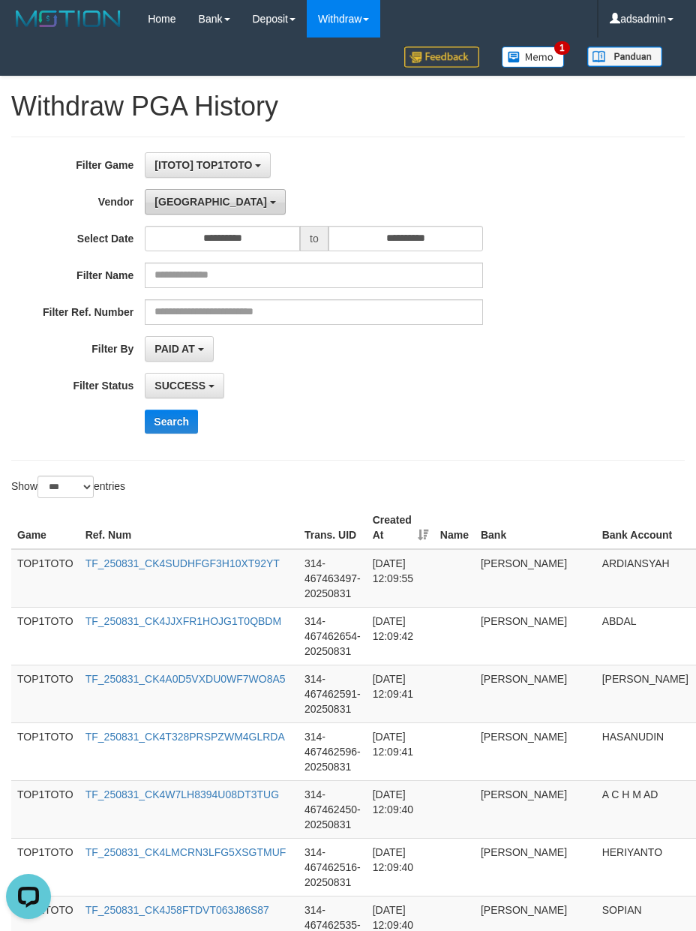
click at [184, 202] on button "[GEOGRAPHIC_DATA]" at bounding box center [215, 201] width 140 height 25
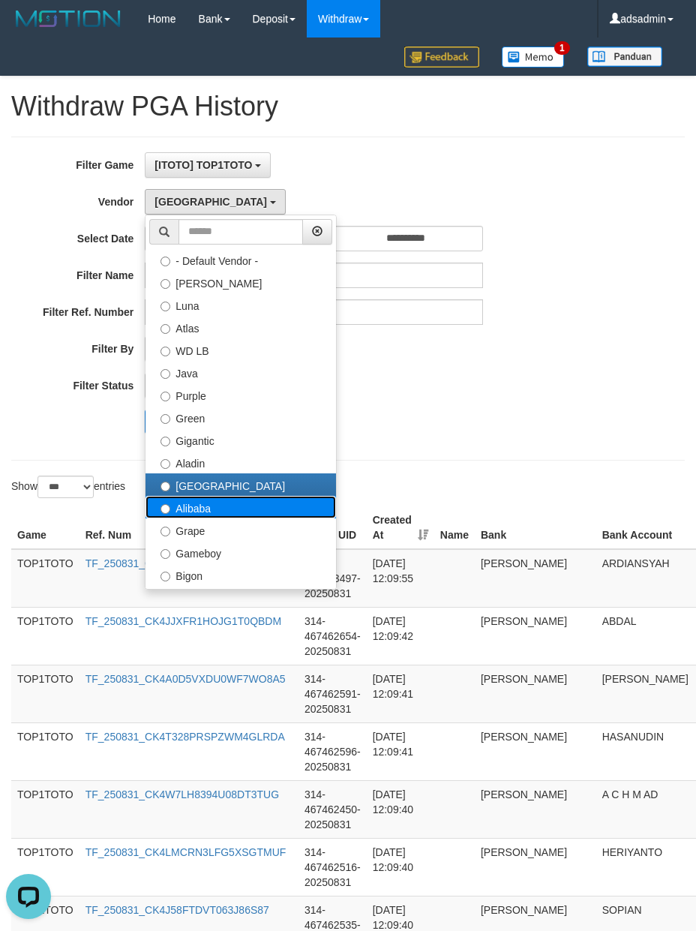
click at [178, 508] on label "Alibaba" at bounding box center [240, 507] width 190 height 22
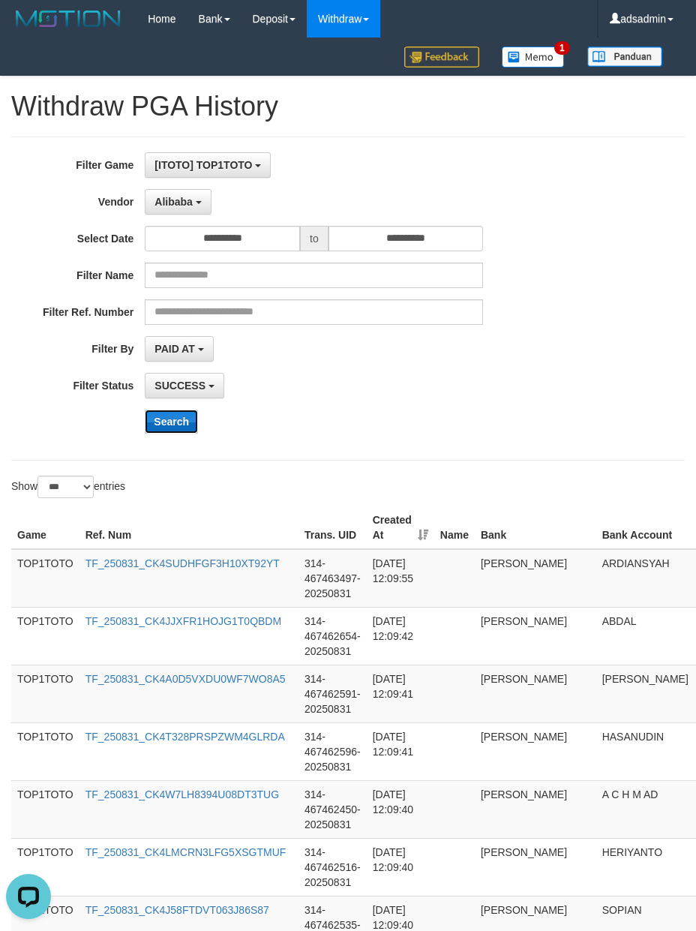
click at [162, 433] on button "Search" at bounding box center [171, 421] width 53 height 24
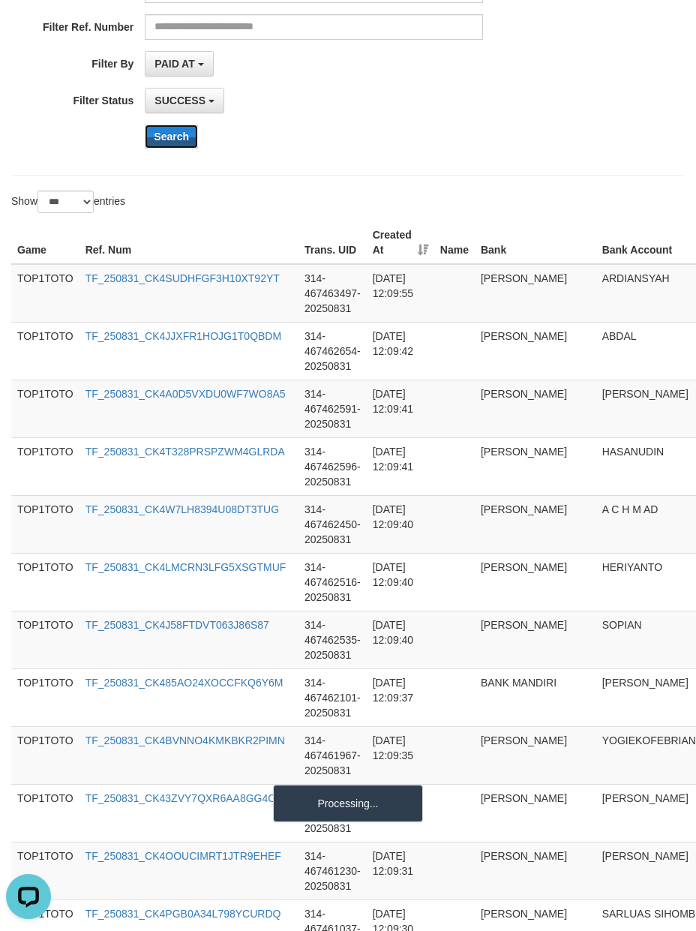
scroll to position [333, 0]
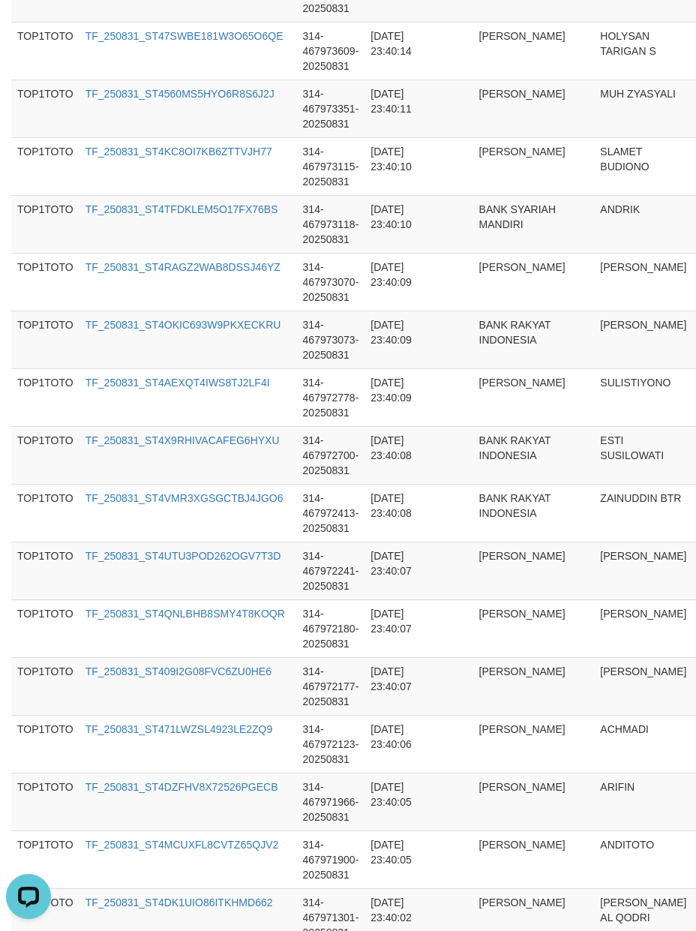
scroll to position [5641, 0]
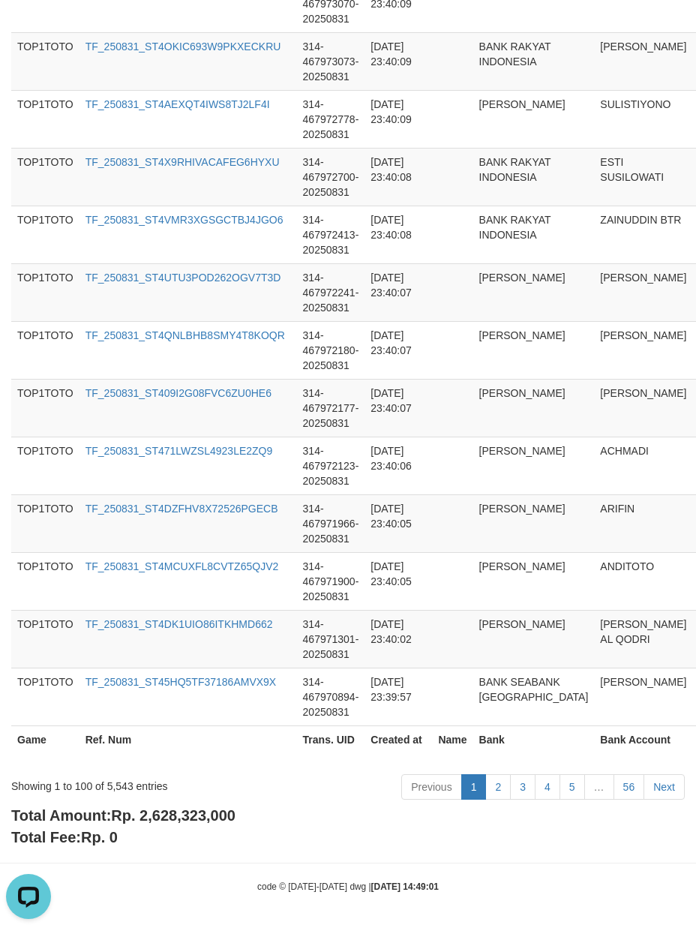
click at [196, 814] on span "Rp. 2,628,323,000" at bounding box center [173, 815] width 124 height 16
click at [117, 787] on div "Showing 1 to 100 of 5,543 entries" at bounding box center [145, 782] width 268 height 21
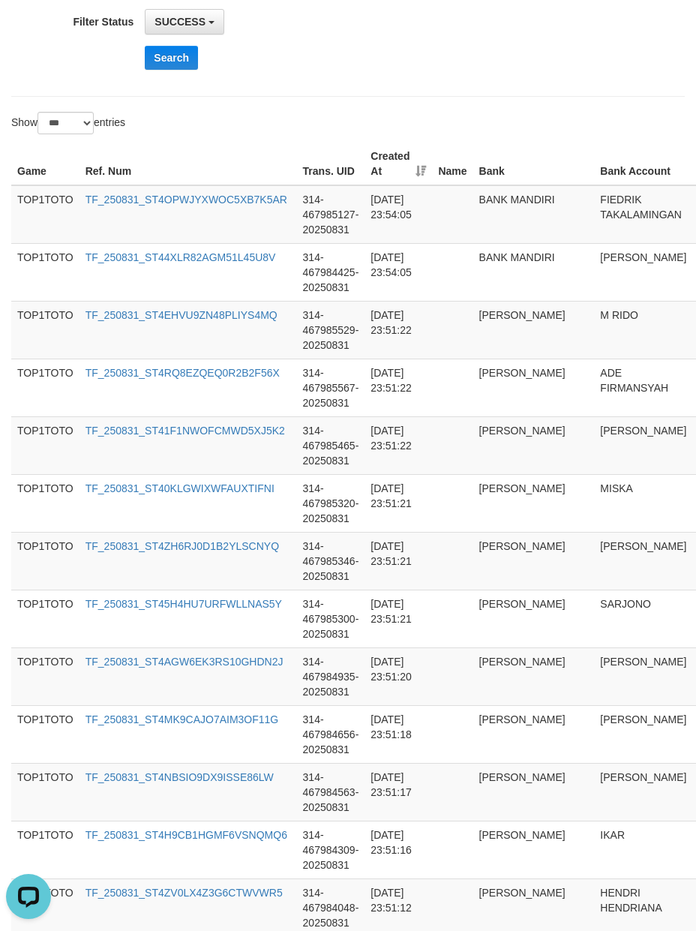
scroll to position [0, 0]
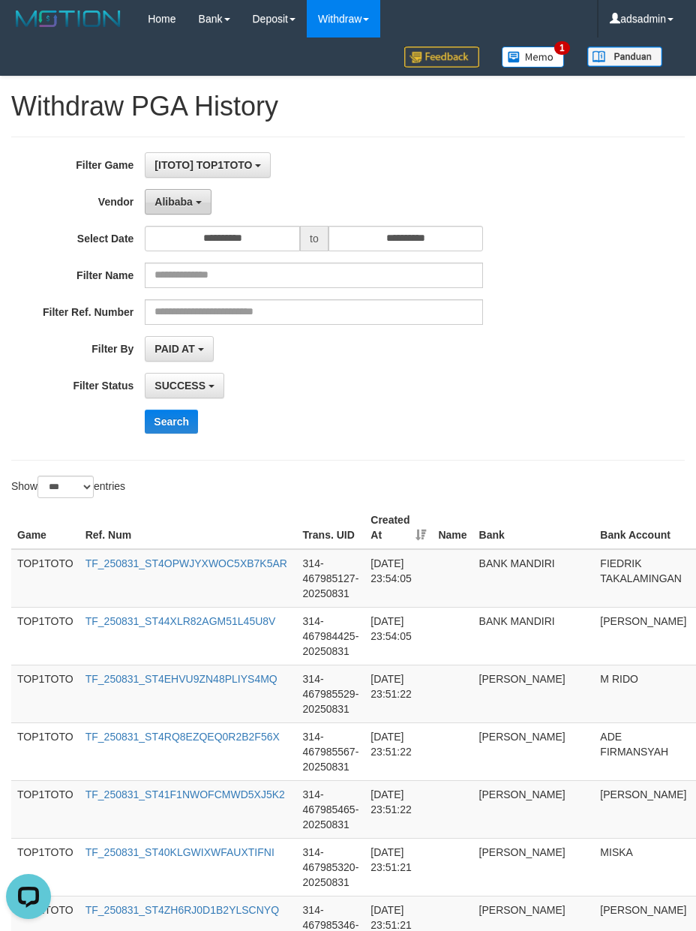
click at [178, 205] on span "Alibaba" at bounding box center [173, 202] width 38 height 12
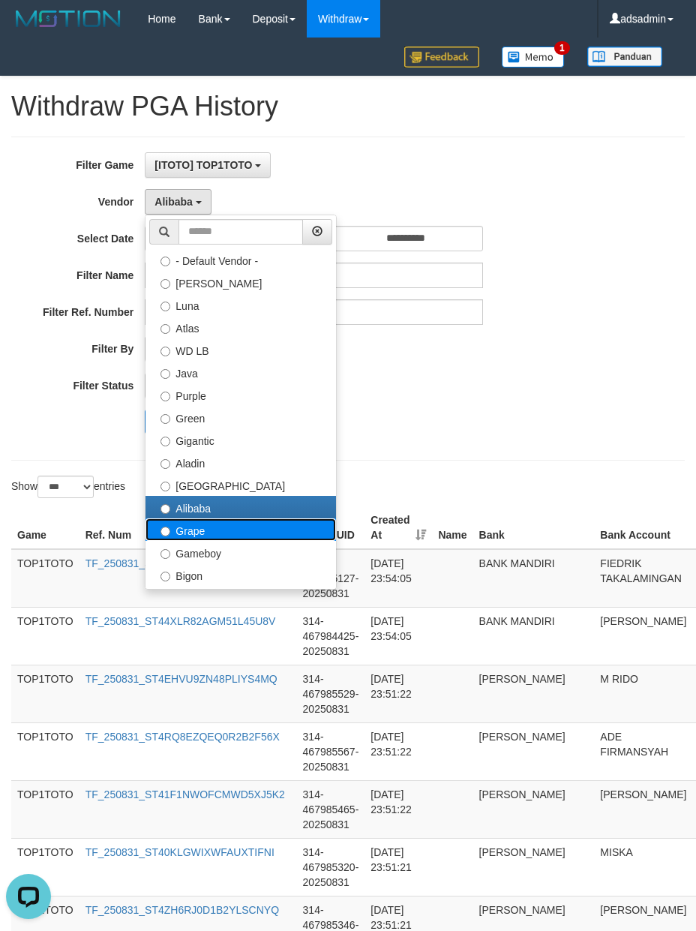
click at [181, 526] on label "Grape" at bounding box center [240, 529] width 190 height 22
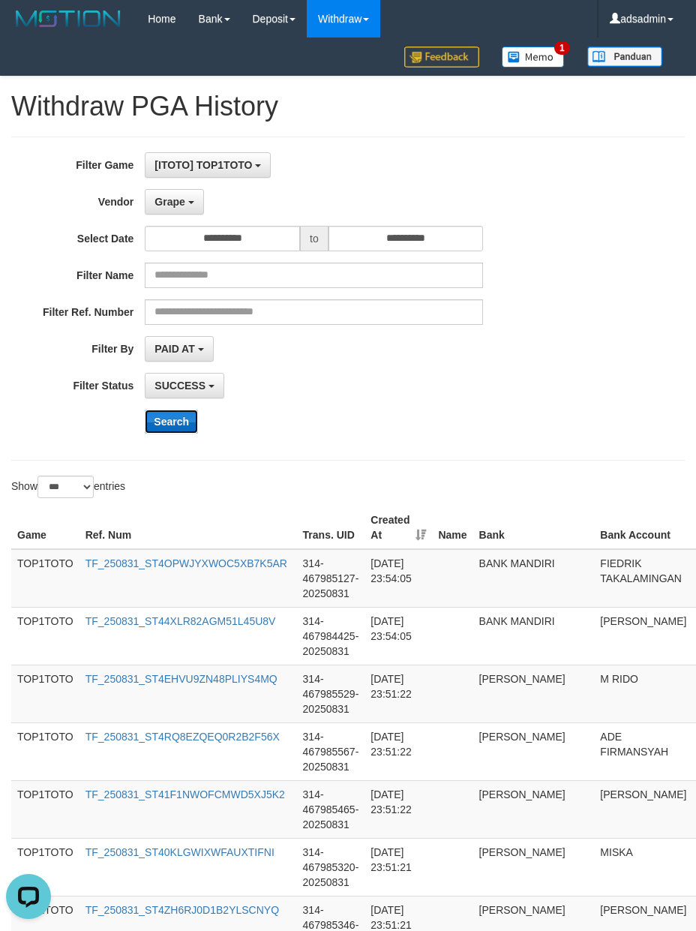
click at [172, 430] on button "Search" at bounding box center [171, 421] width 53 height 24
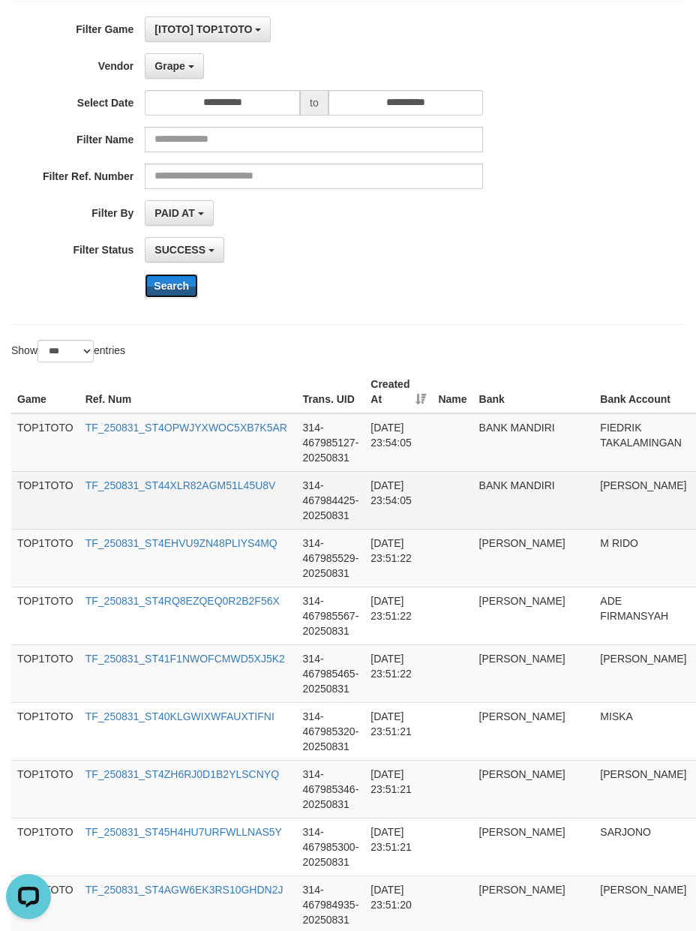
scroll to position [333, 0]
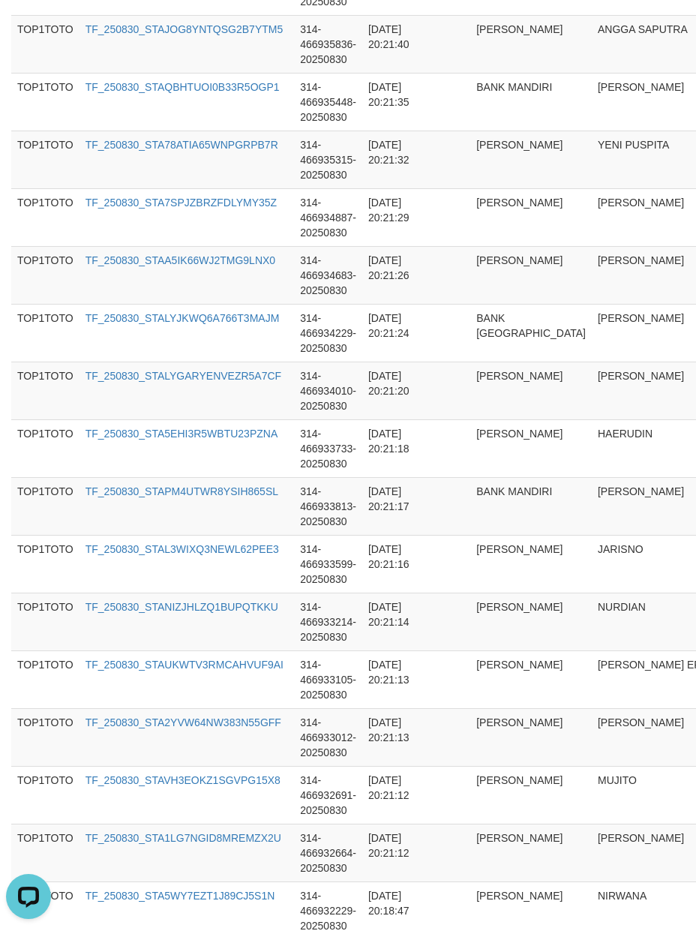
scroll to position [5626, 0]
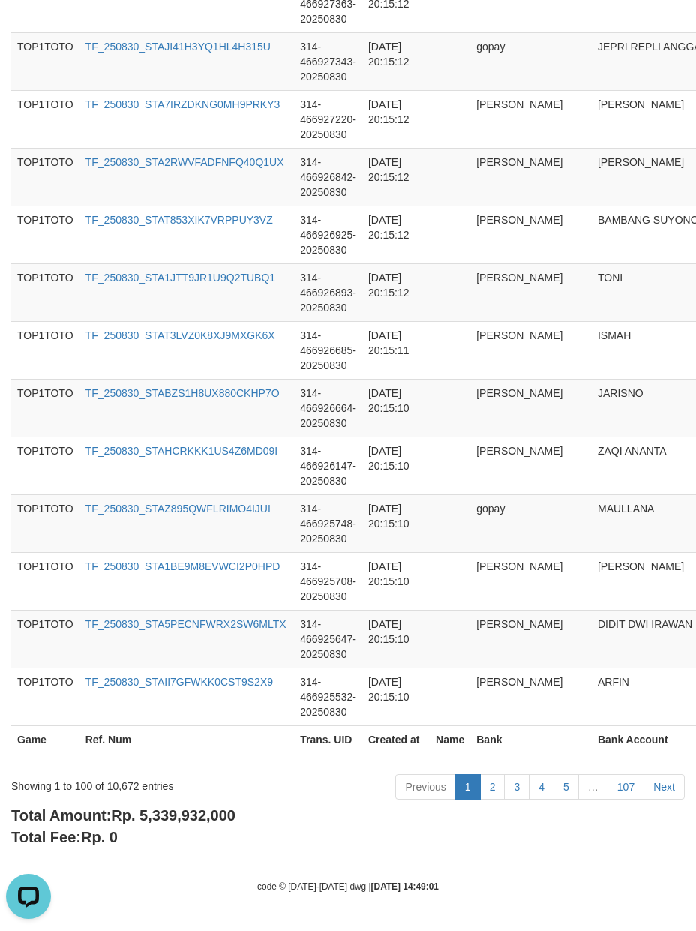
click at [211, 810] on span "Rp. 5,339,932,000" at bounding box center [173, 815] width 124 height 16
click at [123, 784] on div "Showing 1 to 100 of 10,672 entries" at bounding box center [145, 782] width 268 height 21
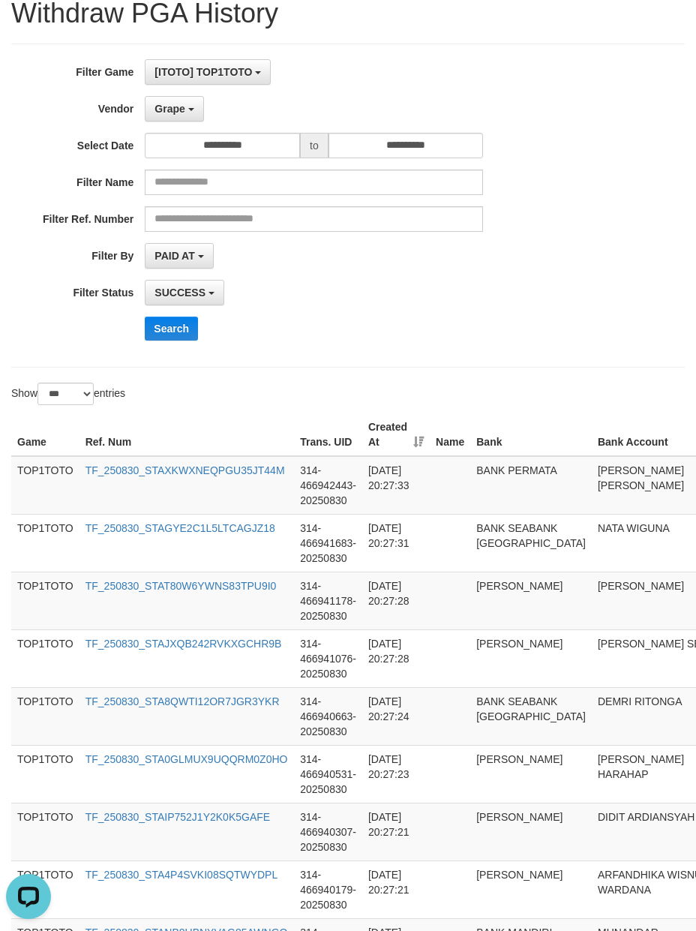
scroll to position [0, 0]
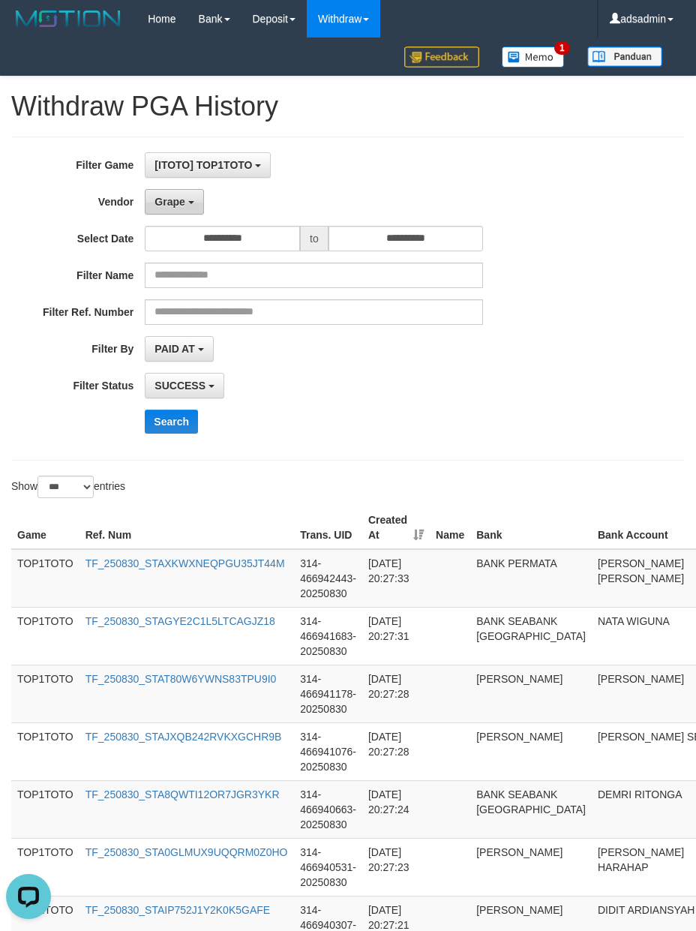
click at [178, 208] on span "Grape" at bounding box center [169, 202] width 30 height 12
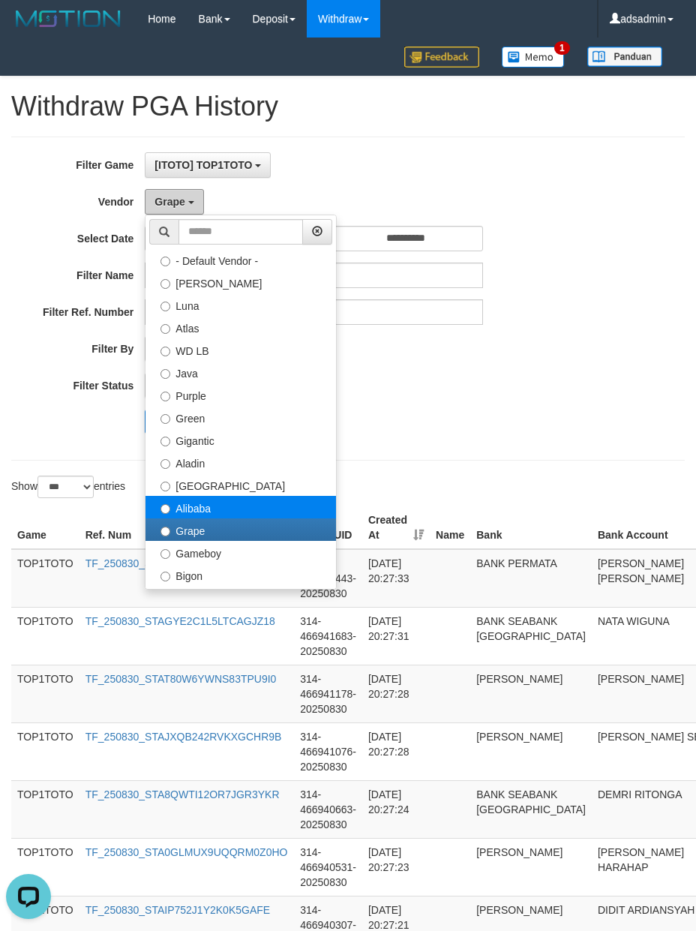
scroll to position [166, 0]
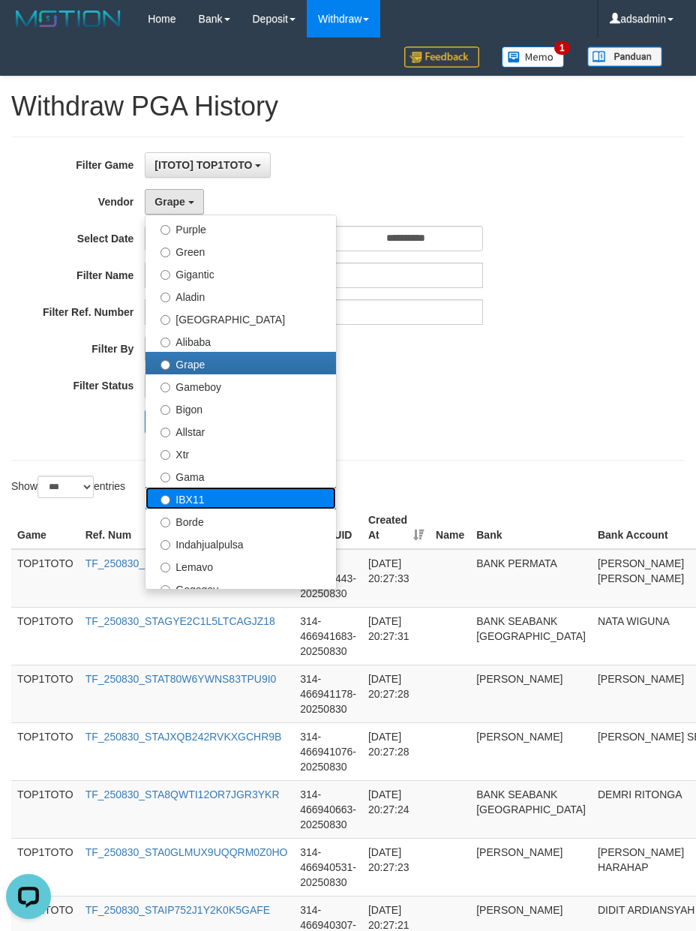
click at [196, 499] on label "IBX11" at bounding box center [240, 498] width 190 height 22
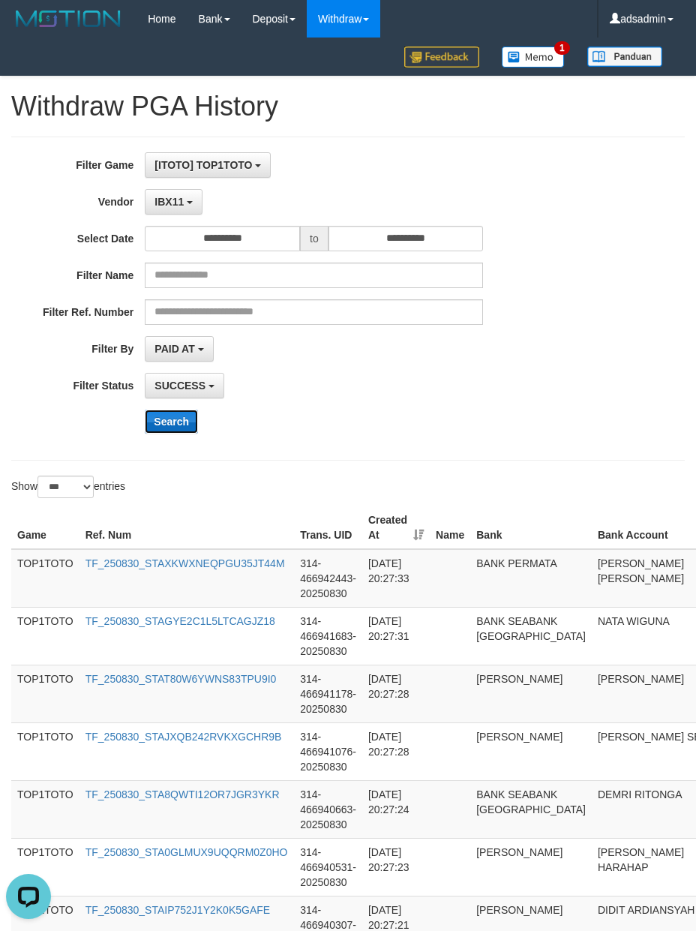
click at [178, 426] on button "Search" at bounding box center [171, 421] width 53 height 24
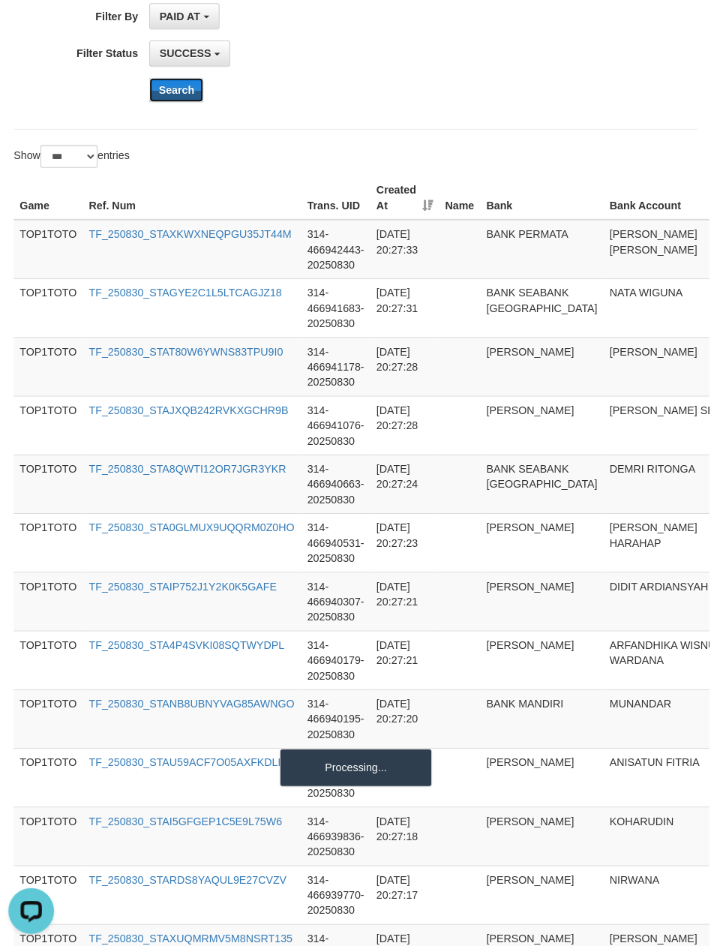
scroll to position [0, 0]
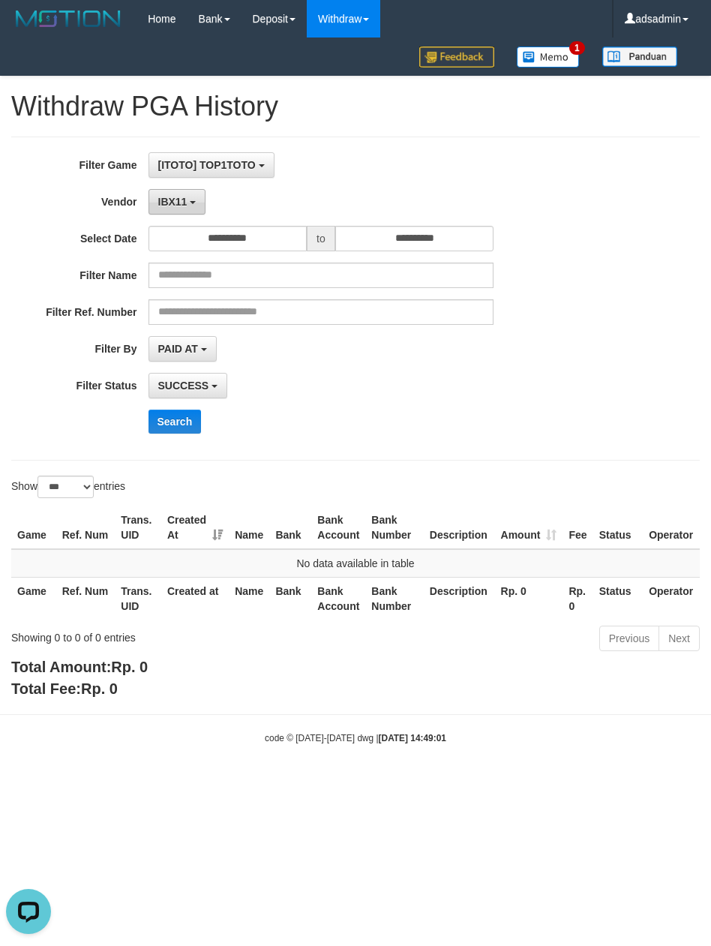
click at [193, 205] on button "IBX11" at bounding box center [177, 201] width 58 height 25
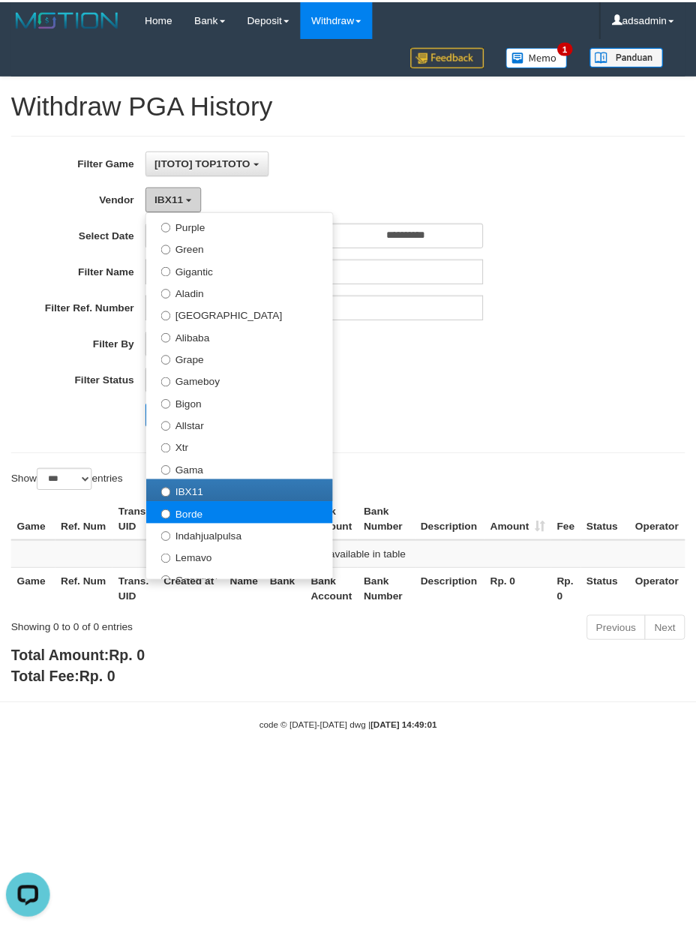
scroll to position [334, 0]
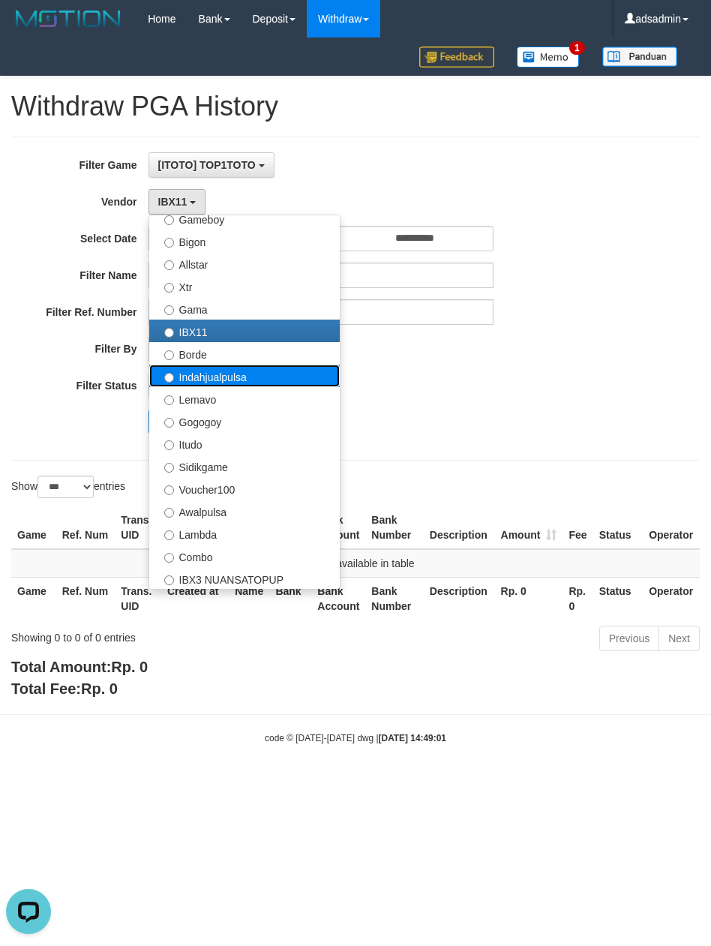
click at [235, 376] on label "Indahjualpulsa" at bounding box center [244, 375] width 190 height 22
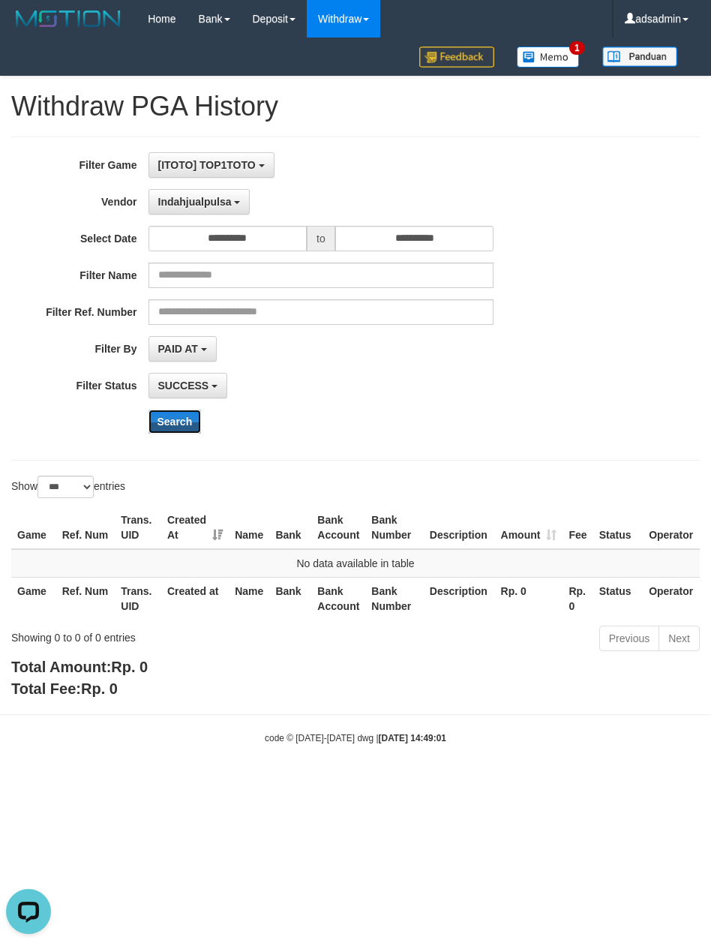
drag, startPoint x: 187, startPoint y: 427, endPoint x: 210, endPoint y: 331, distance: 99.5
click at [187, 427] on button "Search" at bounding box center [174, 421] width 53 height 24
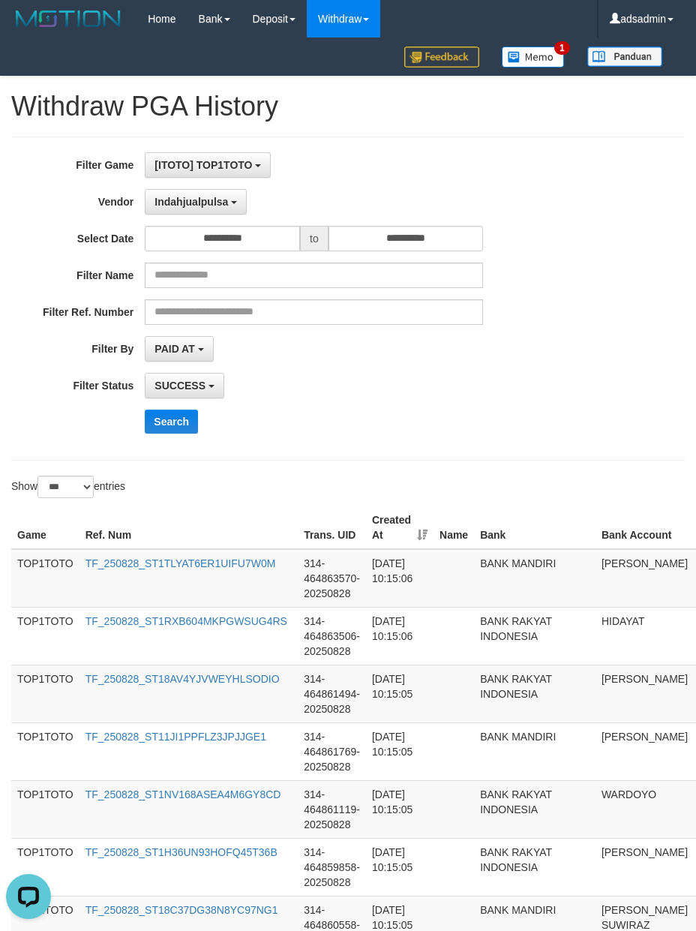
click at [487, 442] on div "**********" at bounding box center [290, 298] width 580 height 292
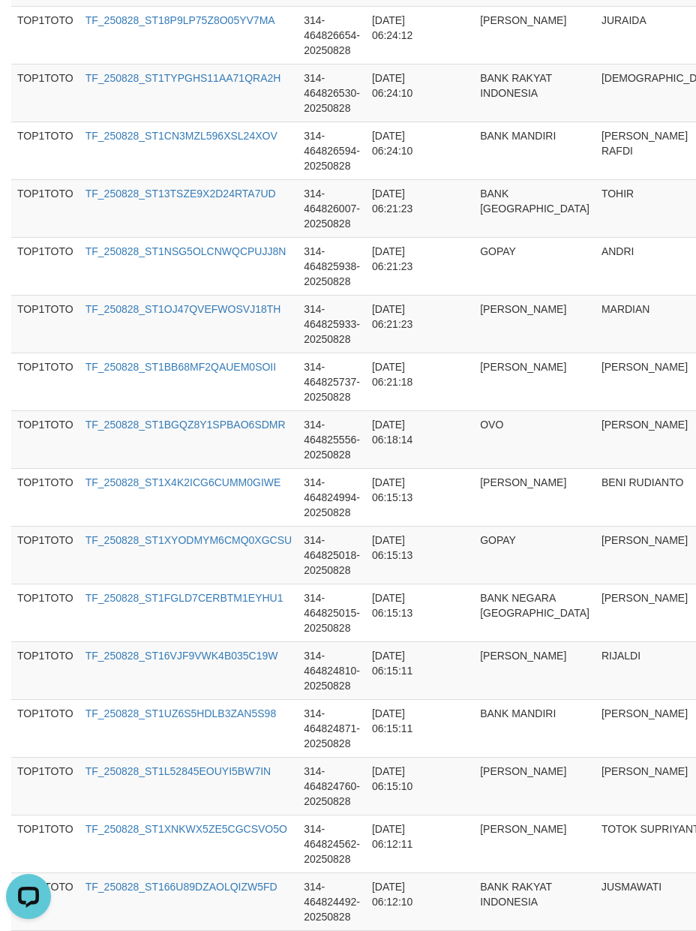
scroll to position [5626, 0]
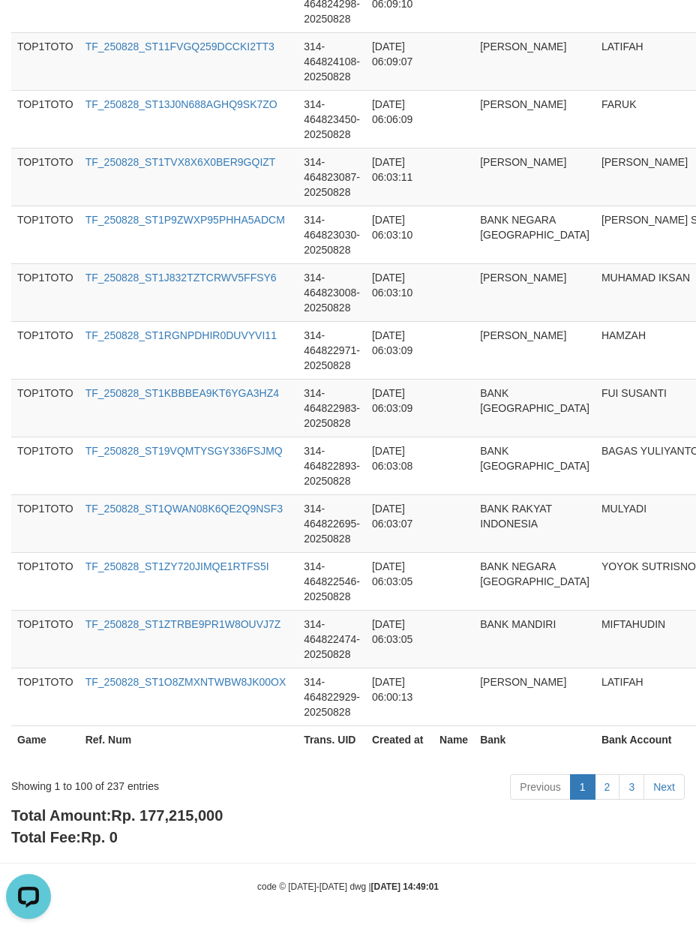
click at [180, 825] on div "Total Amount: Rp. 177,215,000 Total Fee: Rp. 0" at bounding box center [347, 826] width 673 height 43
click at [195, 817] on span "Rp. 177,215,000" at bounding box center [167, 815] width 112 height 16
click at [114, 783] on div "Showing 1 to 100 of 237 entries" at bounding box center [145, 782] width 268 height 21
click at [115, 783] on div "Showing 1 to 100 of 237 entries" at bounding box center [145, 782] width 268 height 21
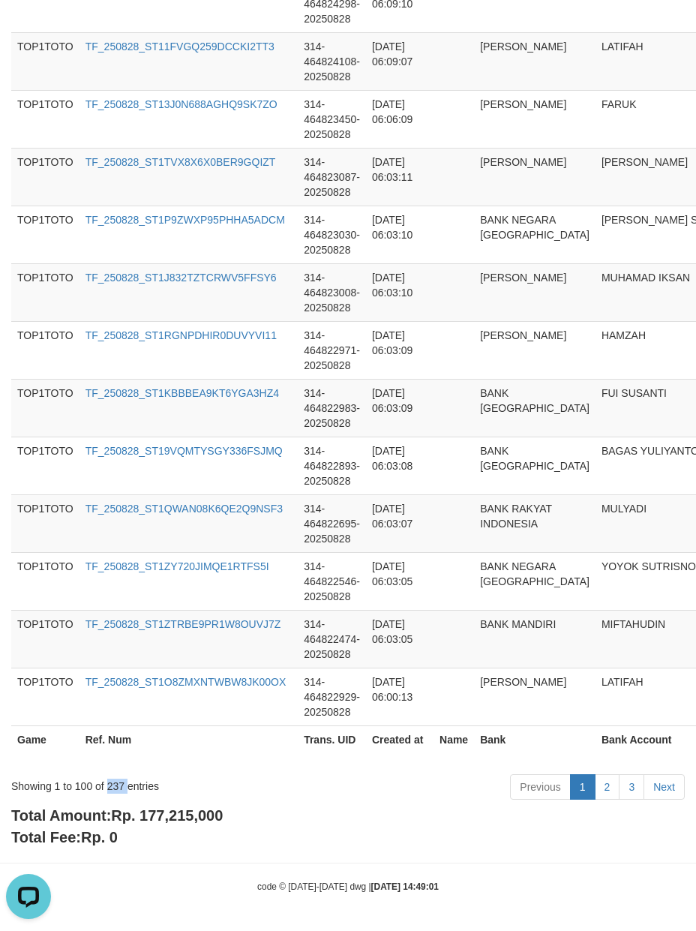
click at [115, 783] on div "Showing 1 to 100 of 237 entries" at bounding box center [145, 782] width 268 height 21
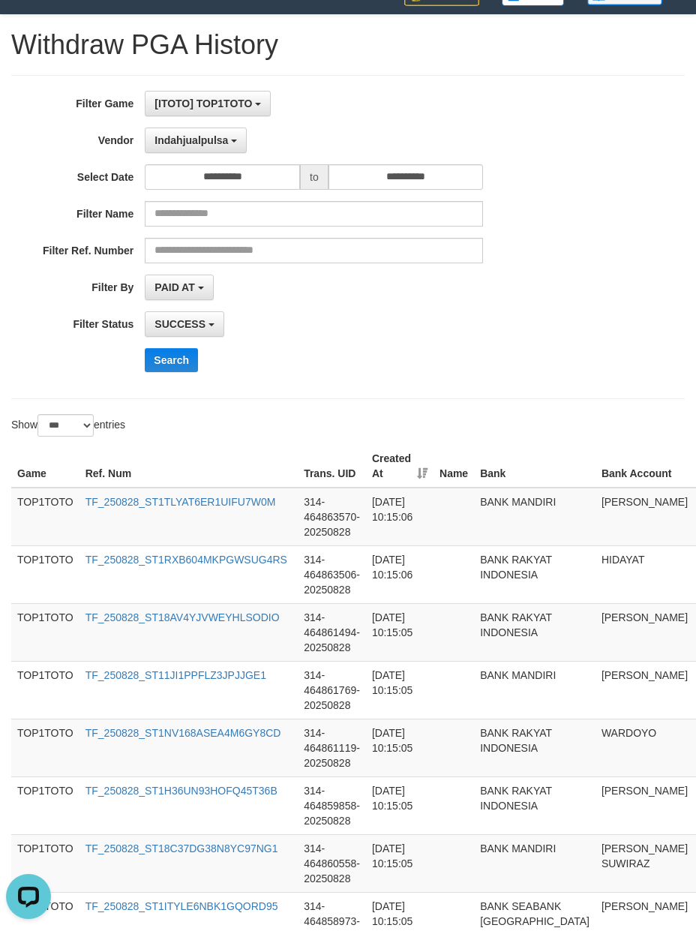
scroll to position [0, 0]
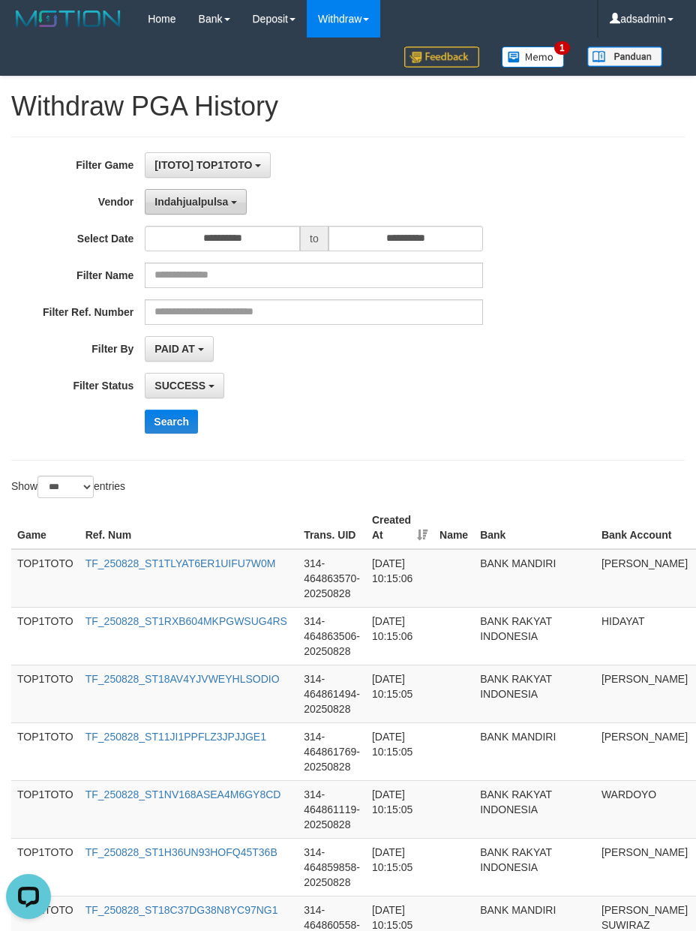
click at [211, 208] on button "Indahjualpulsa" at bounding box center [196, 201] width 102 height 25
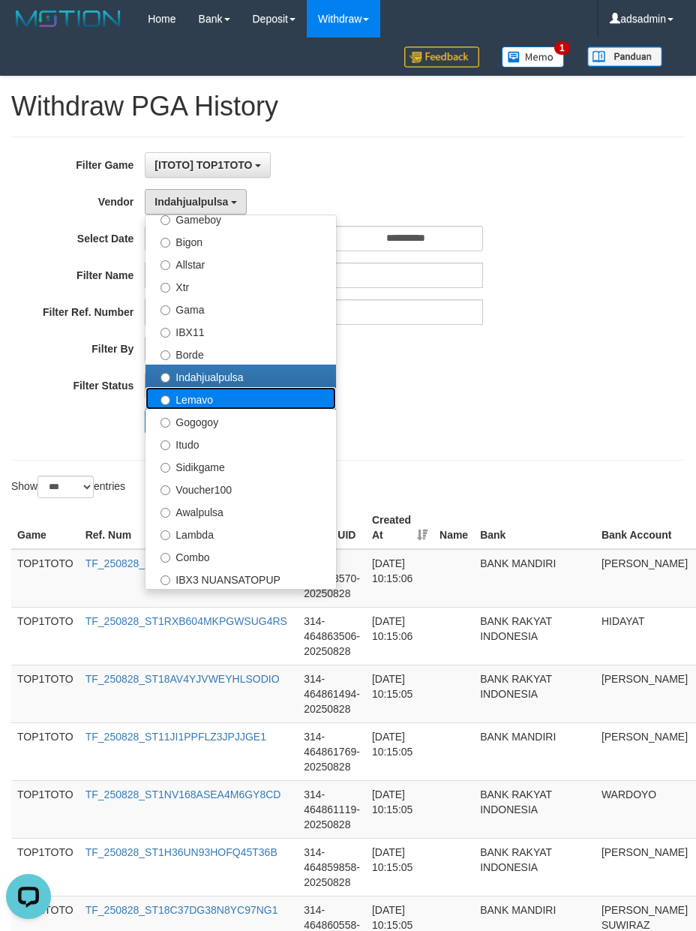
click at [226, 397] on label "Lemavo" at bounding box center [240, 398] width 190 height 22
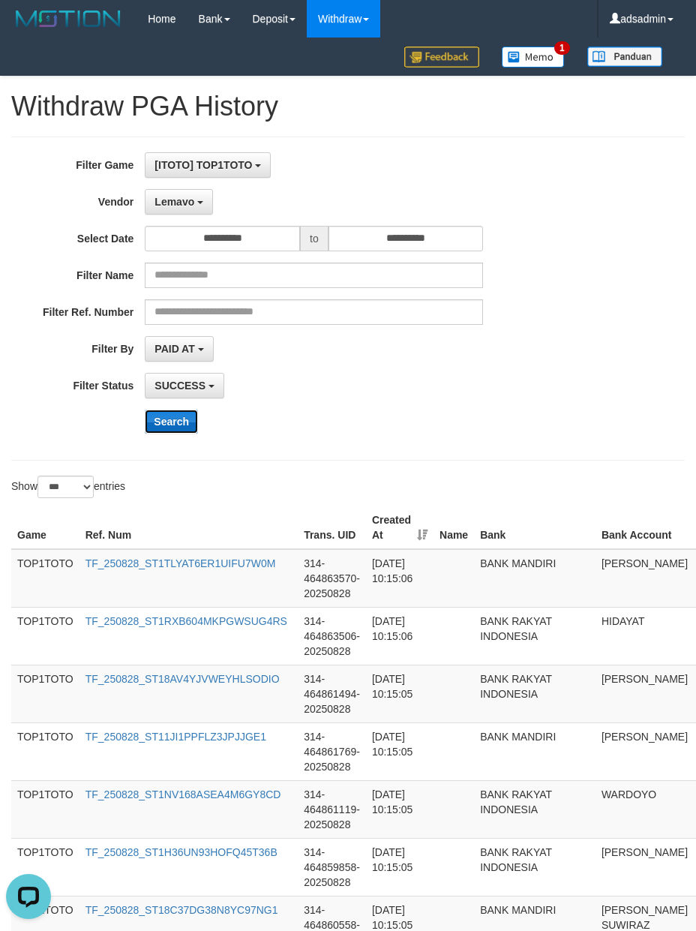
click at [181, 432] on button "Search" at bounding box center [171, 421] width 53 height 24
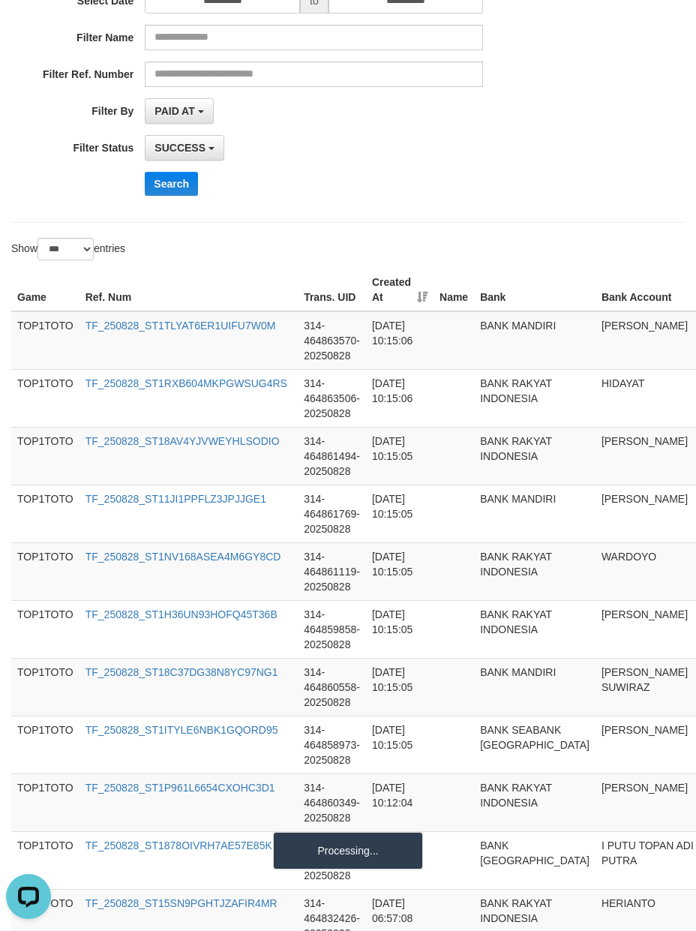
scroll to position [166, 0]
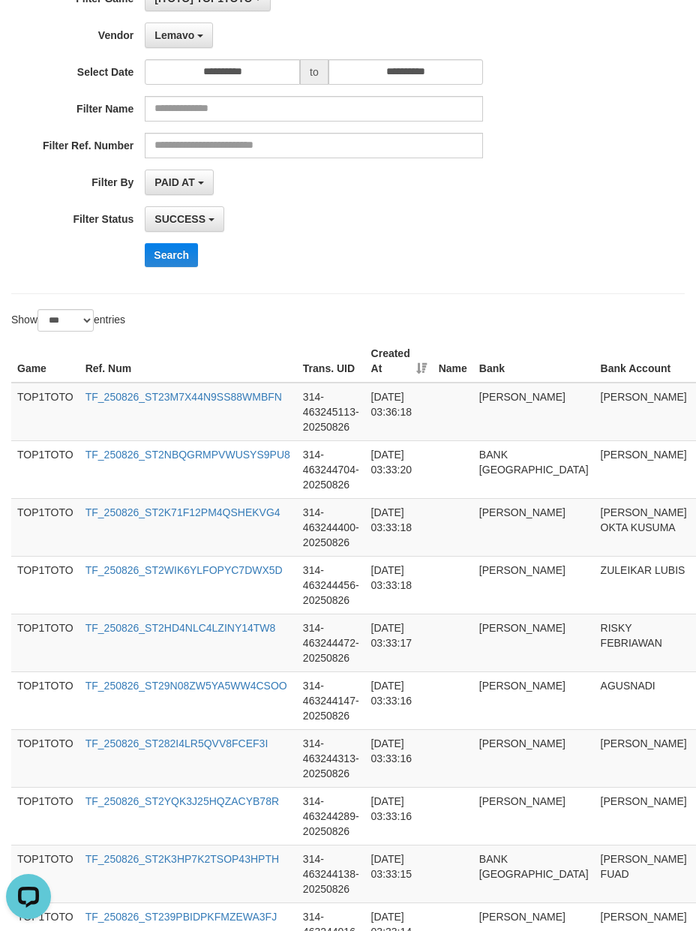
click at [340, 201] on div "**********" at bounding box center [290, 132] width 580 height 292
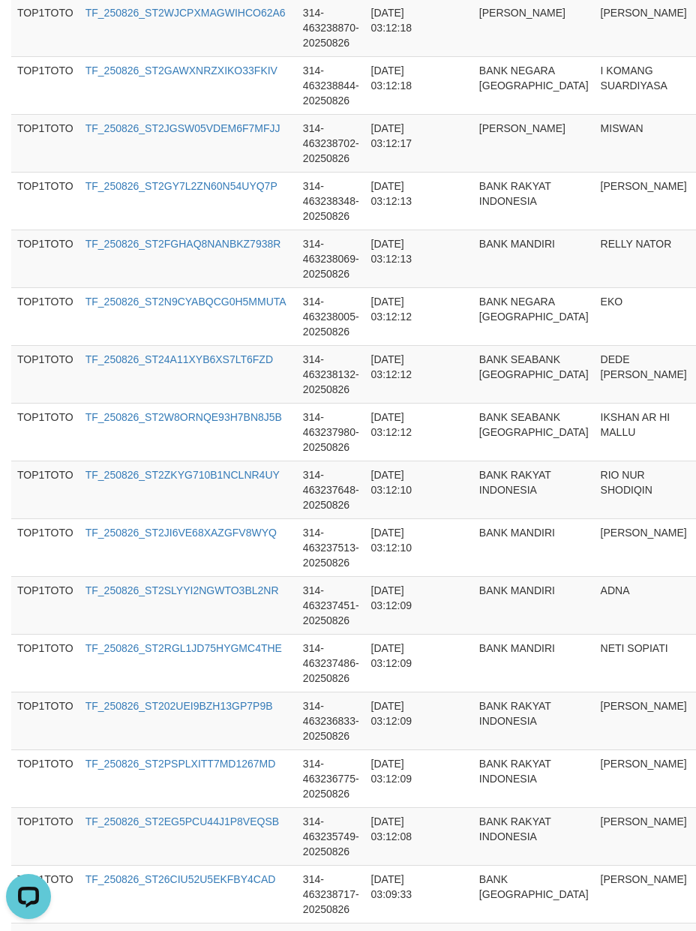
scroll to position [5626, 0]
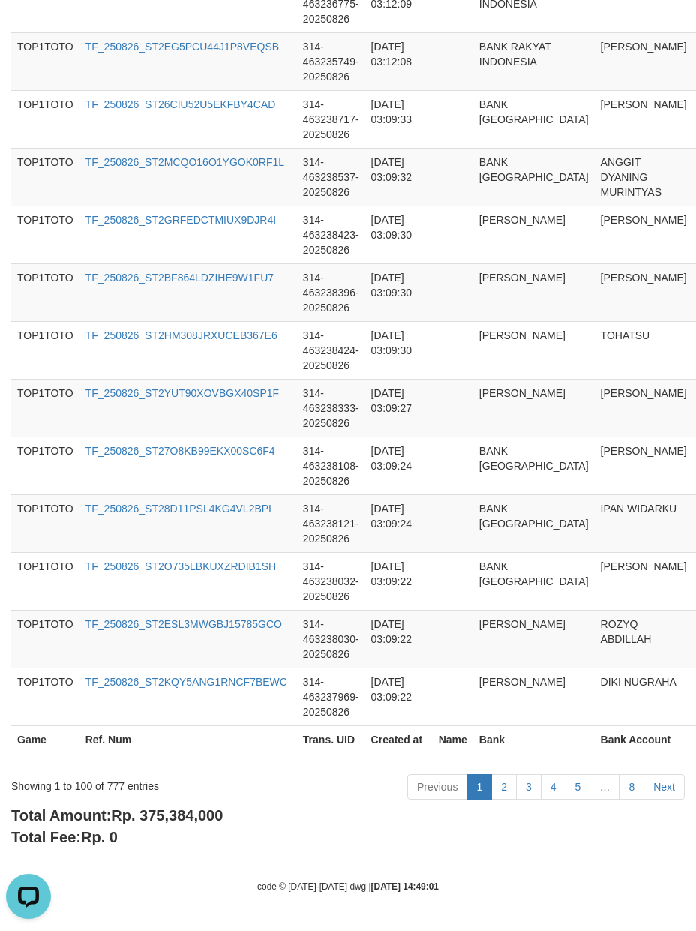
click at [178, 814] on span "Rp. 375,384,000" at bounding box center [167, 815] width 112 height 16
click at [112, 781] on div "Showing 1 to 100 of 777 entries" at bounding box center [145, 782] width 268 height 21
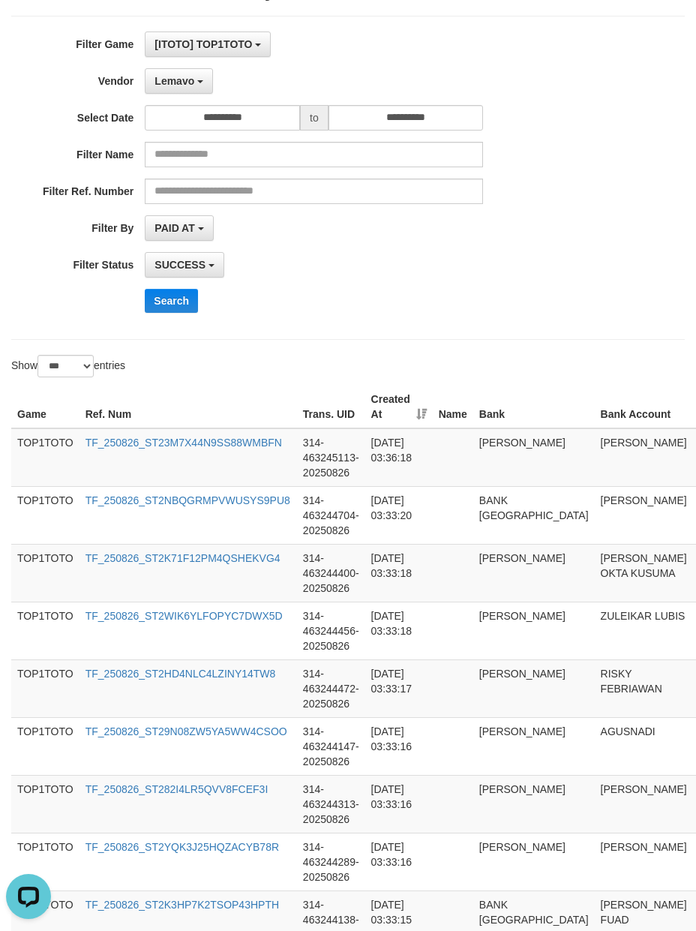
scroll to position [0, 0]
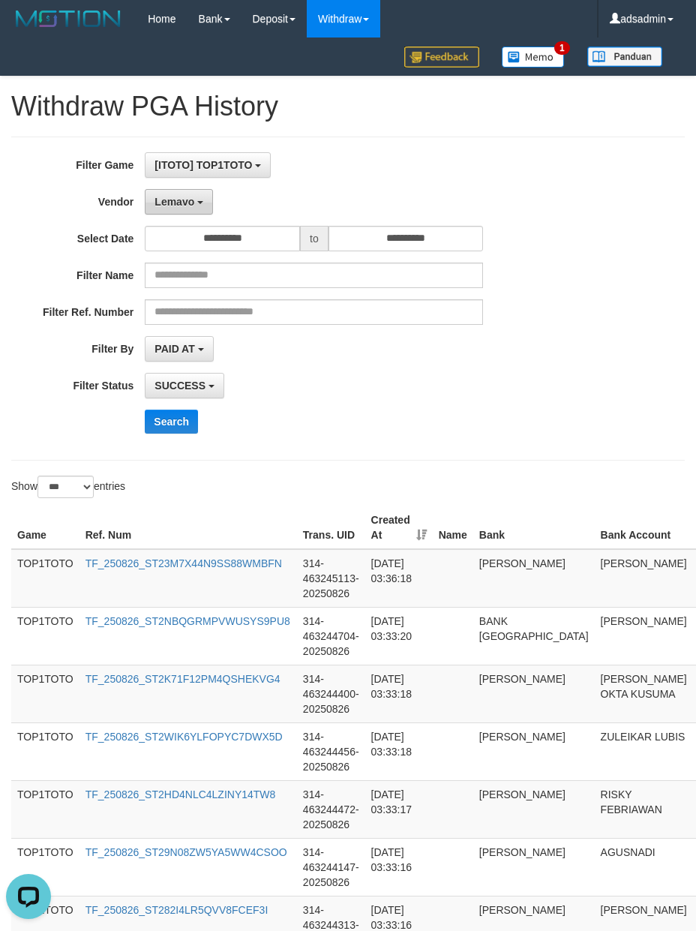
click at [202, 202] on b "button" at bounding box center [200, 202] width 6 height 3
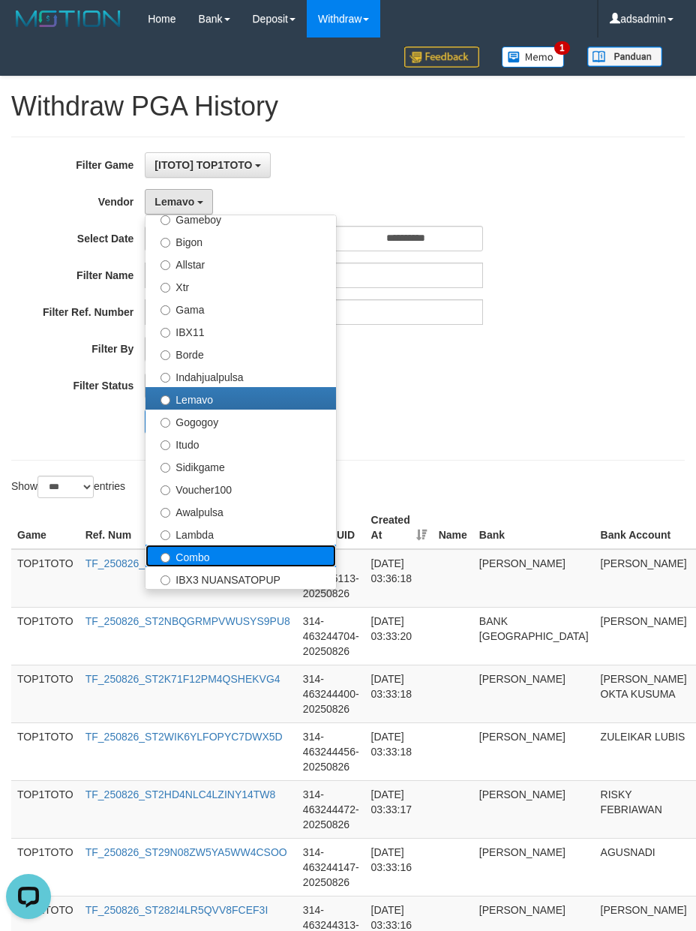
click at [223, 556] on label "Combo" at bounding box center [240, 555] width 190 height 22
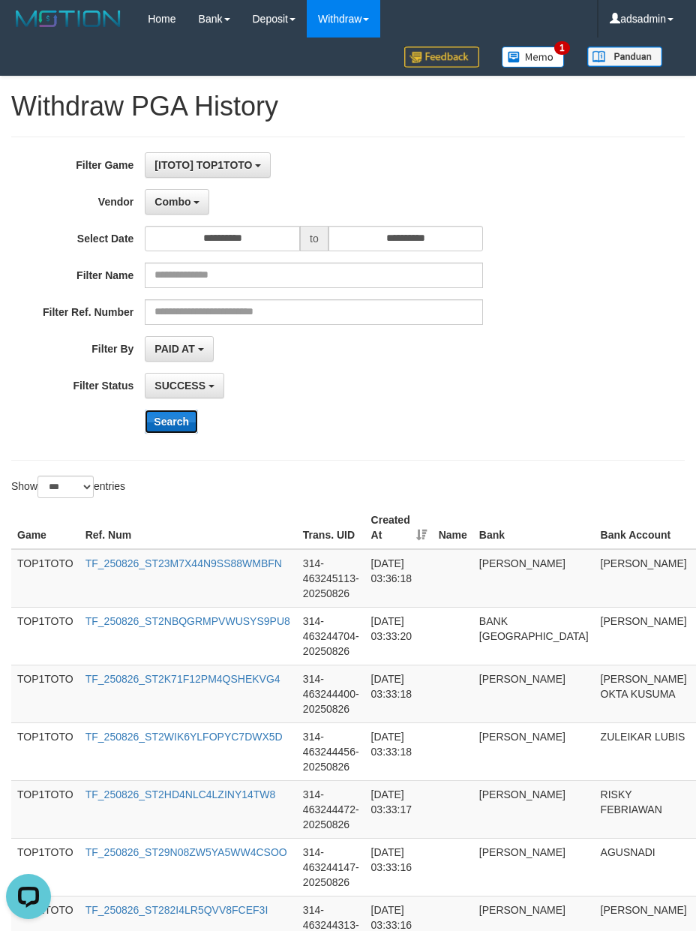
click at [174, 415] on button "Search" at bounding box center [171, 421] width 53 height 24
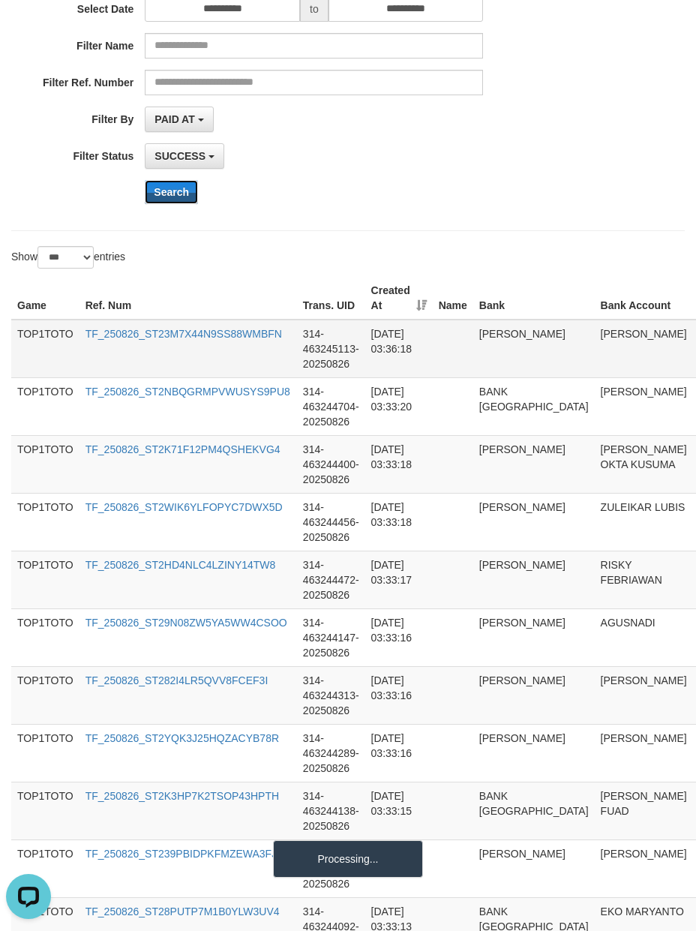
scroll to position [333, 0]
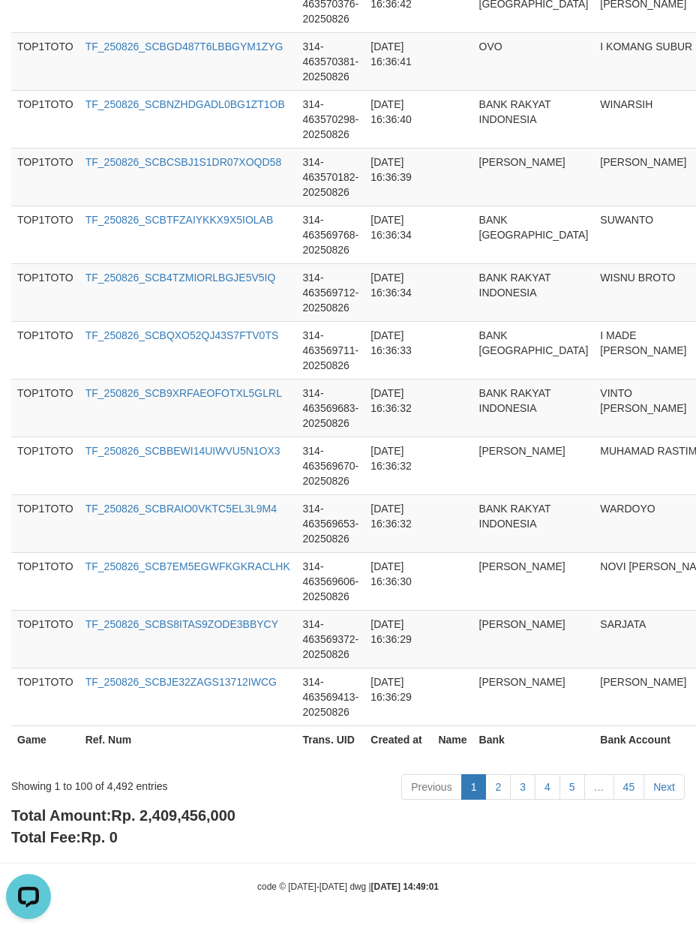
scroll to position [5626, 0]
click at [199, 816] on span "Rp. 2,409,456,000" at bounding box center [173, 815] width 124 height 16
click at [118, 787] on div "Showing 1 to 100 of 4,492 entries" at bounding box center [145, 782] width 268 height 21
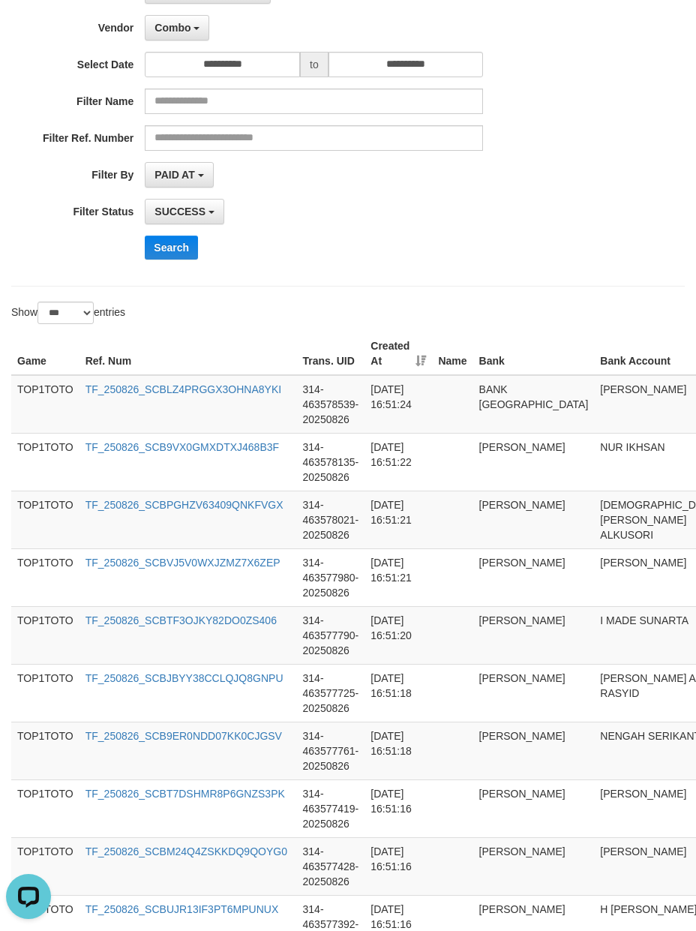
scroll to position [0, 0]
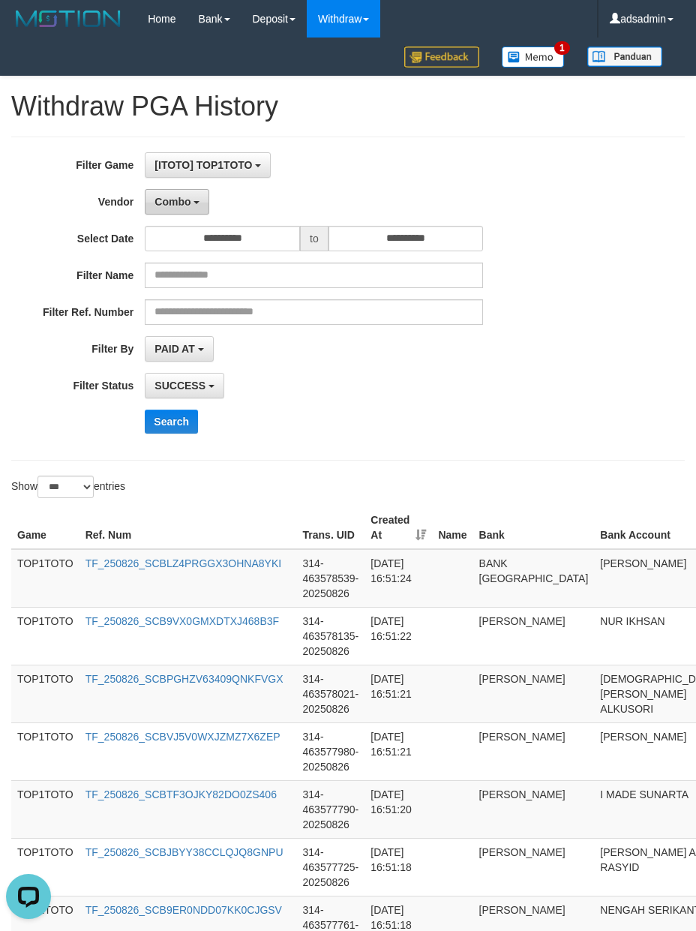
click at [169, 205] on span "Combo" at bounding box center [172, 202] width 36 height 12
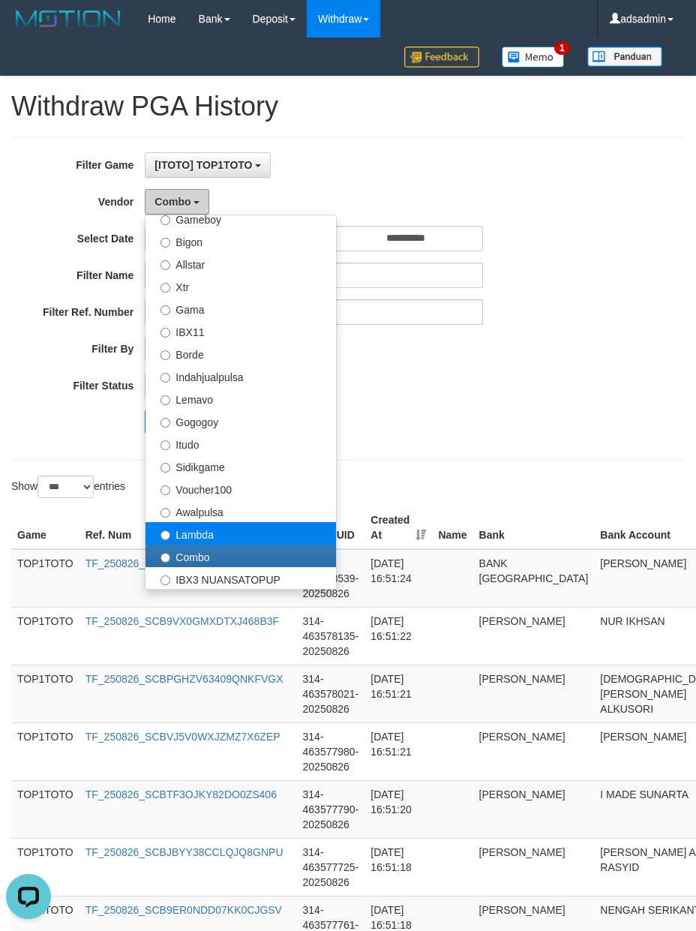
scroll to position [493, 0]
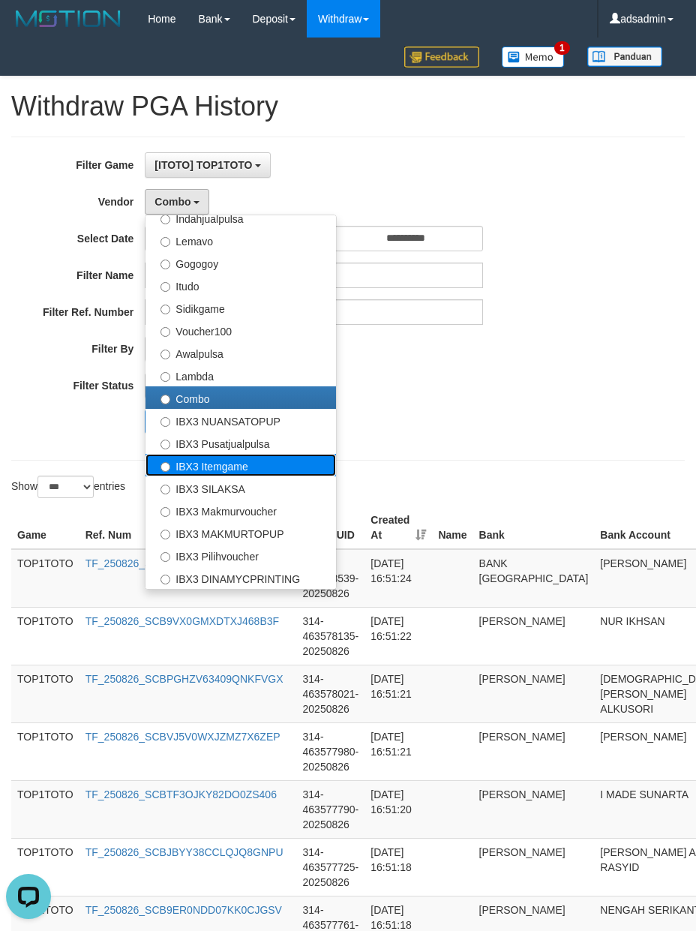
click at [237, 463] on label "IBX3 Itemgame" at bounding box center [240, 465] width 190 height 22
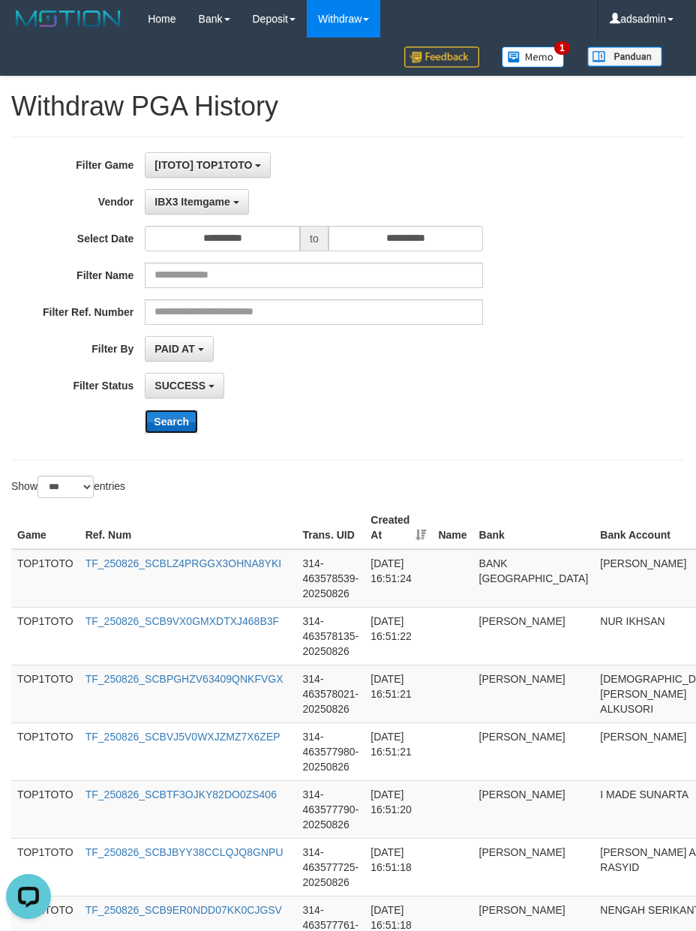
click at [172, 427] on button "Search" at bounding box center [171, 421] width 53 height 24
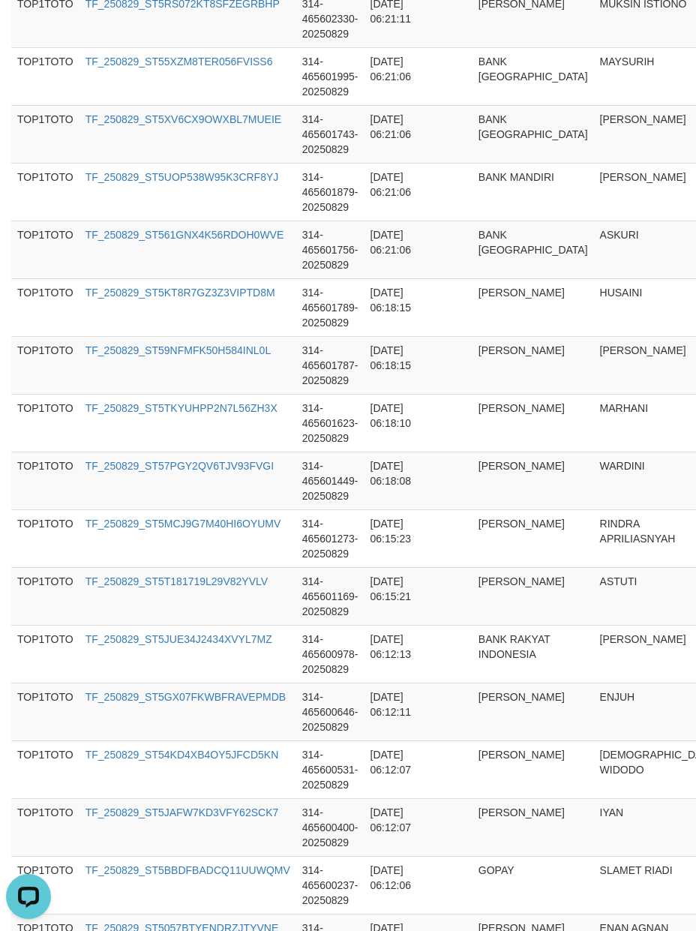
scroll to position [5641, 0]
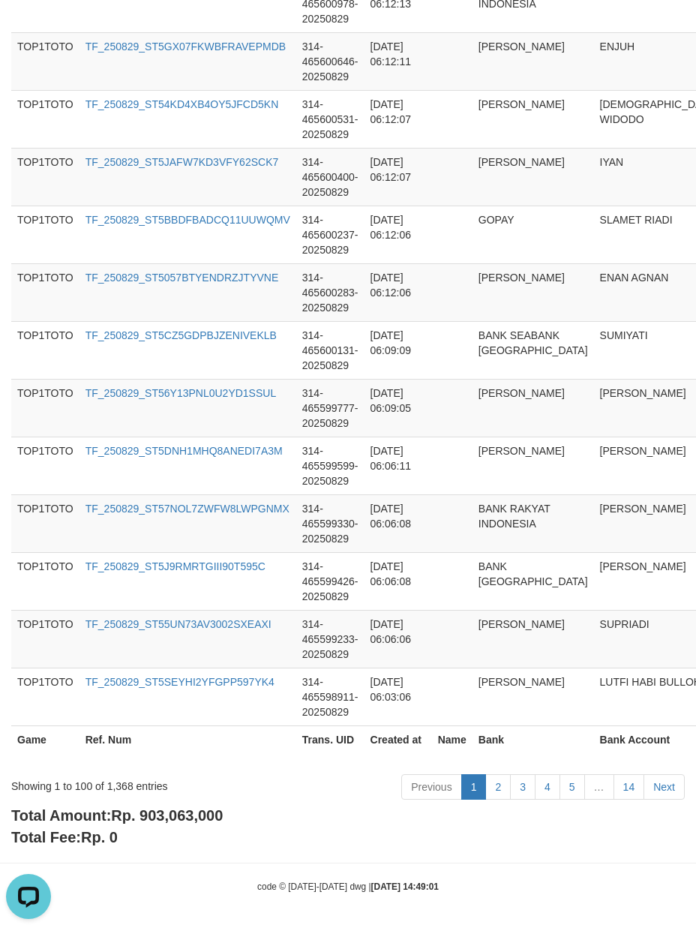
click at [186, 814] on span "Rp. 903,063,000" at bounding box center [167, 815] width 112 height 16
click at [127, 787] on div "Showing 1 to 100 of 1,368 entries" at bounding box center [145, 782] width 268 height 21
click at [126, 787] on div "Showing 1 to 100 of 1,368 entries" at bounding box center [145, 782] width 268 height 21
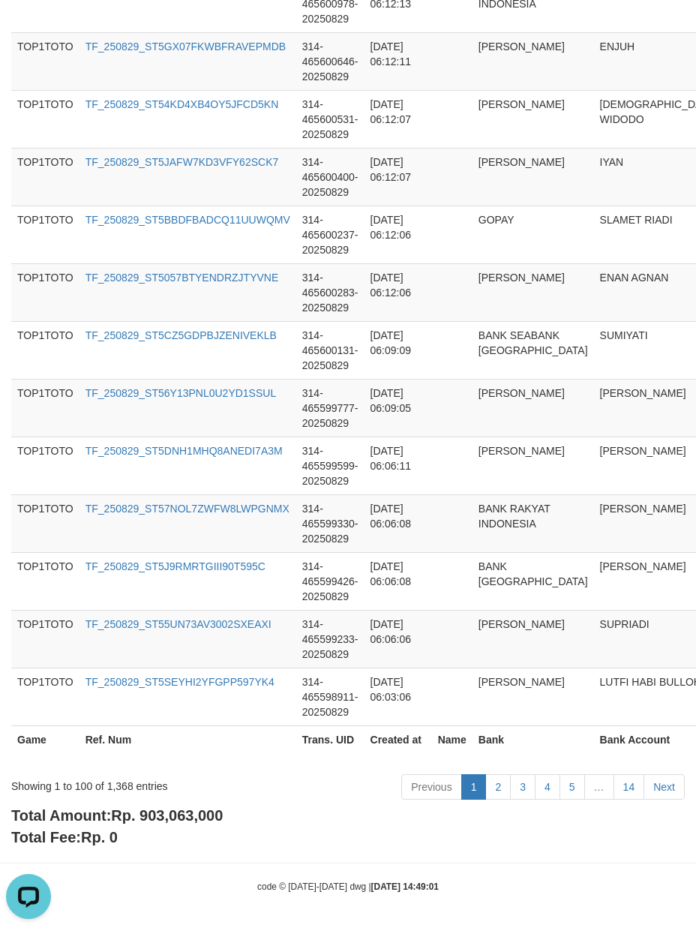
click at [292, 820] on div "Total Amount: Rp. 903,063,000 Total Fee: Rp. 0" at bounding box center [347, 826] width 673 height 43
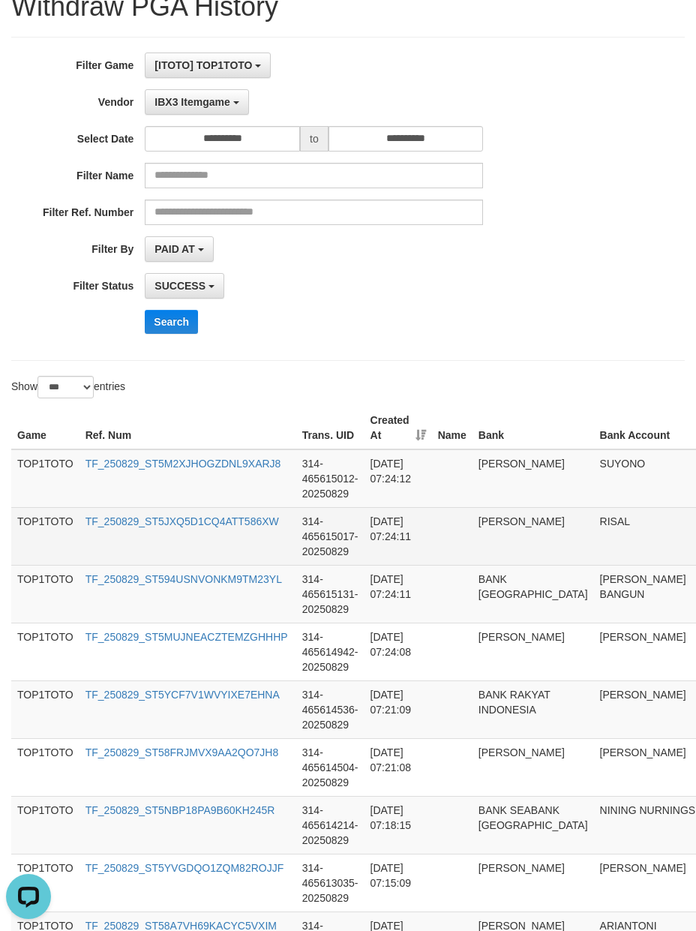
scroll to position [0, 0]
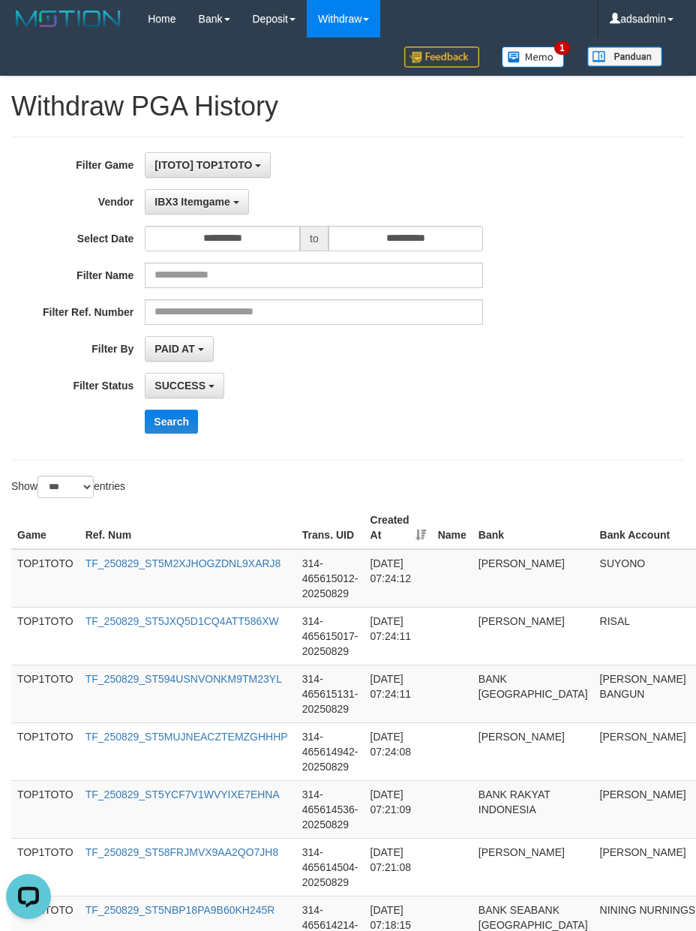
drag, startPoint x: 75, startPoint y: 424, endPoint x: 129, endPoint y: 321, distance: 116.1
click at [78, 424] on div "Search" at bounding box center [290, 421] width 580 height 24
click at [214, 184] on div "**********" at bounding box center [290, 298] width 580 height 292
click at [214, 190] on button "IBX3 Itemgame" at bounding box center [196, 201] width 103 height 25
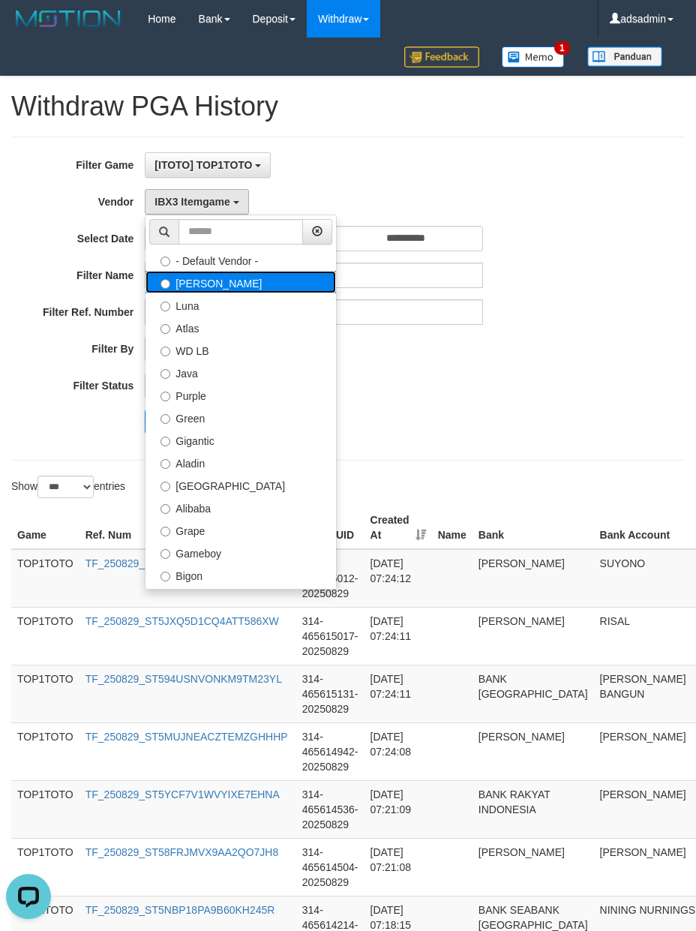
click at [211, 289] on label "[PERSON_NAME]" at bounding box center [240, 282] width 190 height 22
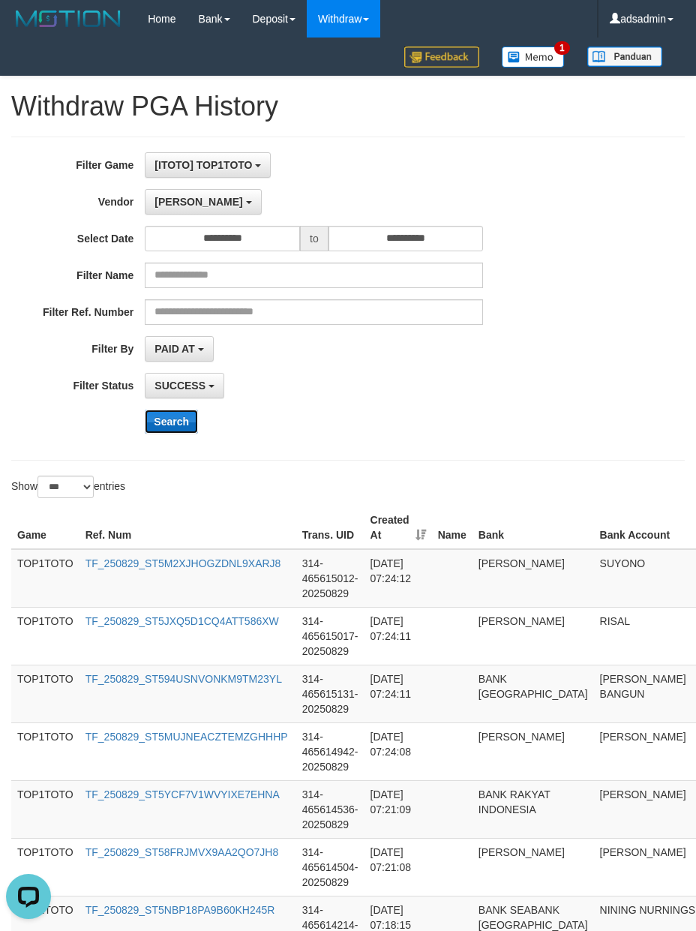
click at [165, 429] on button "Search" at bounding box center [171, 421] width 53 height 24
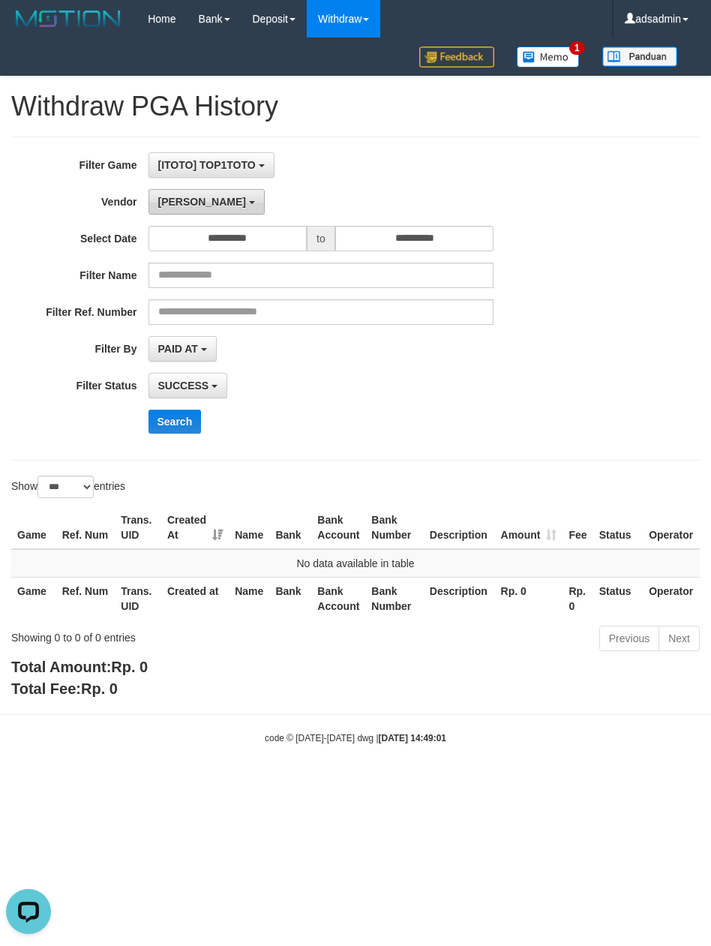
click at [183, 196] on button "[PERSON_NAME]" at bounding box center [206, 201] width 116 height 25
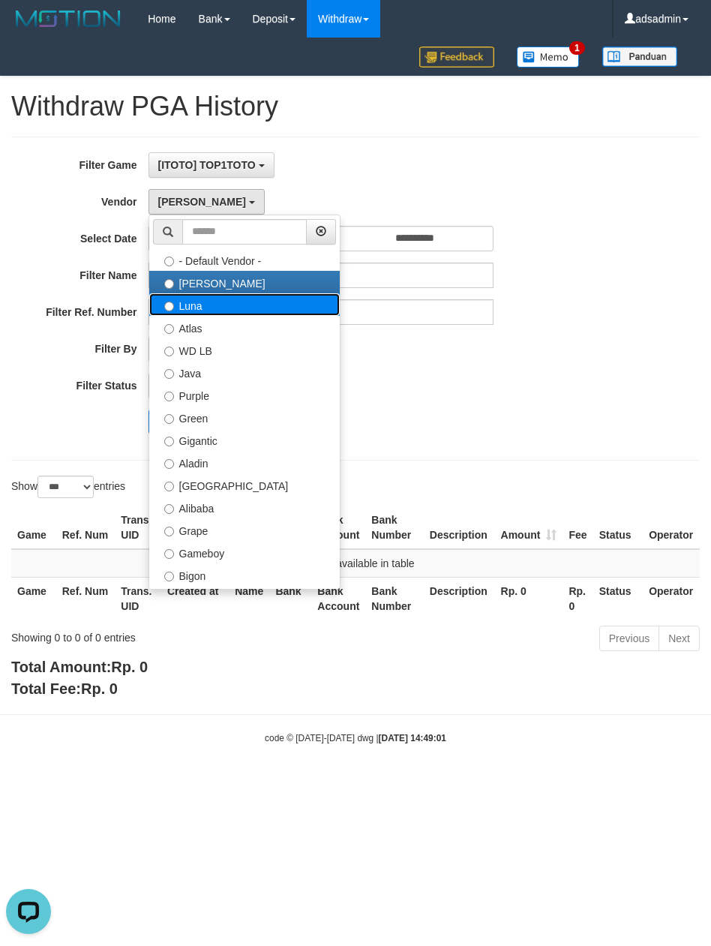
click at [184, 301] on label "Luna" at bounding box center [244, 304] width 190 height 22
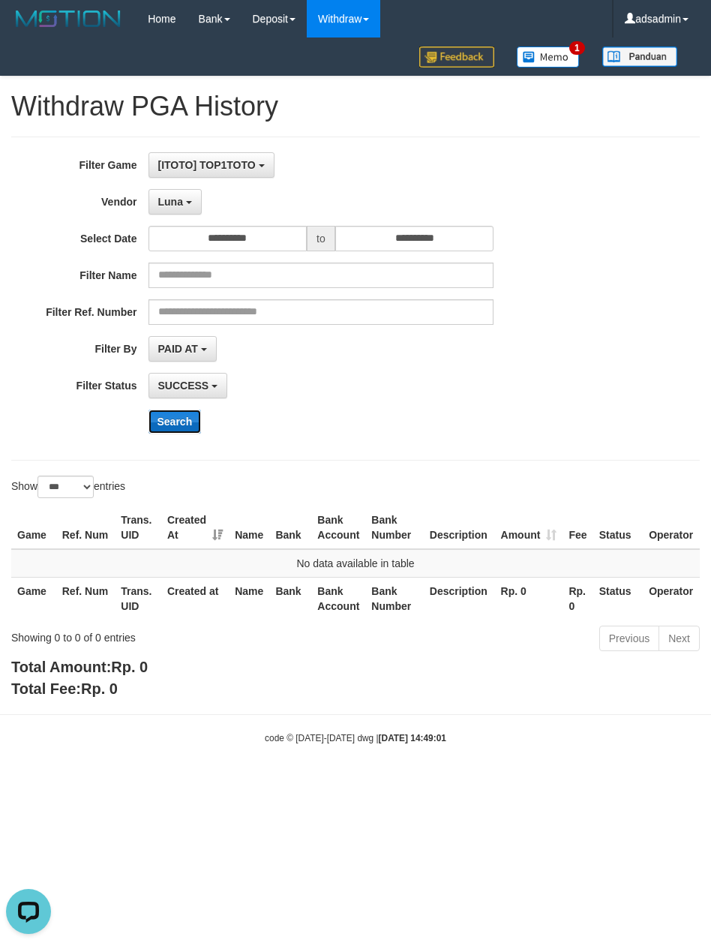
click at [166, 433] on button "Search" at bounding box center [174, 421] width 53 height 24
drag, startPoint x: 178, startPoint y: 208, endPoint x: 178, endPoint y: 264, distance: 55.5
click at [178, 208] on button "Luna" at bounding box center [174, 201] width 53 height 25
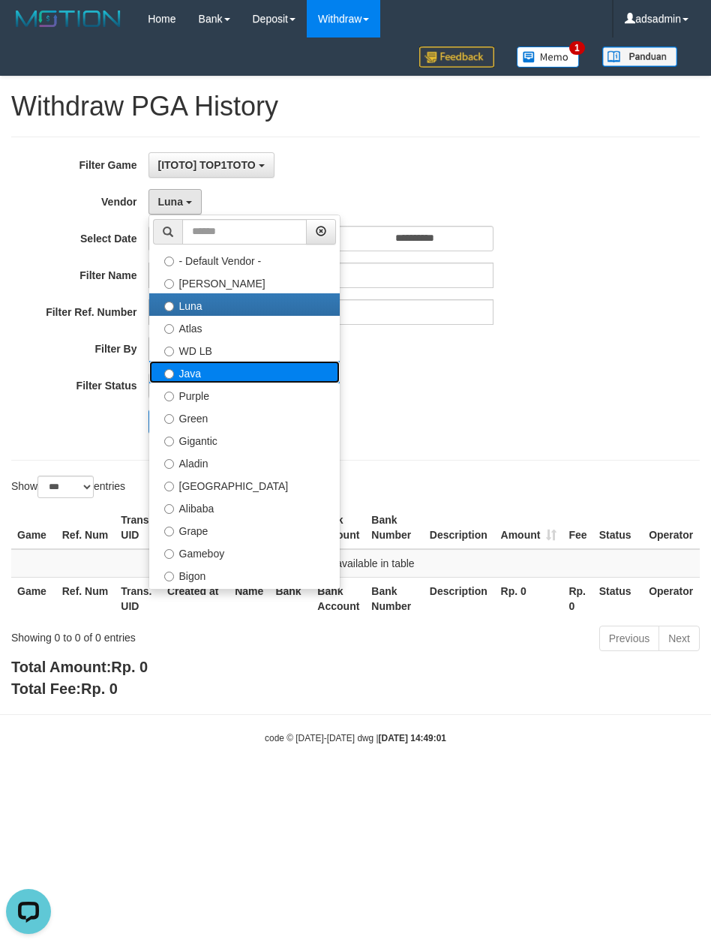
click at [207, 373] on label "Java" at bounding box center [244, 372] width 190 height 22
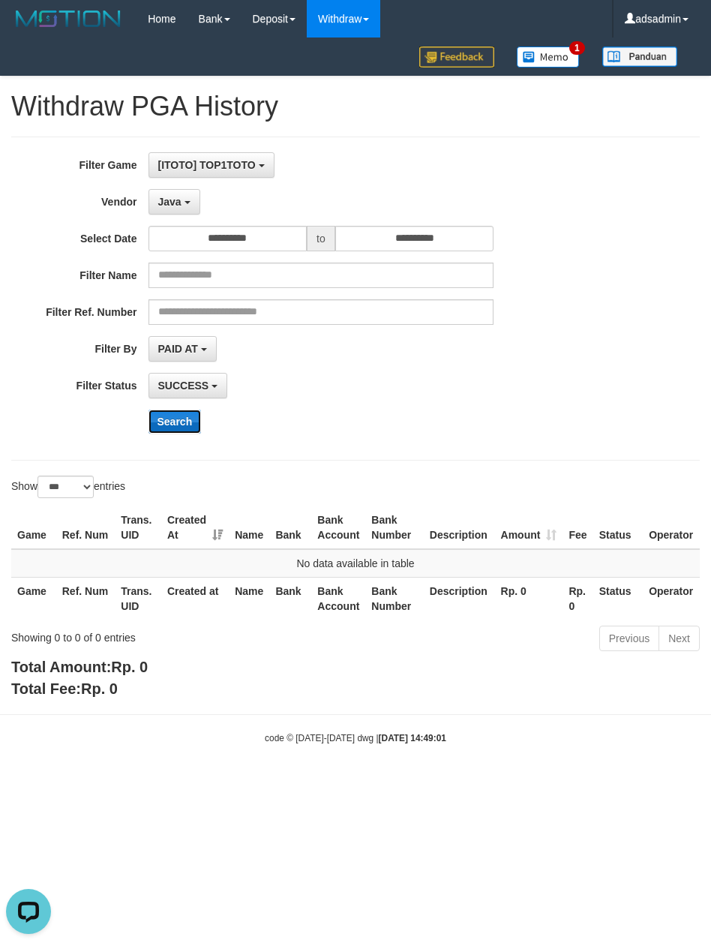
click at [175, 415] on button "Search" at bounding box center [174, 421] width 53 height 24
click at [181, 199] on button "Java" at bounding box center [174, 201] width 52 height 25
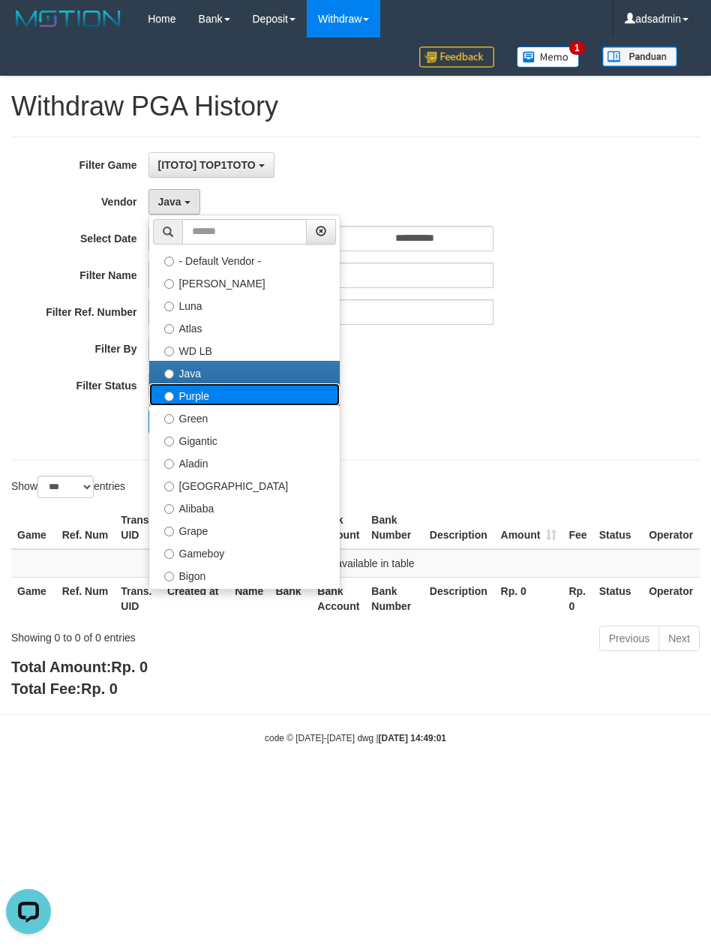
click at [157, 393] on label "Purple" at bounding box center [244, 394] width 190 height 22
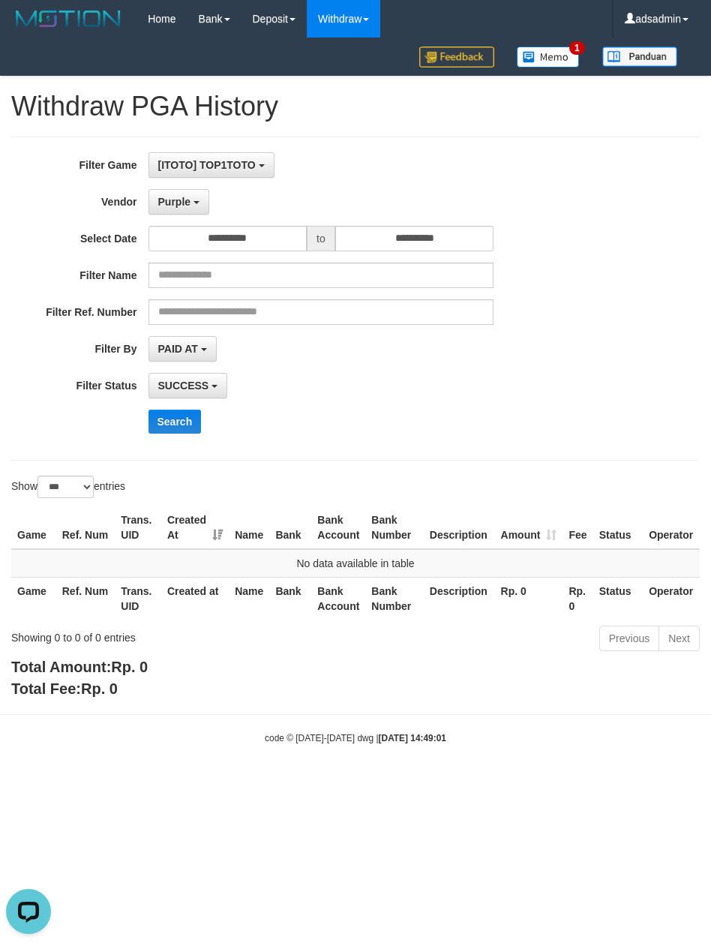
click at [166, 438] on div "**********" at bounding box center [296, 298] width 592 height 292
click at [183, 426] on button "Search" at bounding box center [174, 421] width 53 height 24
click at [178, 207] on span "Purple" at bounding box center [174, 202] width 33 height 12
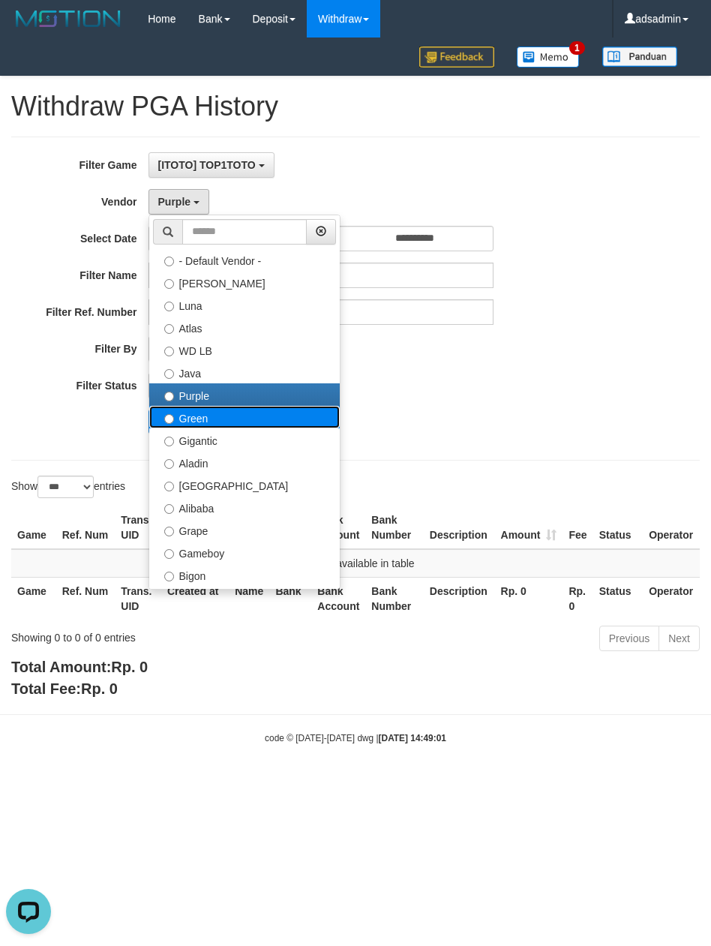
click at [199, 409] on label "Green" at bounding box center [244, 417] width 190 height 22
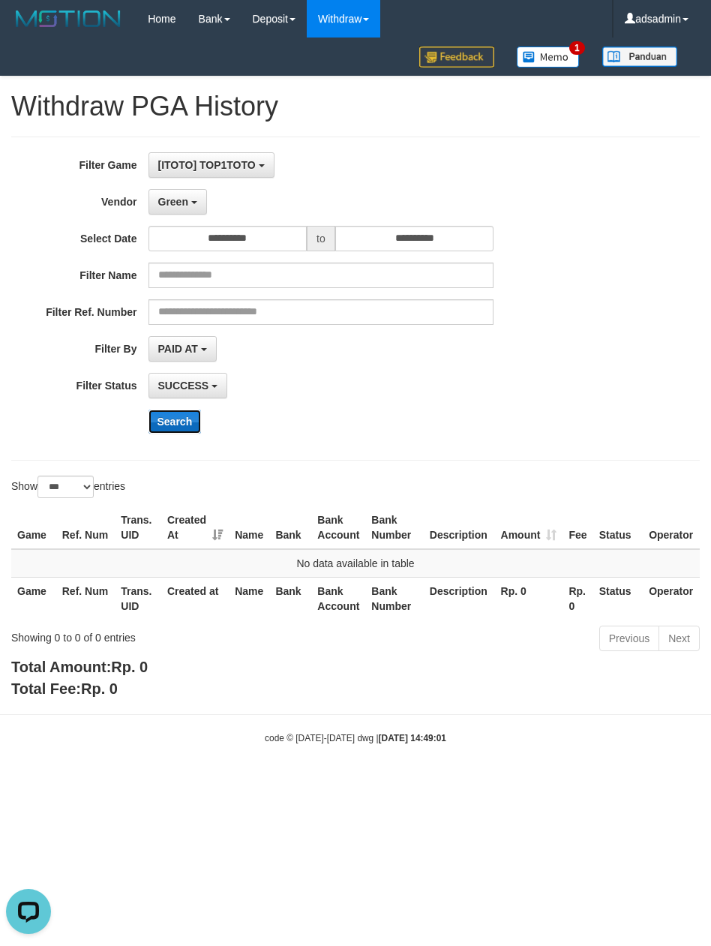
click at [184, 415] on button "Search" at bounding box center [174, 421] width 53 height 24
click at [189, 199] on button "Green" at bounding box center [177, 201] width 58 height 25
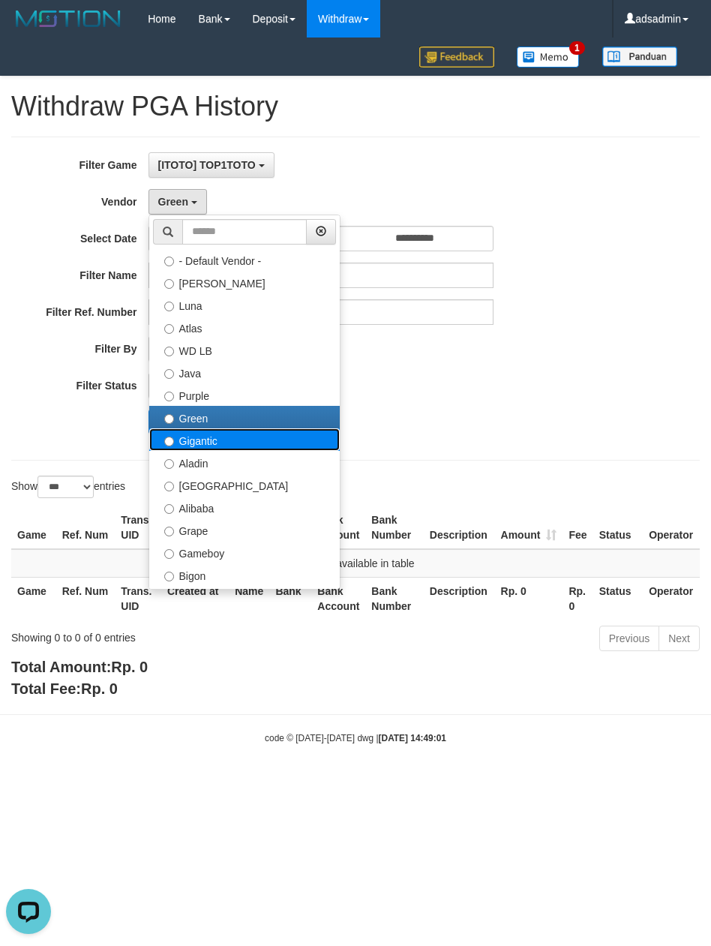
click at [183, 442] on label "Gigantic" at bounding box center [244, 439] width 190 height 22
select select "**********"
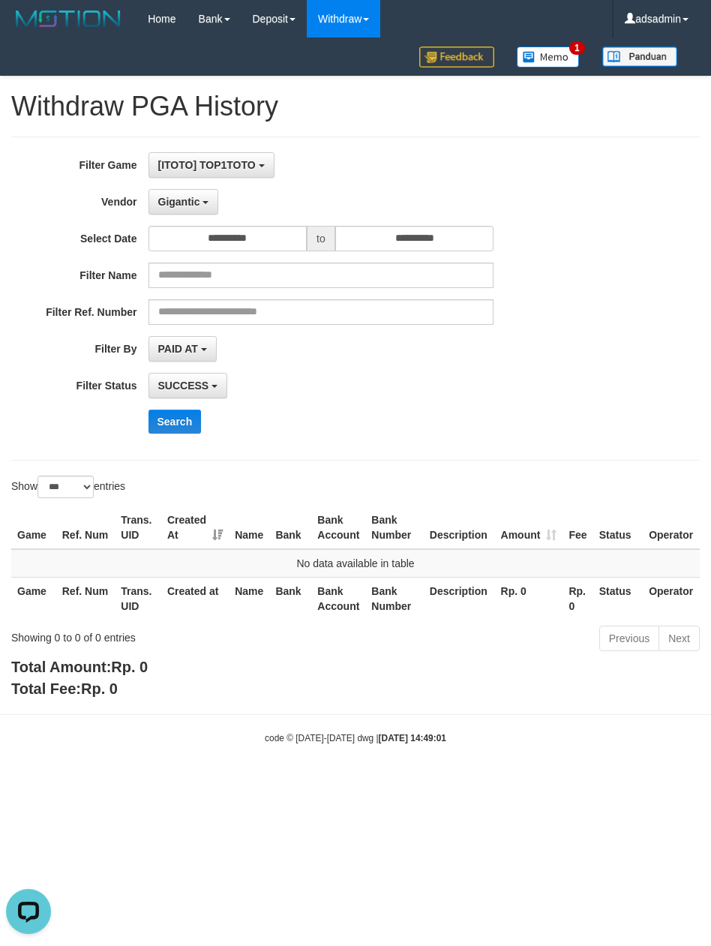
click at [181, 460] on div "**********" at bounding box center [355, 298] width 688 height 324
click at [178, 424] on button "Search" at bounding box center [174, 421] width 53 height 24
click at [198, 199] on span "Gigantic" at bounding box center [179, 202] width 42 height 12
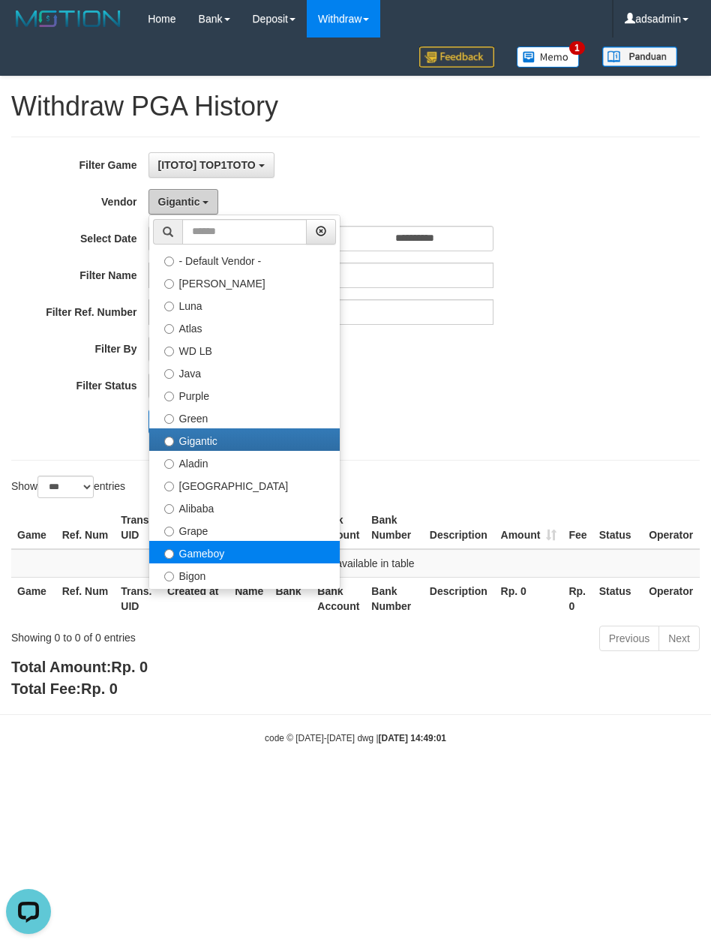
scroll to position [166, 0]
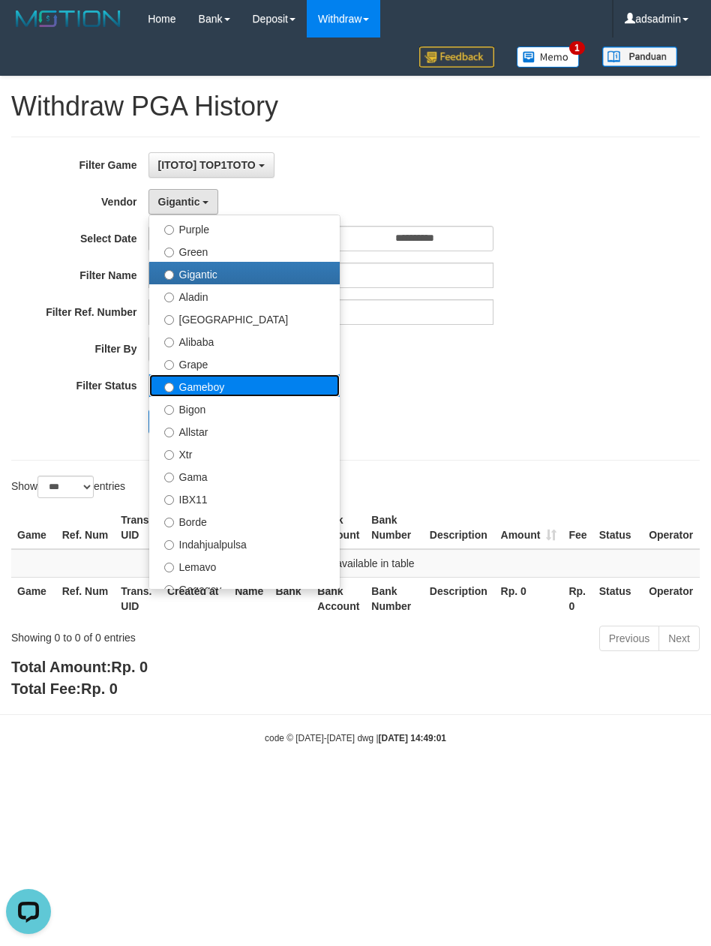
click at [244, 391] on label "Gameboy" at bounding box center [244, 385] width 190 height 22
select select "**********"
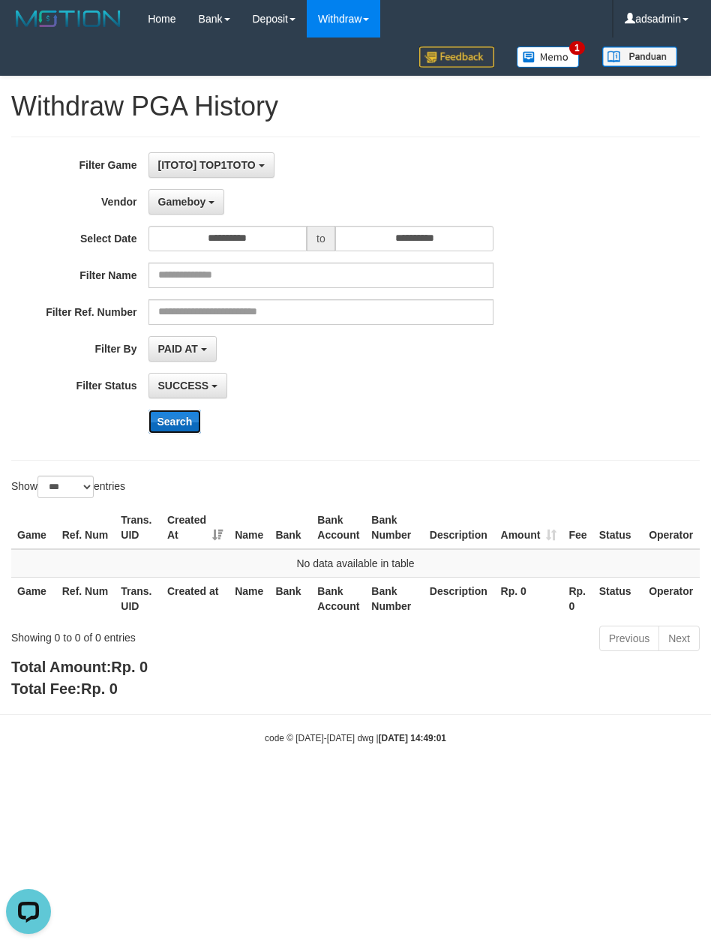
click at [163, 433] on button "Search" at bounding box center [174, 421] width 53 height 24
click at [201, 199] on span "Gameboy" at bounding box center [182, 202] width 48 height 12
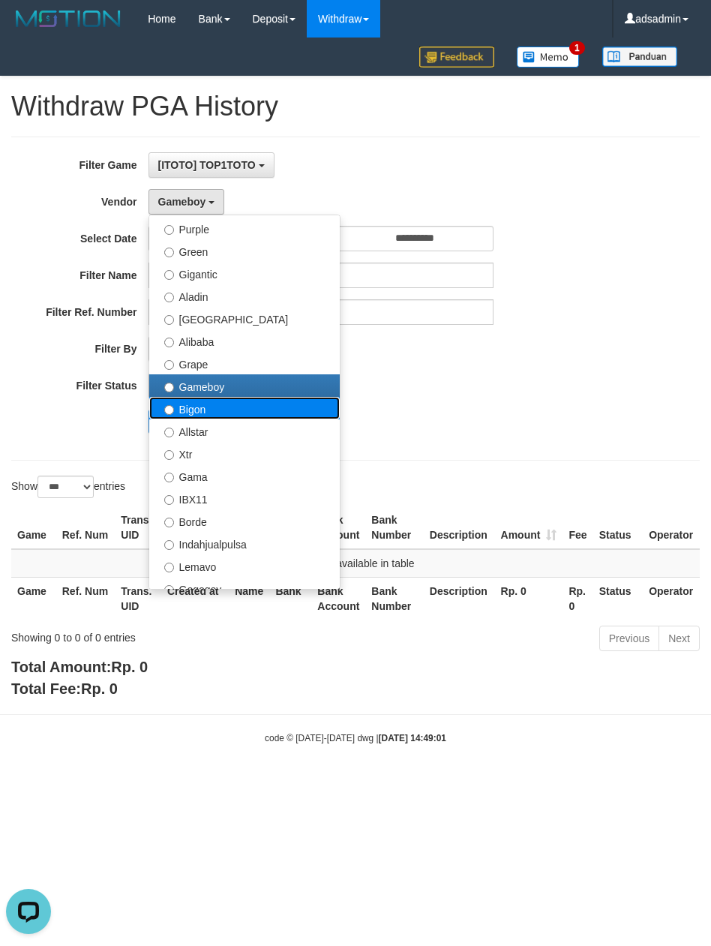
click at [228, 400] on label "Bigon" at bounding box center [244, 408] width 190 height 22
select select "**********"
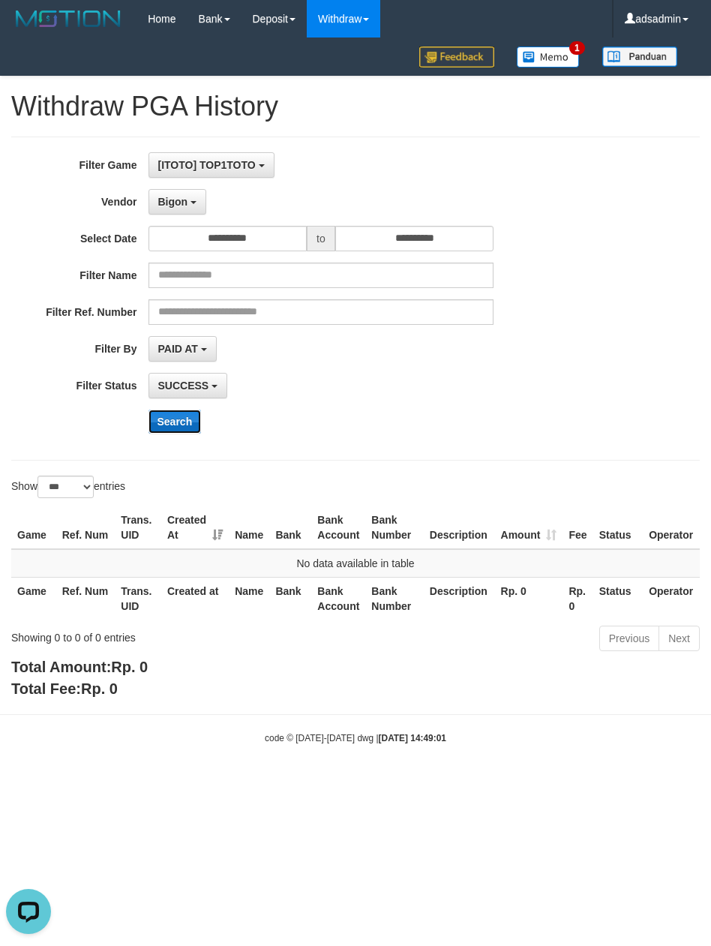
click at [193, 420] on button "Search" at bounding box center [174, 421] width 53 height 24
click at [175, 202] on span "Bigon" at bounding box center [173, 202] width 30 height 12
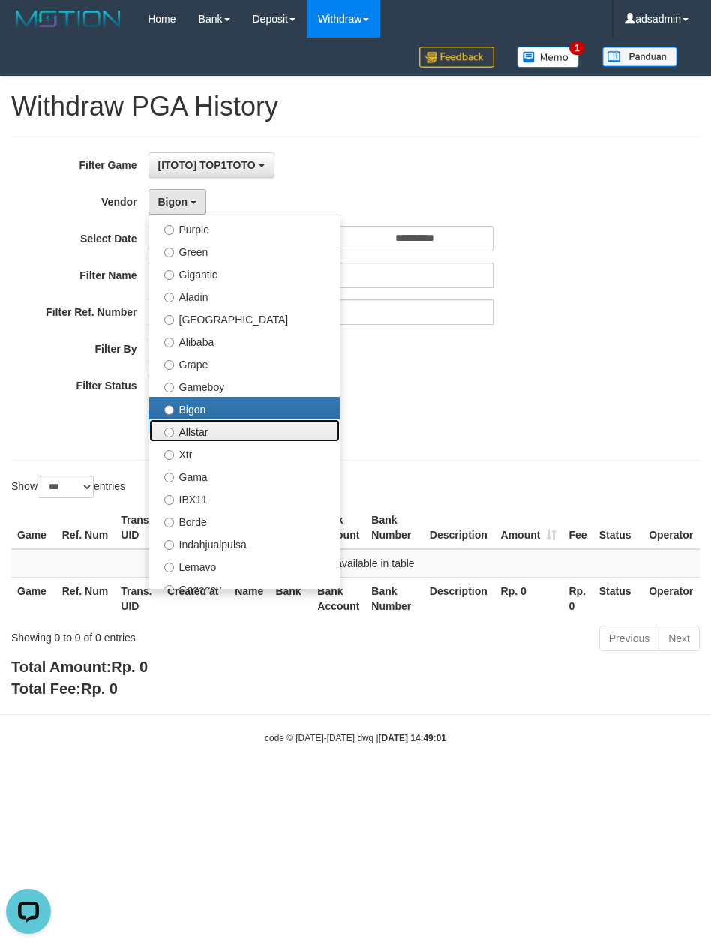
click at [220, 433] on label "Allstar" at bounding box center [244, 430] width 190 height 22
select select "**********"
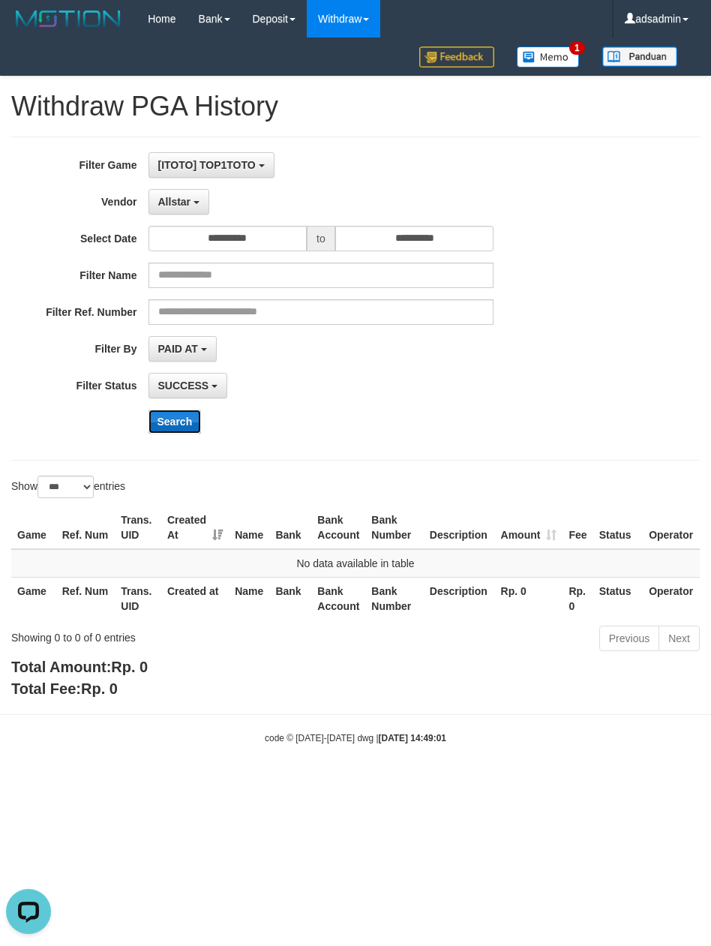
click at [187, 421] on button "Search" at bounding box center [174, 421] width 53 height 24
click at [181, 202] on span "Allstar" at bounding box center [174, 202] width 33 height 12
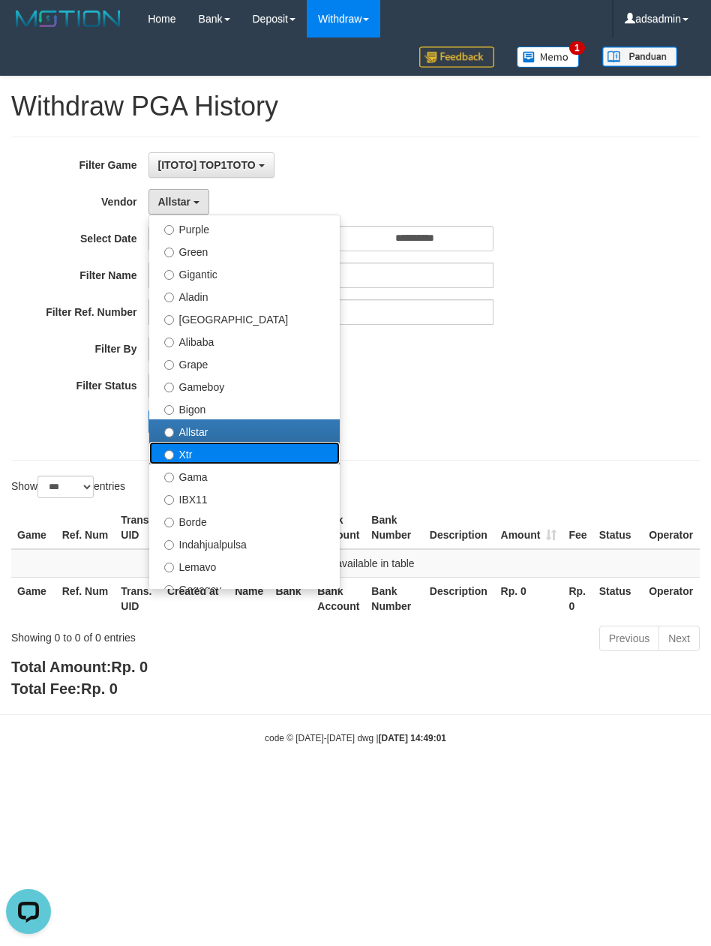
click at [162, 459] on label "Xtr" at bounding box center [244, 453] width 190 height 22
select select "**********"
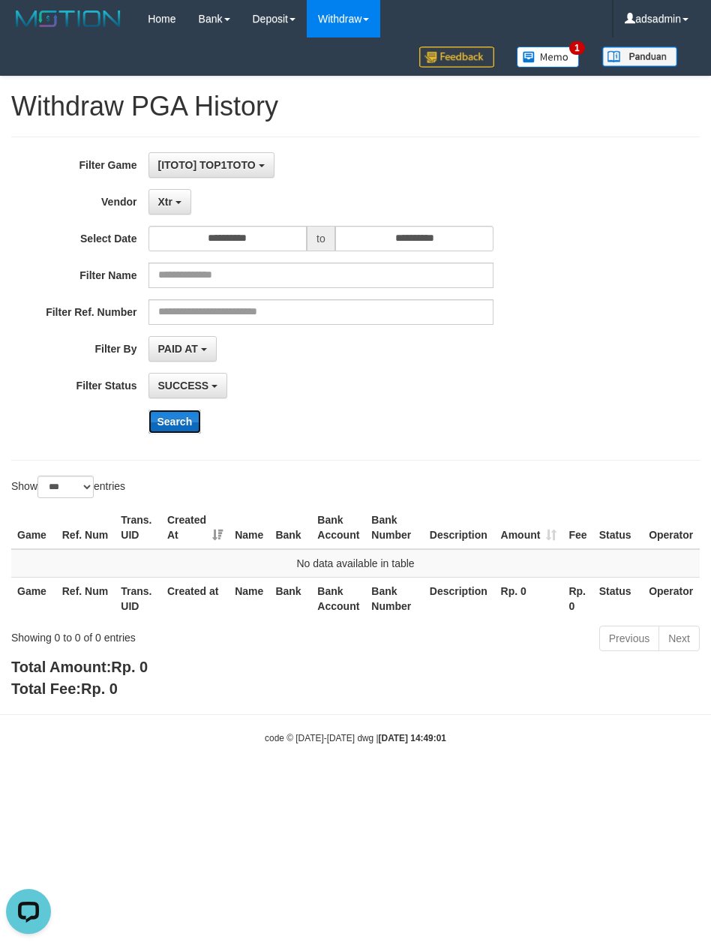
click at [168, 418] on button "Search" at bounding box center [174, 421] width 53 height 24
drag, startPoint x: 171, startPoint y: 202, endPoint x: 175, endPoint y: 285, distance: 83.4
click at [171, 202] on span "Xtr" at bounding box center [165, 202] width 14 height 12
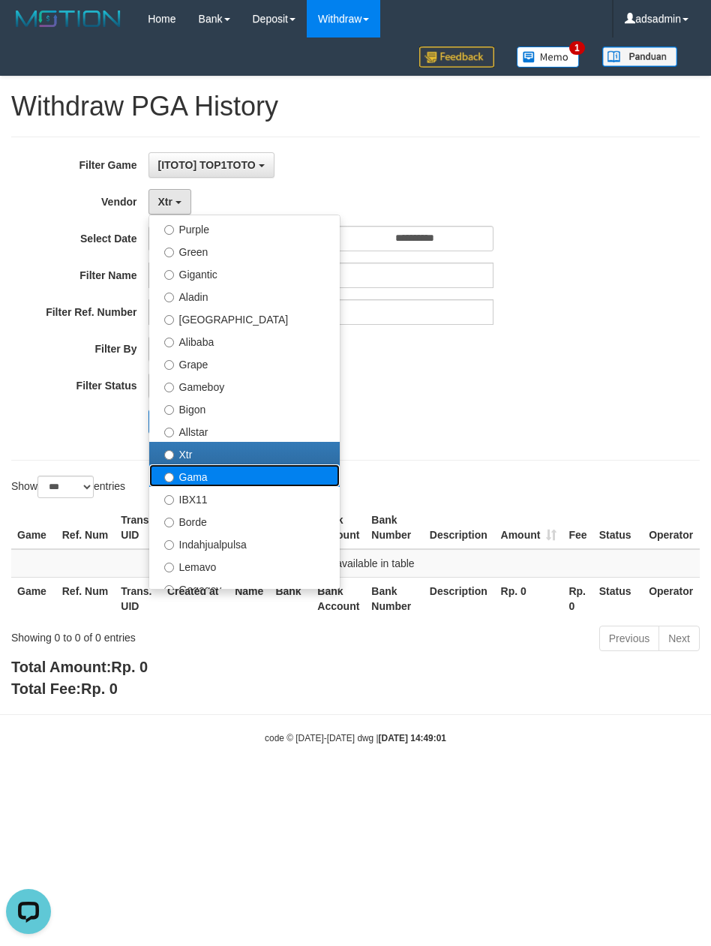
click at [202, 481] on label "Gama" at bounding box center [244, 475] width 190 height 22
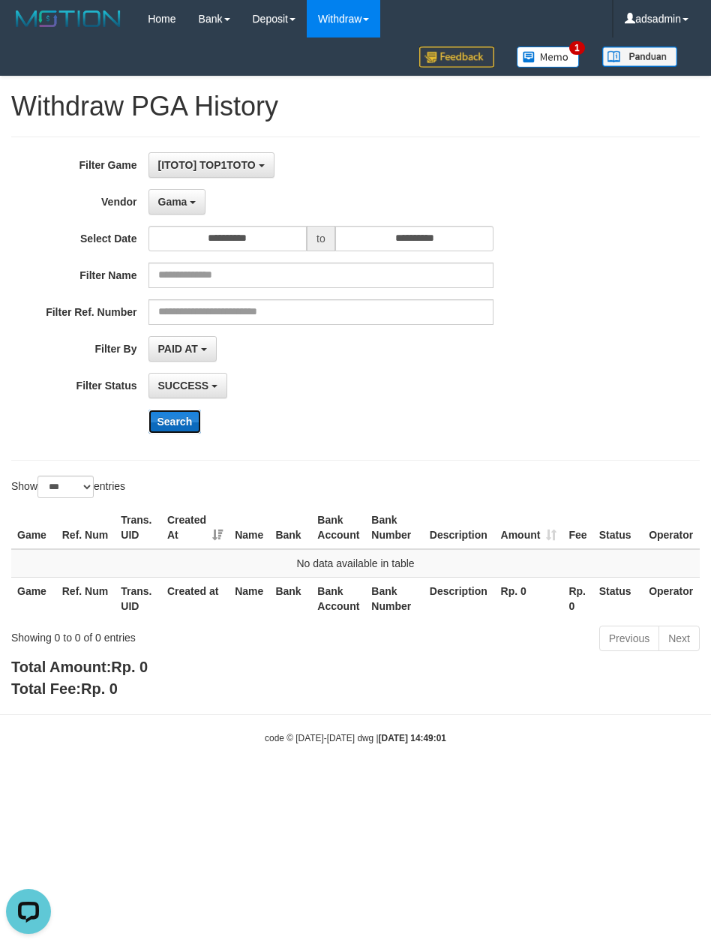
click at [181, 424] on button "Search" at bounding box center [174, 421] width 53 height 24
click at [412, 136] on hr at bounding box center [355, 136] width 688 height 1
click at [193, 202] on b "button" at bounding box center [193, 202] width 6 height 3
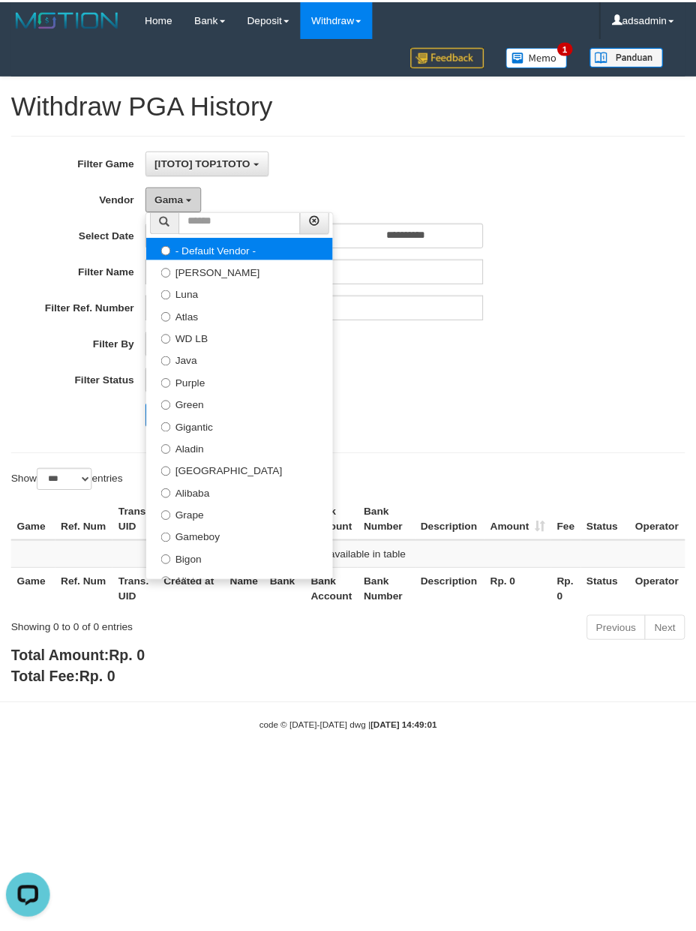
scroll to position [0, 0]
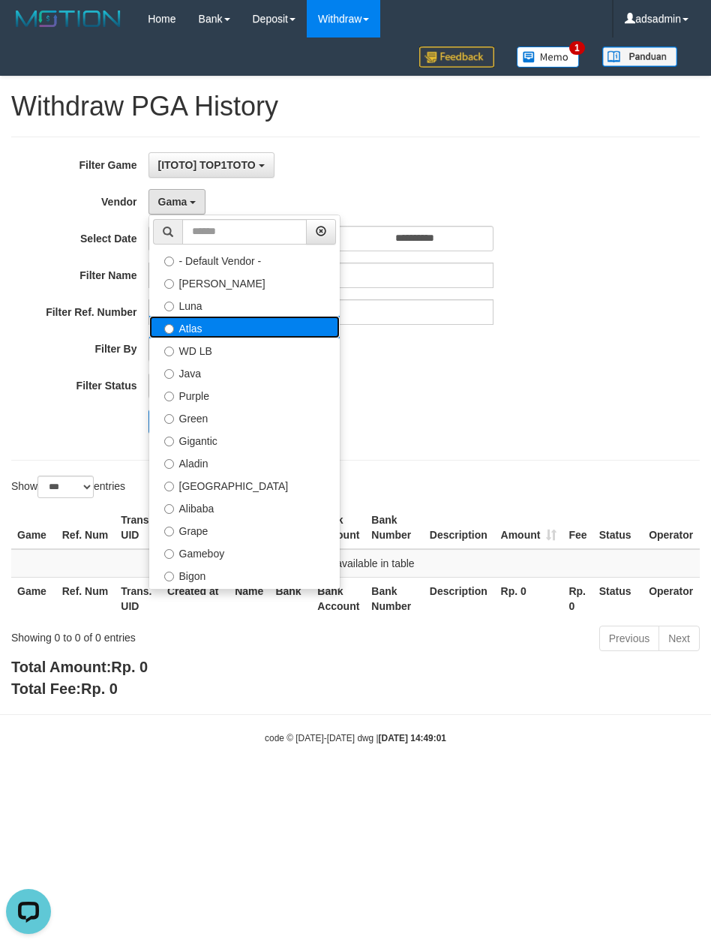
click at [208, 322] on label "Atlas" at bounding box center [244, 327] width 190 height 22
select select "**********"
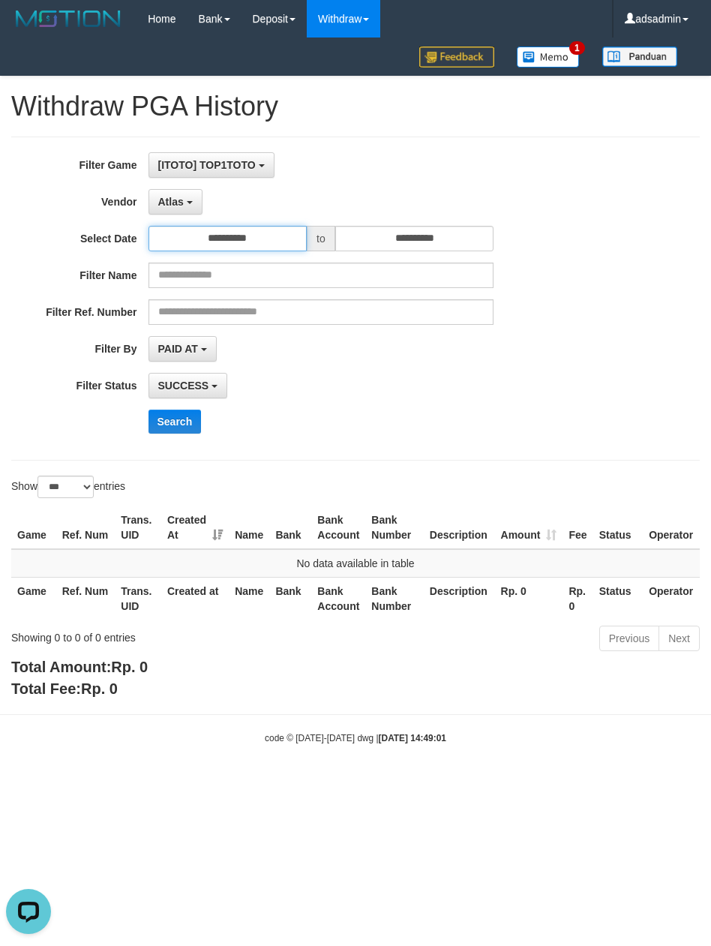
click at [265, 246] on input "**********" at bounding box center [227, 238] width 159 height 25
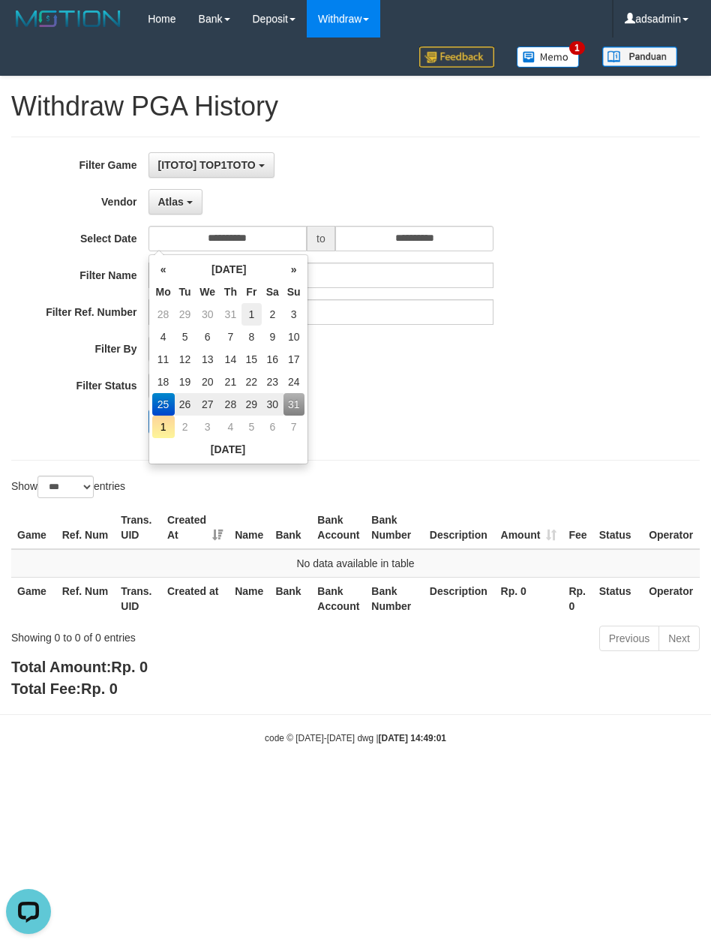
click at [252, 303] on td "1" at bounding box center [251, 314] width 20 height 22
type input "**********"
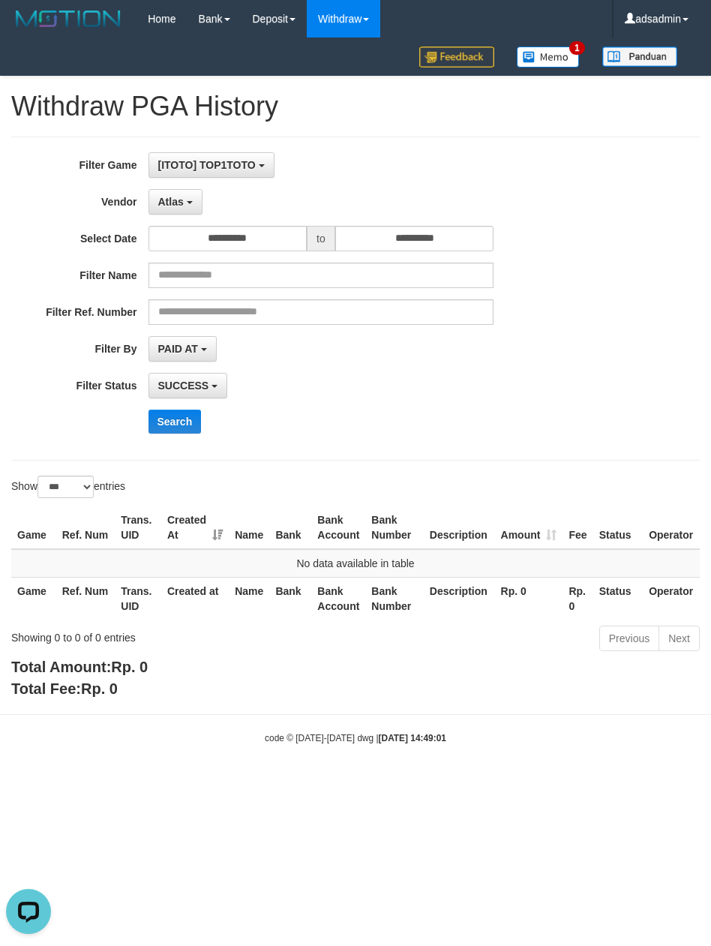
click at [450, 445] on div "**********" at bounding box center [296, 298] width 592 height 292
click at [181, 432] on button "Search" at bounding box center [174, 421] width 53 height 24
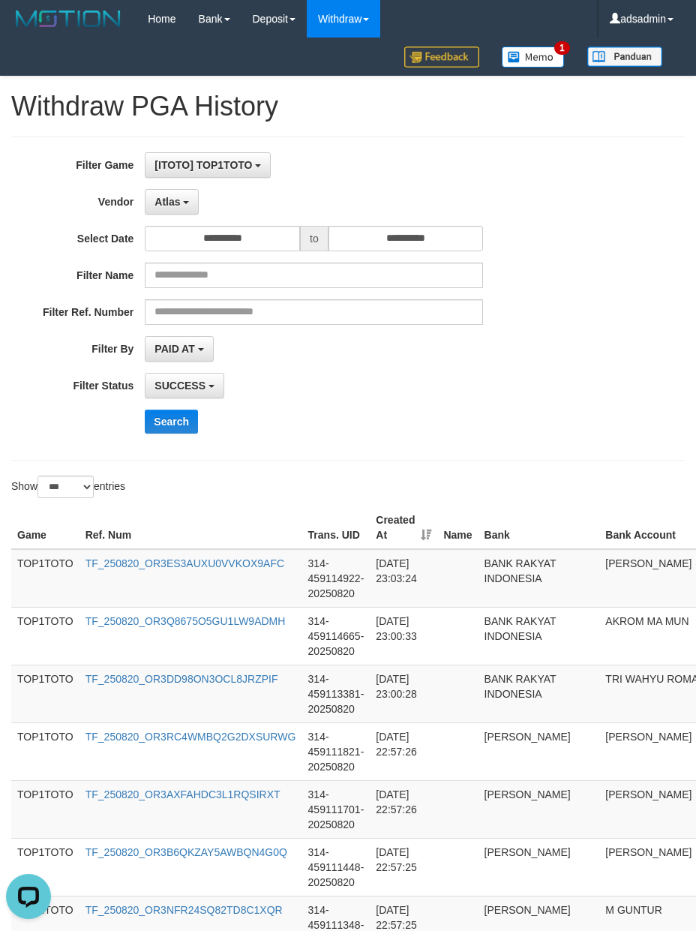
click at [34, 427] on div "Search" at bounding box center [290, 421] width 580 height 24
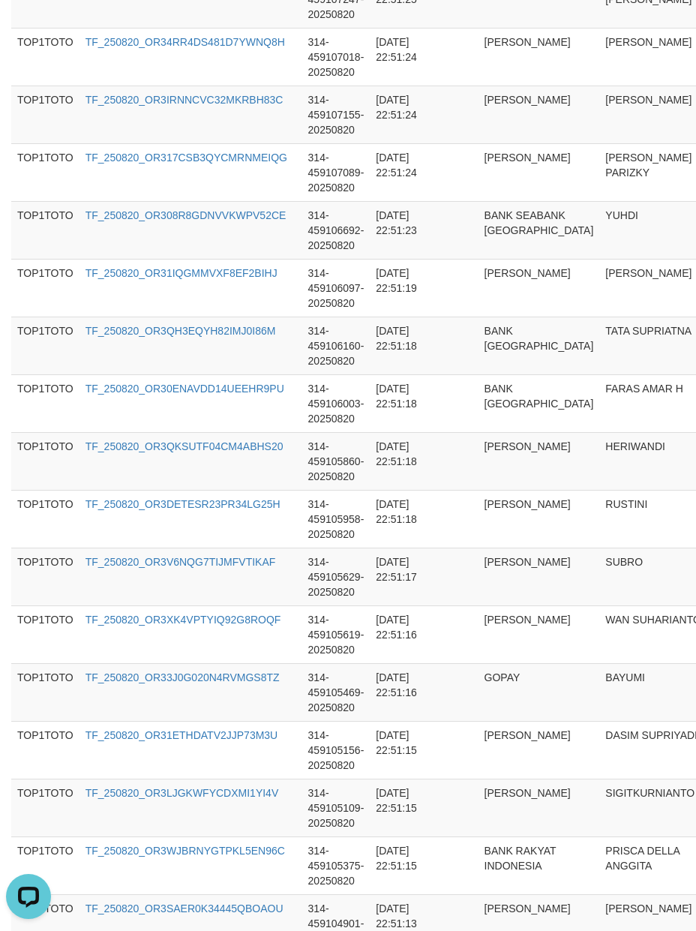
scroll to position [5626, 0]
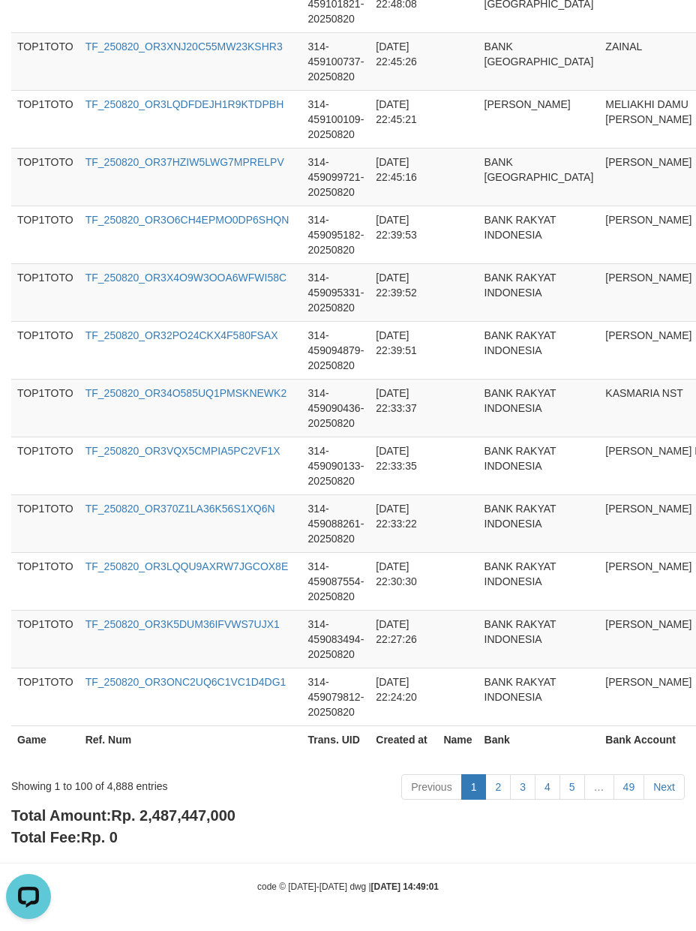
click at [202, 817] on span "Rp. 2,487,447,000" at bounding box center [173, 815] width 124 height 16
click at [124, 784] on div "Showing 1 to 100 of 4,888 entries" at bounding box center [145, 782] width 268 height 21
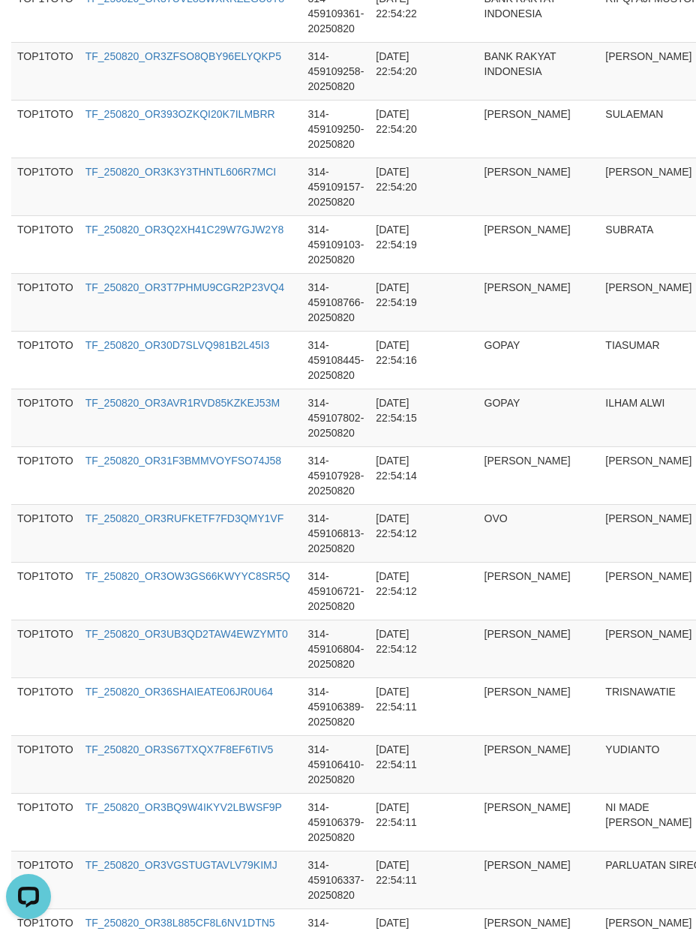
scroll to position [0, 0]
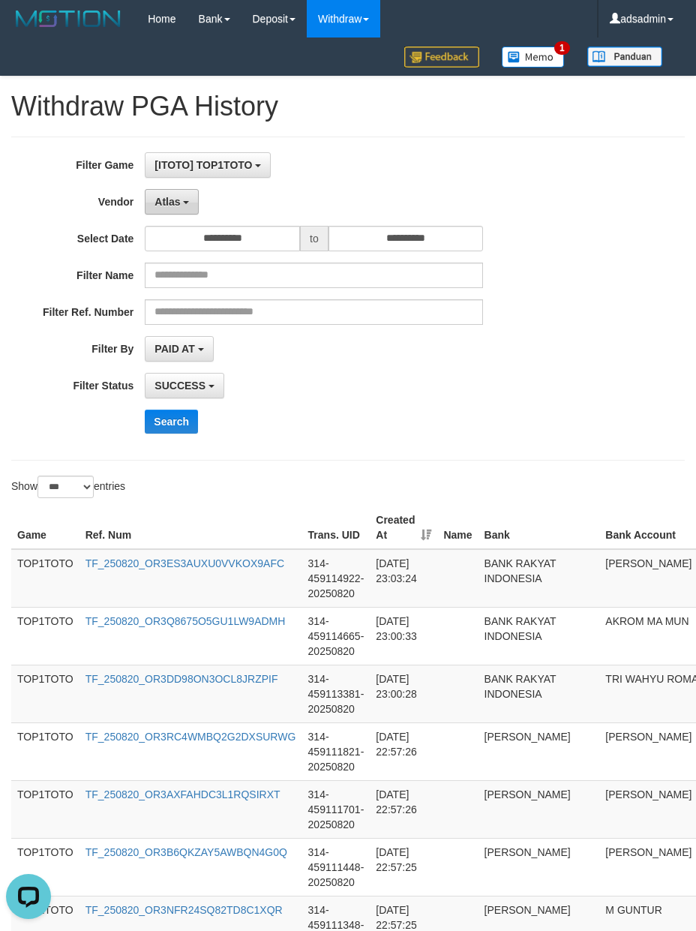
click at [154, 201] on span "Atlas" at bounding box center [166, 202] width 25 height 12
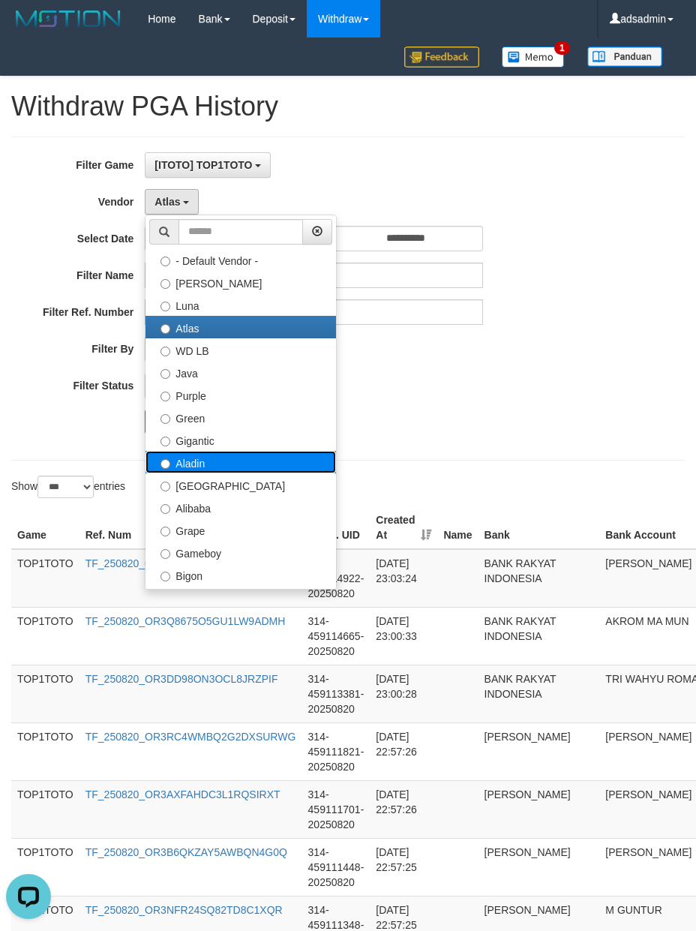
click at [213, 460] on label "Aladin" at bounding box center [240, 462] width 190 height 22
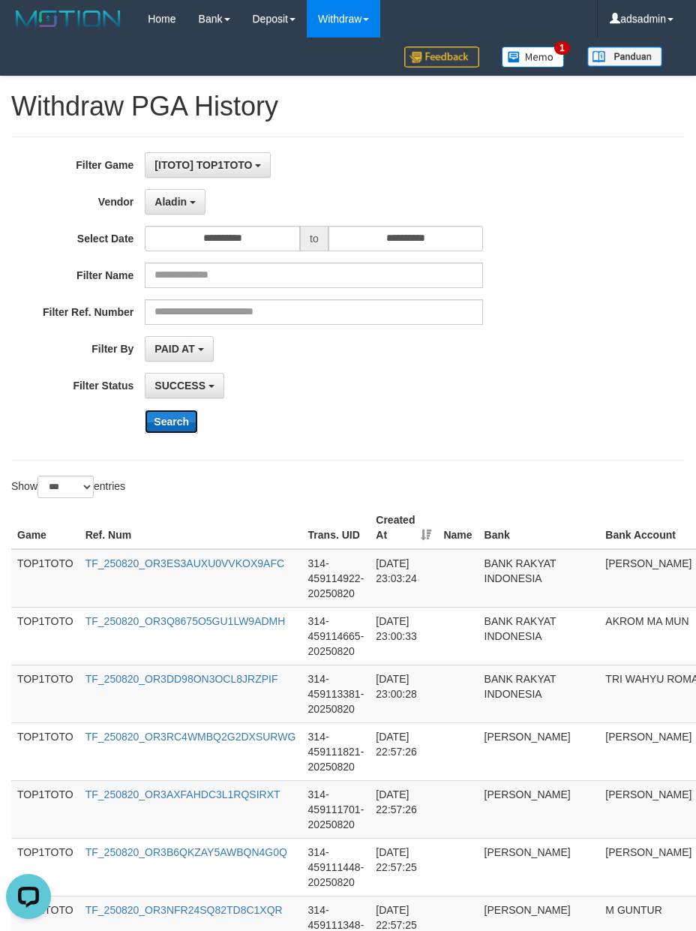
click at [165, 418] on button "Search" at bounding box center [171, 421] width 53 height 24
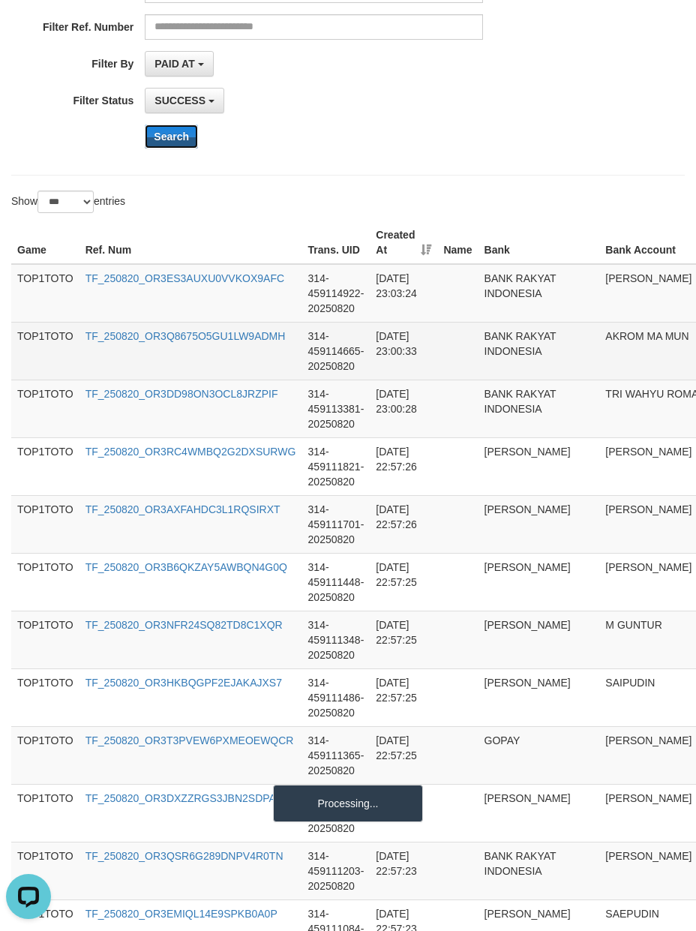
scroll to position [333, 0]
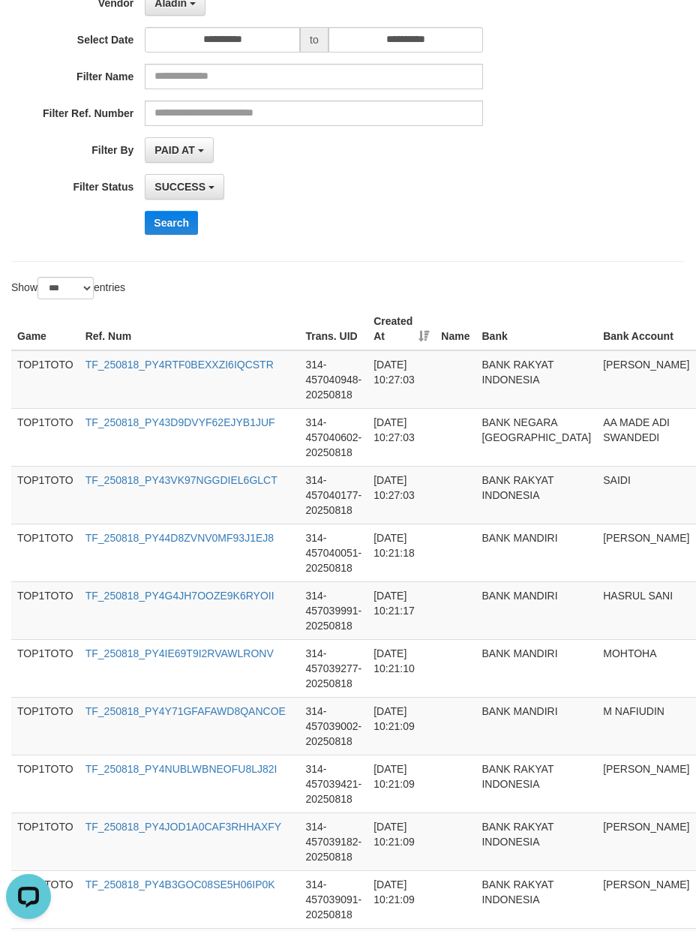
scroll to position [0, 0]
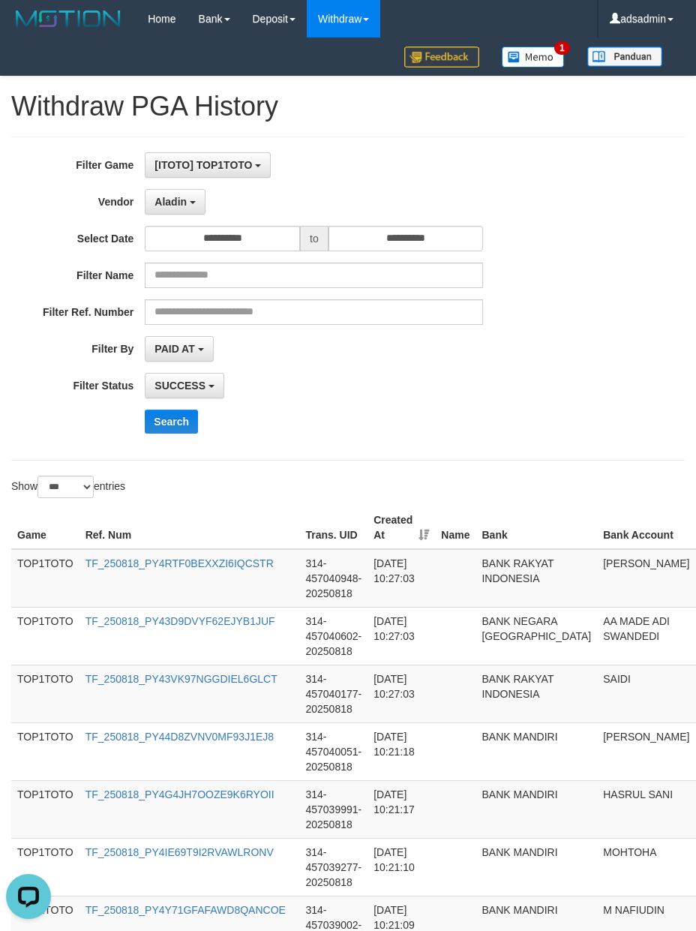
click at [397, 430] on div "Search" at bounding box center [362, 421] width 435 height 24
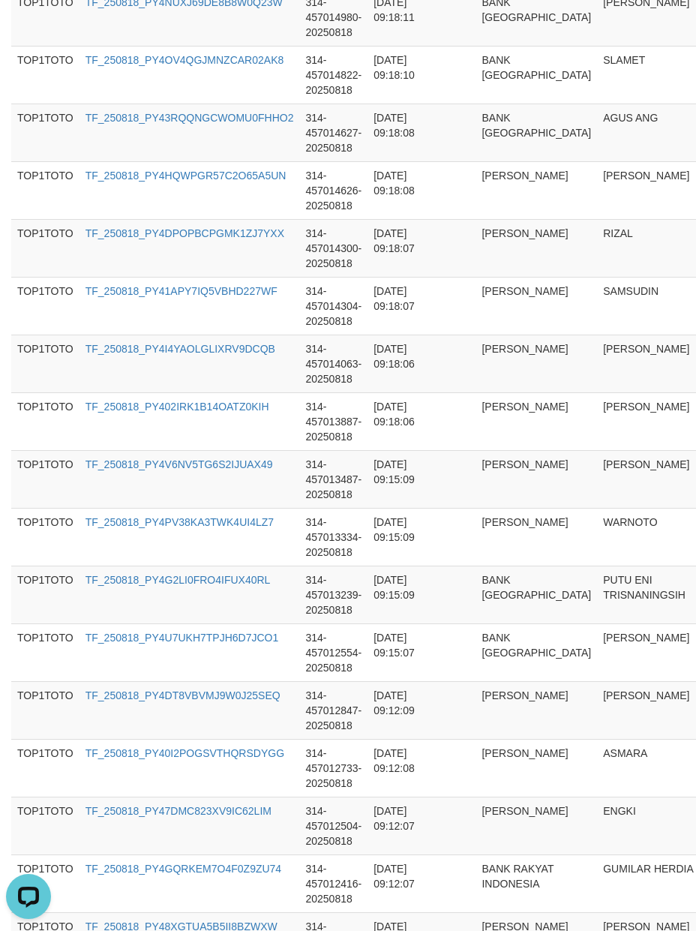
scroll to position [5626, 0]
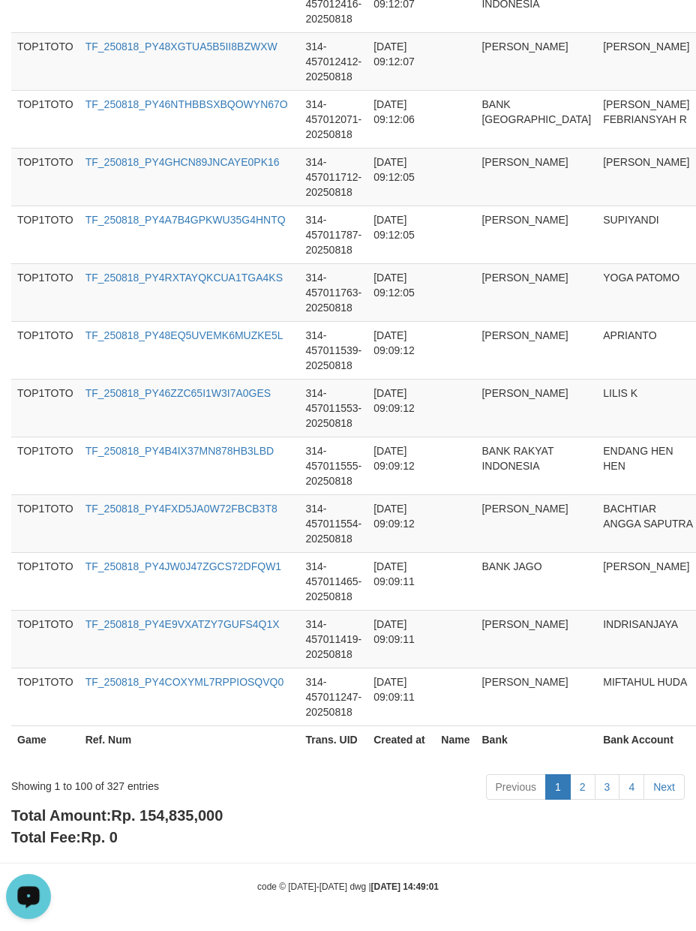
click at [180, 813] on span "Rp. 154,835,000" at bounding box center [167, 815] width 112 height 16
click at [106, 787] on div "Showing 1 to 100 of 327 entries" at bounding box center [145, 782] width 268 height 21
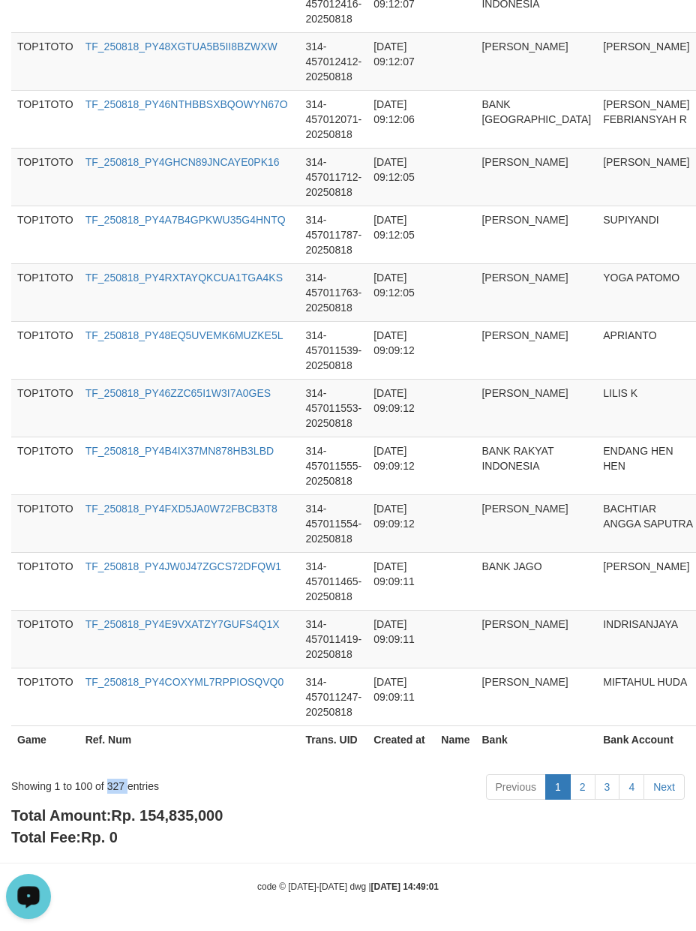
drag, startPoint x: 556, startPoint y: 874, endPoint x: 601, endPoint y: 874, distance: 45.0
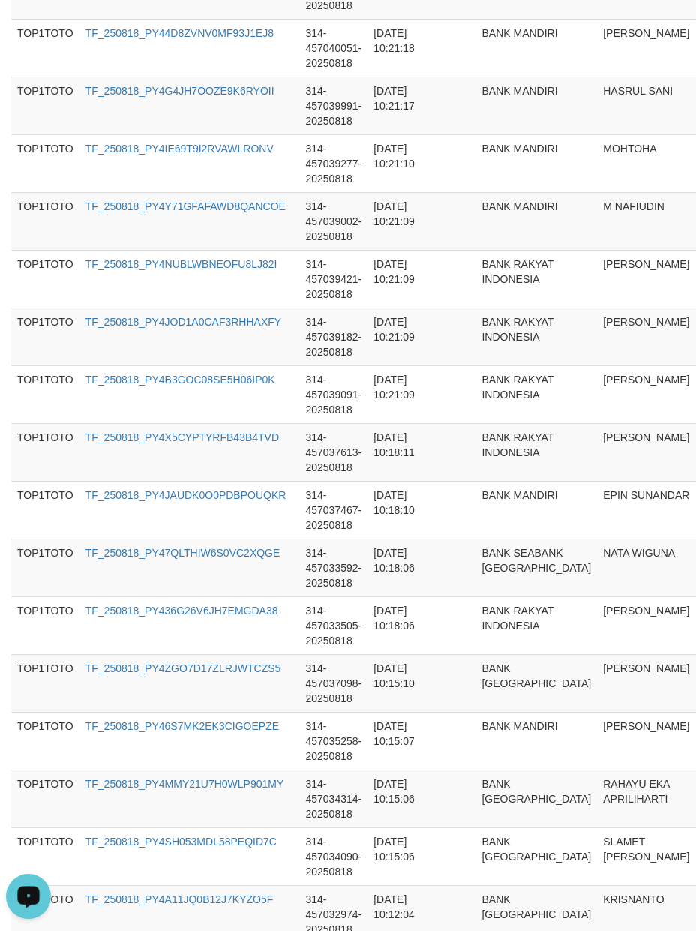
scroll to position [0, 0]
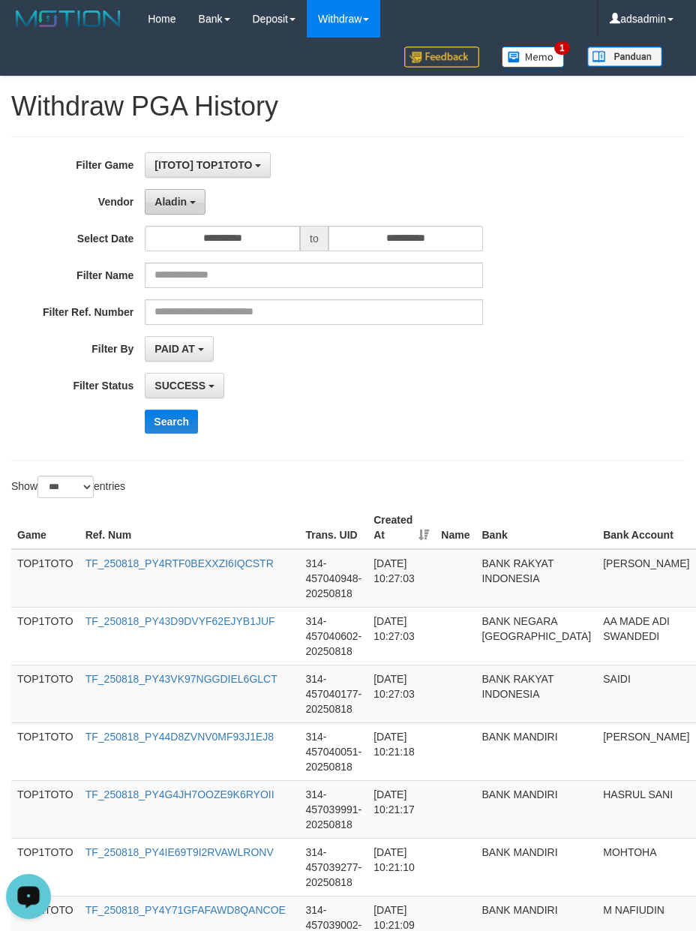
click at [169, 196] on span "Aladin" at bounding box center [170, 202] width 32 height 12
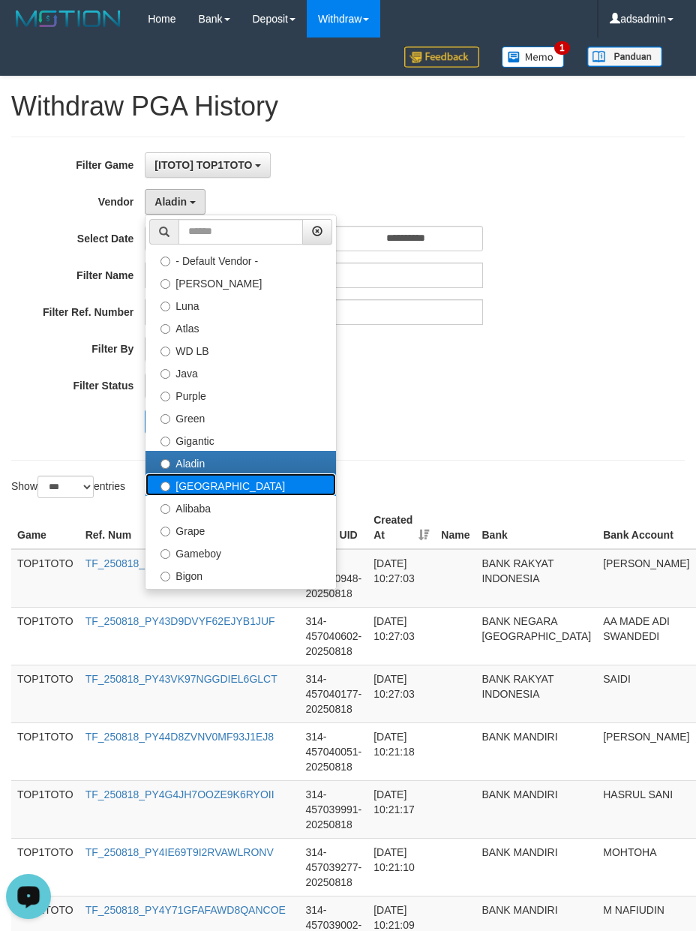
click at [178, 490] on label "[GEOGRAPHIC_DATA]" at bounding box center [240, 484] width 190 height 22
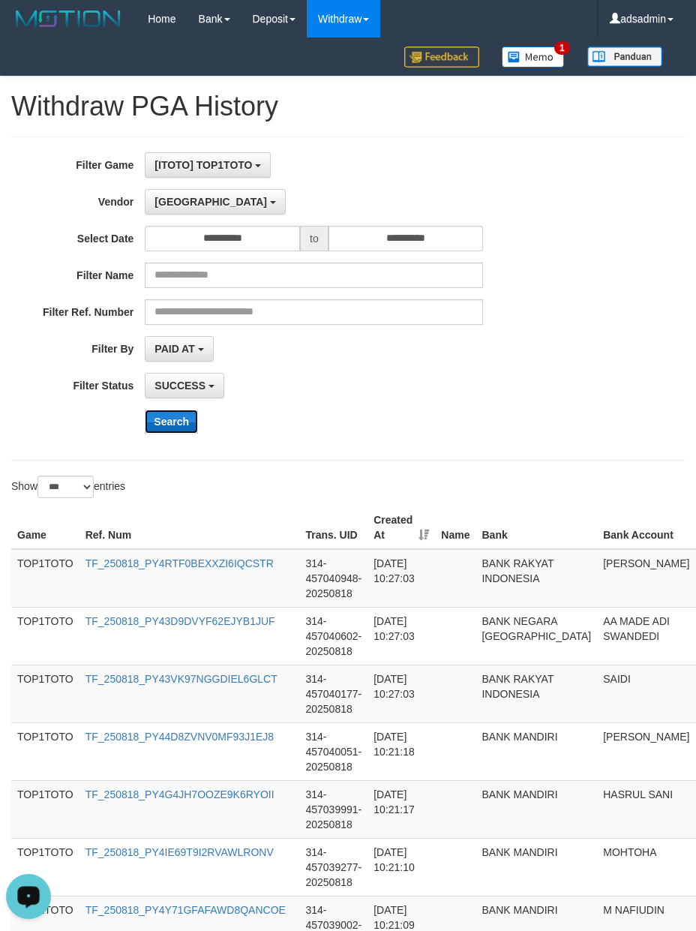
click at [168, 424] on button "Search" at bounding box center [171, 421] width 53 height 24
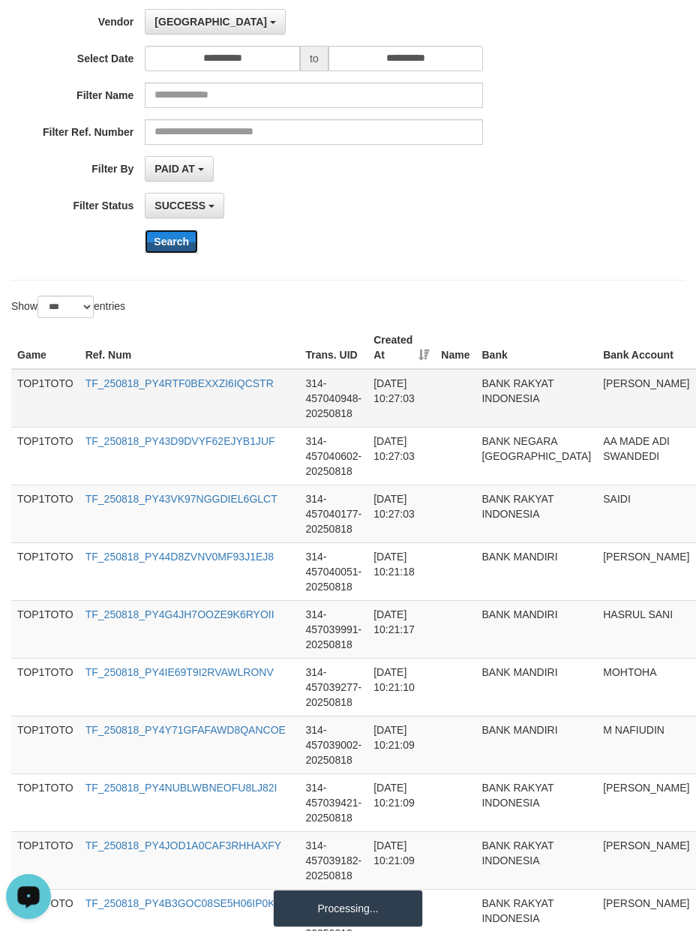
scroll to position [333, 0]
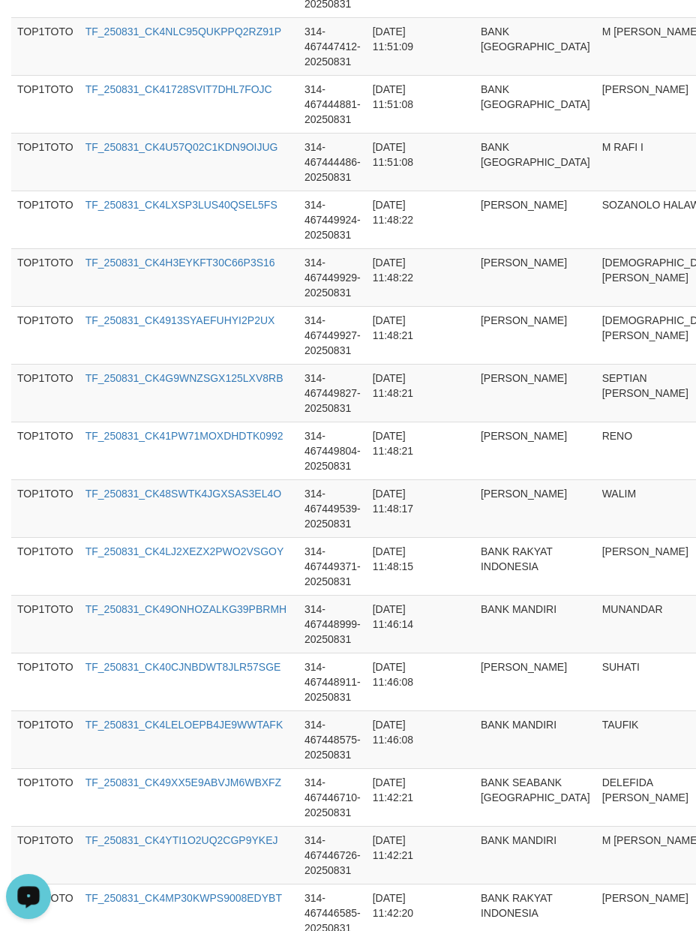
scroll to position [5626, 0]
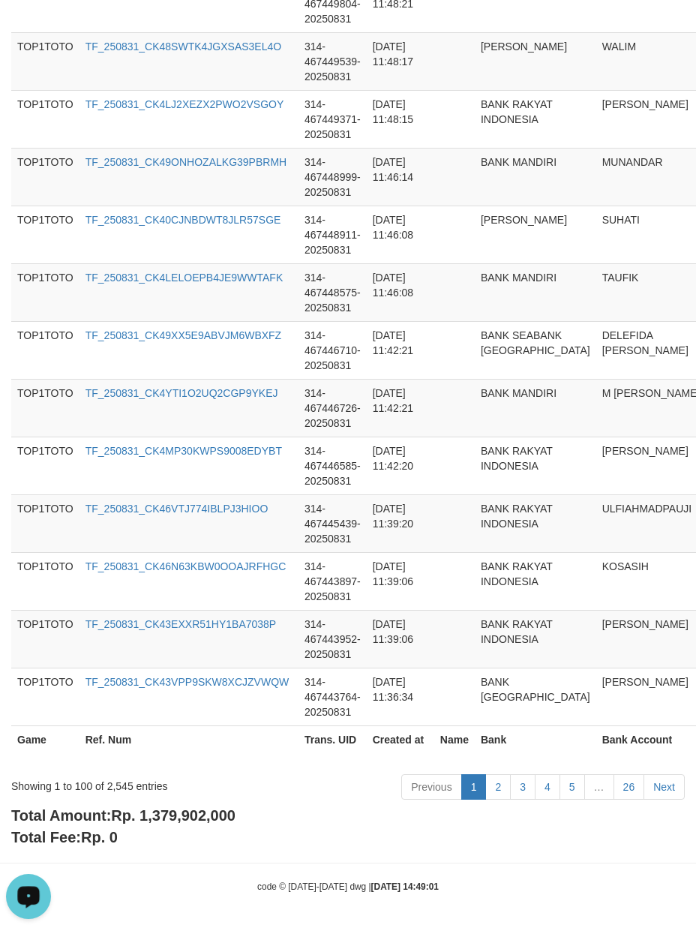
click at [202, 811] on span "Rp. 1,379,902,000" at bounding box center [173, 815] width 124 height 16
click at [123, 778] on div "Showing 1 to 100 of 2,545 entries" at bounding box center [145, 782] width 268 height 21
click at [540, 844] on div "Total Amount: Rp. 1,379,902,000 Total Fee: Rp. 0" at bounding box center [347, 826] width 673 height 43
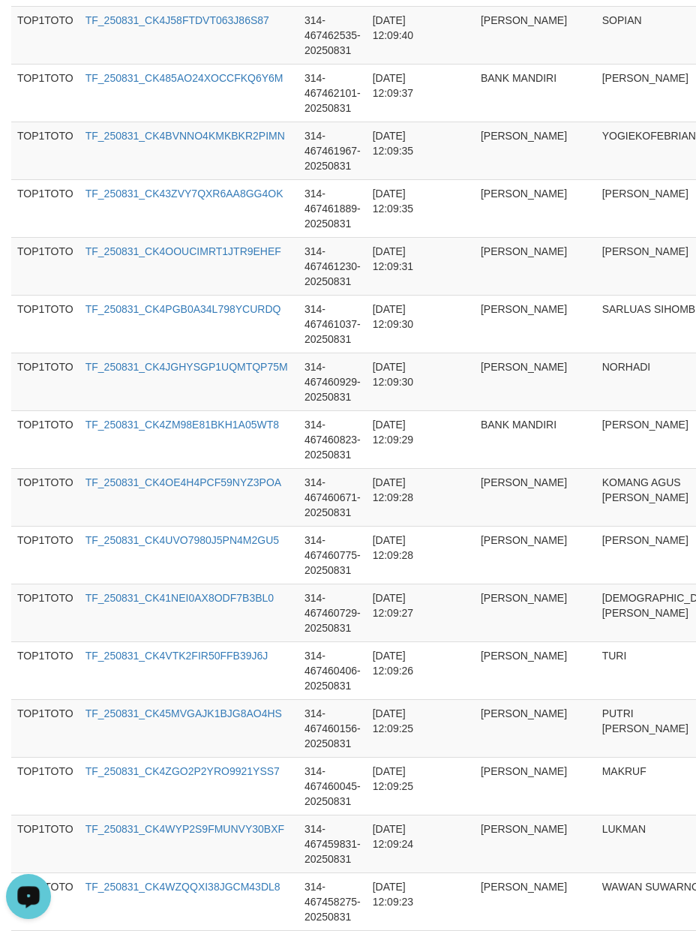
scroll to position [0, 0]
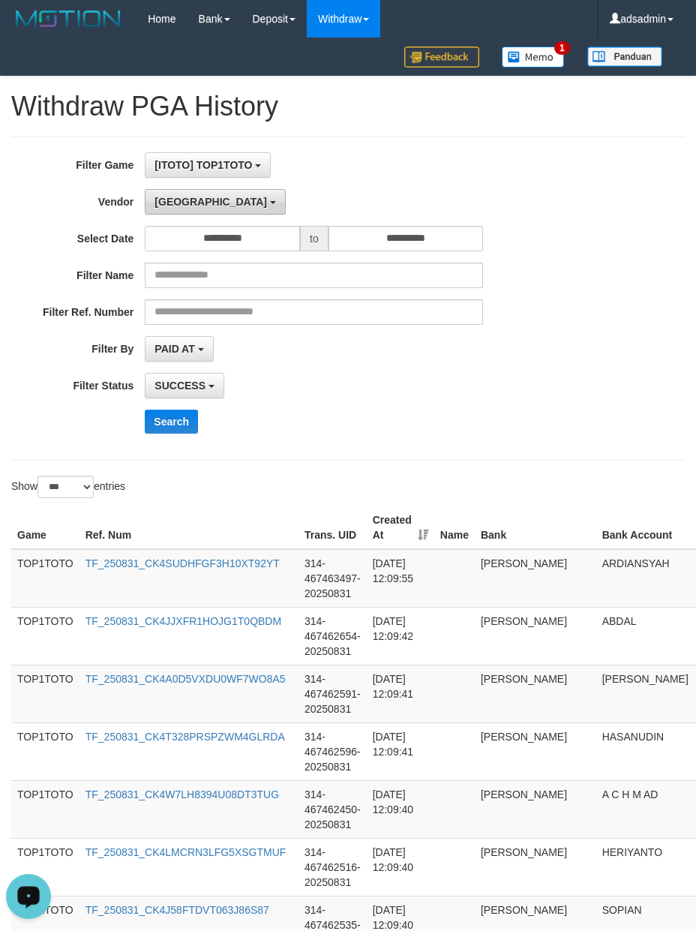
click at [187, 199] on button "[GEOGRAPHIC_DATA]" at bounding box center [215, 201] width 140 height 25
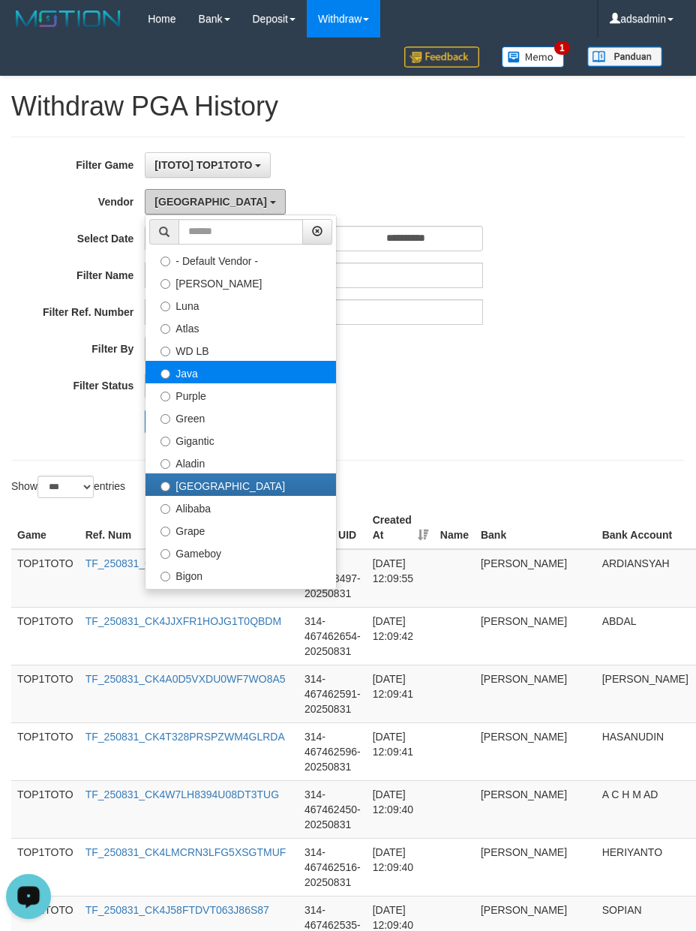
scroll to position [166, 0]
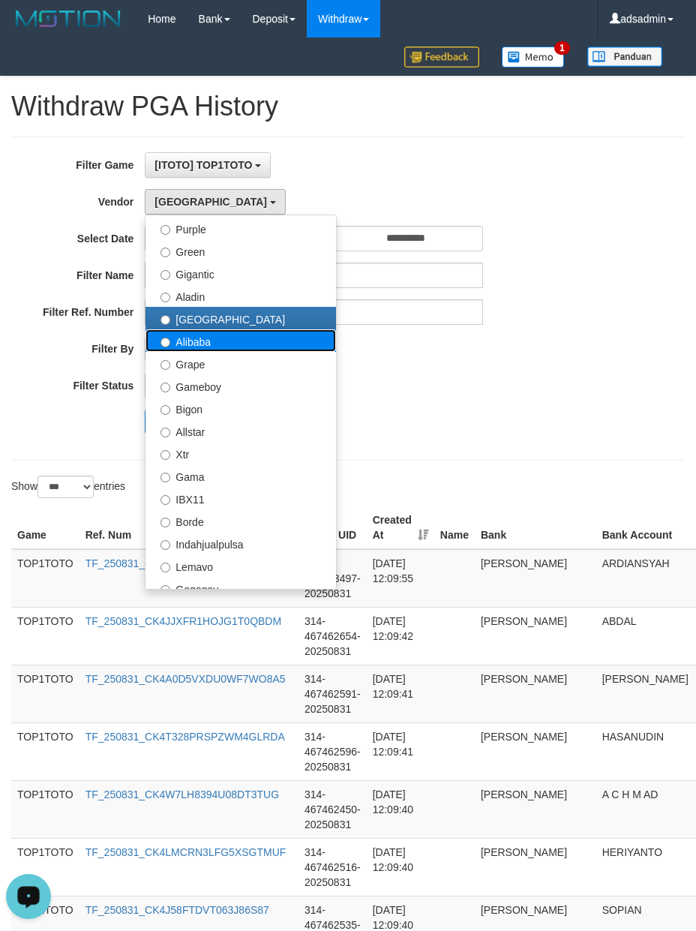
click at [220, 339] on label "Alibaba" at bounding box center [240, 340] width 190 height 22
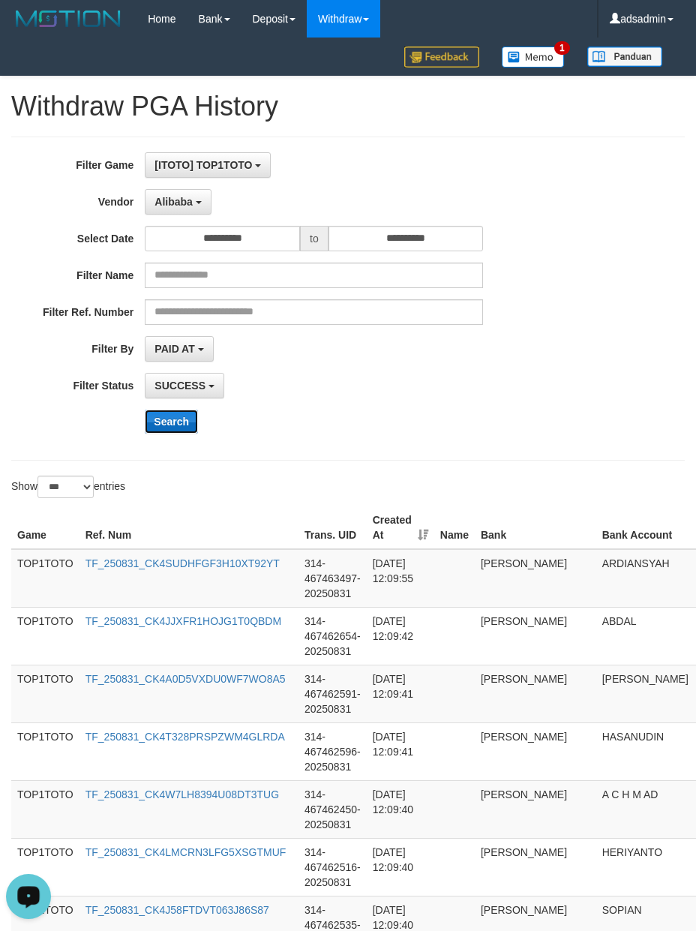
click at [187, 417] on button "Search" at bounding box center [171, 421] width 53 height 24
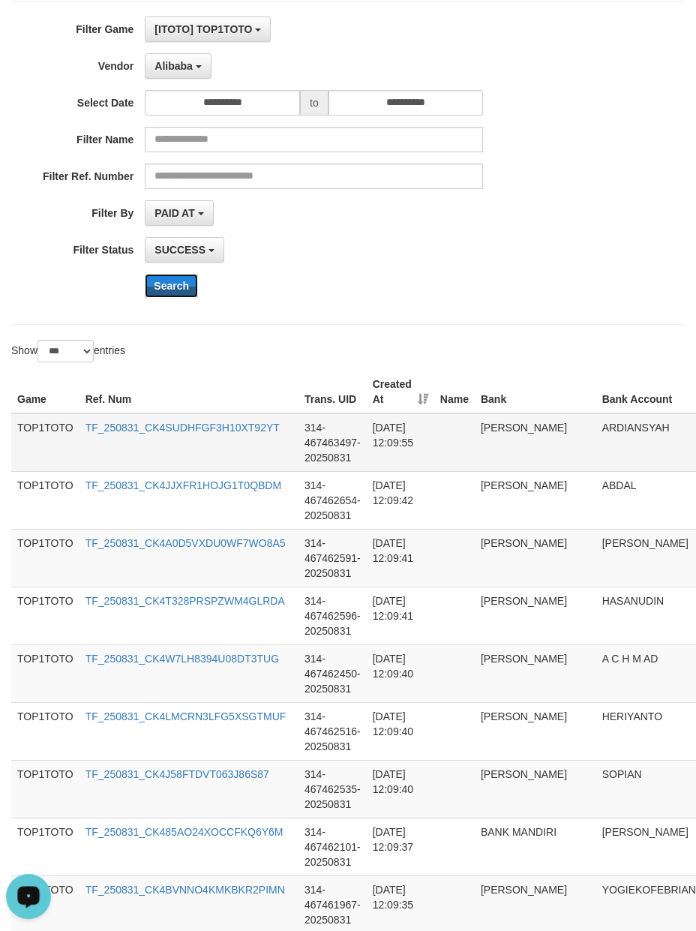
scroll to position [333, 0]
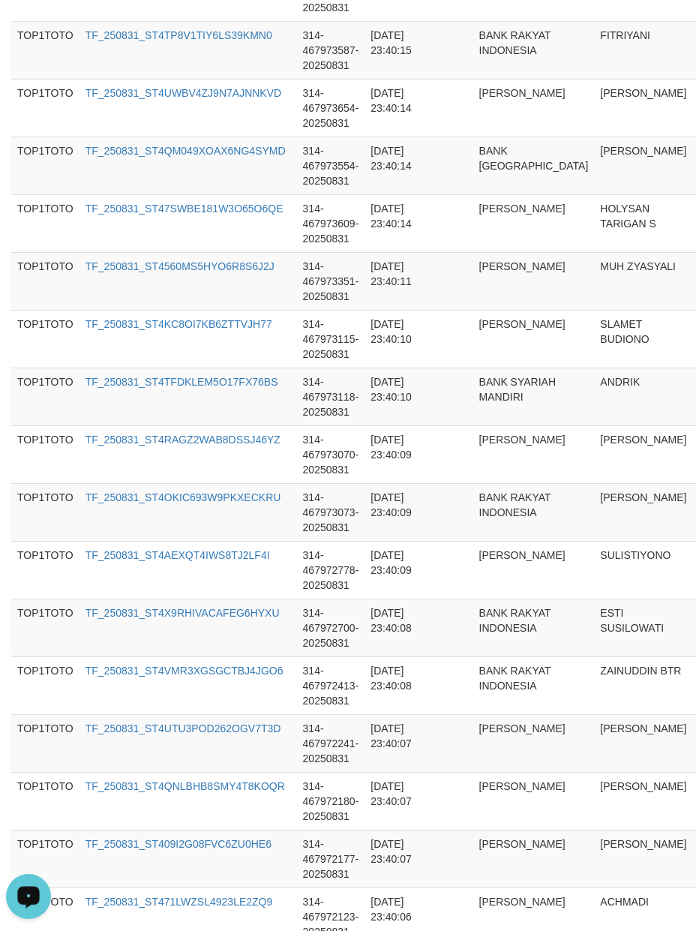
scroll to position [5641, 0]
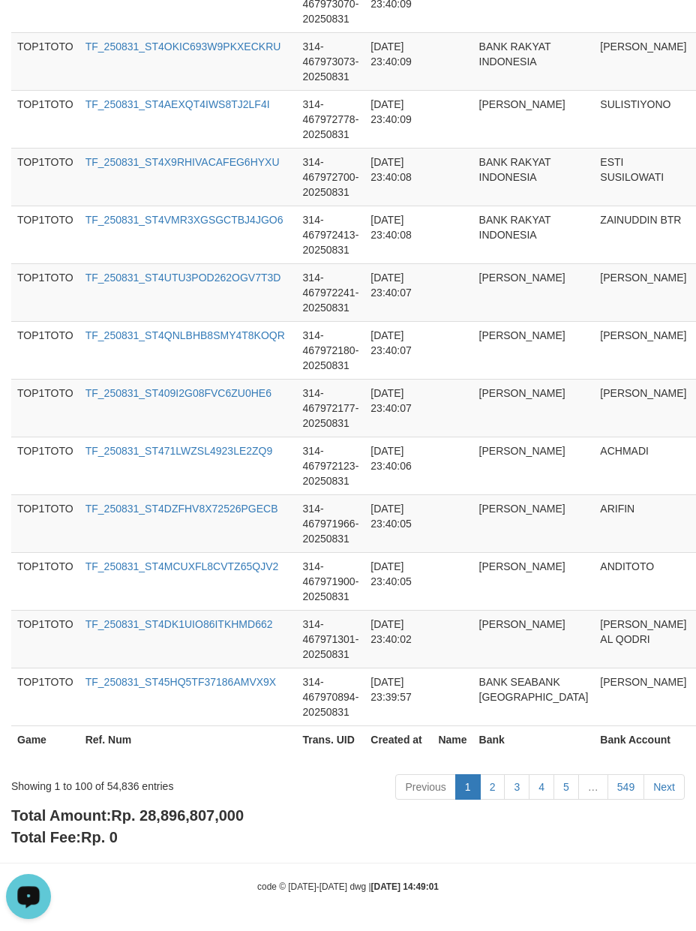
click at [229, 820] on span "Rp. 28,896,807,000" at bounding box center [177, 815] width 133 height 16
click at [124, 778] on div "Showing 1 to 100 of 54,836 entries" at bounding box center [145, 782] width 268 height 21
drag, startPoint x: 409, startPoint y: 844, endPoint x: 660, endPoint y: 856, distance: 250.7
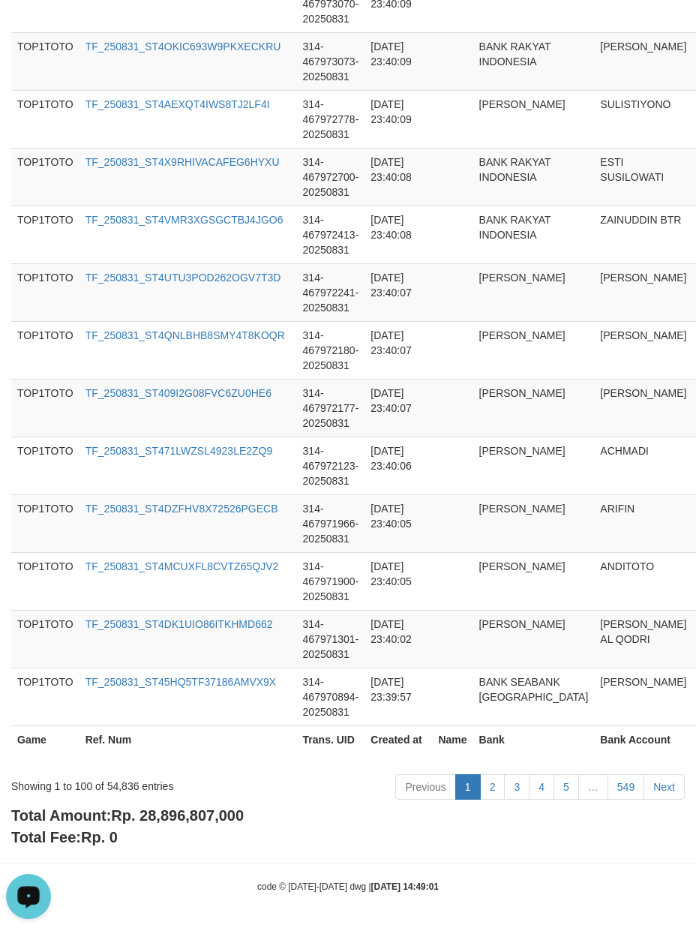
click at [409, 844] on div "Total Amount: Rp. 28,896,807,000 Total Fee: Rp. 0" at bounding box center [347, 826] width 673 height 43
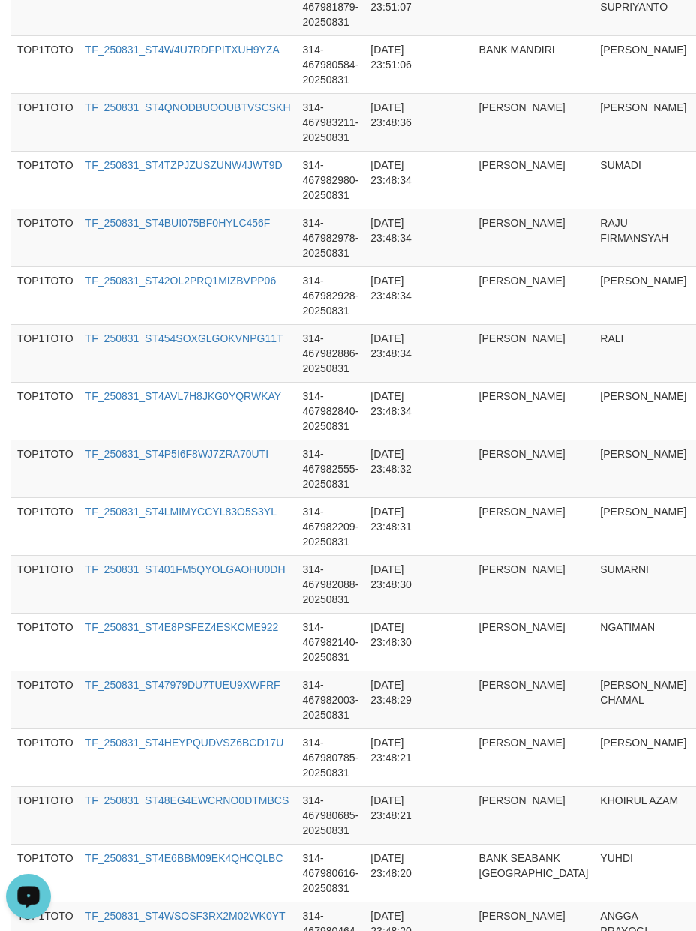
scroll to position [0, 0]
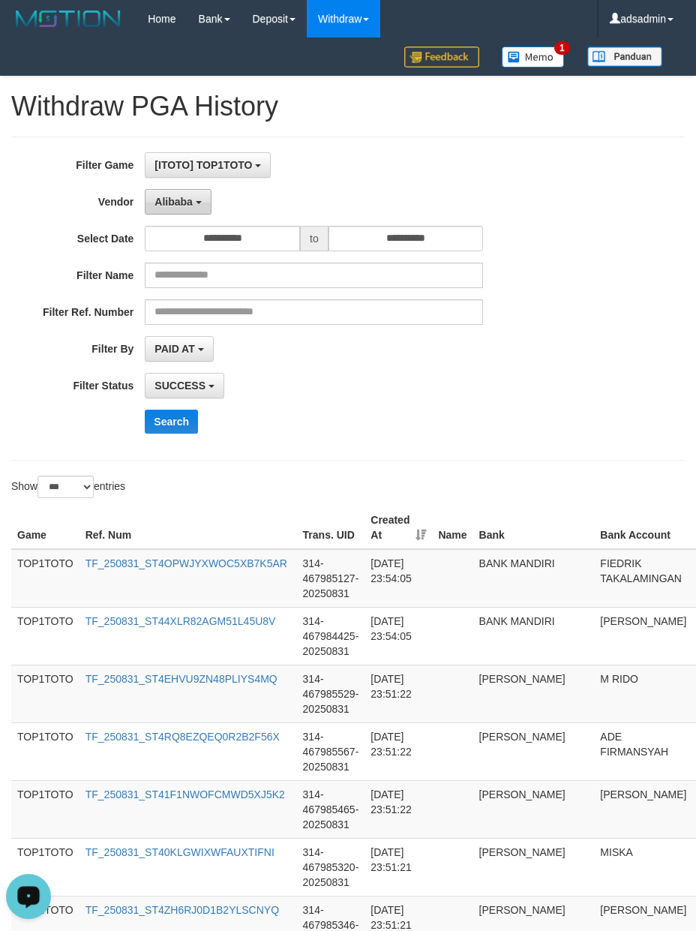
click at [190, 202] on span "Alibaba" at bounding box center [173, 202] width 38 height 12
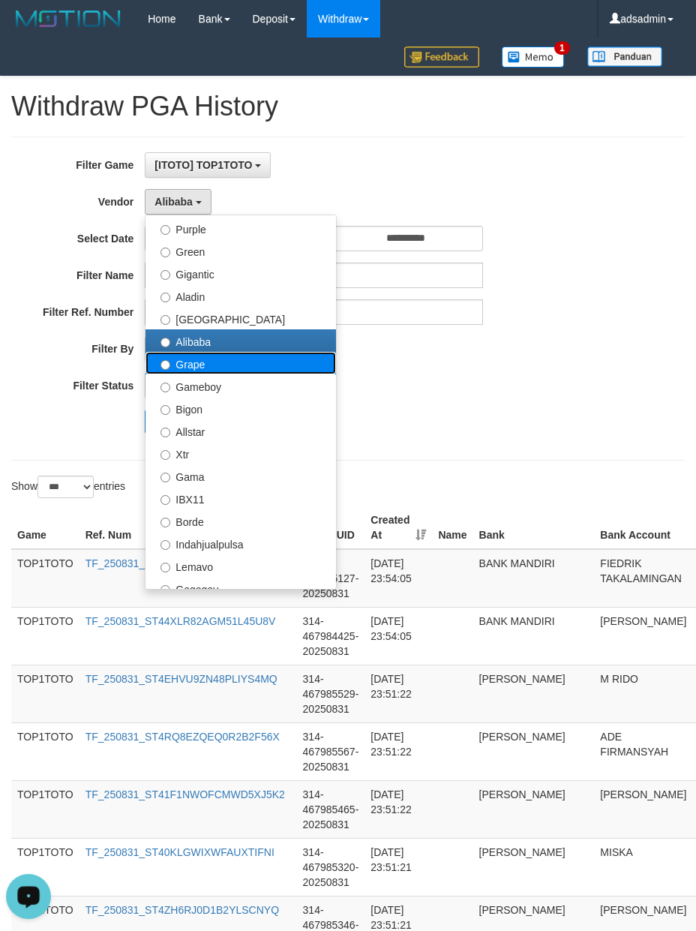
click at [225, 367] on label "Grape" at bounding box center [240, 363] width 190 height 22
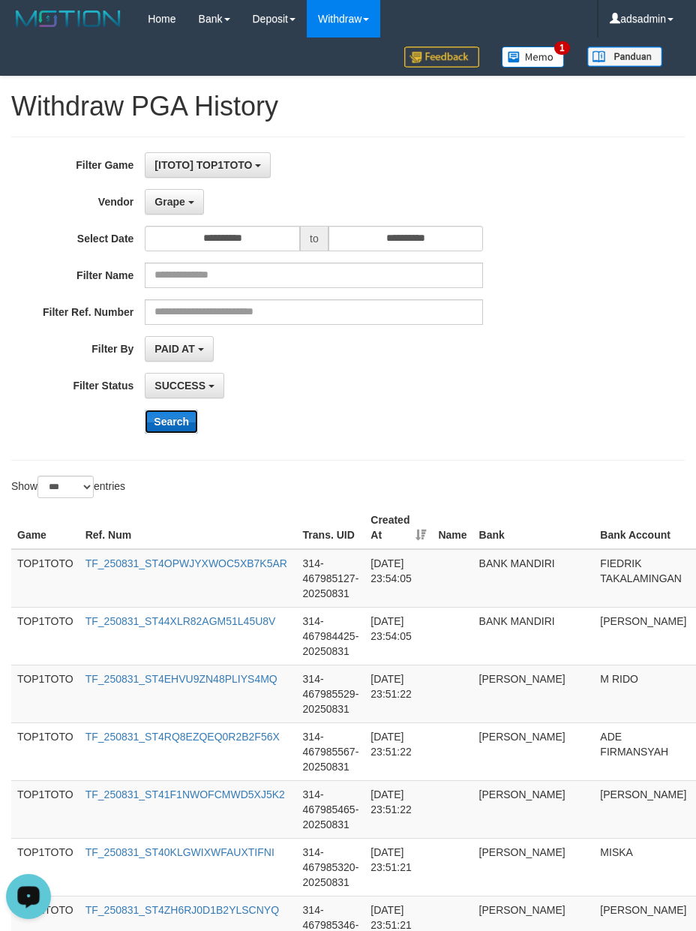
click at [163, 420] on button "Search" at bounding box center [171, 421] width 53 height 24
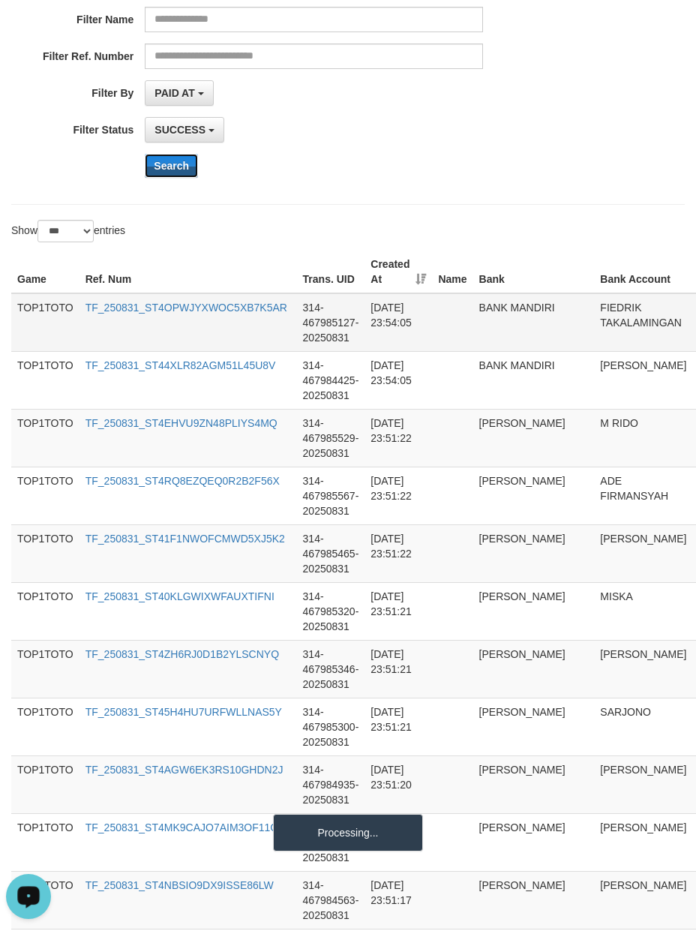
scroll to position [333, 0]
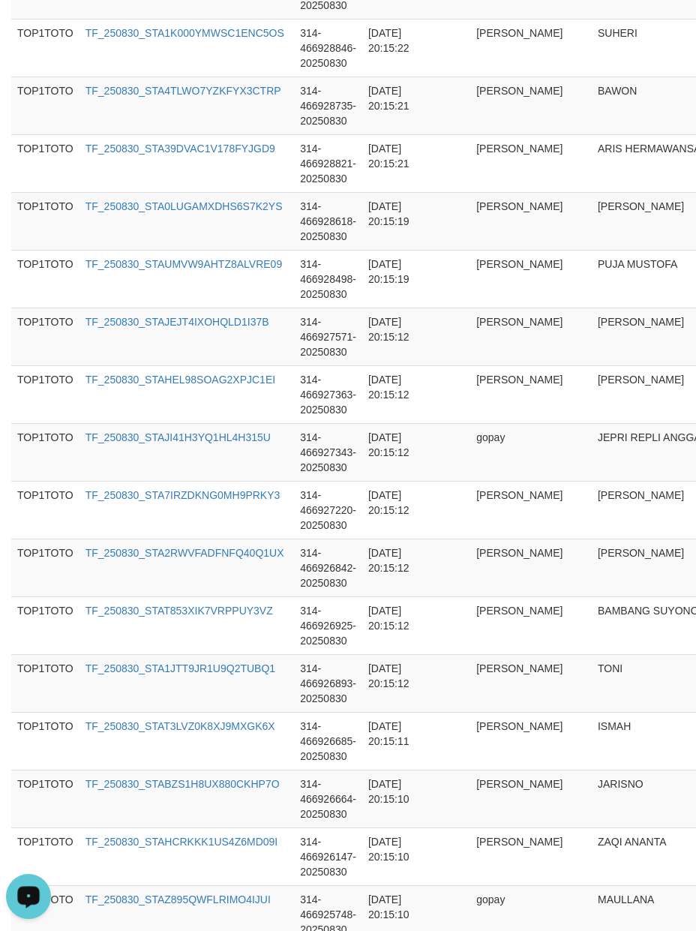
scroll to position [5626, 0]
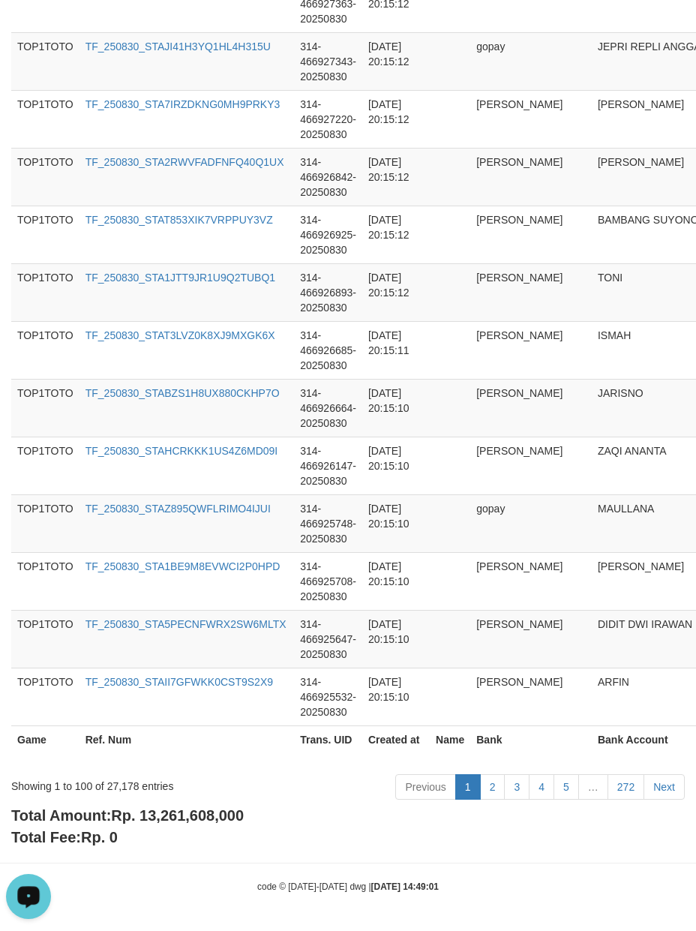
click at [180, 822] on b "Total Amount: Rp. 13,261,608,000" at bounding box center [127, 815] width 232 height 16
click at [180, 822] on span "Rp. 13,261,608,000" at bounding box center [177, 815] width 133 height 16
click at [121, 784] on div "Showing 1 to 100 of 27,178 entries" at bounding box center [145, 782] width 268 height 21
click at [457, 862] on hr at bounding box center [348, 862] width 696 height 1
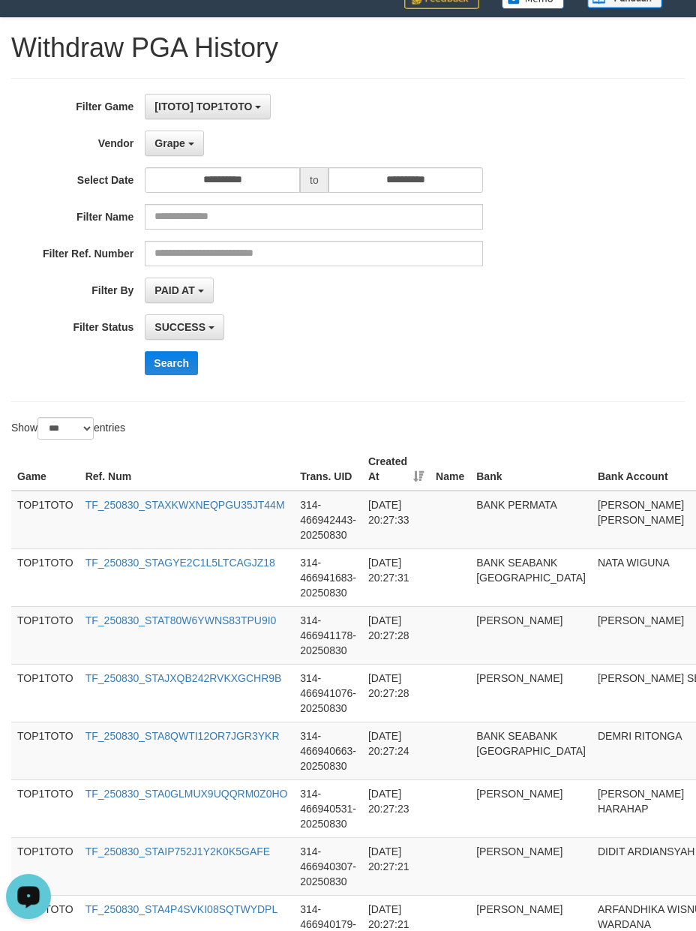
scroll to position [0, 0]
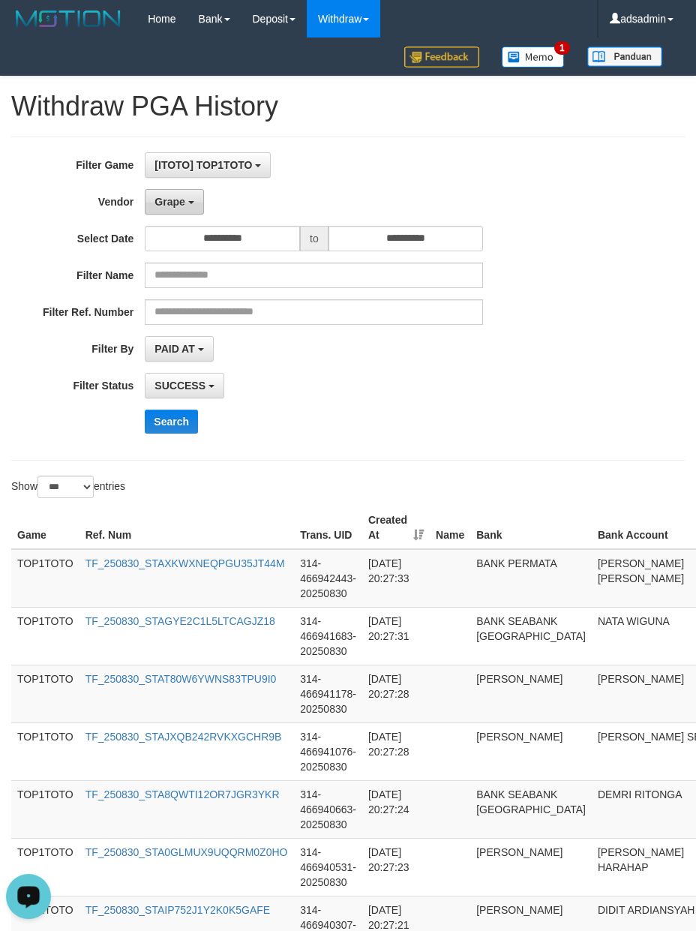
click at [153, 202] on button "Grape" at bounding box center [174, 201] width 58 height 25
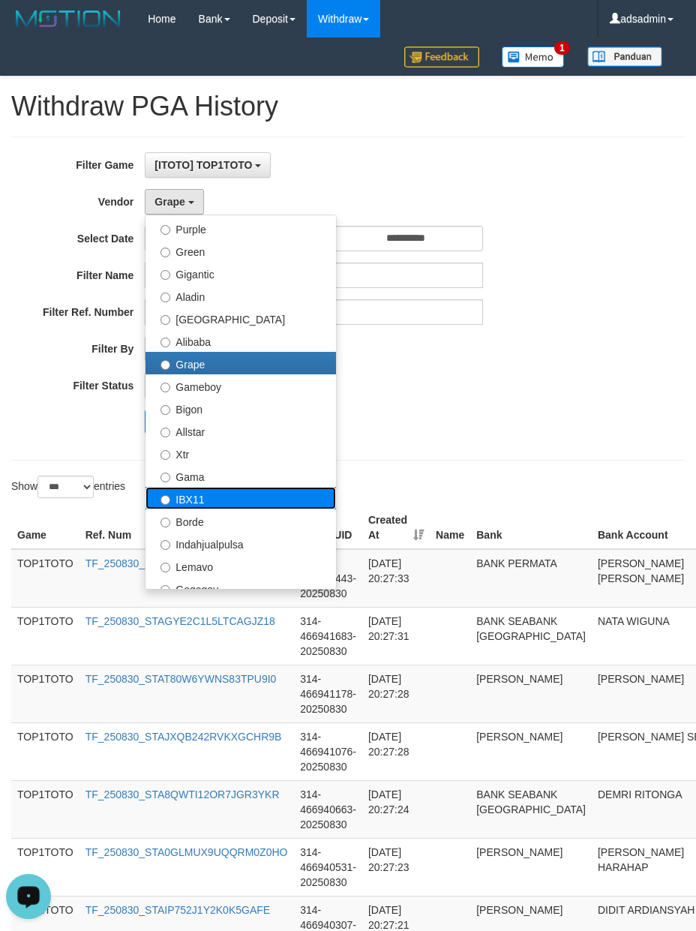
click at [187, 508] on label "IBX11" at bounding box center [240, 498] width 190 height 22
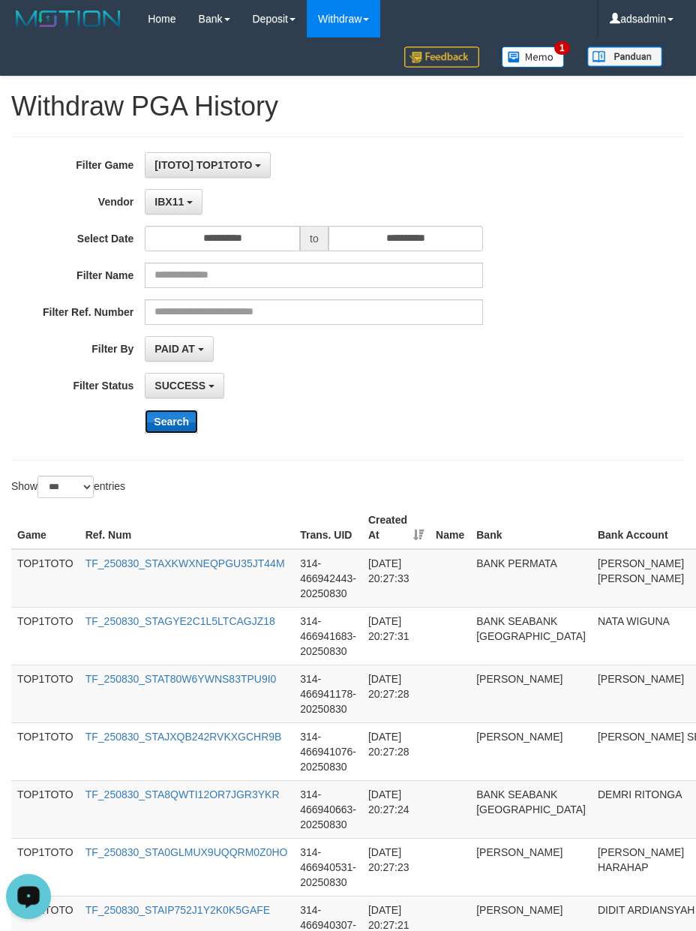
click at [166, 421] on button "Search" at bounding box center [171, 421] width 53 height 24
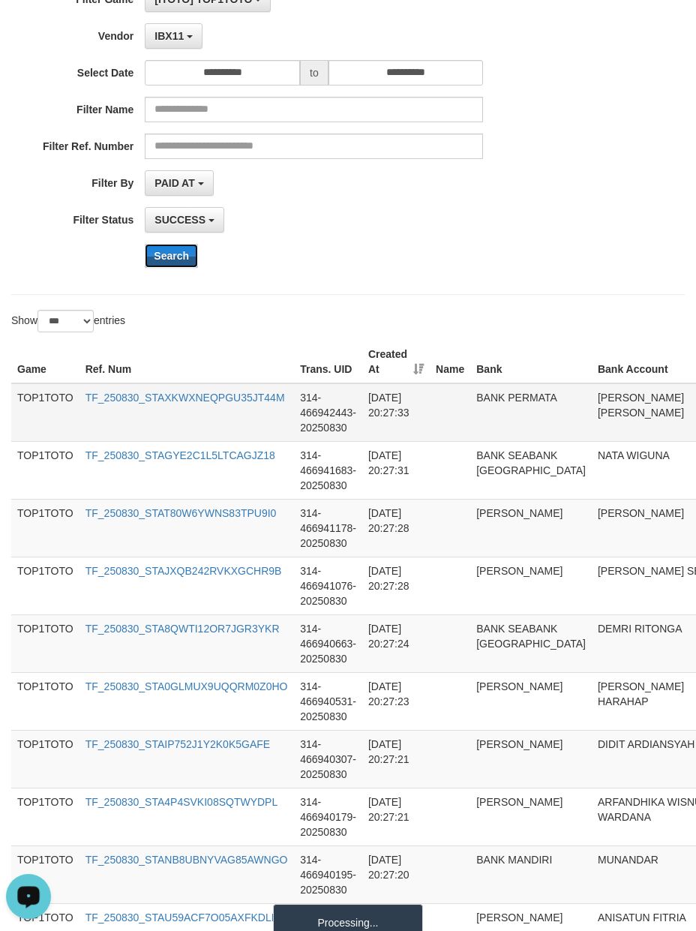
scroll to position [333, 0]
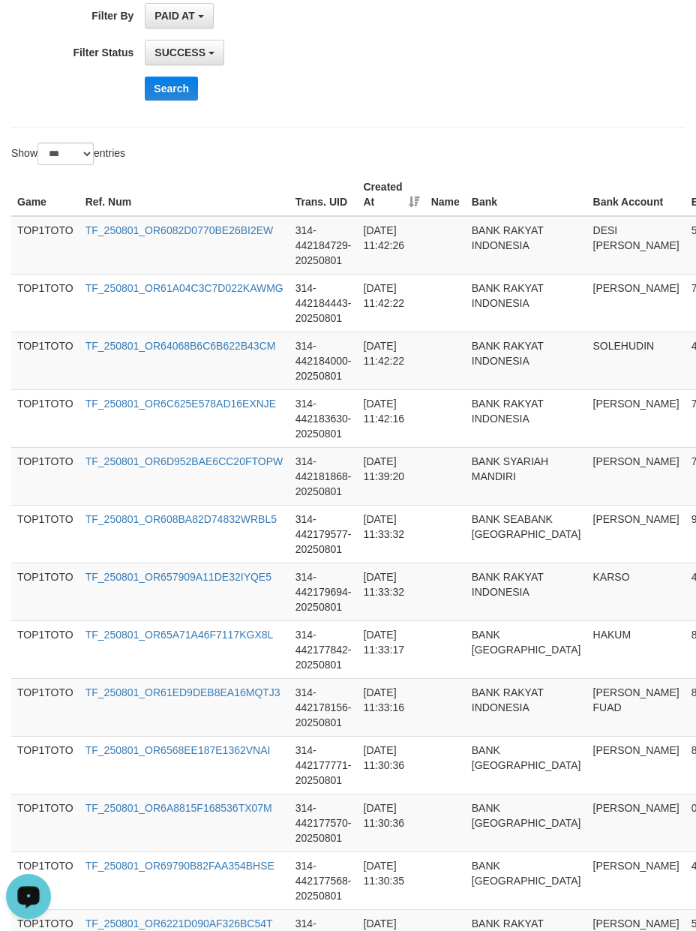
click at [454, 97] on div "Search" at bounding box center [362, 88] width 435 height 24
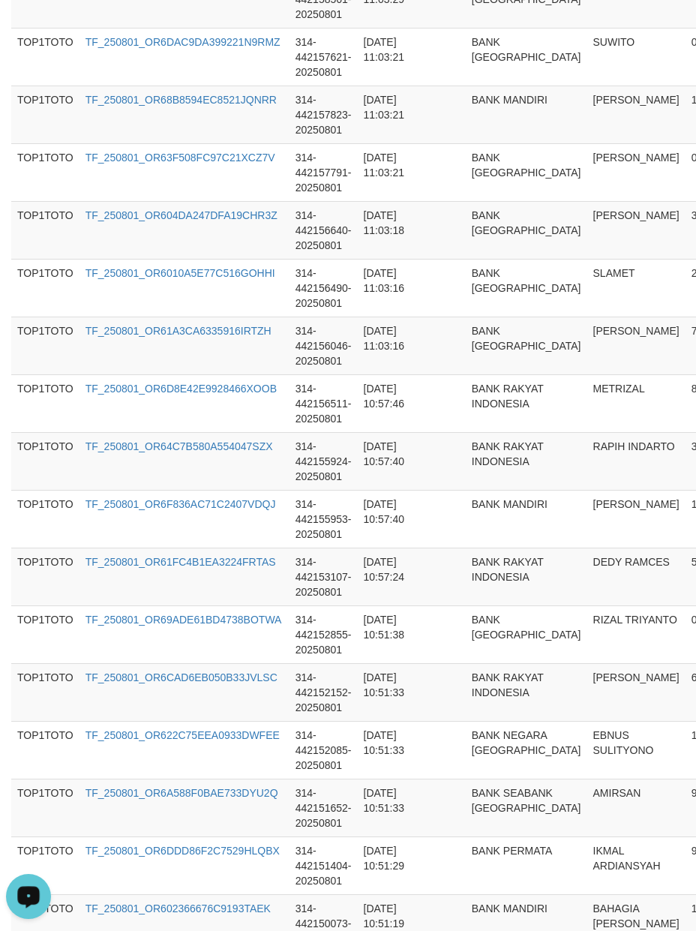
scroll to position [5641, 0]
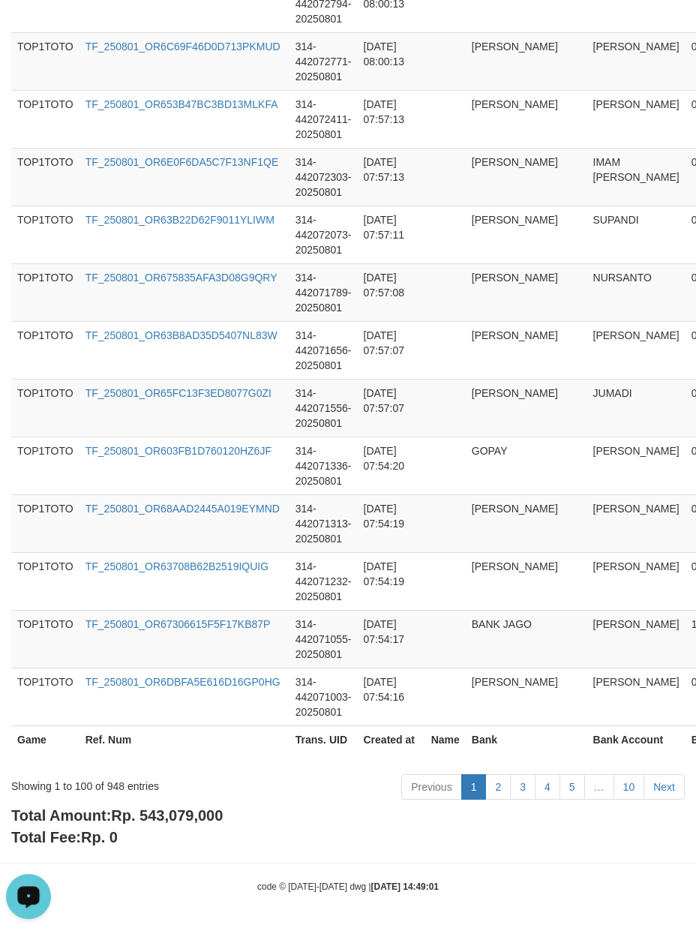
click at [175, 823] on b "Total Amount: Rp. 543,079,000" at bounding box center [116, 815] width 211 height 16
click at [114, 781] on div "Showing 1 to 100 of 948 entries" at bounding box center [145, 782] width 268 height 21
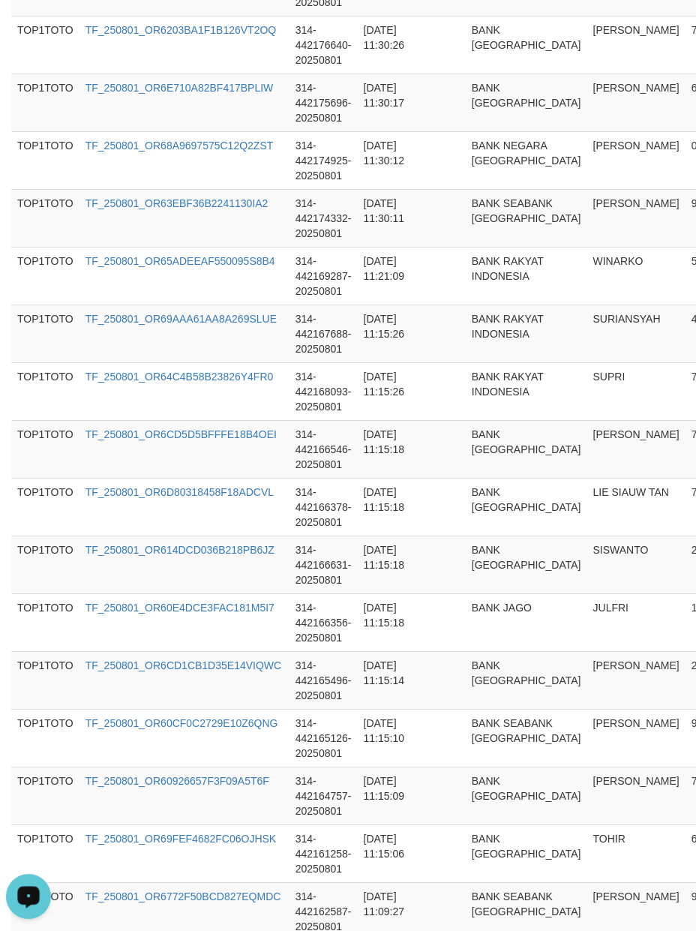
scroll to position [0, 0]
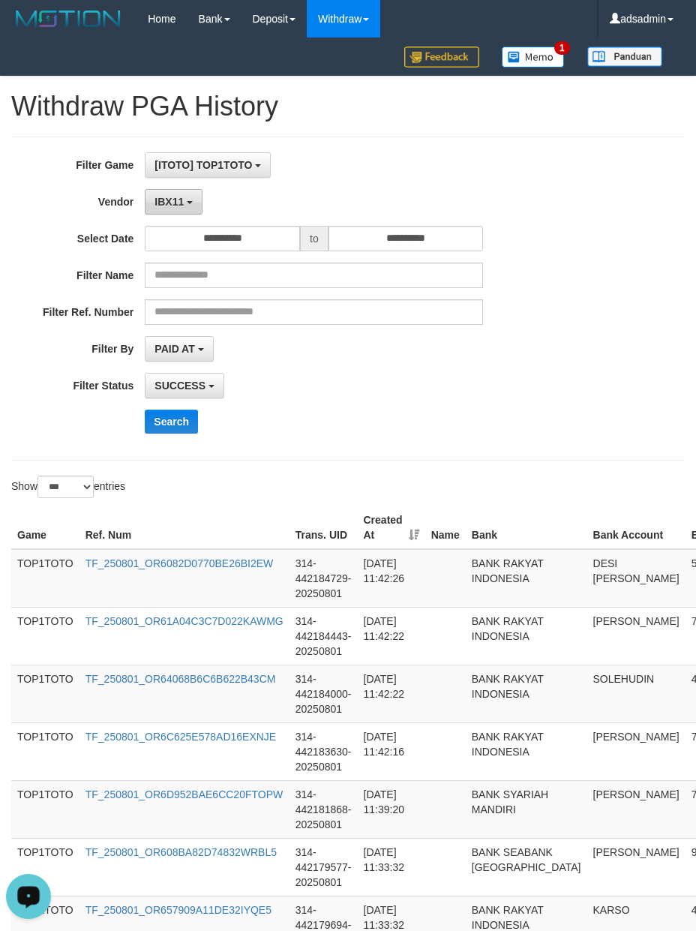
click at [198, 199] on button "IBX11" at bounding box center [174, 201] width 58 height 25
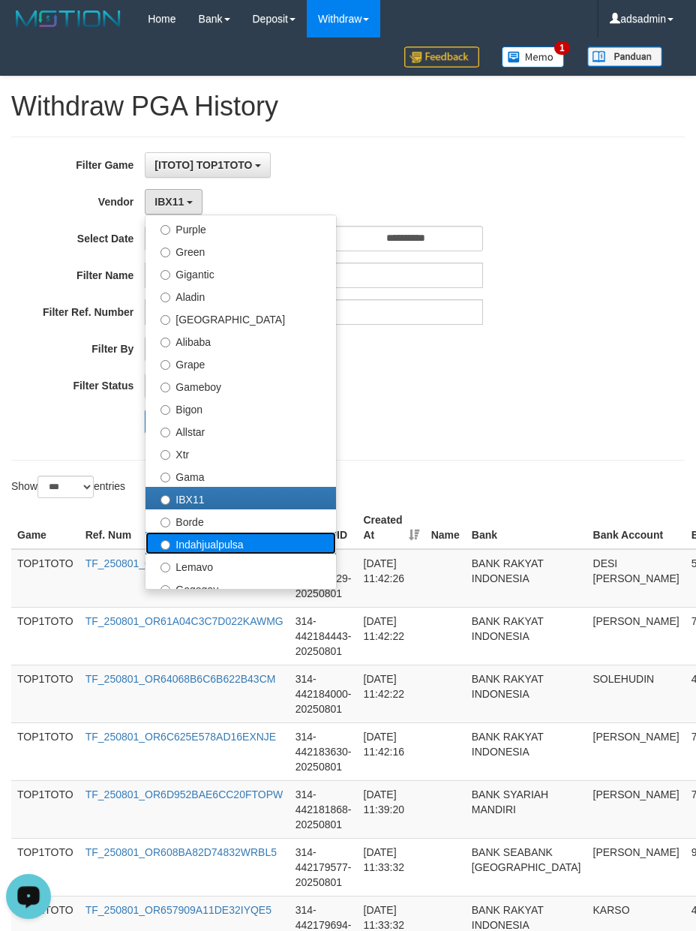
click at [213, 544] on label "Indahjualpulsa" at bounding box center [240, 543] width 190 height 22
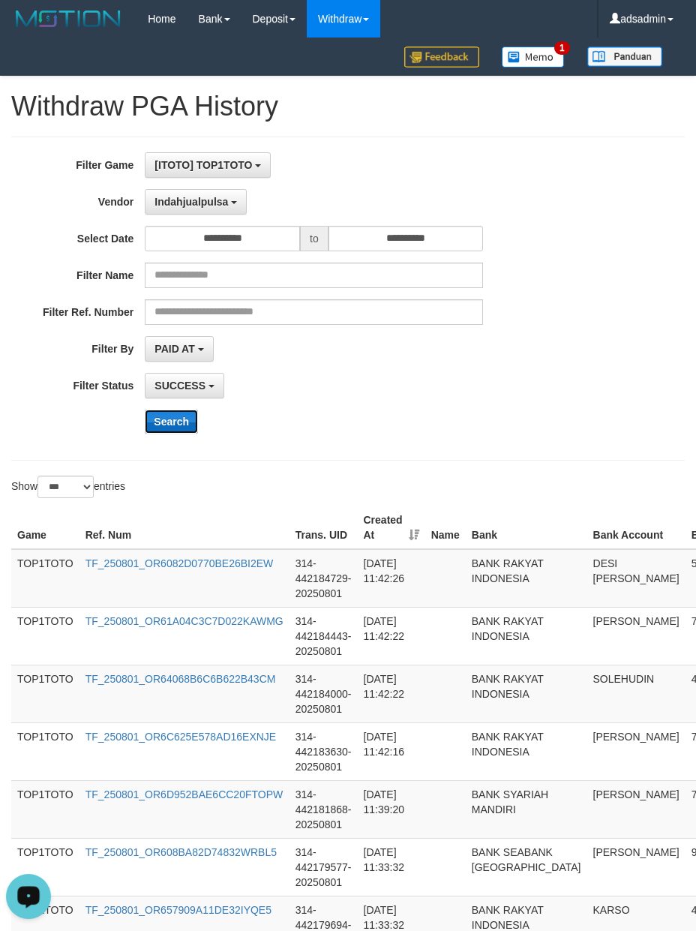
click at [178, 426] on button "Search" at bounding box center [171, 421] width 53 height 24
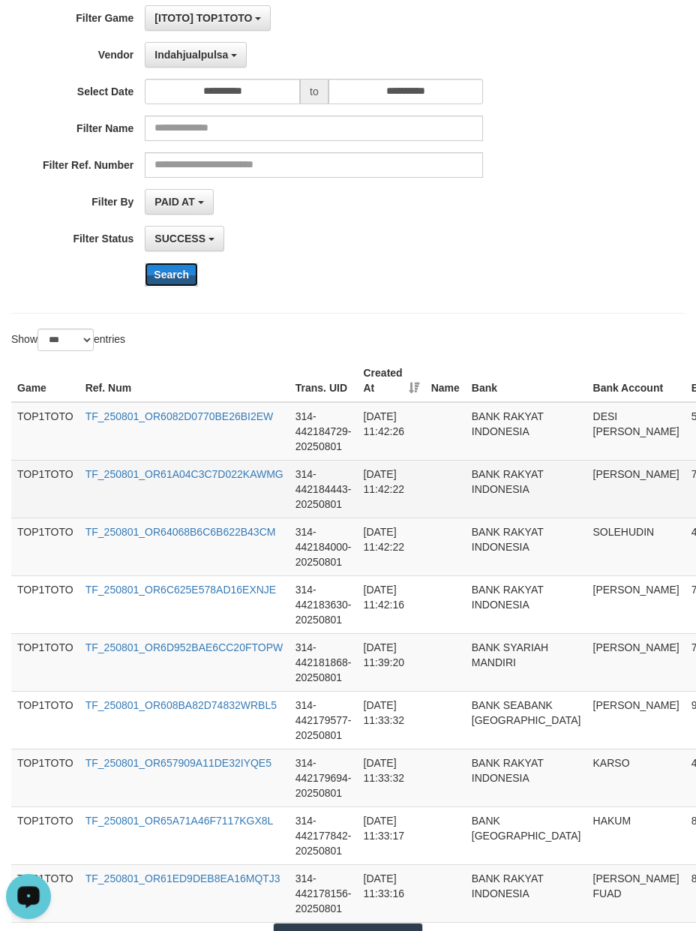
scroll to position [333, 0]
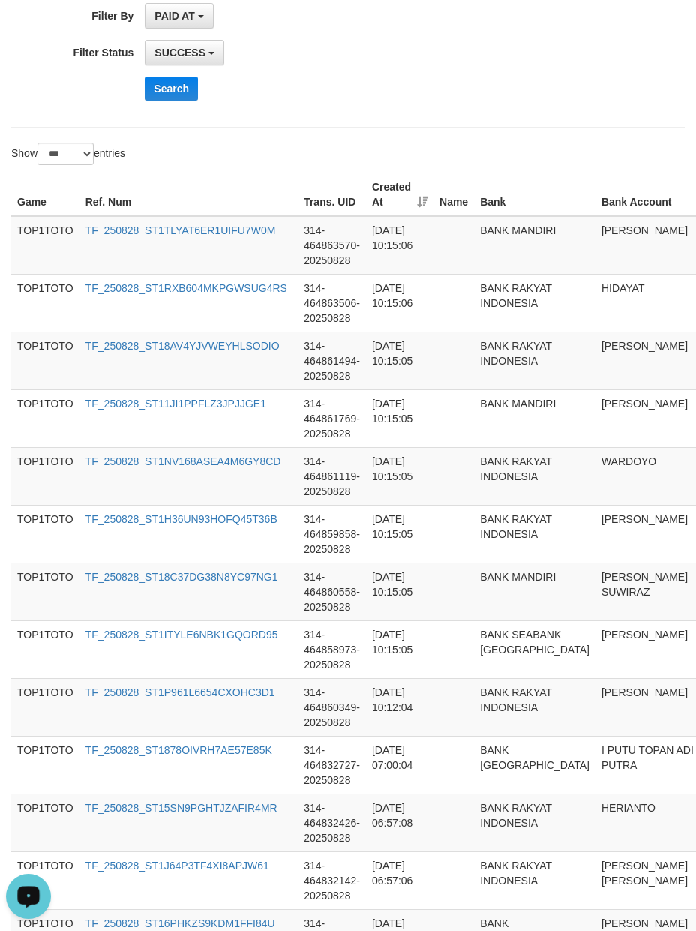
click at [435, 168] on div "Show ** ** ** *** entries" at bounding box center [348, 155] width 696 height 26
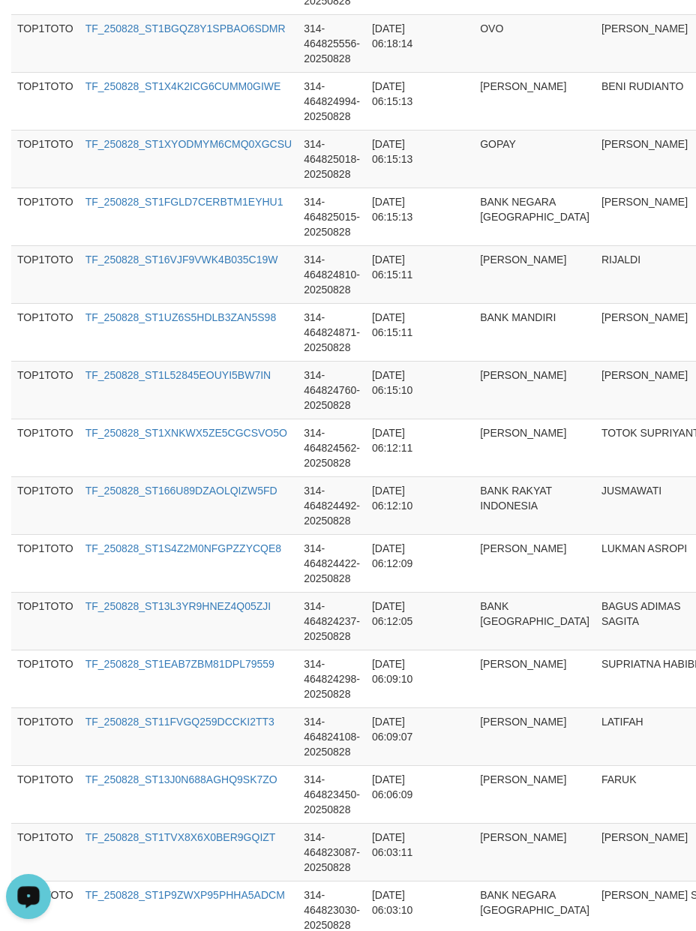
scroll to position [5626, 0]
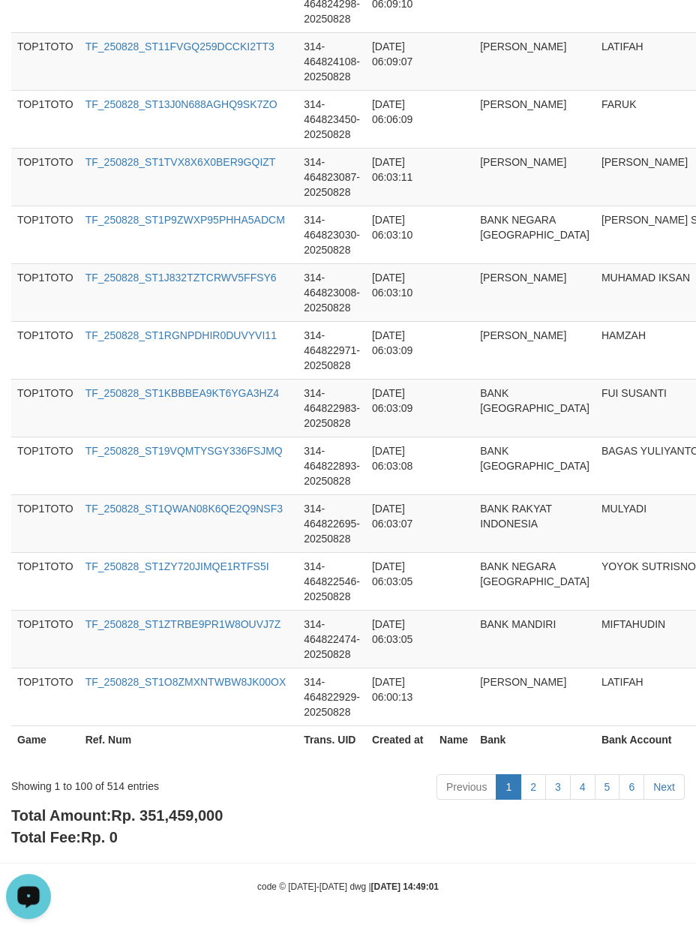
click at [208, 811] on span "Rp. 351,459,000" at bounding box center [167, 815] width 112 height 16
click at [118, 786] on div "Showing 1 to 100 of 514 entries" at bounding box center [145, 782] width 268 height 21
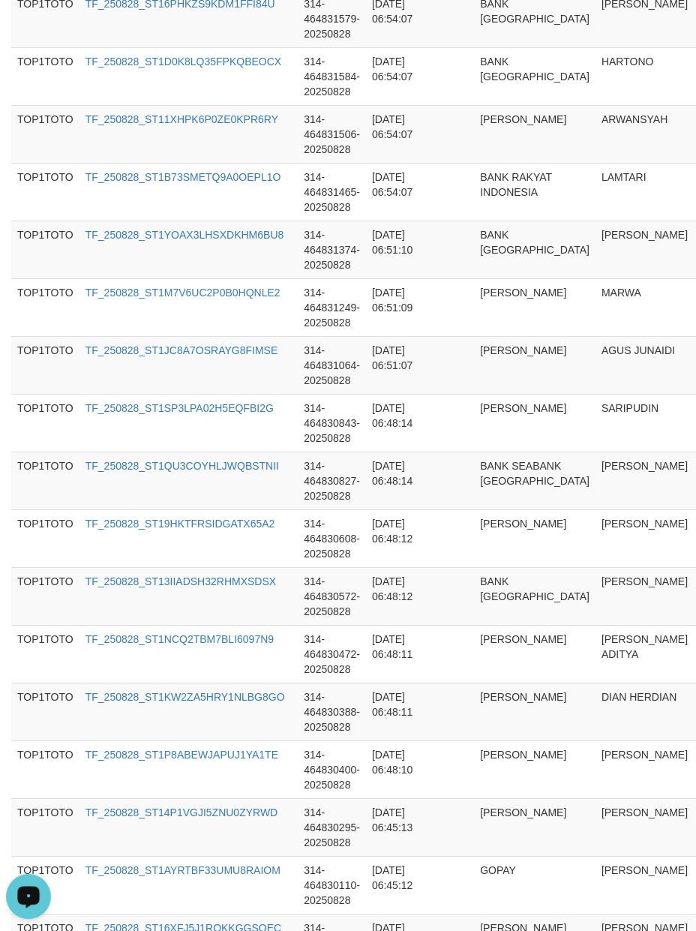
scroll to position [0, 0]
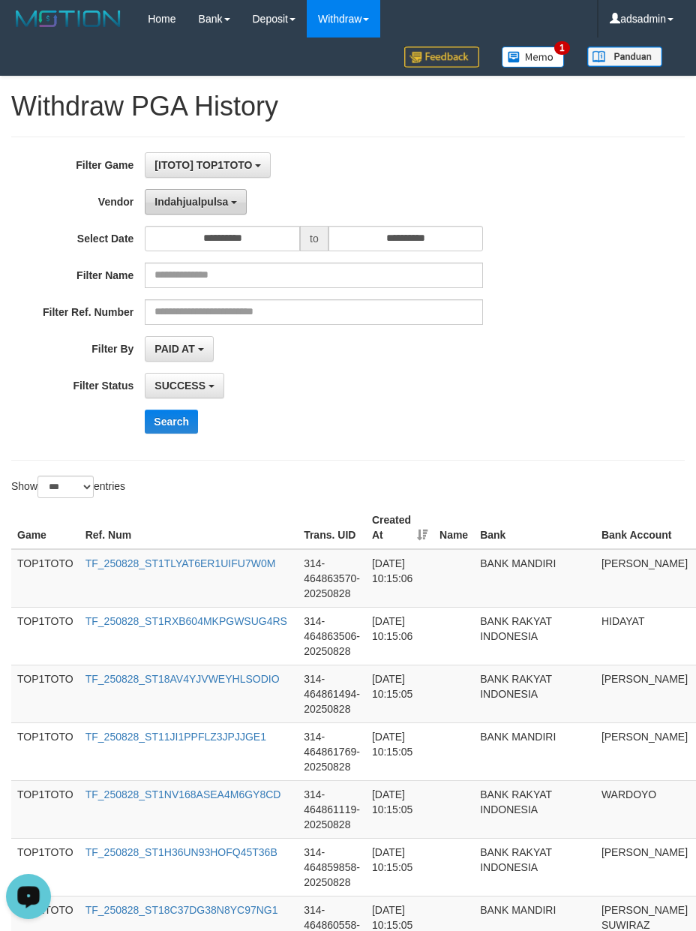
click at [181, 189] on button "Indahjualpulsa" at bounding box center [196, 201] width 102 height 25
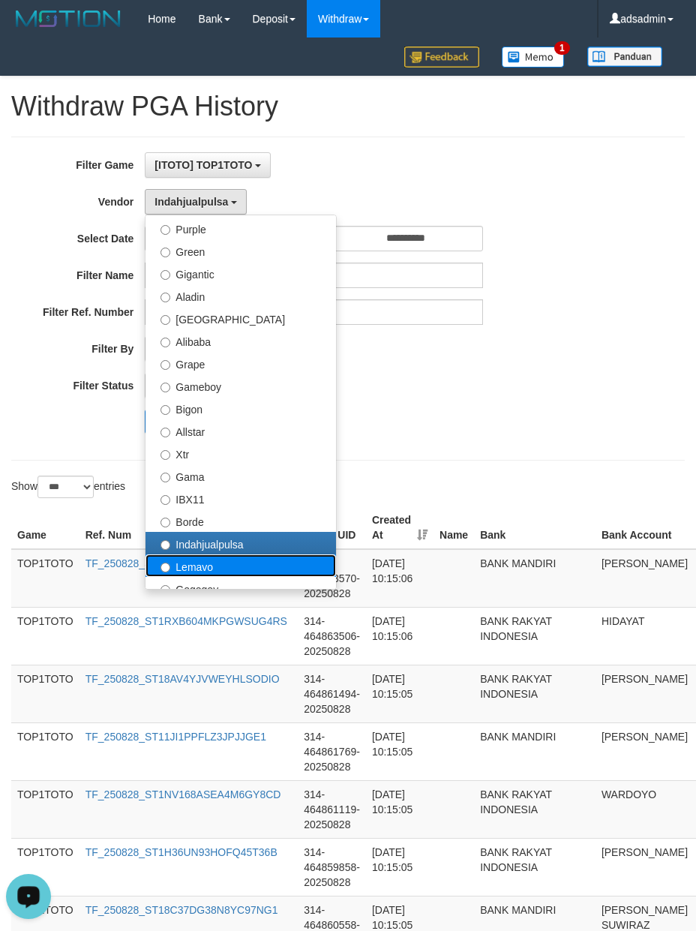
click at [214, 568] on label "Lemavo" at bounding box center [240, 565] width 190 height 22
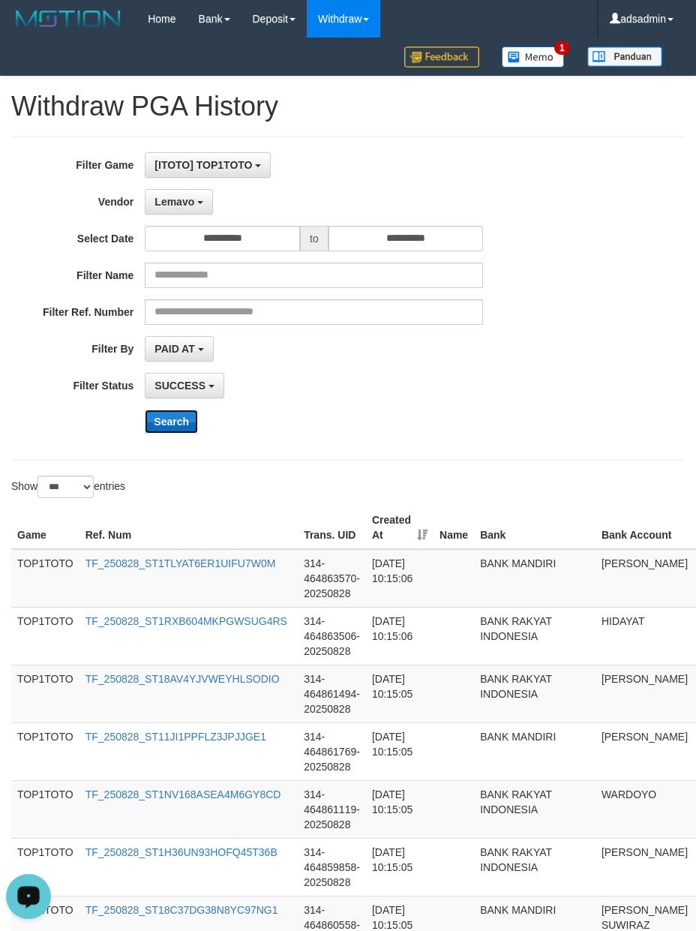
click at [168, 427] on button "Search" at bounding box center [171, 421] width 53 height 24
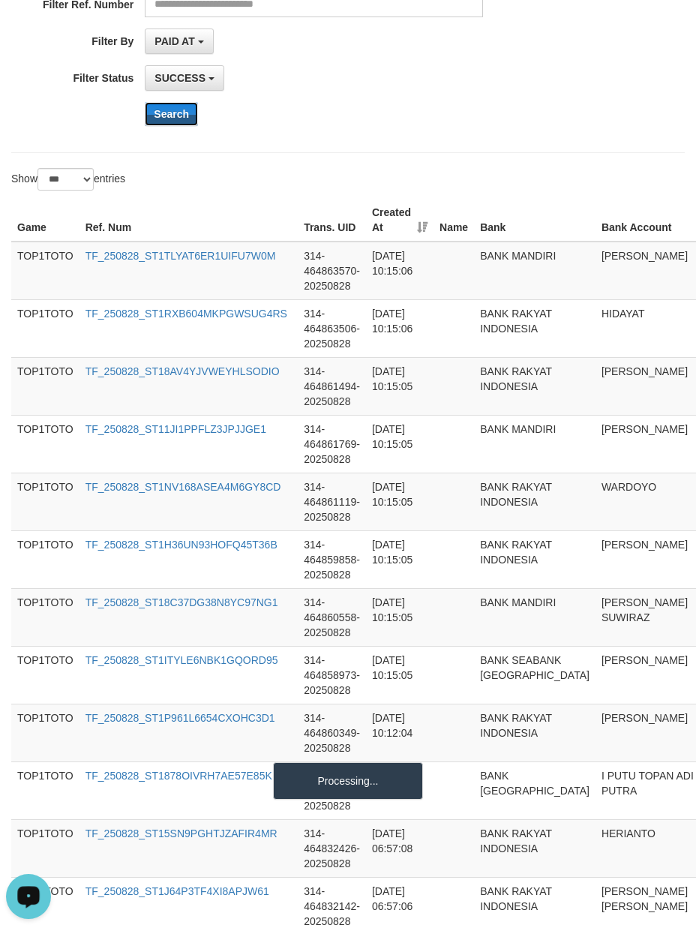
scroll to position [333, 0]
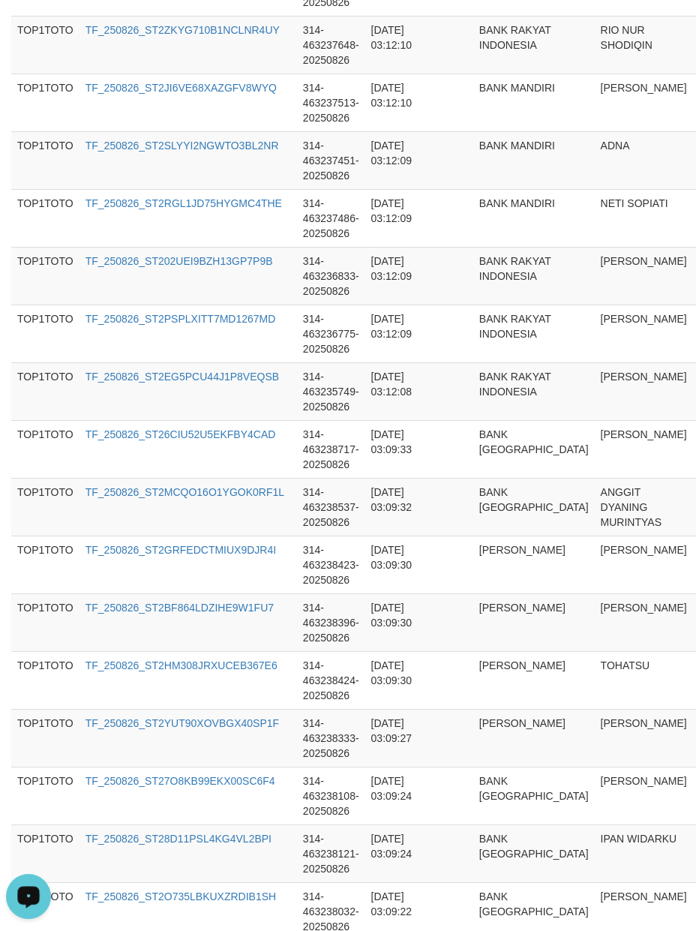
scroll to position [5626, 0]
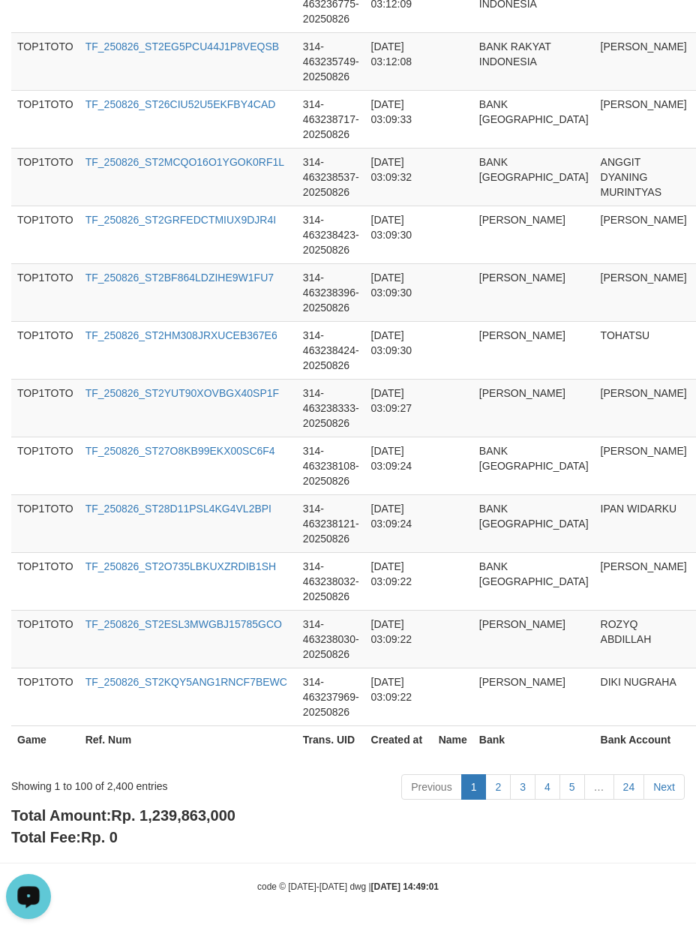
click at [211, 816] on span "Rp. 1,239,863,000" at bounding box center [173, 815] width 124 height 16
click at [115, 783] on div "Showing 1 to 100 of 2,400 entries" at bounding box center [145, 782] width 268 height 21
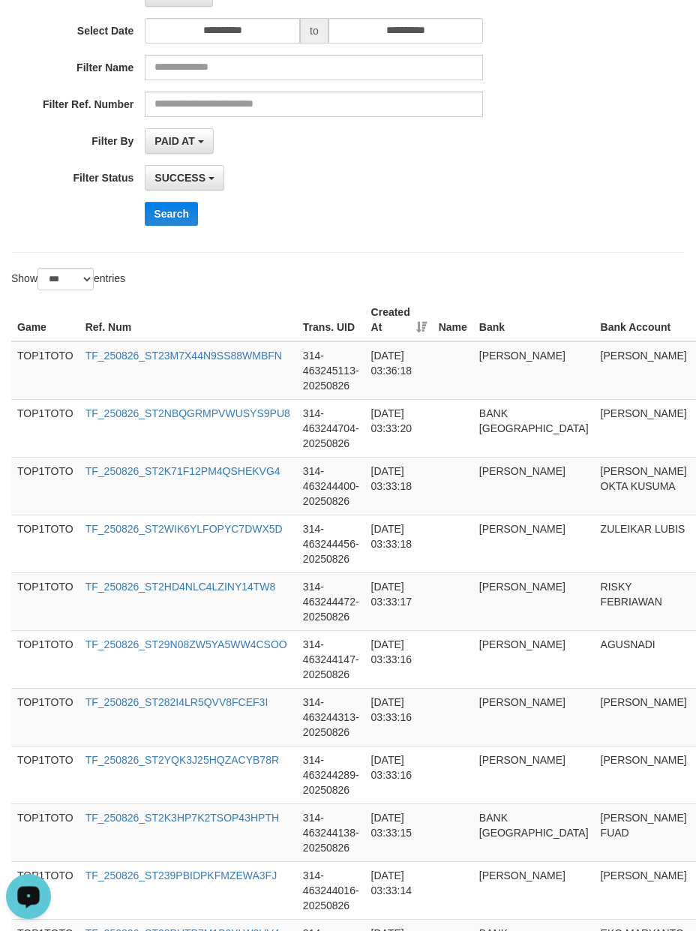
scroll to position [0, 0]
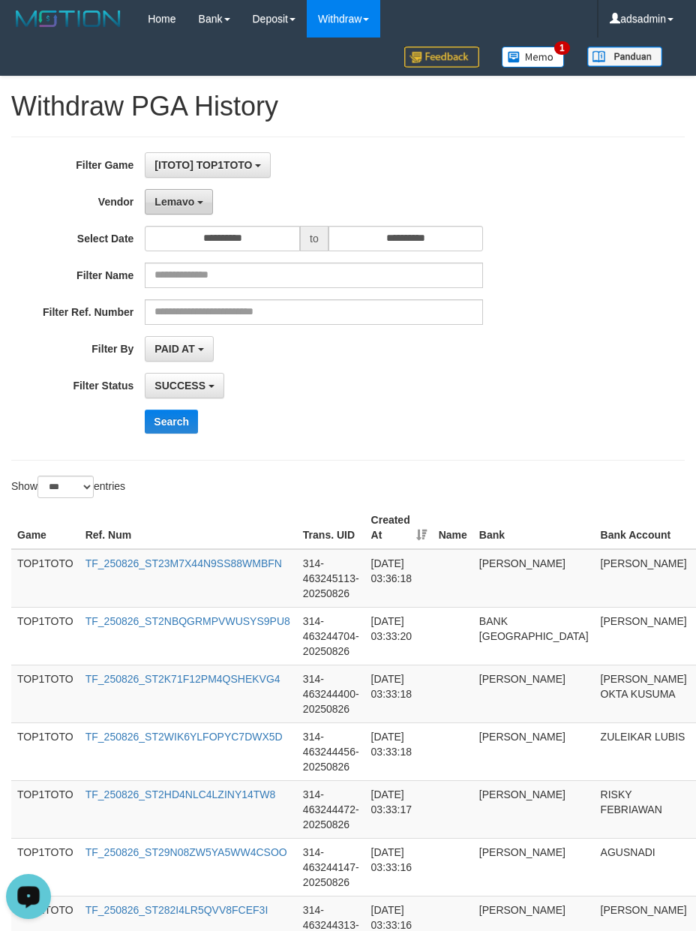
click at [169, 208] on span "Lemavo" at bounding box center [174, 202] width 40 height 12
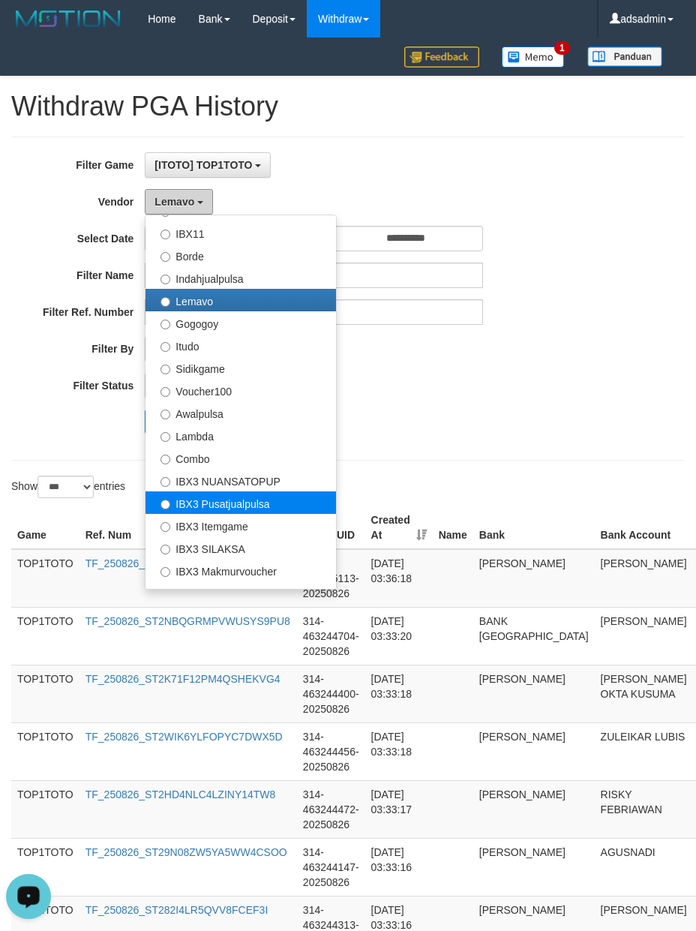
scroll to position [493, 0]
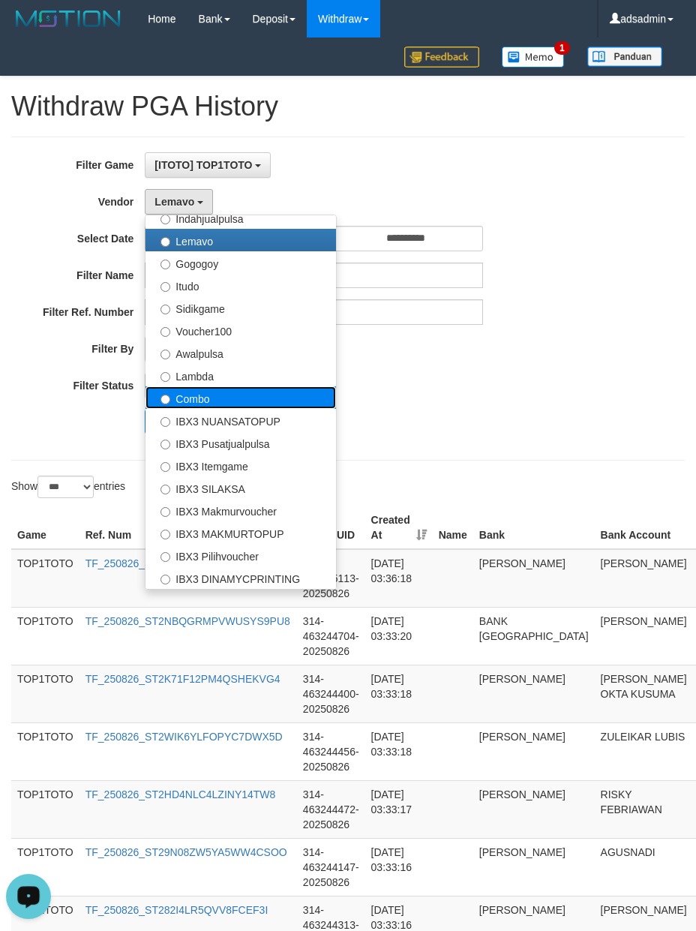
click at [192, 388] on label "Combo" at bounding box center [240, 397] width 190 height 22
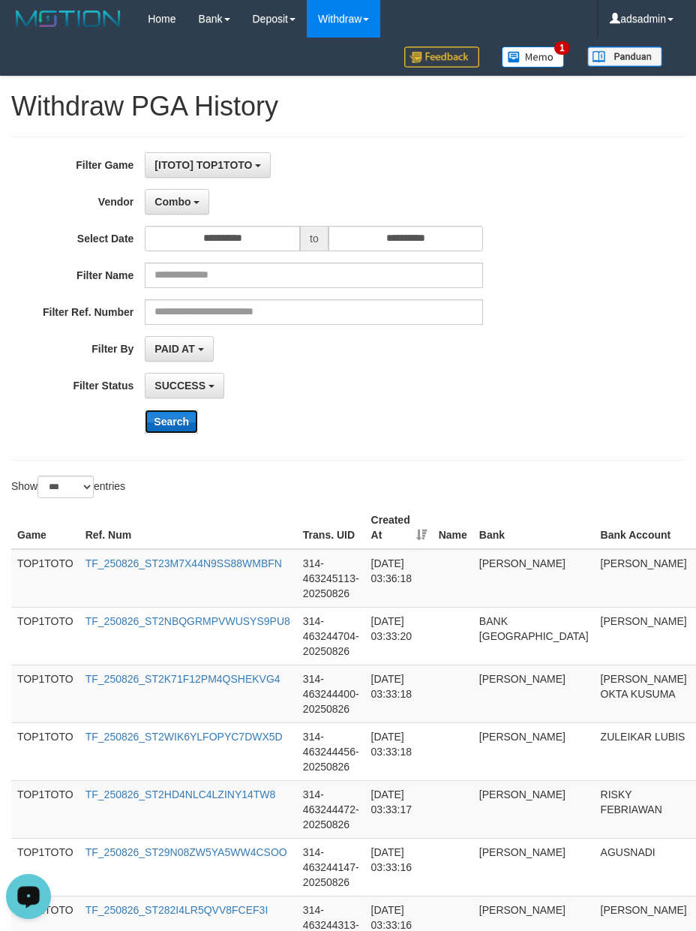
click at [171, 420] on button "Search" at bounding box center [171, 421] width 53 height 24
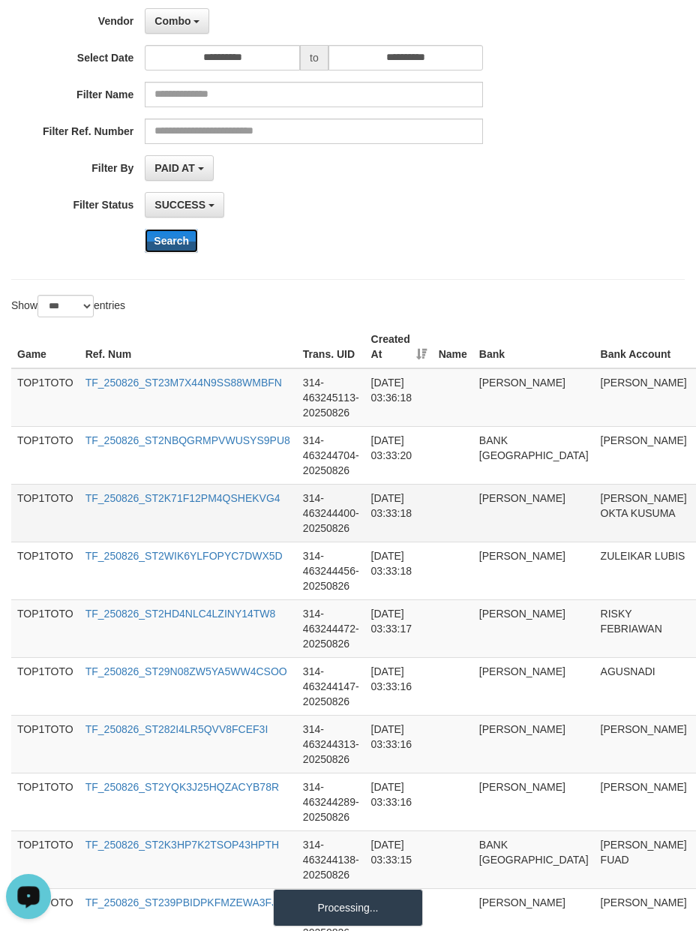
scroll to position [333, 0]
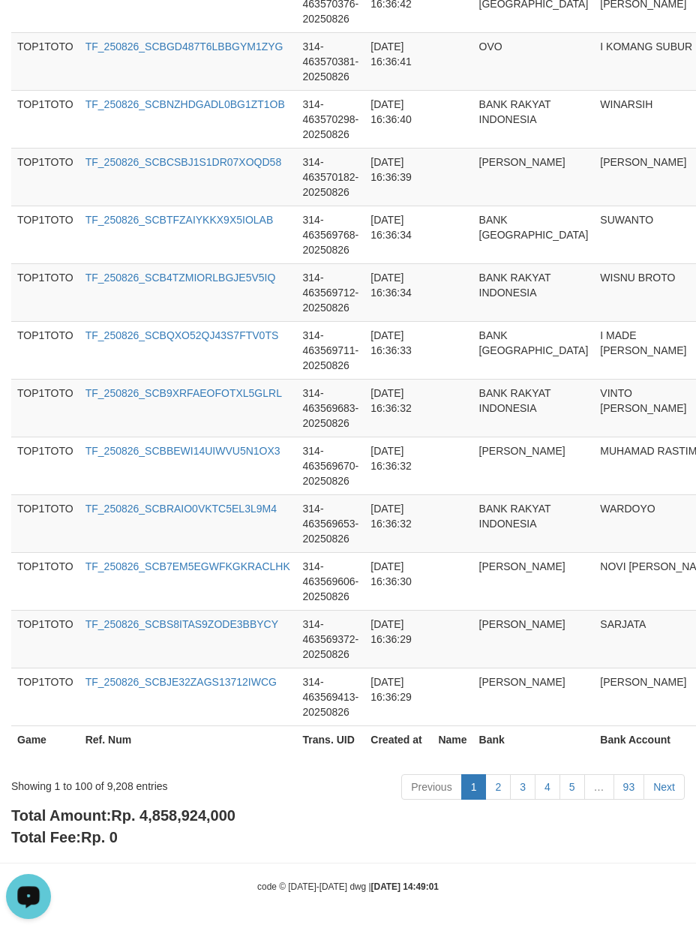
scroll to position [5626, 0]
click at [174, 813] on span "Rp. 4,858,924,000" at bounding box center [173, 815] width 124 height 16
click at [115, 783] on div "Showing 1 to 100 of 9,208 entries" at bounding box center [145, 782] width 268 height 21
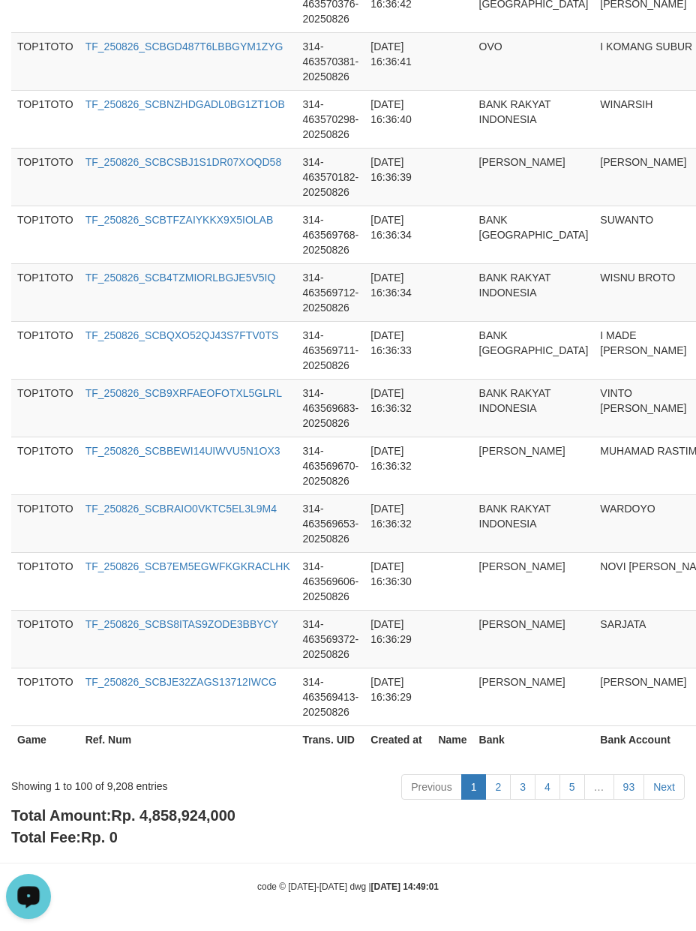
drag, startPoint x: 624, startPoint y: 856, endPoint x: 700, endPoint y: 858, distance: 76.5
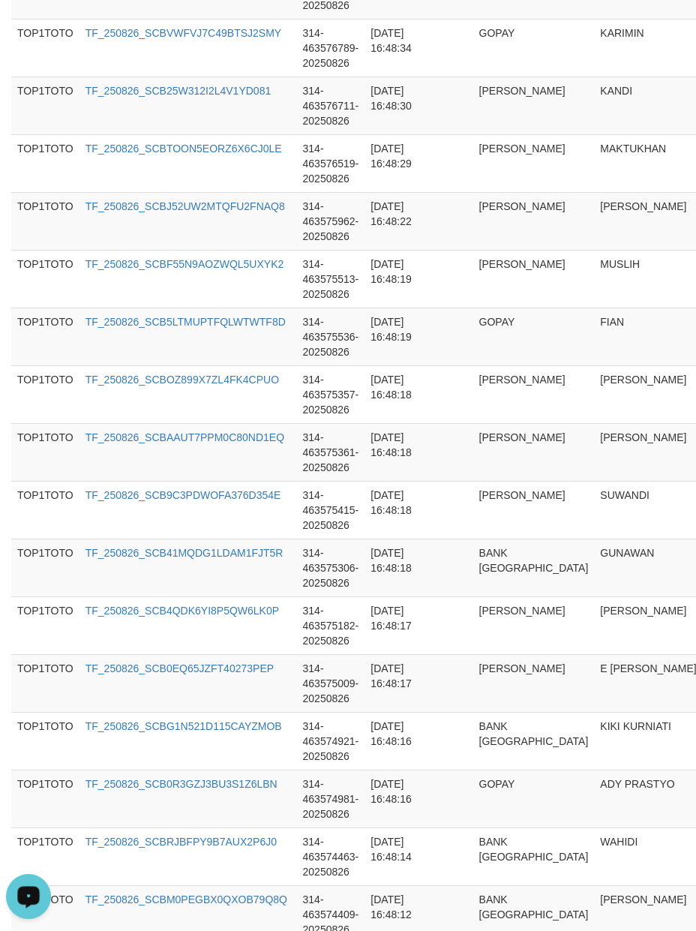
scroll to position [0, 0]
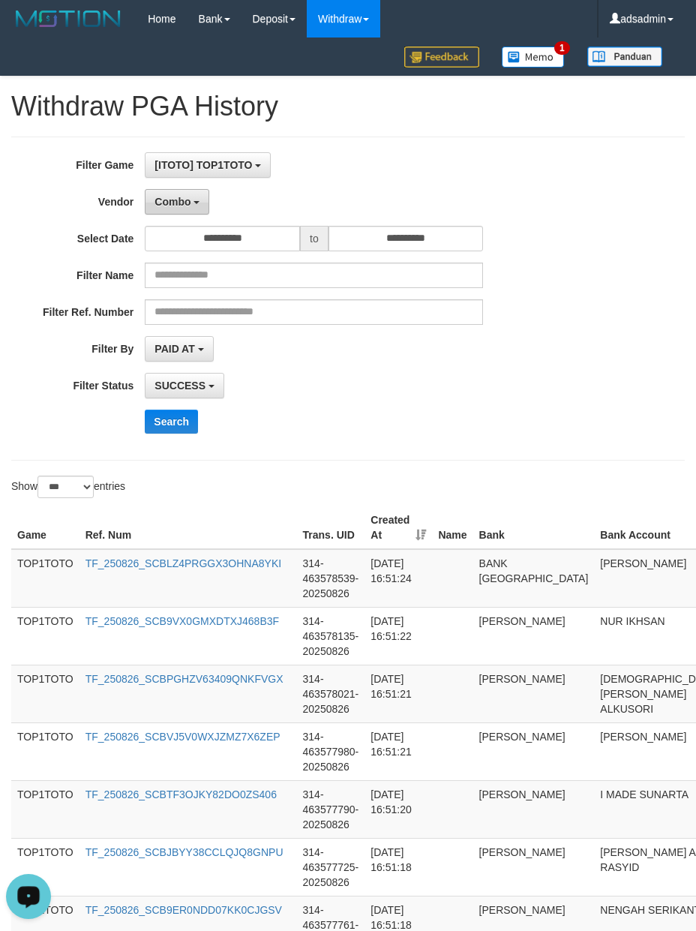
click at [180, 199] on span "Combo" at bounding box center [172, 202] width 36 height 12
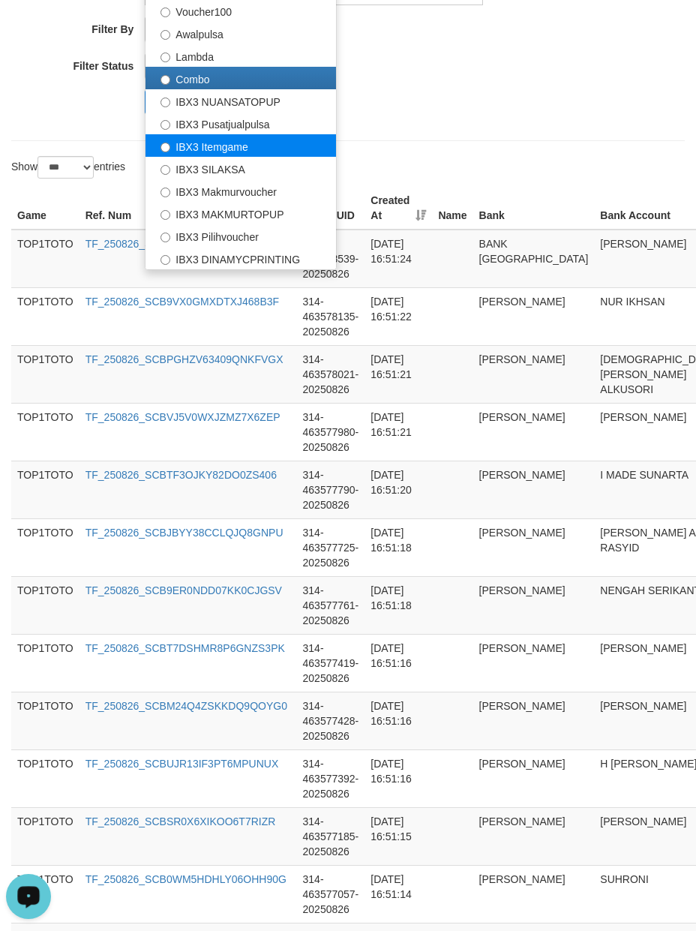
scroll to position [166, 0]
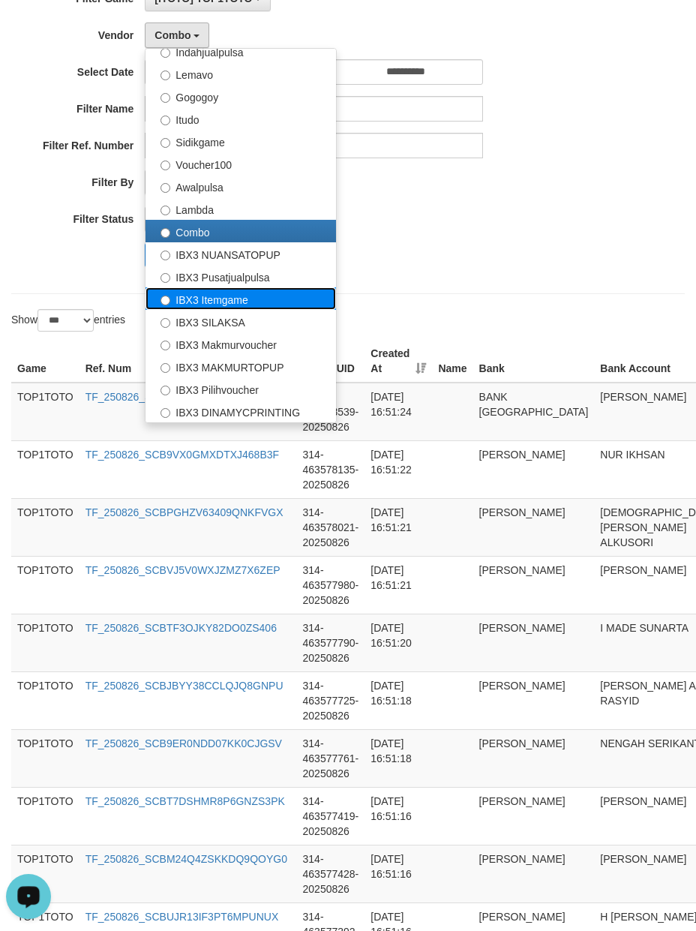
click at [268, 301] on label "IBX3 Itemgame" at bounding box center [240, 298] width 190 height 22
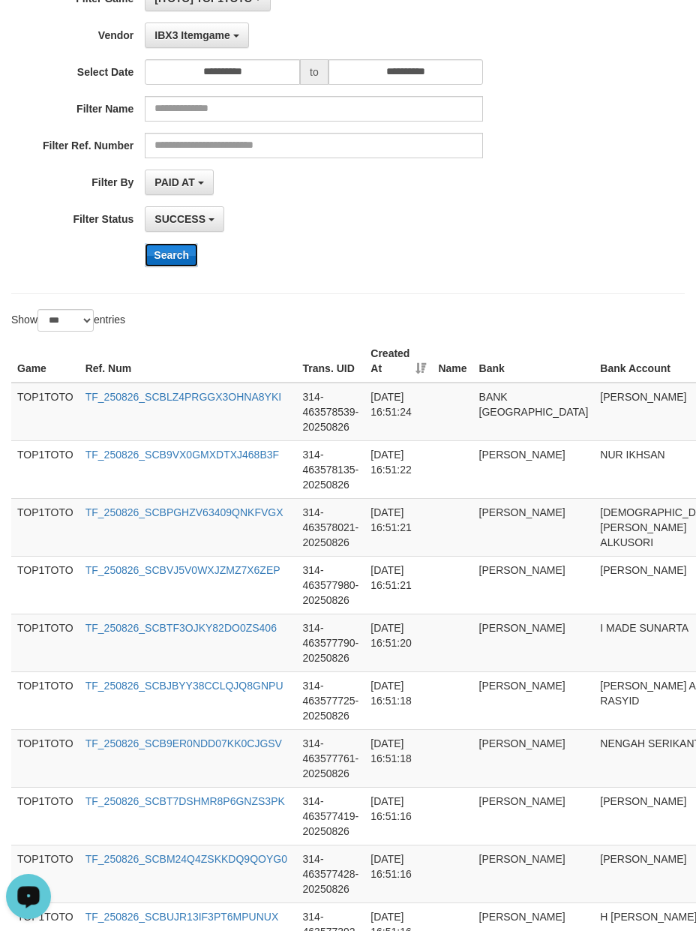
click at [190, 265] on button "Search" at bounding box center [171, 255] width 53 height 24
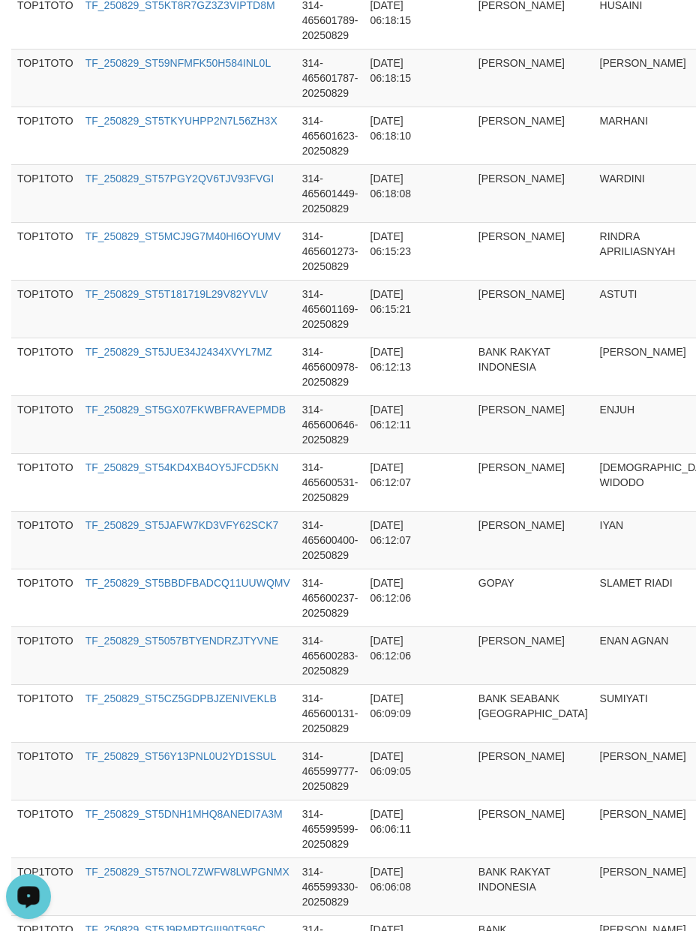
scroll to position [5641, 0]
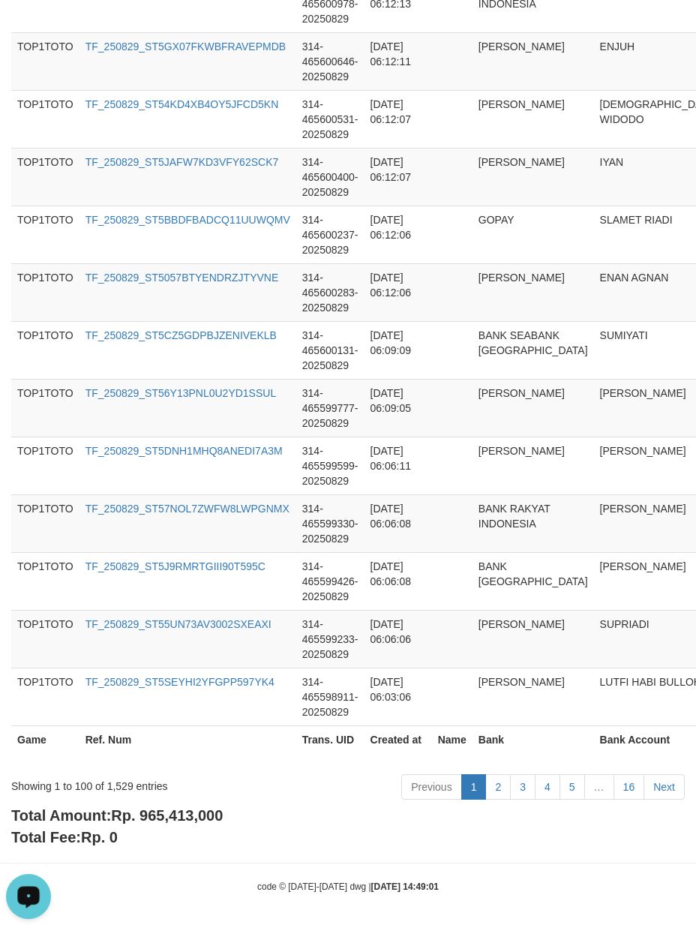
click at [169, 816] on span "Rp. 965,413,000" at bounding box center [167, 815] width 112 height 16
click at [121, 777] on div "Showing 1 to 100 of 1,529 entries" at bounding box center [145, 782] width 268 height 21
click at [154, 811] on span "Rp. 965,413,000" at bounding box center [167, 815] width 112 height 16
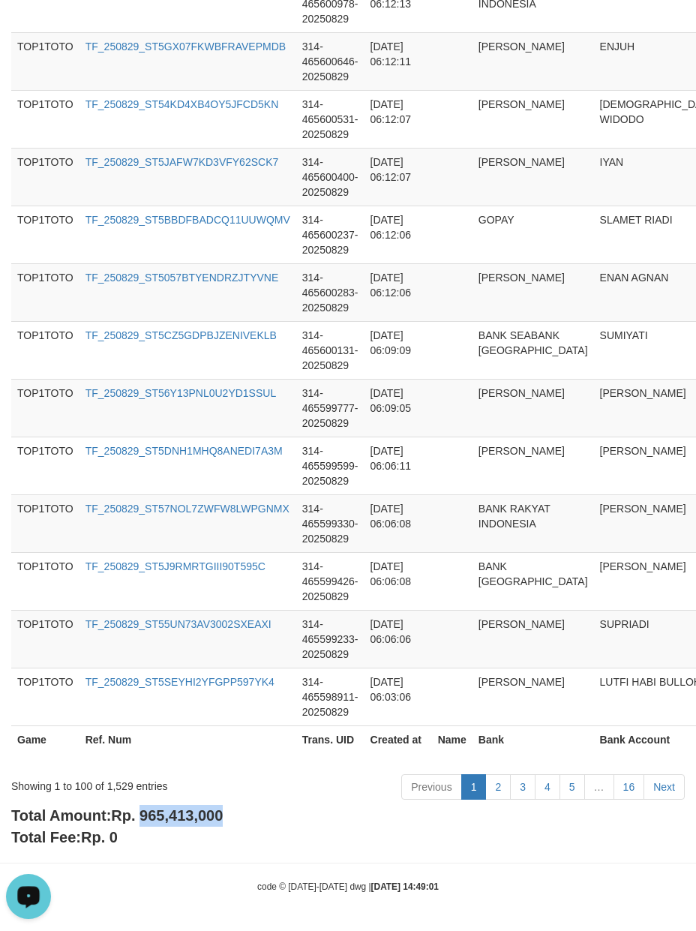
click at [154, 811] on span "Rp. 965,413,000" at bounding box center [167, 815] width 112 height 16
click at [118, 783] on div "Showing 1 to 100 of 1,529 entries" at bounding box center [145, 782] width 268 height 21
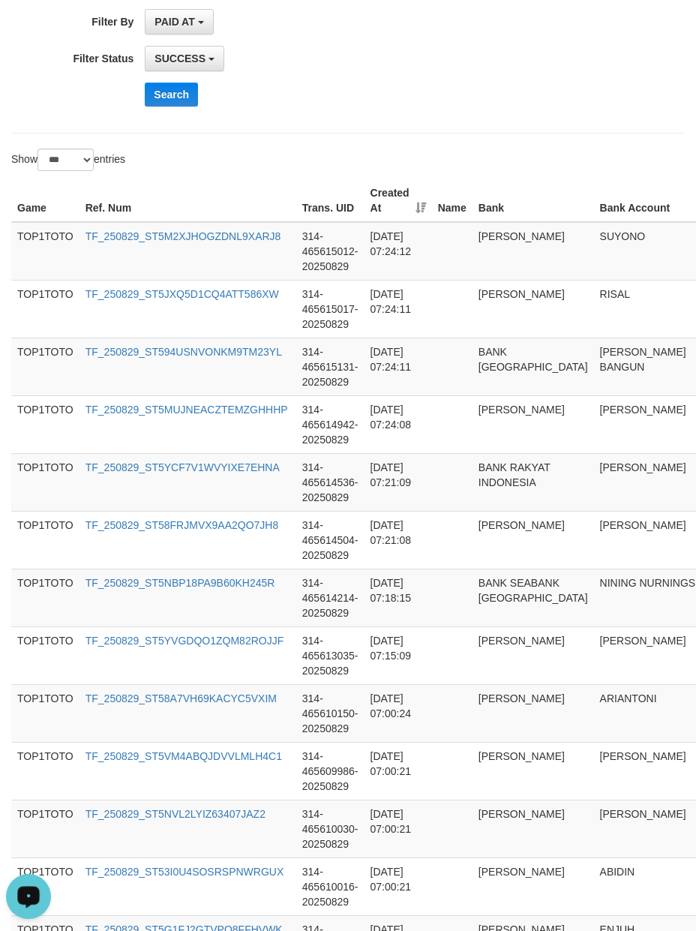
scroll to position [0, 0]
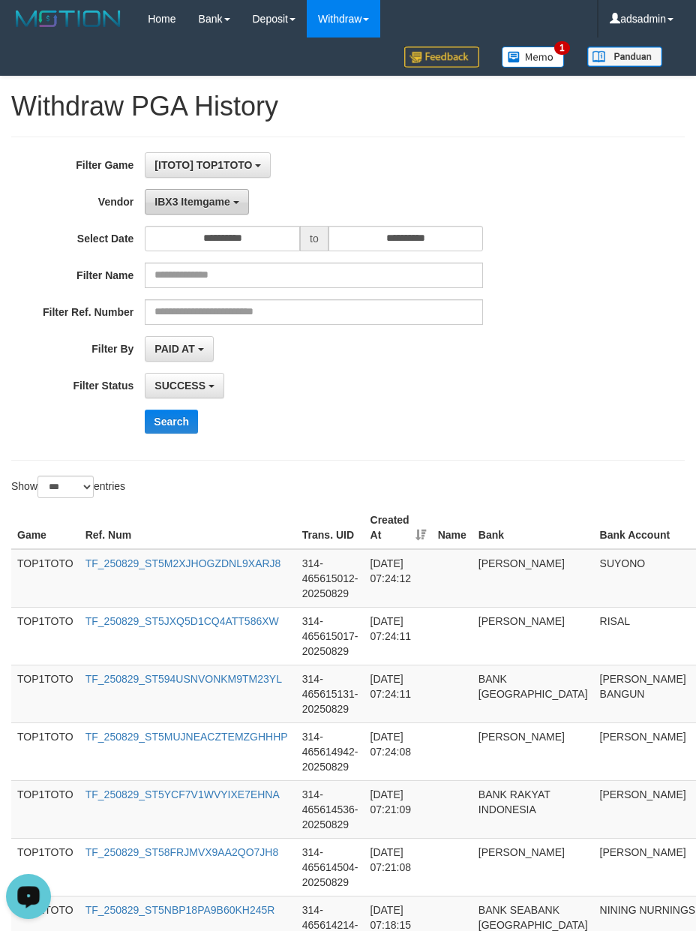
click at [163, 210] on button "IBX3 Itemgame" at bounding box center [196, 201] width 103 height 25
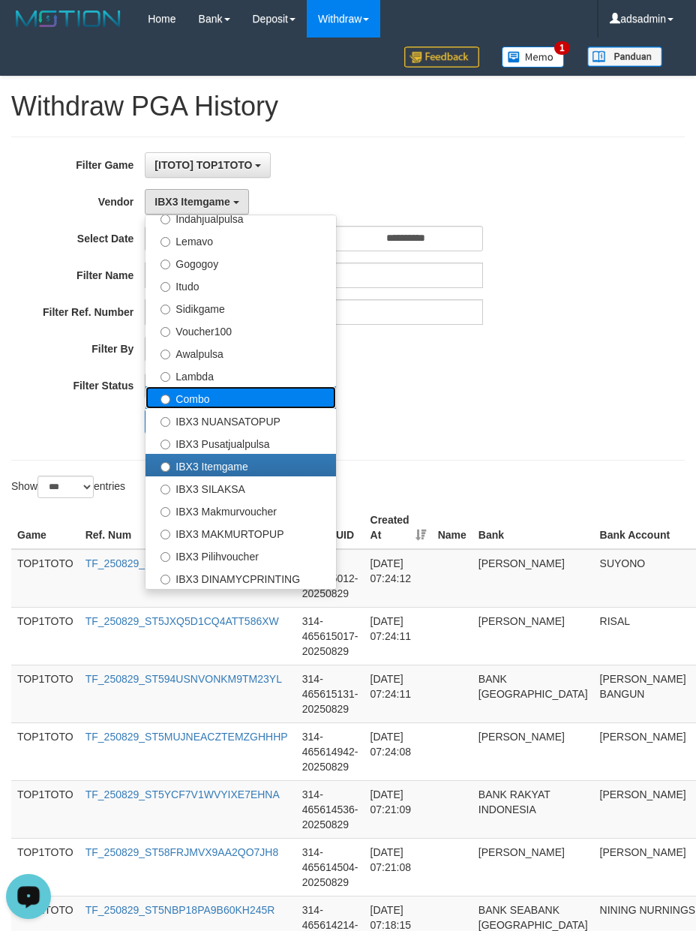
click at [220, 402] on label "Combo" at bounding box center [240, 397] width 190 height 22
select select "**********"
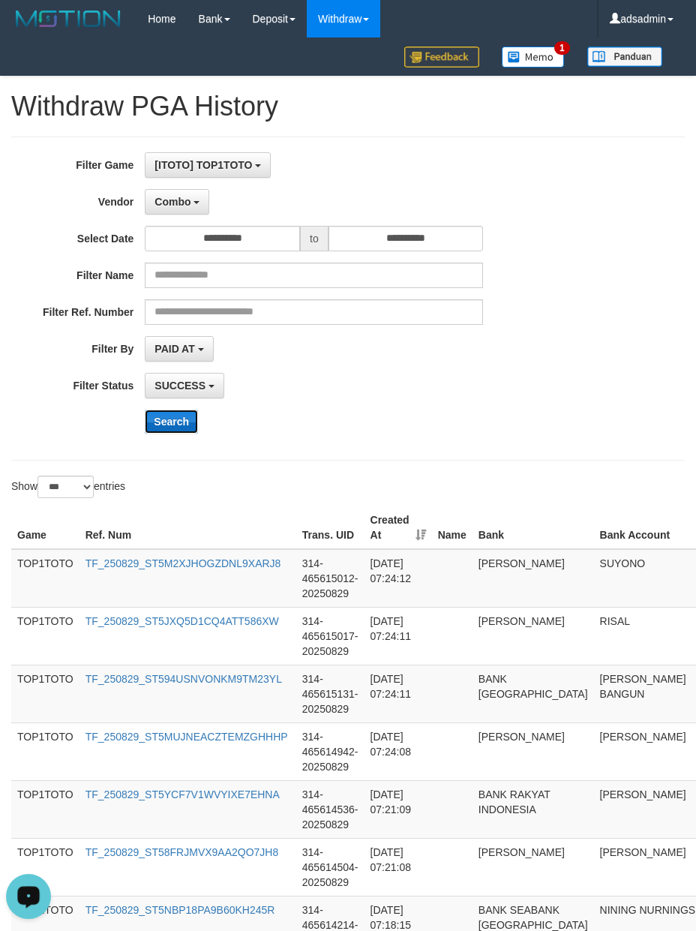
click at [171, 427] on button "Search" at bounding box center [171, 421] width 53 height 24
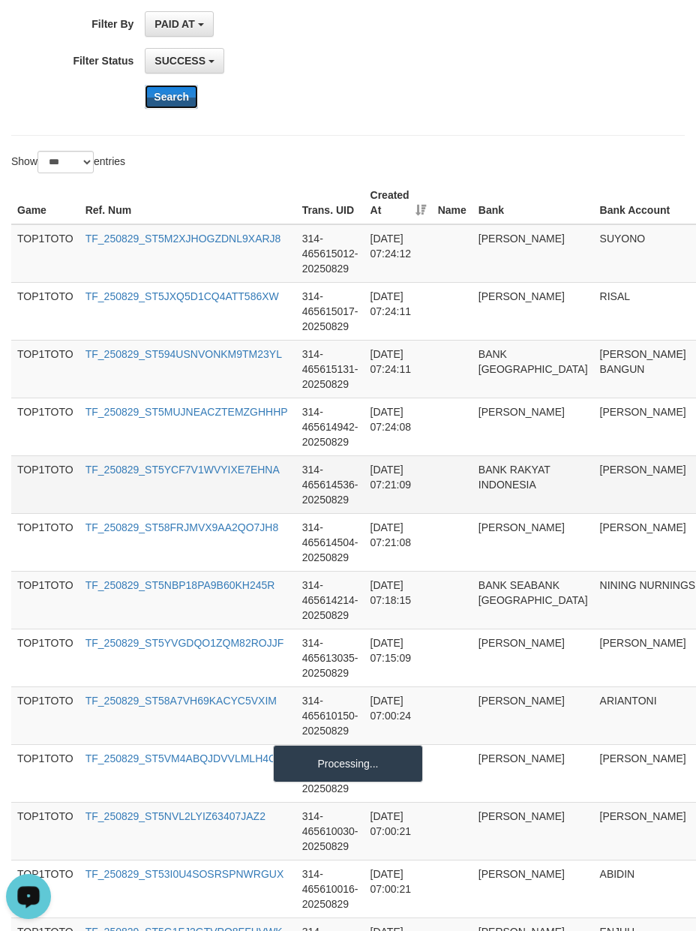
scroll to position [499, 0]
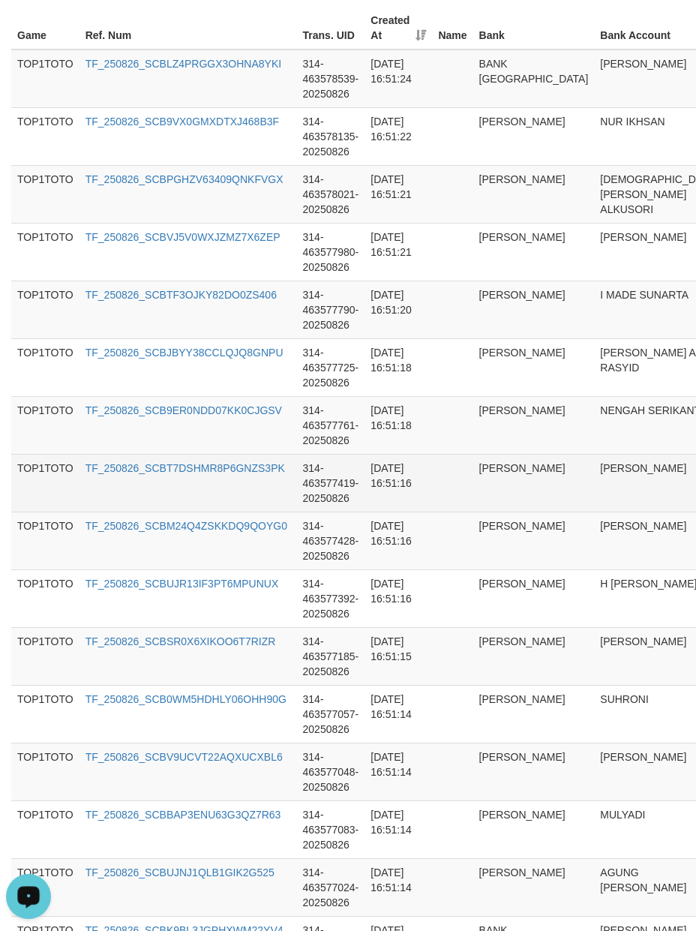
click at [508, 477] on td "[PERSON_NAME]" at bounding box center [533, 483] width 121 height 58
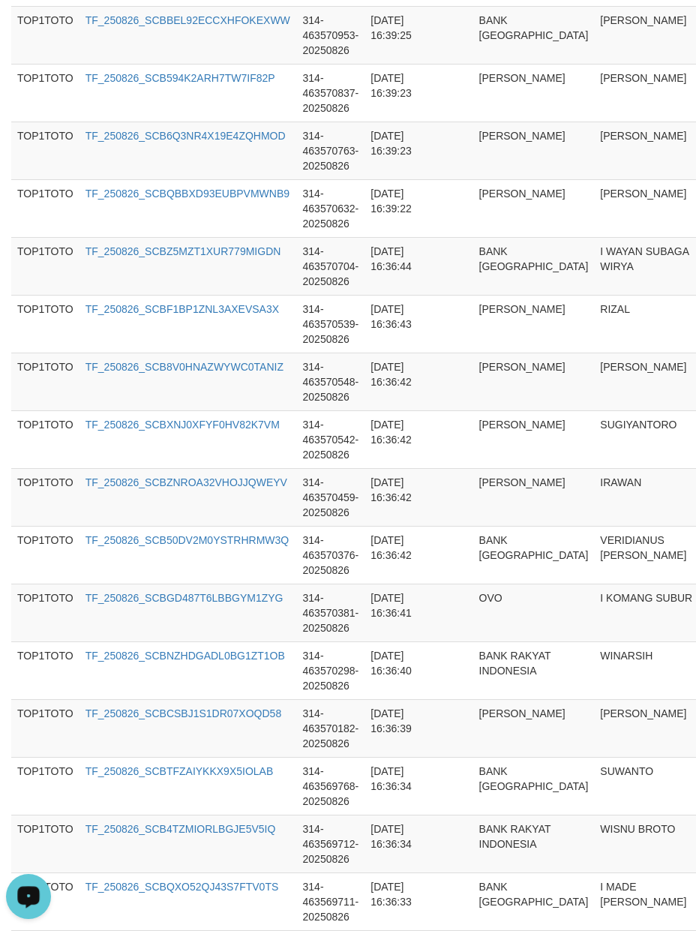
scroll to position [5626, 0]
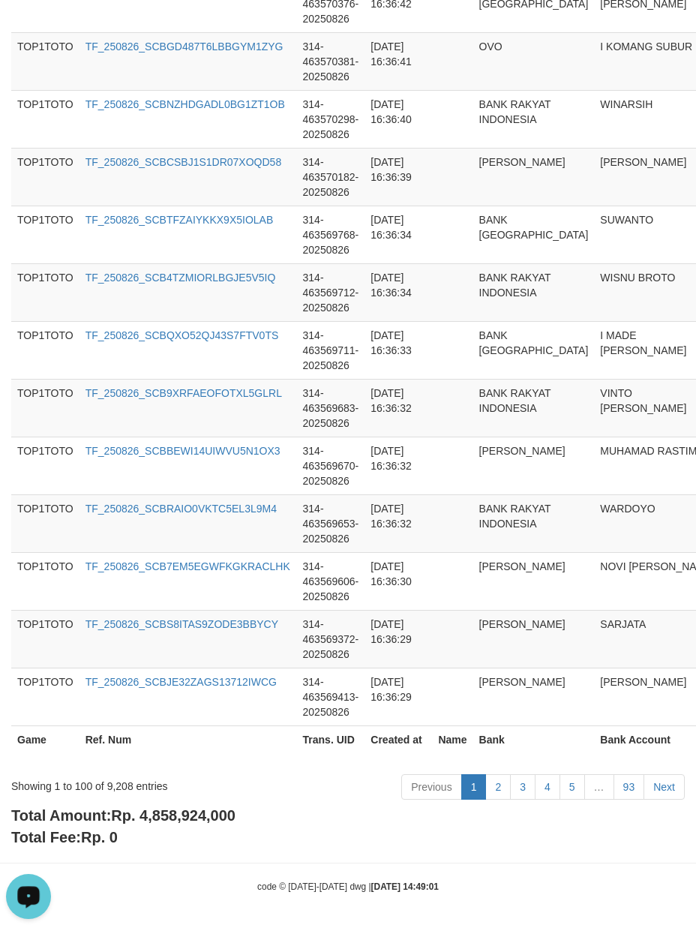
click at [174, 811] on span "Rp. 4,858,924,000" at bounding box center [173, 815] width 124 height 16
click at [124, 784] on div "Showing 1 to 100 of 9,208 entries" at bounding box center [145, 782] width 268 height 21
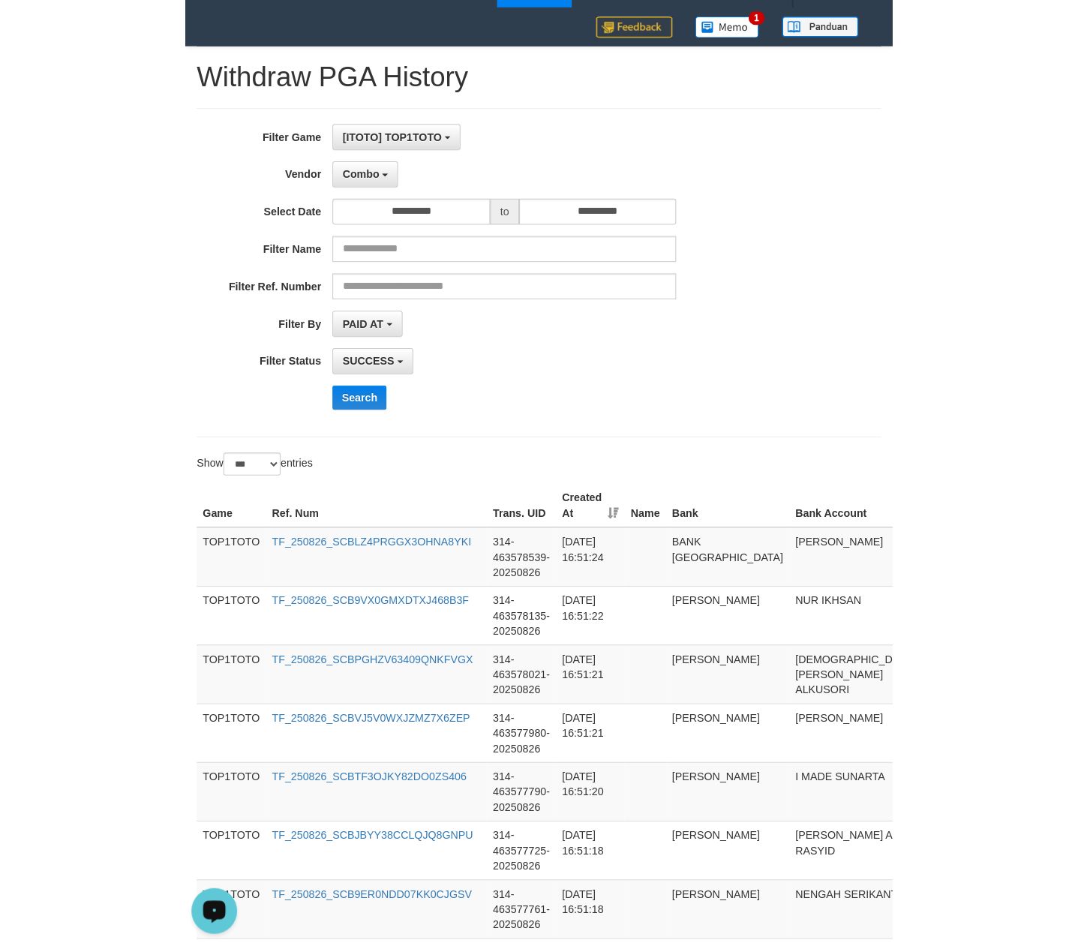
scroll to position [0, 0]
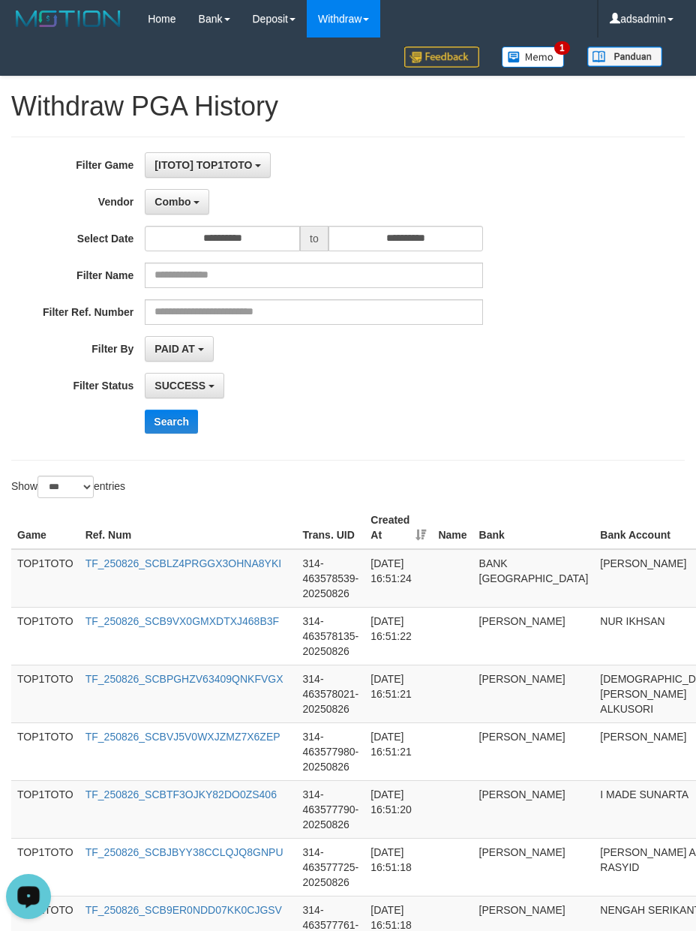
click at [37, 148] on div "**********" at bounding box center [347, 298] width 673 height 324
